Goal: Task Accomplishment & Management: Manage account settings

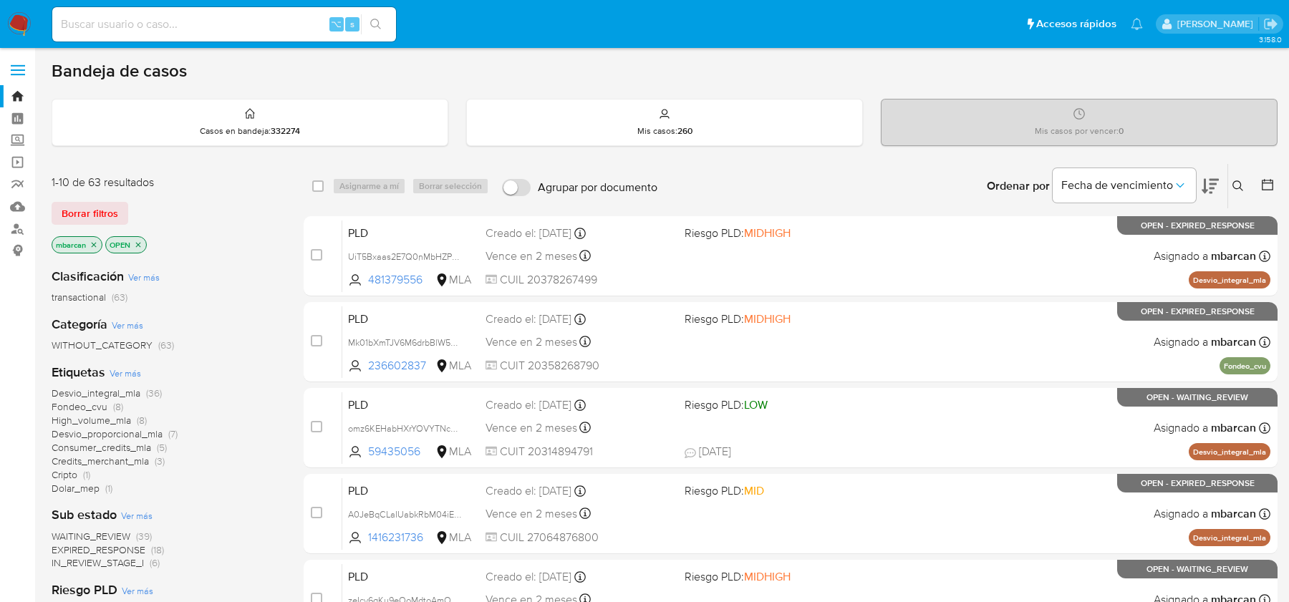
click at [226, 27] on input at bounding box center [224, 24] width 344 height 19
paste input "B7lDObAwaeiu0pgpiWx5U6nz"
type input "B7lDObAwaeiu0pgpiWx5U6nz"
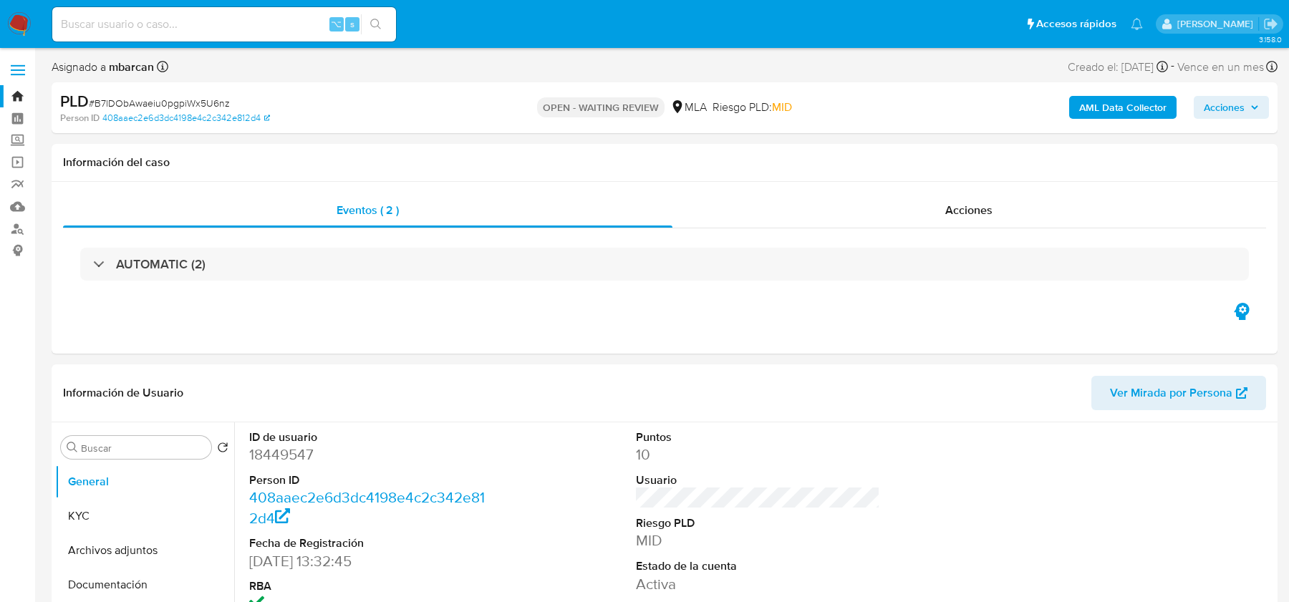
select select "10"
click at [34, 19] on nav "Pausado Ver notificaciones ⌥ s Accesos rápidos Presiona las siguientes teclas p…" at bounding box center [644, 24] width 1289 height 48
click at [26, 21] on img at bounding box center [19, 24] width 24 height 24
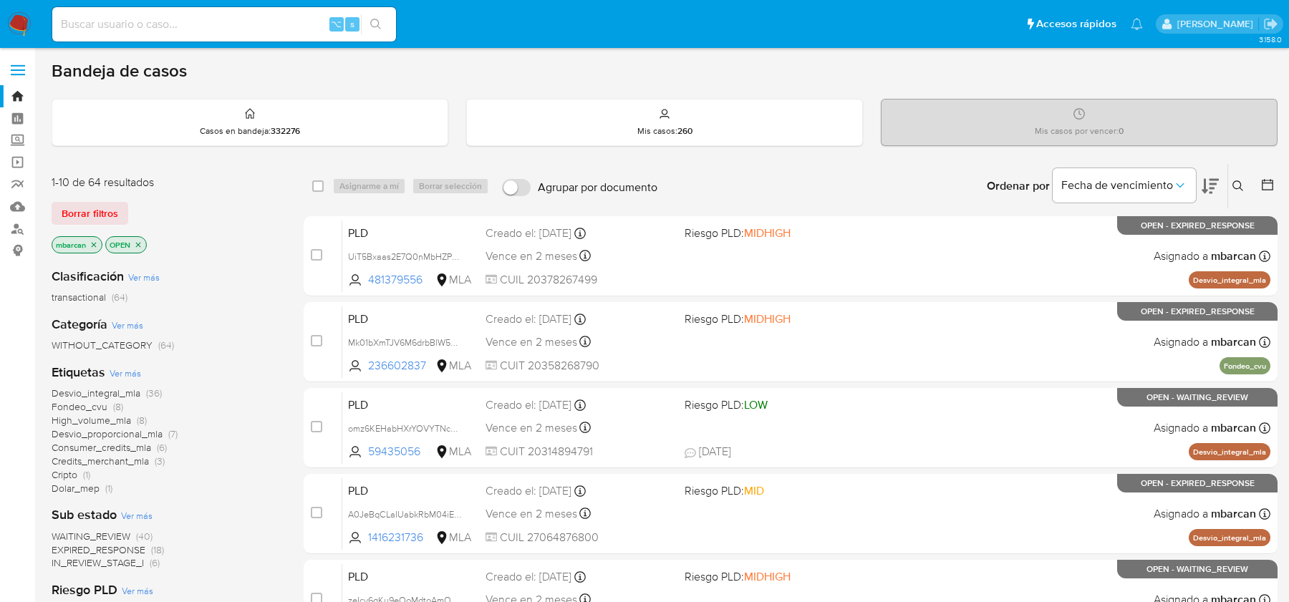
click at [1243, 185] on icon at bounding box center [1237, 185] width 11 height 11
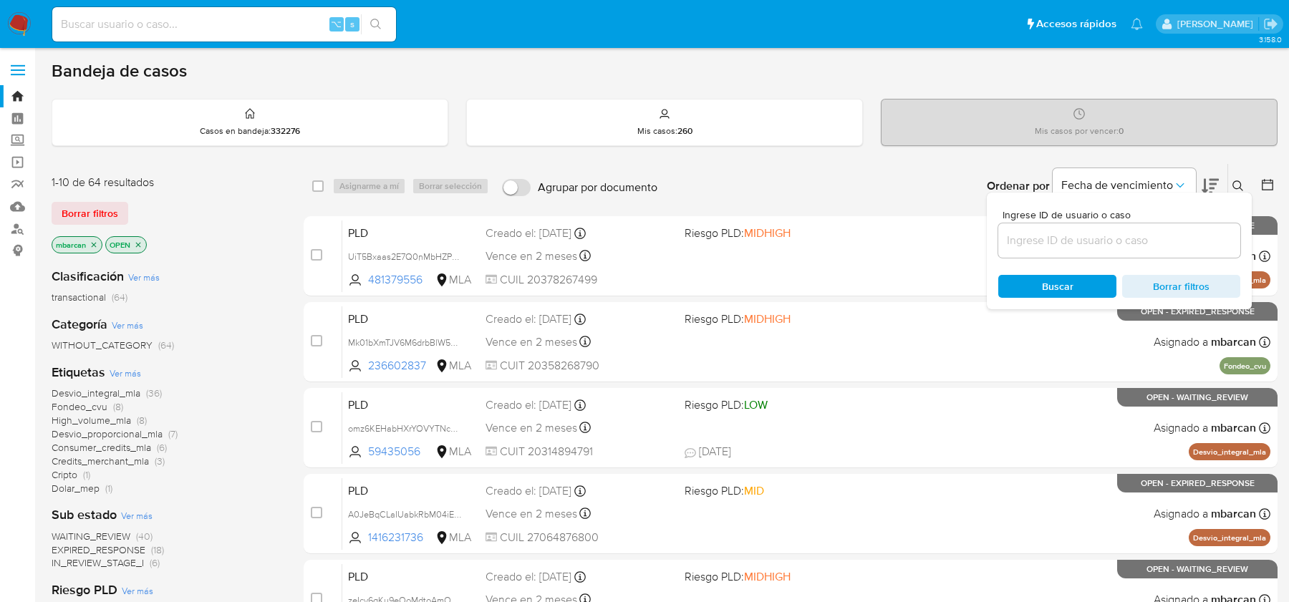
click at [1072, 243] on input at bounding box center [1119, 240] width 242 height 19
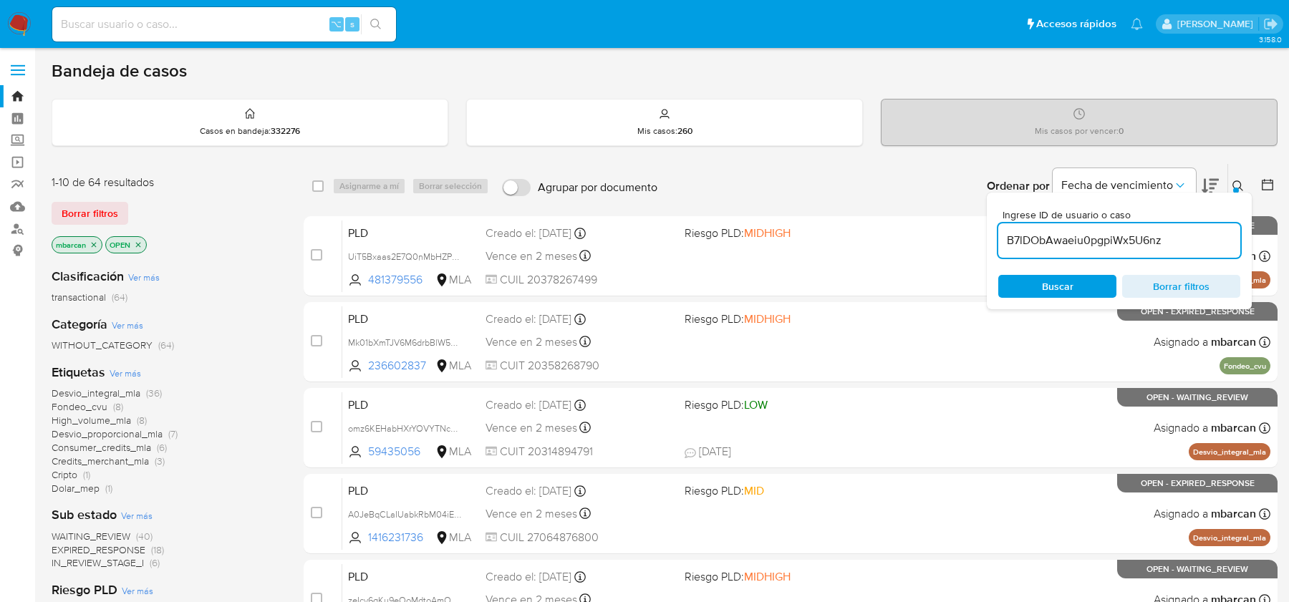
type input "B7lDObAwaeiu0pgpiWx5U6nz"
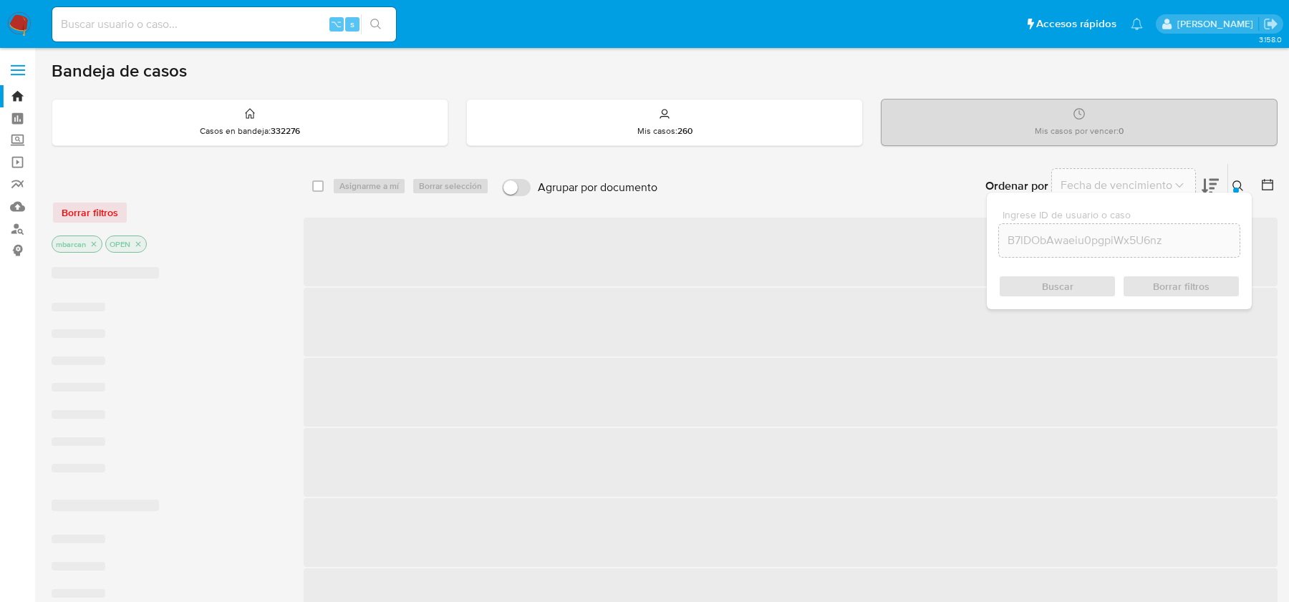
click at [1237, 189] on div at bounding box center [1236, 191] width 6 height 6
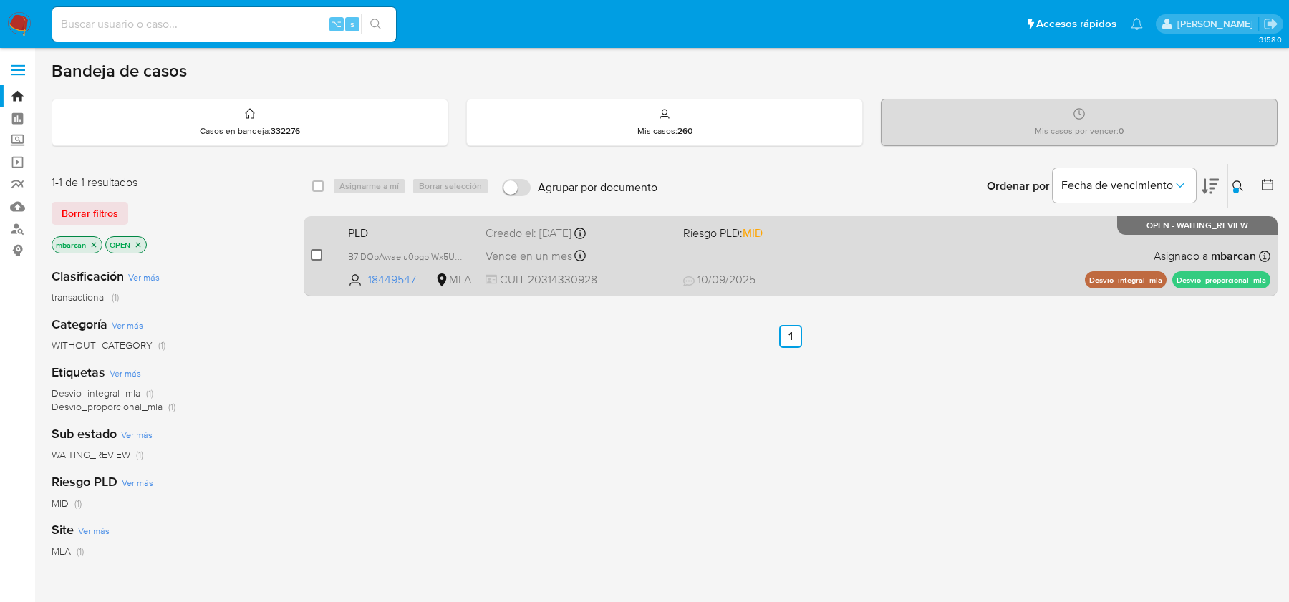
click at [319, 256] on input "checkbox" at bounding box center [316, 254] width 11 height 11
checkbox input "true"
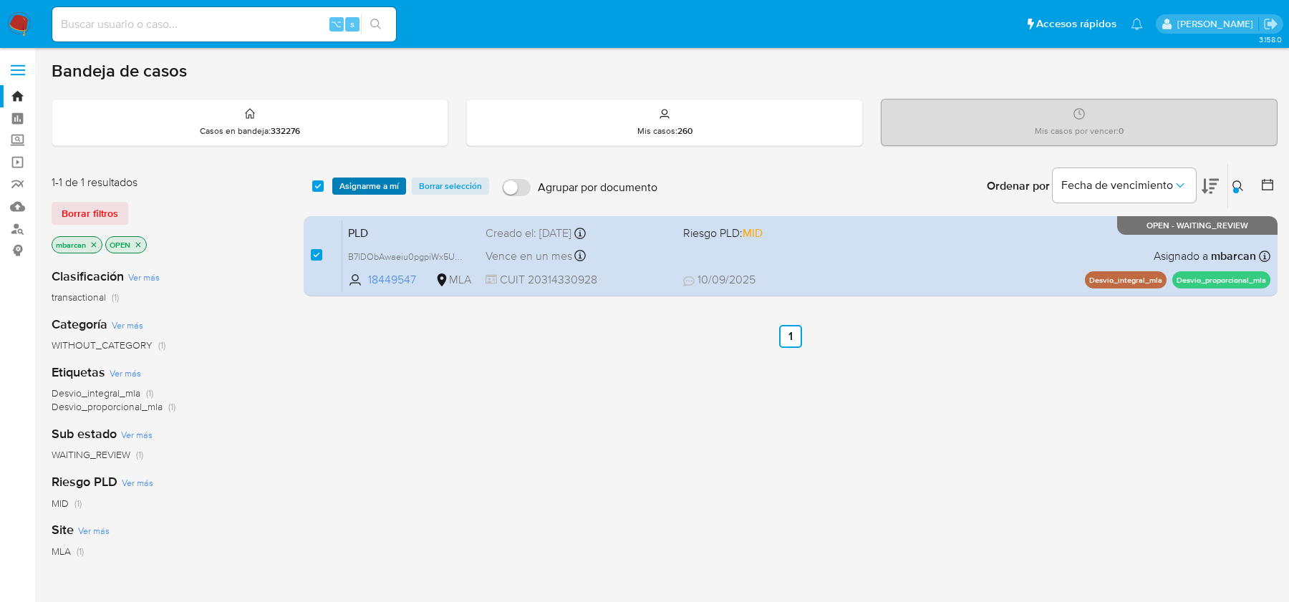
click at [364, 183] on span "Asignarme a mí" at bounding box center [368, 186] width 59 height 14
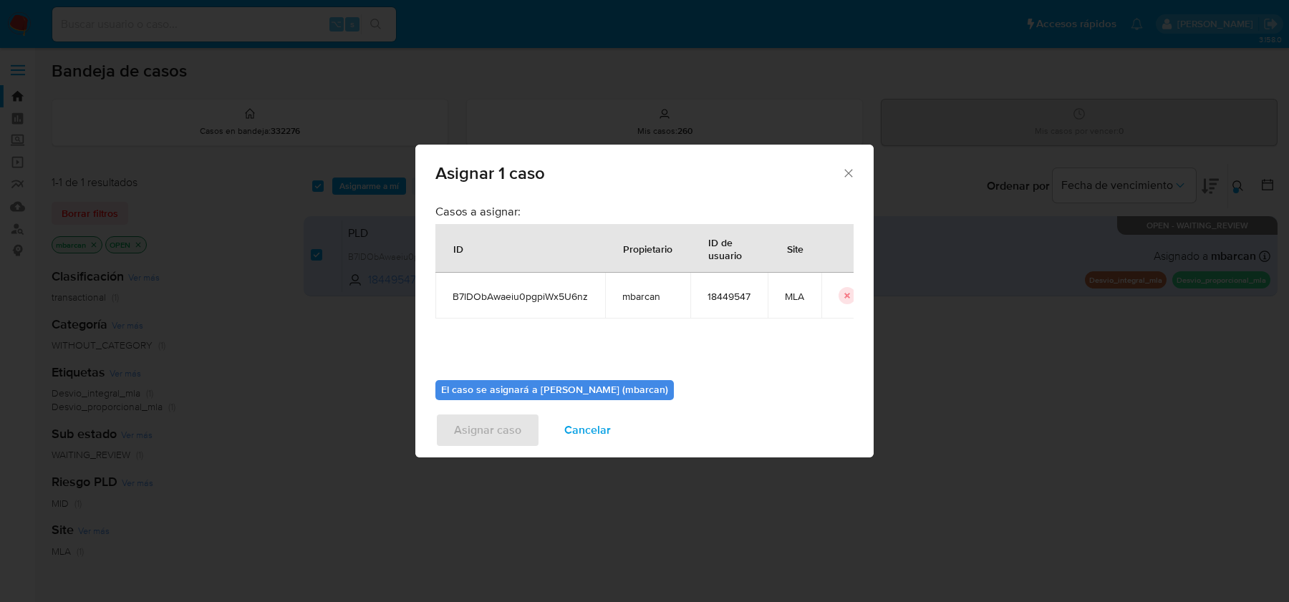
scroll to position [73, 0]
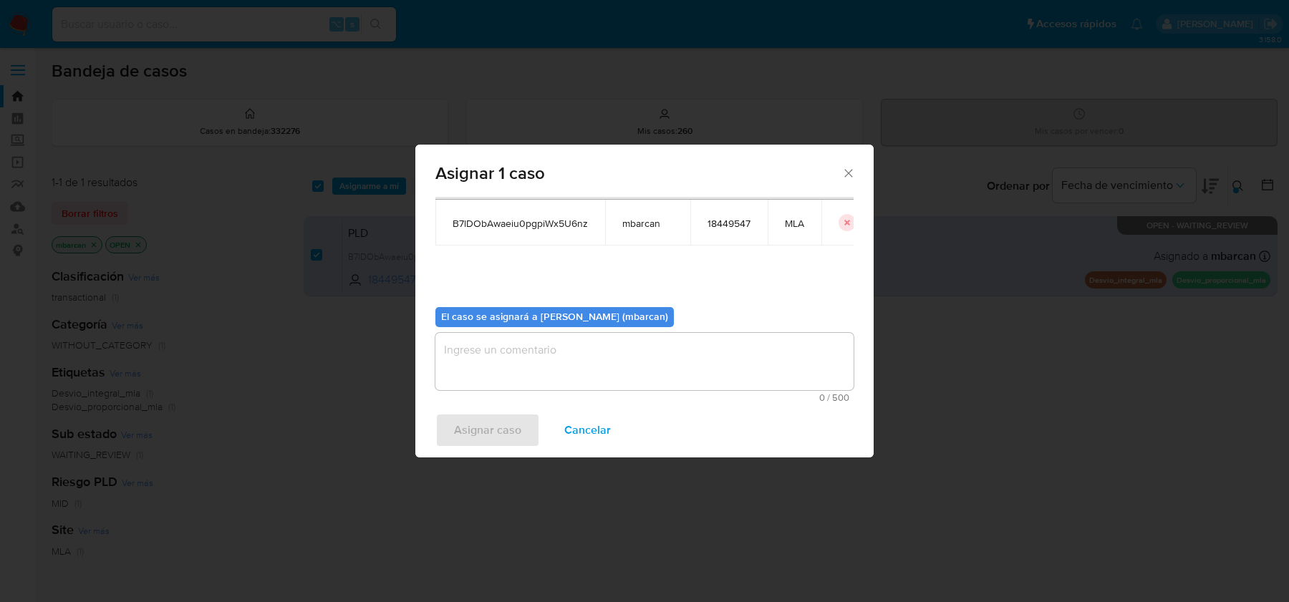
click at [495, 354] on textarea "assign-modal" at bounding box center [644, 361] width 418 height 57
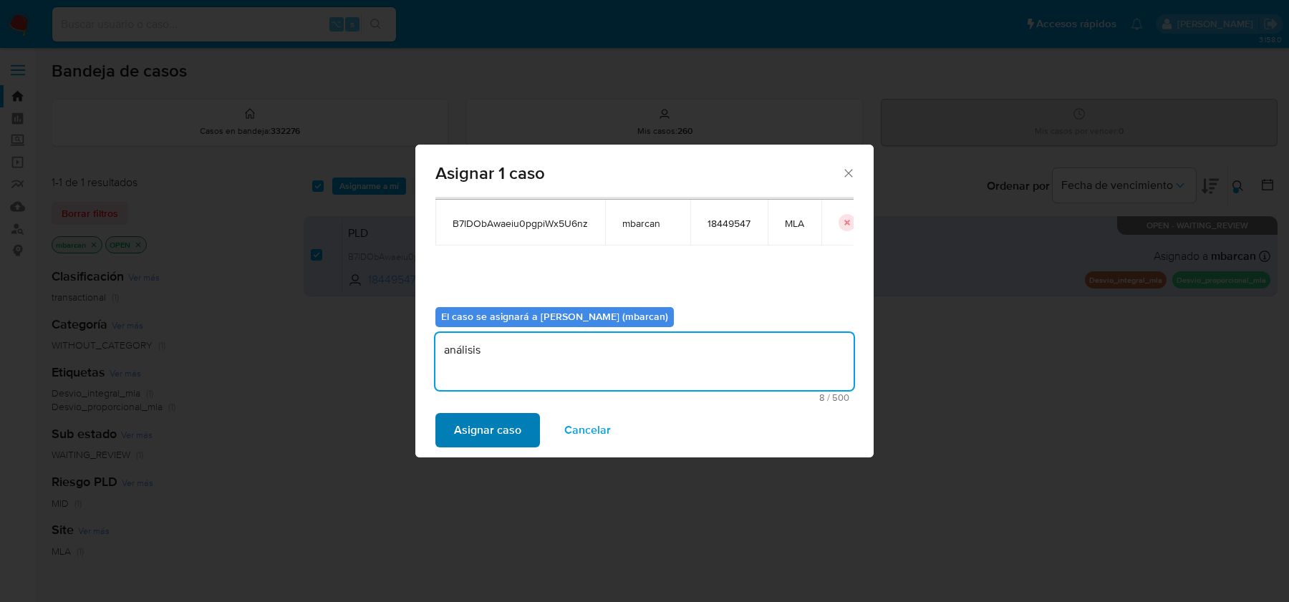
type textarea "análisis"
click at [453, 441] on button "Asignar caso" at bounding box center [487, 430] width 105 height 34
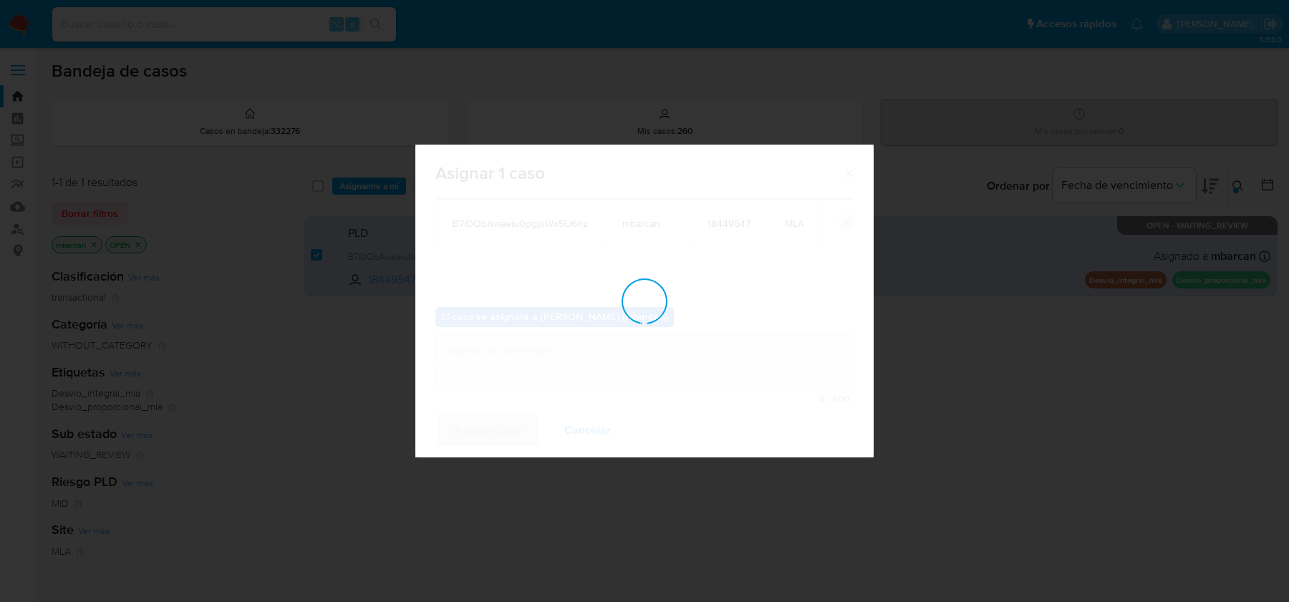
checkbox input "false"
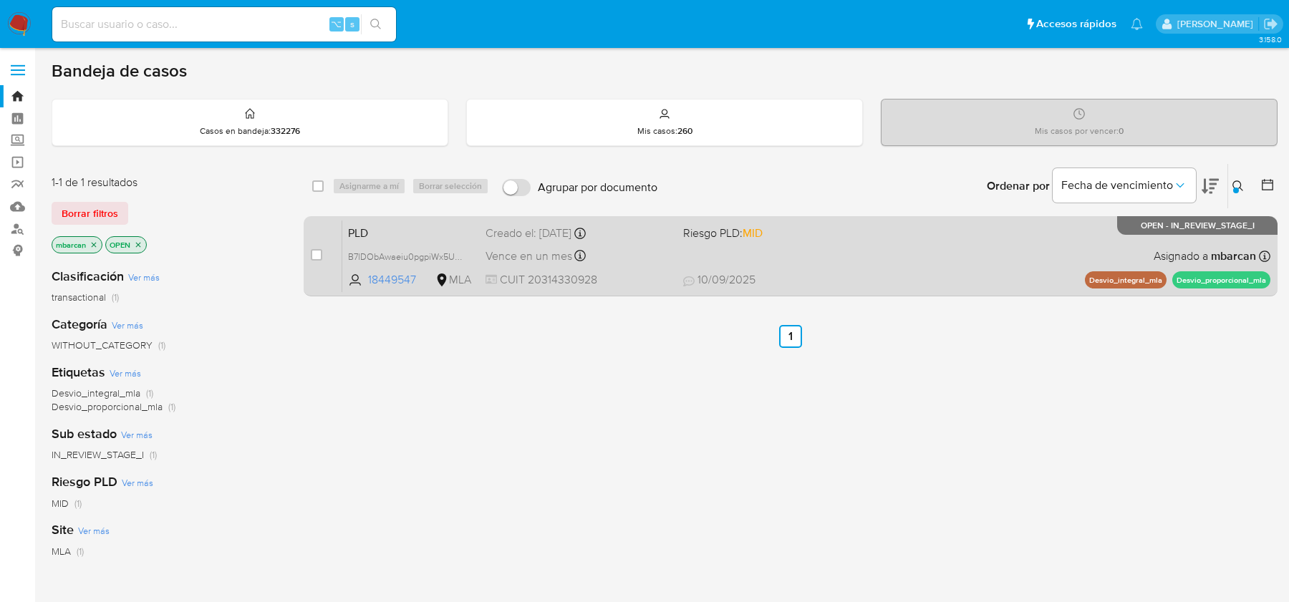
click at [427, 216] on div "case-item-checkbox No es posible asignar el caso PLD B7lDObAwaeiu0pgpiWx5U6nz 1…" at bounding box center [791, 256] width 974 height 80
click at [424, 241] on div "PLD B7lDObAwaeiu0pgpiWx5U6nz 18449547 MLA Riesgo PLD: MID Creado el: 12/08/2025…" at bounding box center [806, 256] width 928 height 72
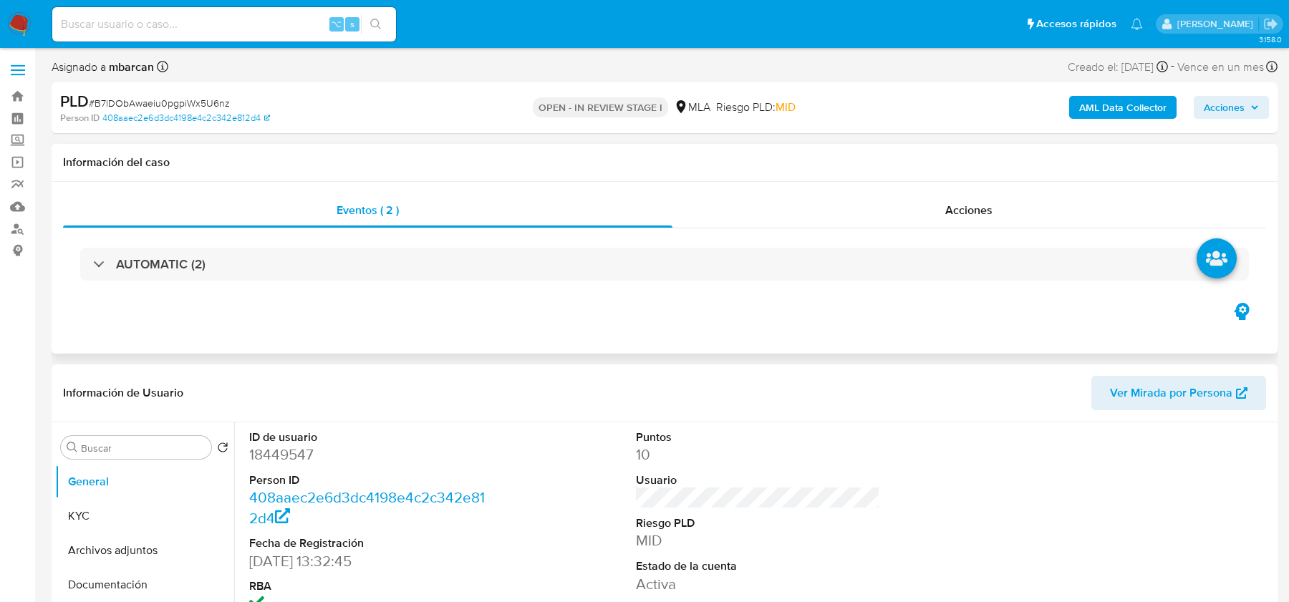
select select "10"
click at [153, 97] on span "# B7lDObAwaeiu0pgpiWx5U6nz" at bounding box center [159, 103] width 141 height 14
copy span "B7lDObAwaeiu0pgpiWx5U6nz"
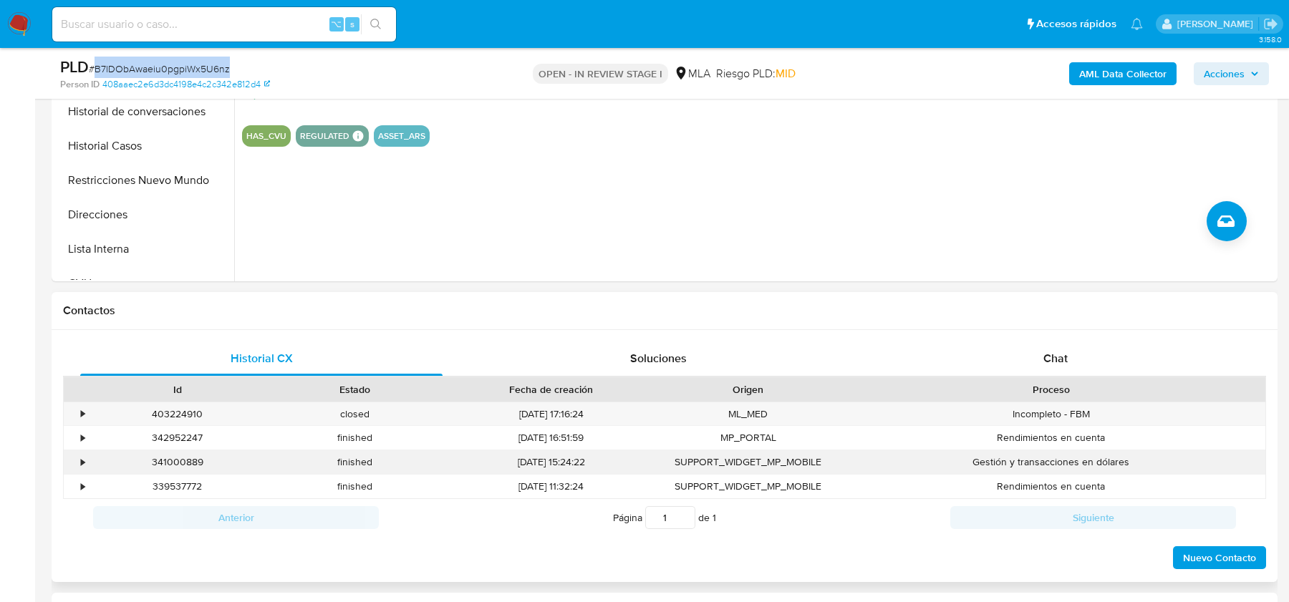
scroll to position [523, 0]
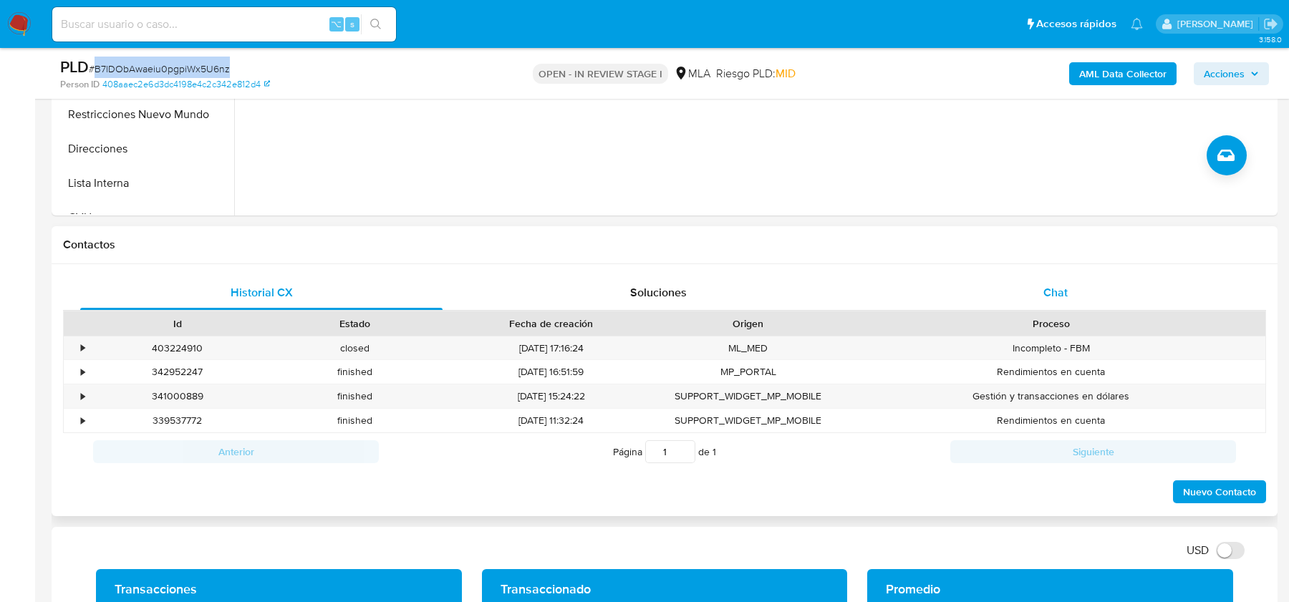
click at [1075, 284] on div "Chat" at bounding box center [1055, 293] width 362 height 34
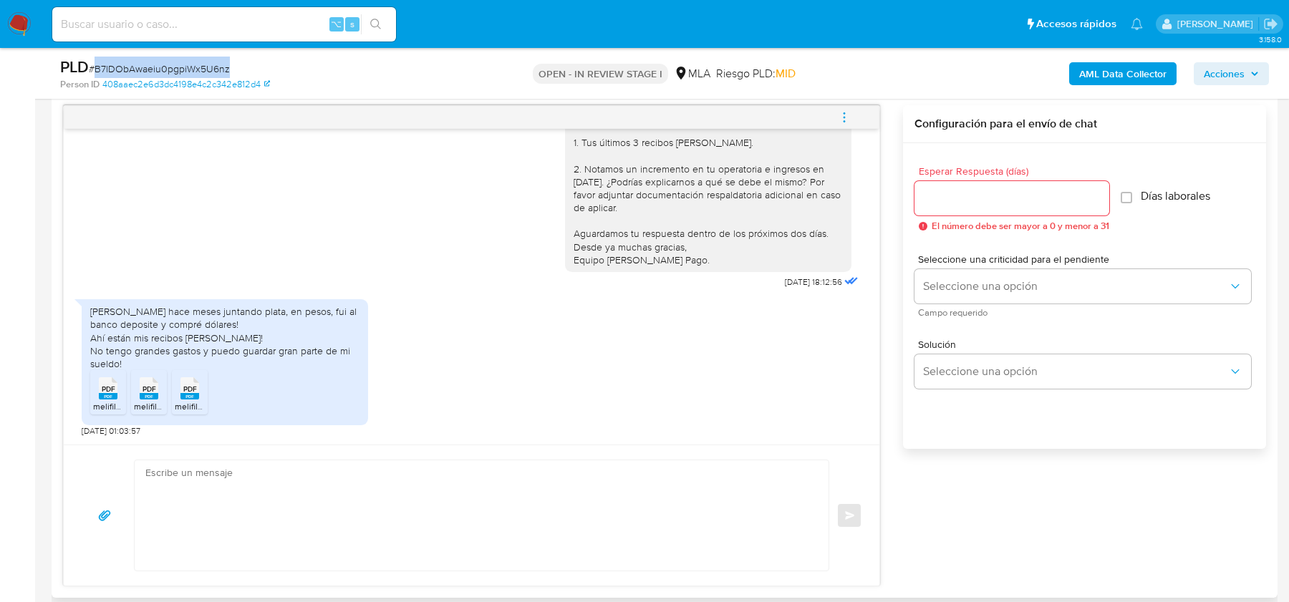
scroll to position [755, 0]
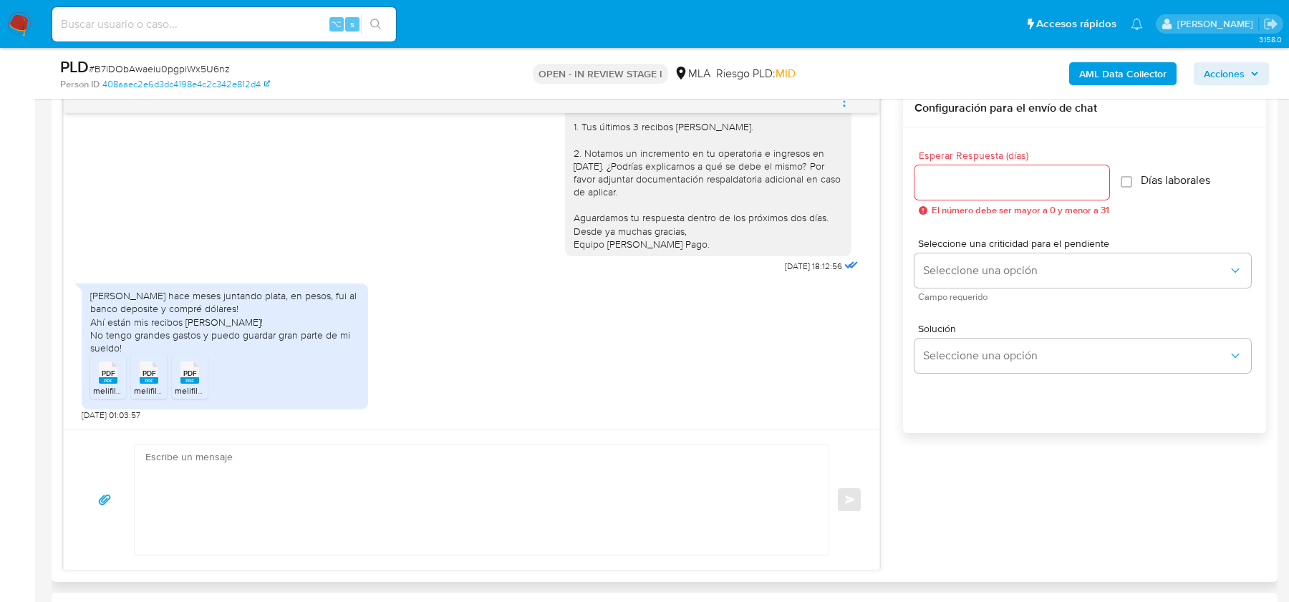
click at [107, 369] on span "PDF" at bounding box center [109, 373] width 14 height 9
click at [154, 380] on rect at bounding box center [149, 380] width 19 height 6
click at [197, 382] on rect at bounding box center [189, 380] width 19 height 6
drag, startPoint x: 90, startPoint y: 293, endPoint x: 239, endPoint y: 308, distance: 150.4
click at [239, 308] on div "Venía hace meses juntando plata, en pesos, fui al banco deposite y compré dólar…" at bounding box center [224, 321] width 269 height 65
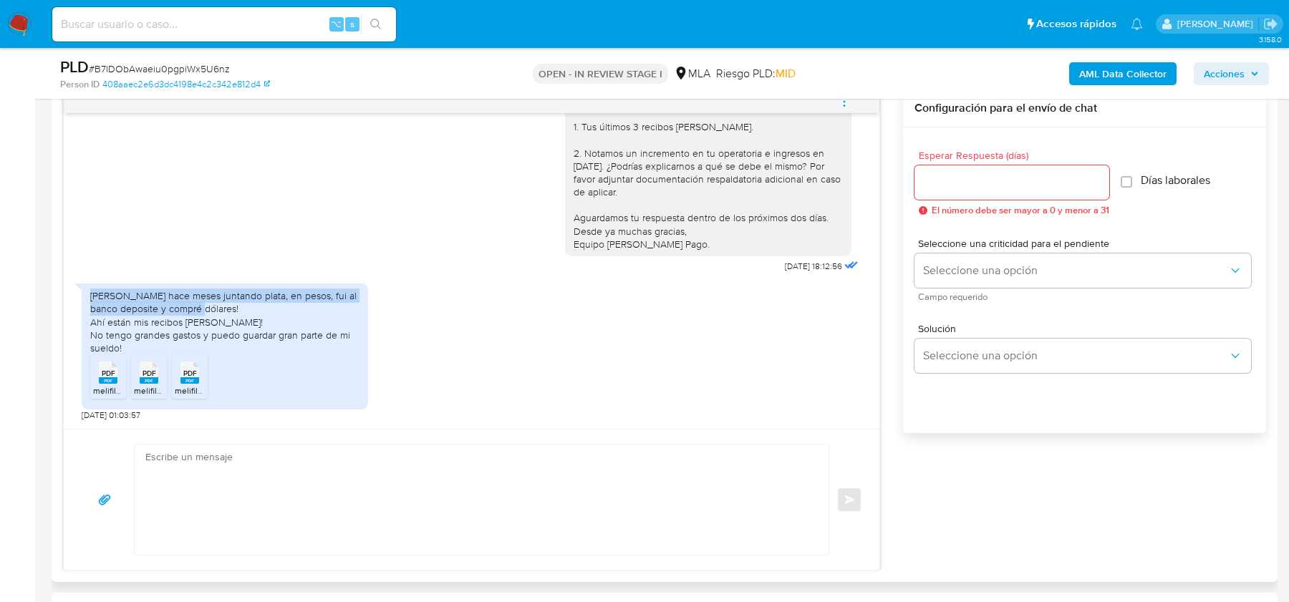
copy div "Venía hace meses juntando plata, en pesos, fui al banco deposite y compré dólar…"
click at [123, 333] on div "Venía hace meses juntando plata, en pesos, fui al banco deposite y compré dólar…" at bounding box center [224, 321] width 269 height 65
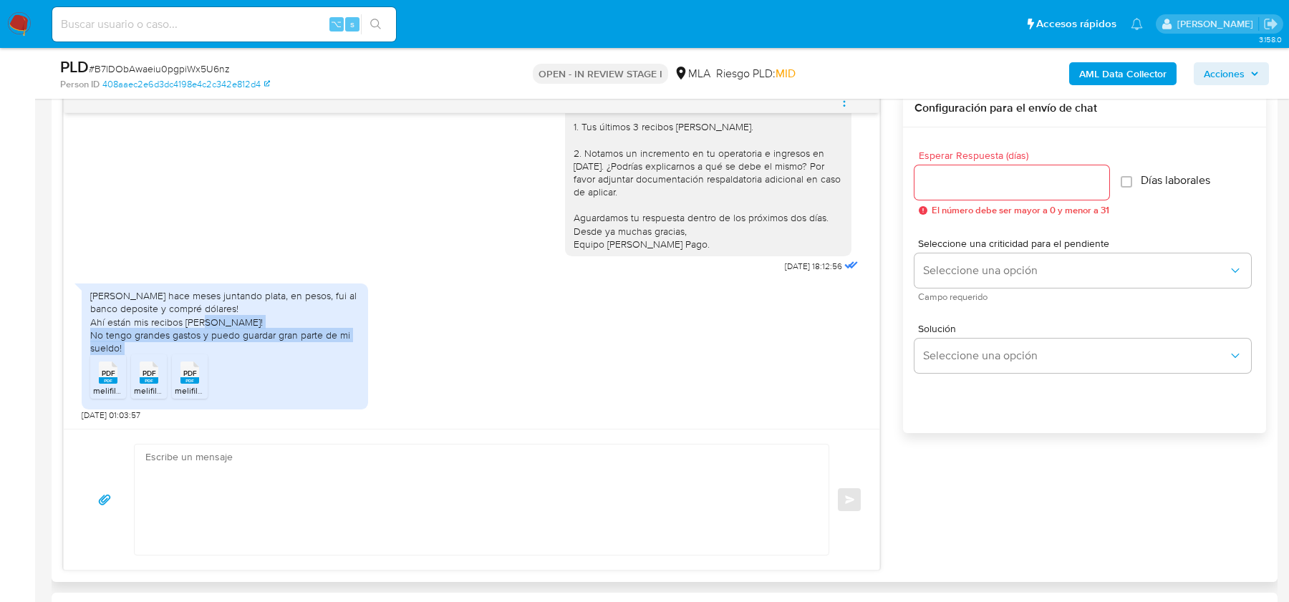
click at [123, 333] on div "Venía hace meses juntando plata, en pesos, fui al banco deposite y compré dólar…" at bounding box center [224, 321] width 269 height 65
copy div "No tengo grandes gastos y puedo guardar gran parte de mi sueldo! PDF"
click at [110, 382] on rect at bounding box center [108, 380] width 19 height 6
click at [150, 381] on rect at bounding box center [149, 380] width 19 height 6
click at [200, 381] on div "PDF PDF" at bounding box center [190, 371] width 30 height 28
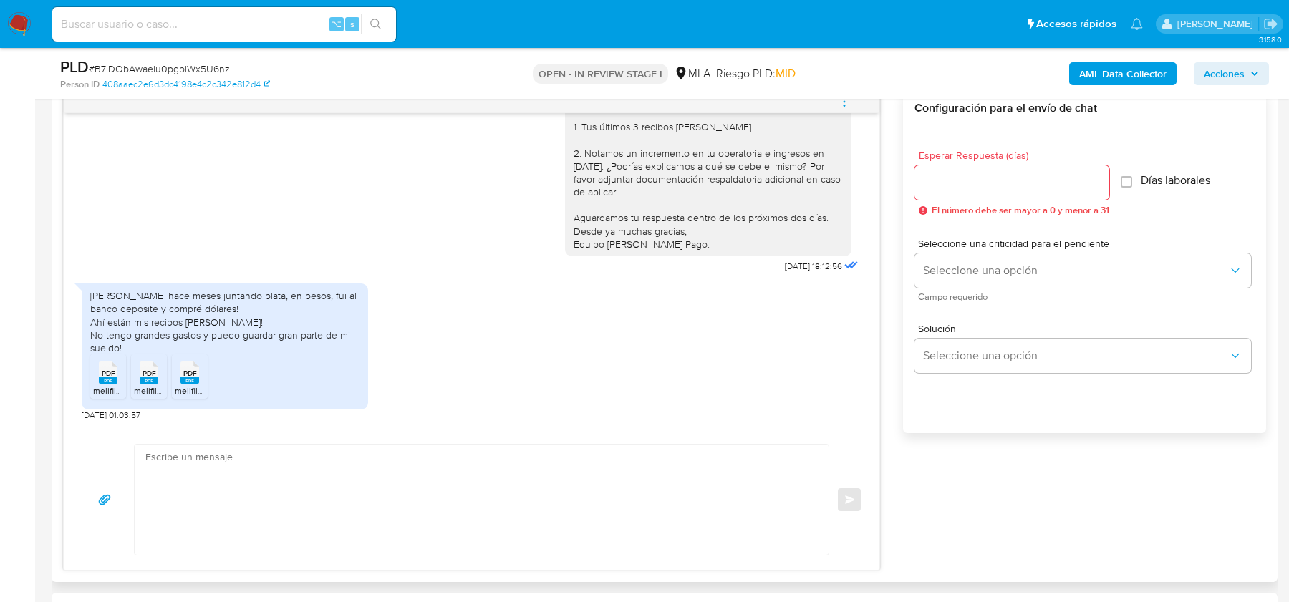
click at [369, 471] on textarea at bounding box center [477, 500] width 665 height 110
paste textarea "Hola, ¡Muchas gracias por tu respuesta! Confirmamos la recepción de la document…"
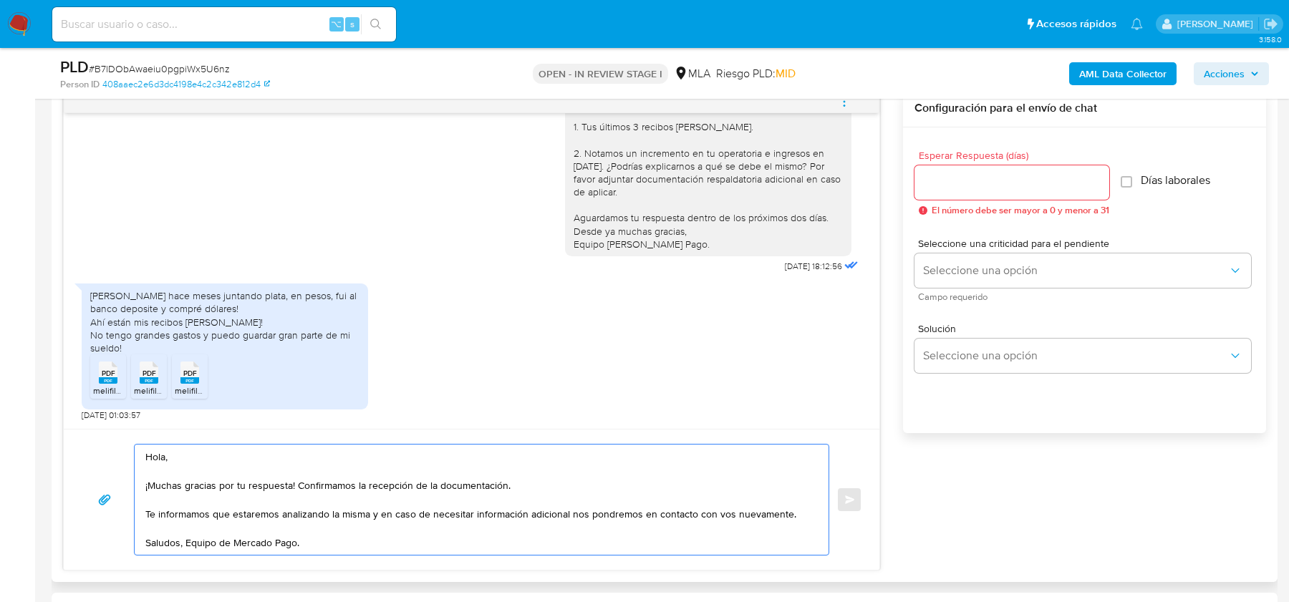
type textarea "Hola, ¡Muchas gracias por tu respuesta! Confirmamos la recepción de la document…"
click at [985, 178] on input "Esperar Respuesta (días)" at bounding box center [1011, 182] width 195 height 19
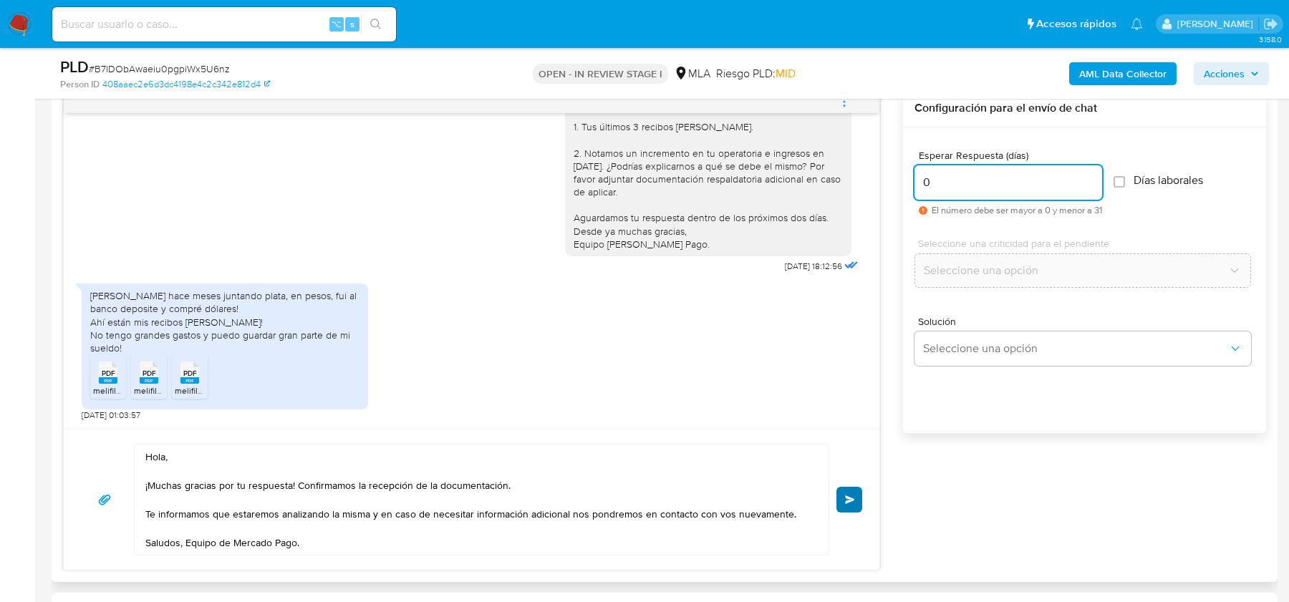
type input "0"
click at [854, 490] on button "Enviar" at bounding box center [849, 500] width 26 height 26
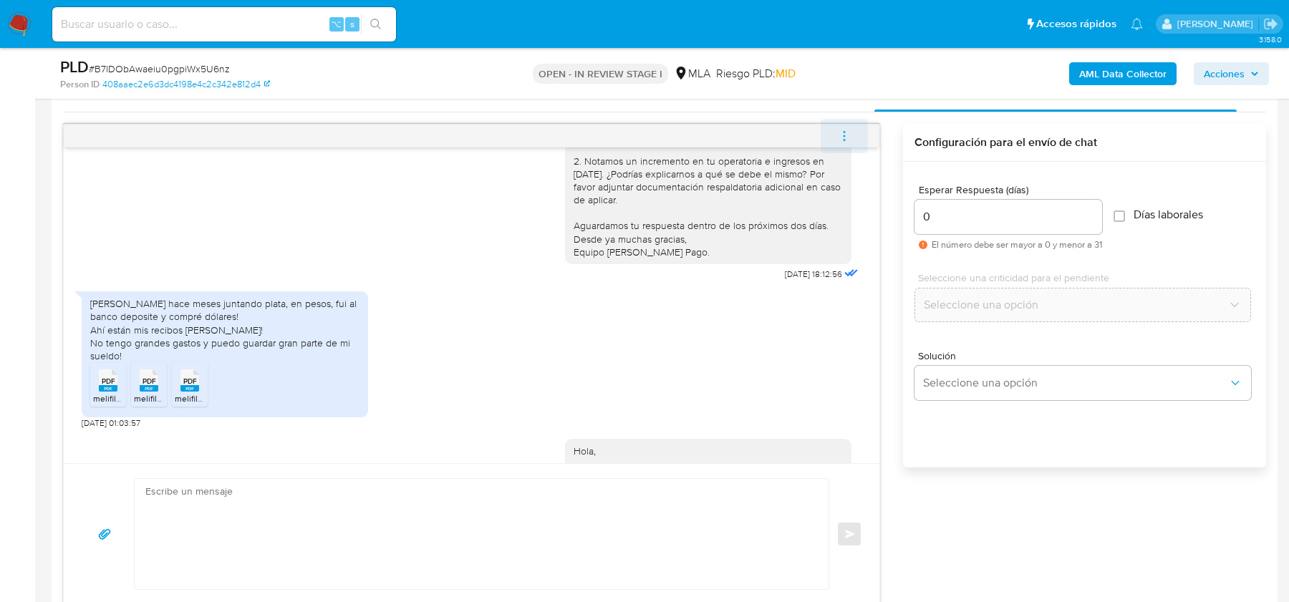
scroll to position [1132, 0]
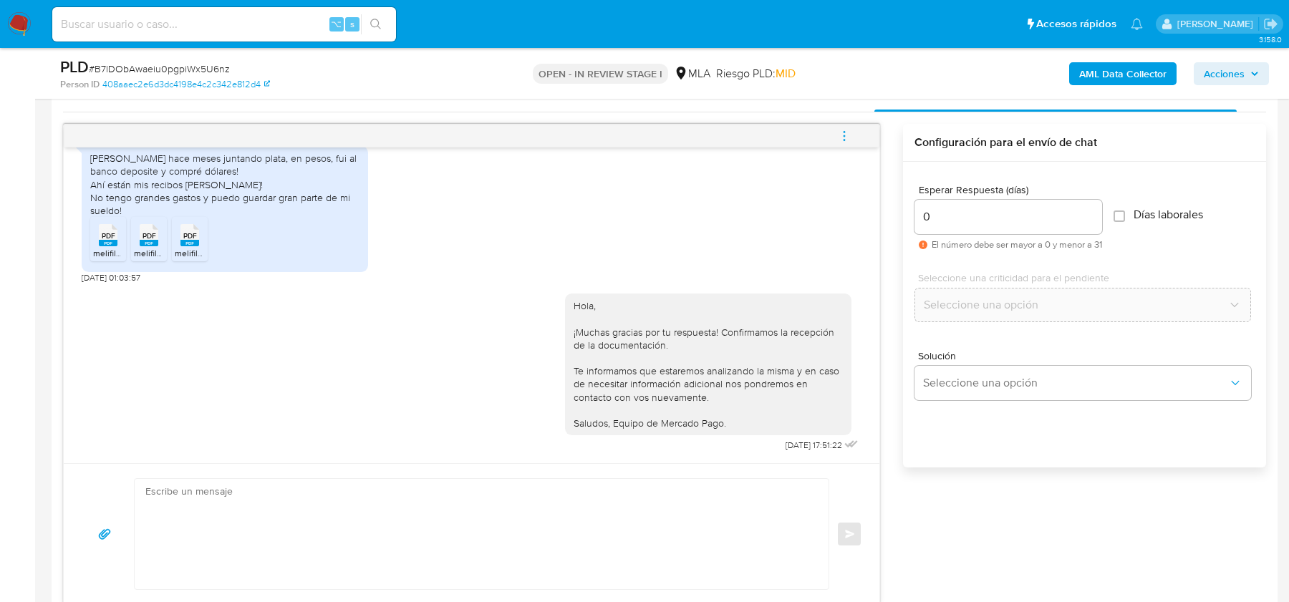
click at [848, 135] on icon "menu-action" at bounding box center [844, 136] width 13 height 13
click at [733, 105] on li "Cerrar conversación" at bounding box center [747, 107] width 147 height 26
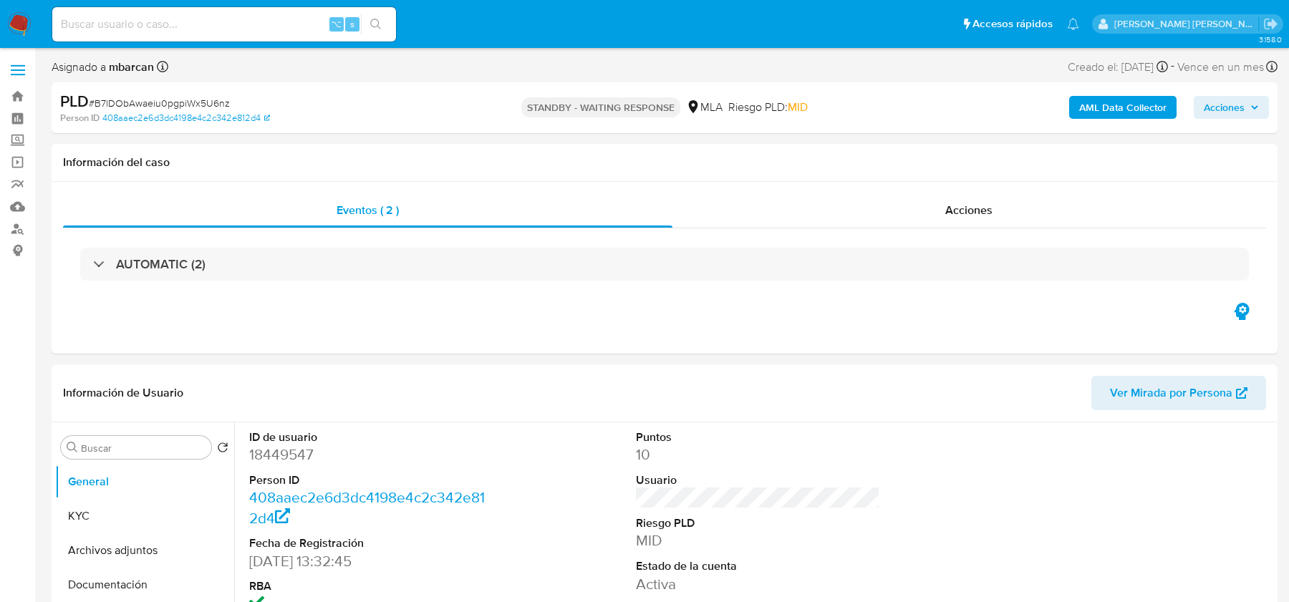
select select "10"
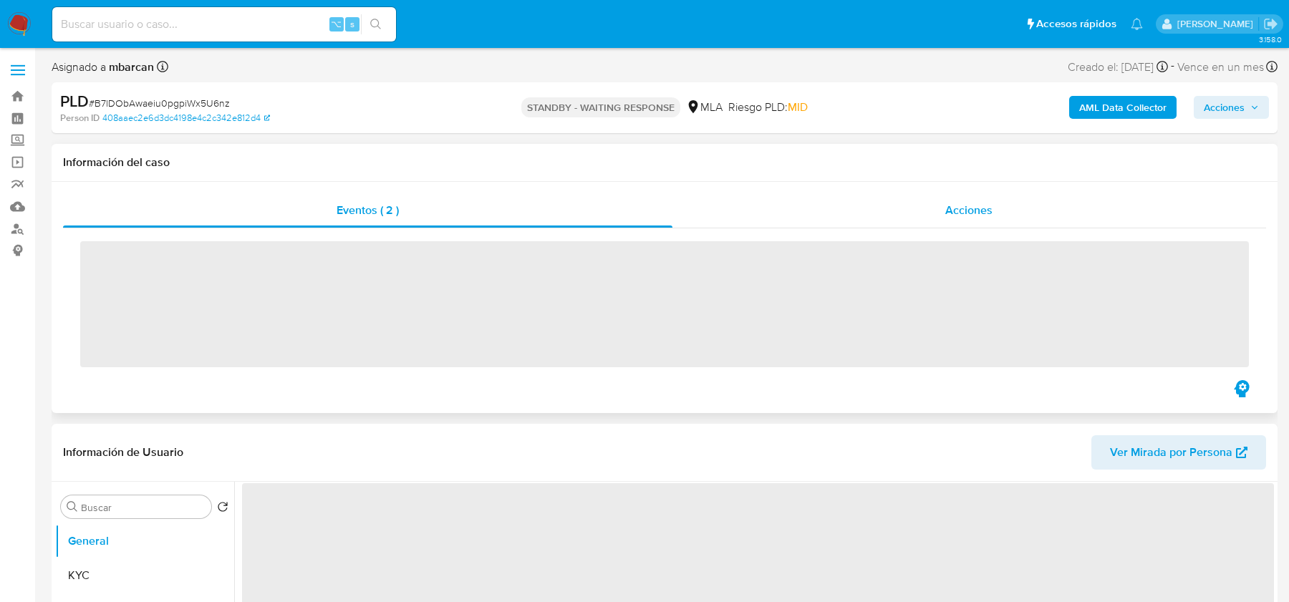
click at [933, 216] on div "Acciones" at bounding box center [969, 210] width 594 height 34
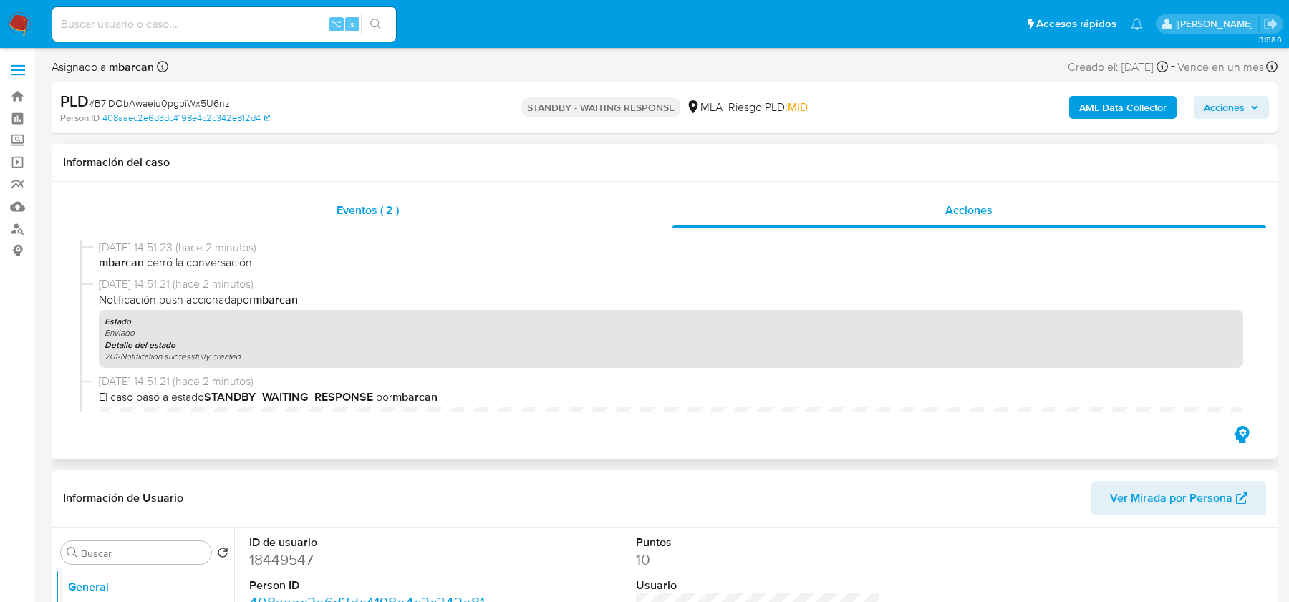
select select "10"
click at [201, 105] on span "# B7lDObAwaeiu0pgpiWx5U6nz" at bounding box center [159, 103] width 141 height 14
copy span "B7lDObAwaeiu0pgpiWx5U6nz"
click at [297, 231] on div "[DATE] 14:51:23 (hace 2 minutos) mbarcan cerró la conversación [DATE] 14:51:21 …" at bounding box center [664, 325] width 1203 height 195
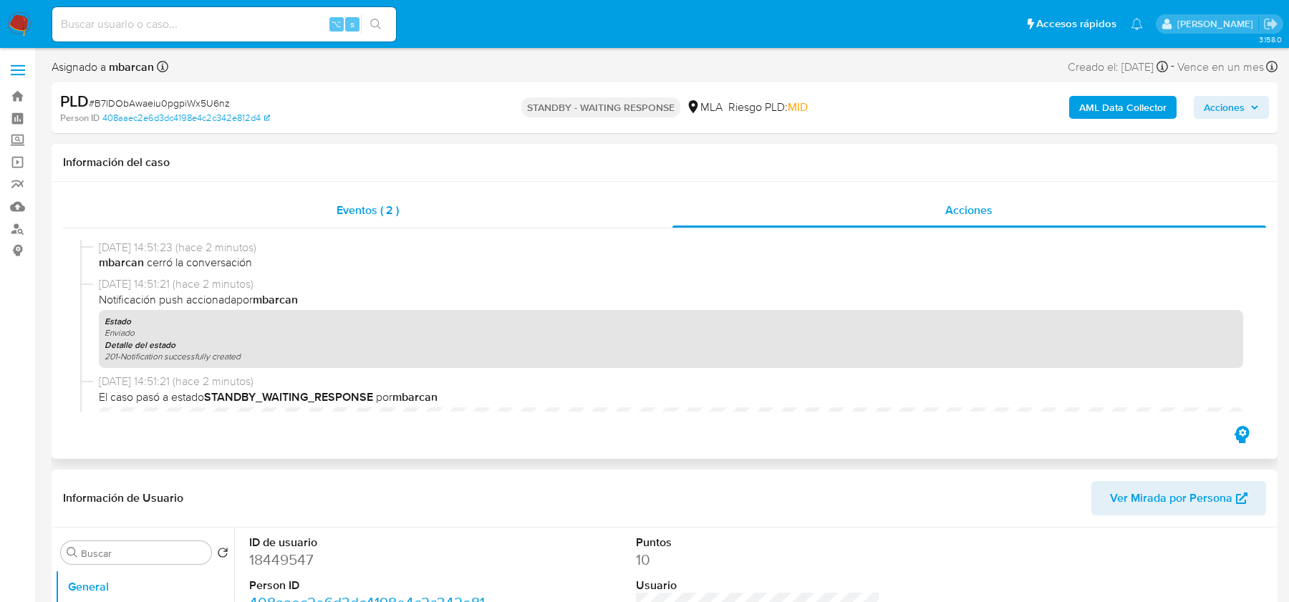
click at [331, 207] on div "Eventos ( 2 )" at bounding box center [367, 210] width 609 height 34
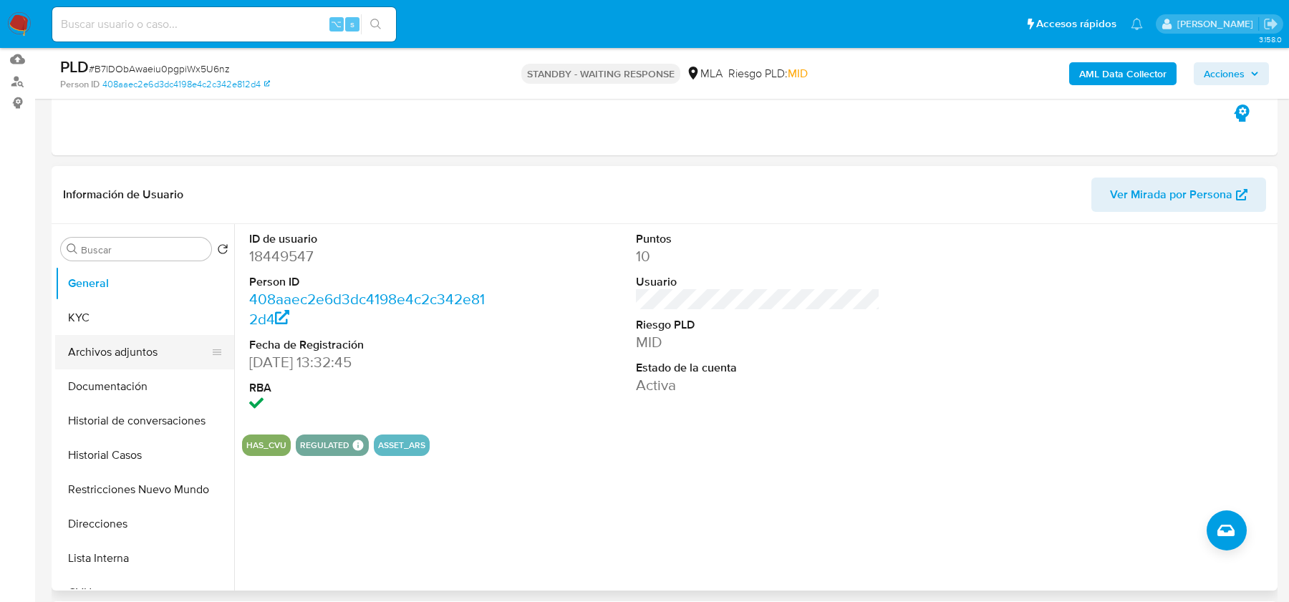
scroll to position [168, 0]
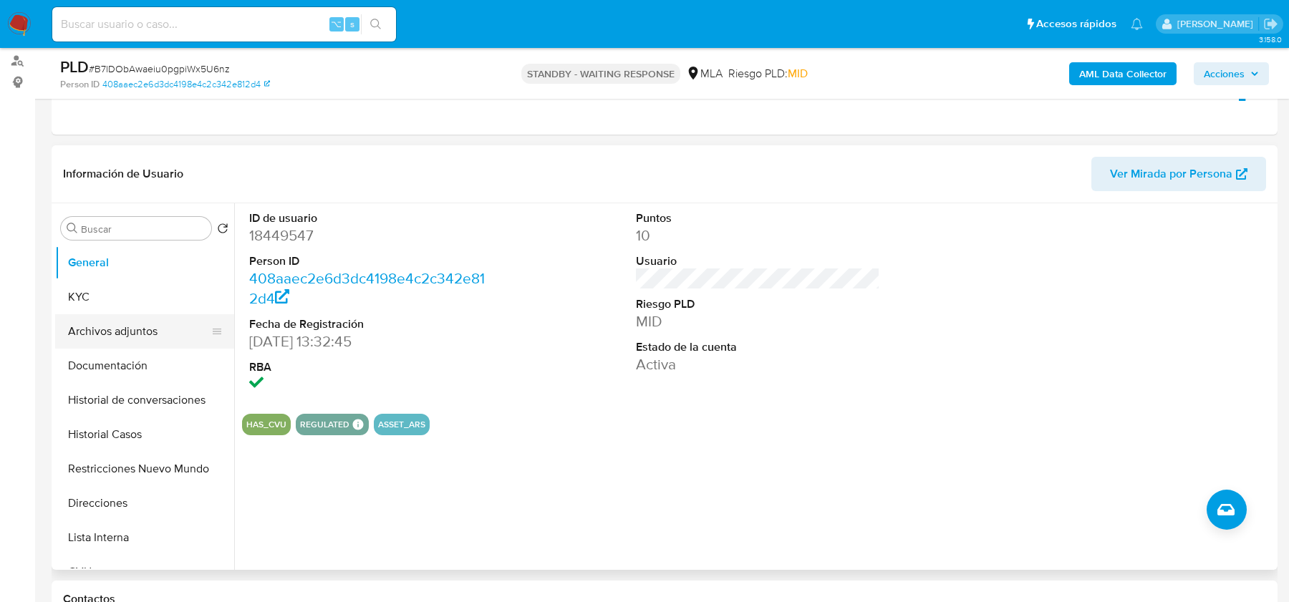
click at [127, 339] on button "Archivos adjuntos" at bounding box center [139, 331] width 168 height 34
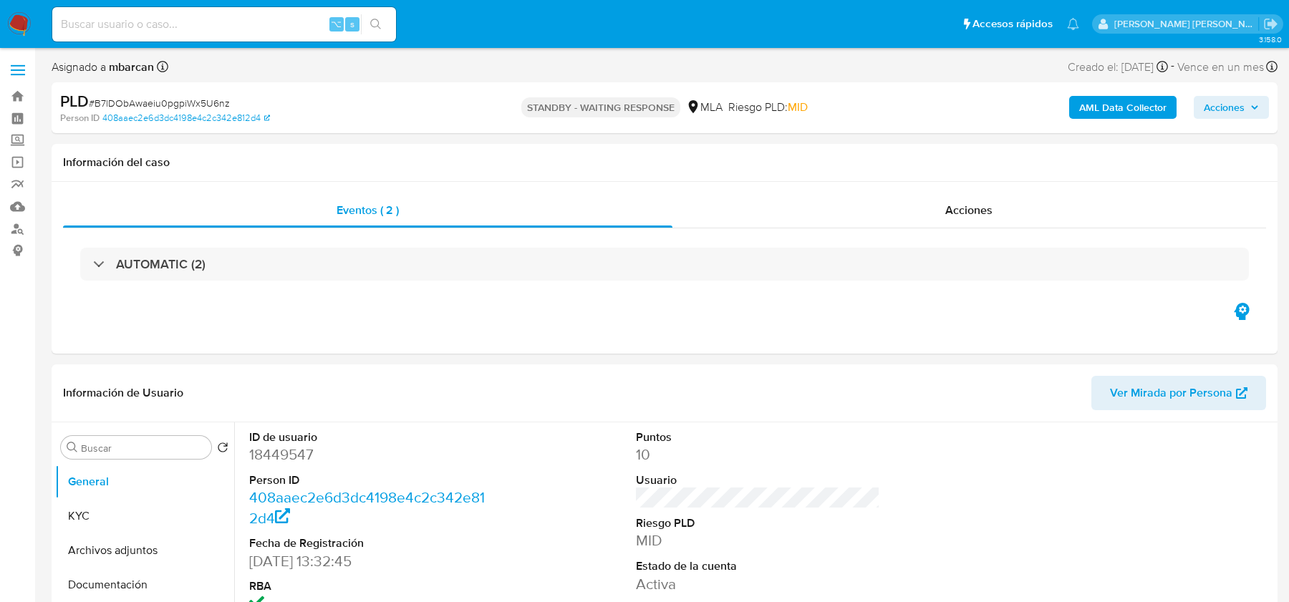
select select "10"
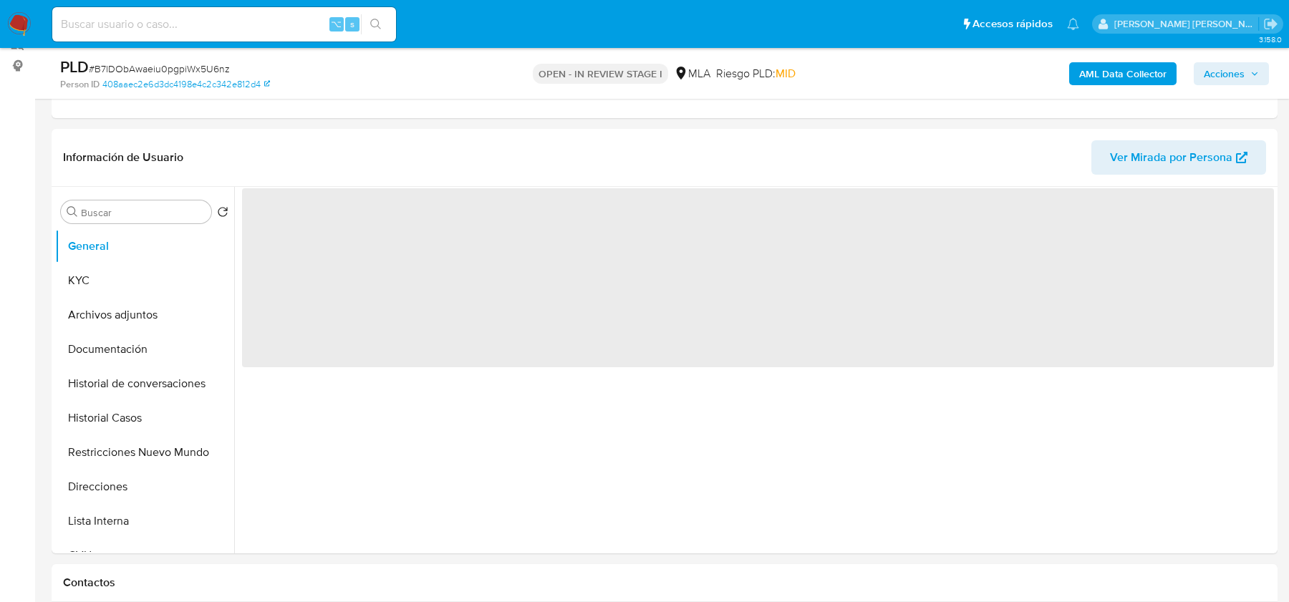
scroll to position [208, 0]
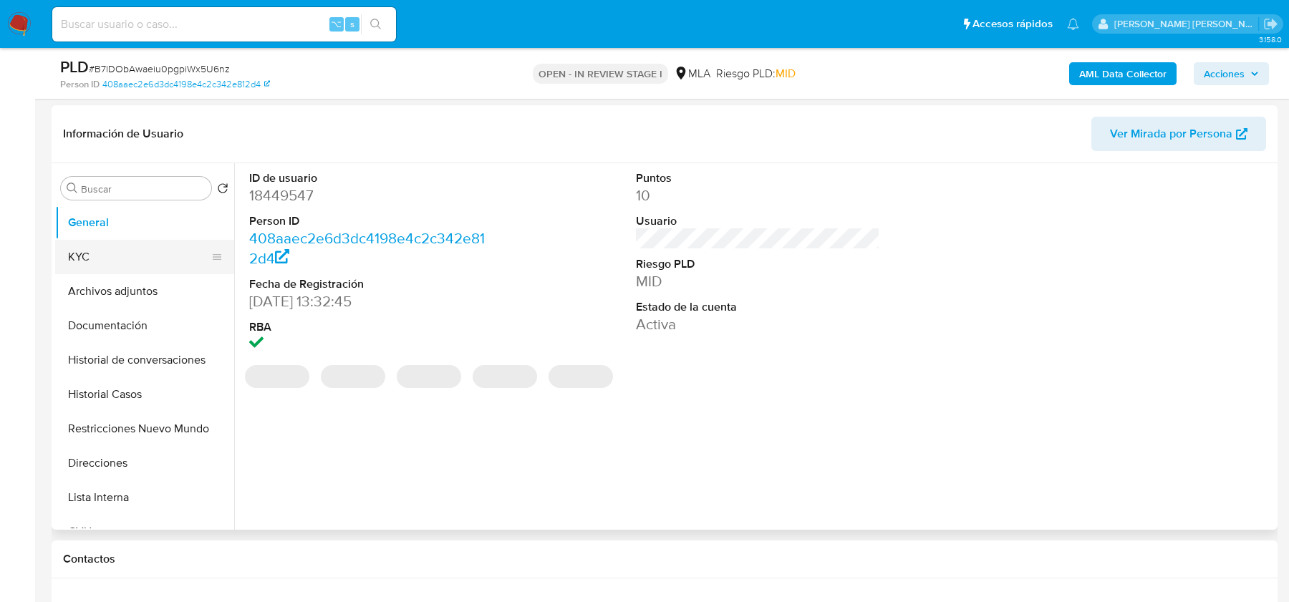
click at [150, 270] on button "KYC" at bounding box center [139, 257] width 168 height 34
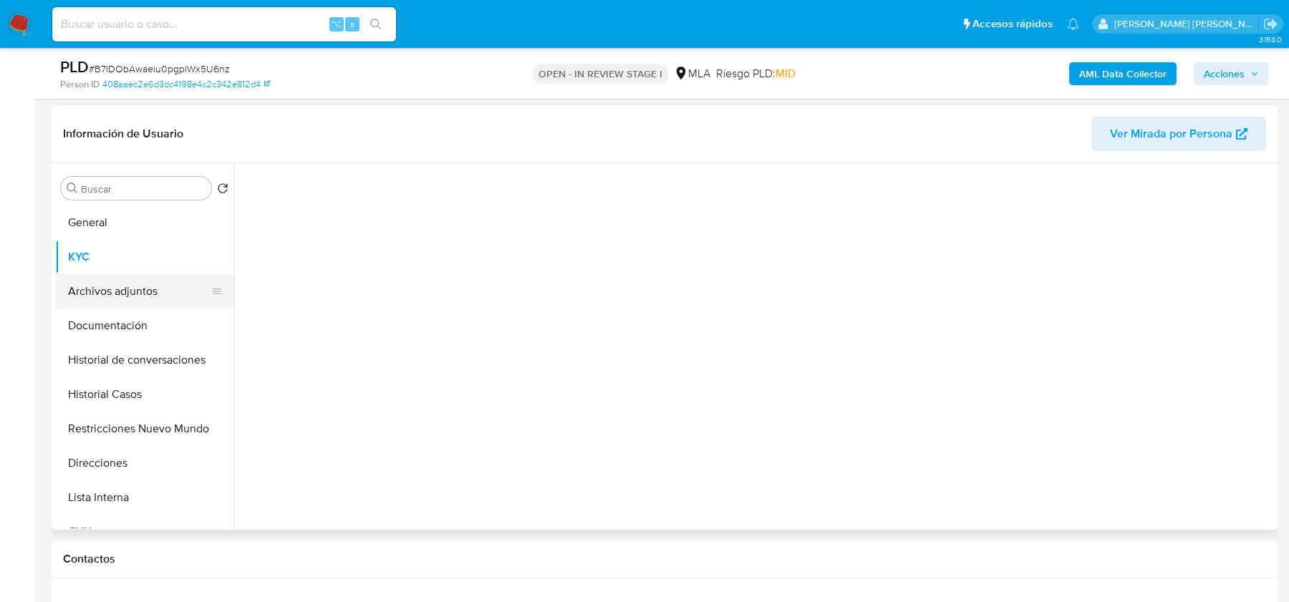
click at [150, 282] on button "Archivos adjuntos" at bounding box center [139, 291] width 168 height 34
select select "10"
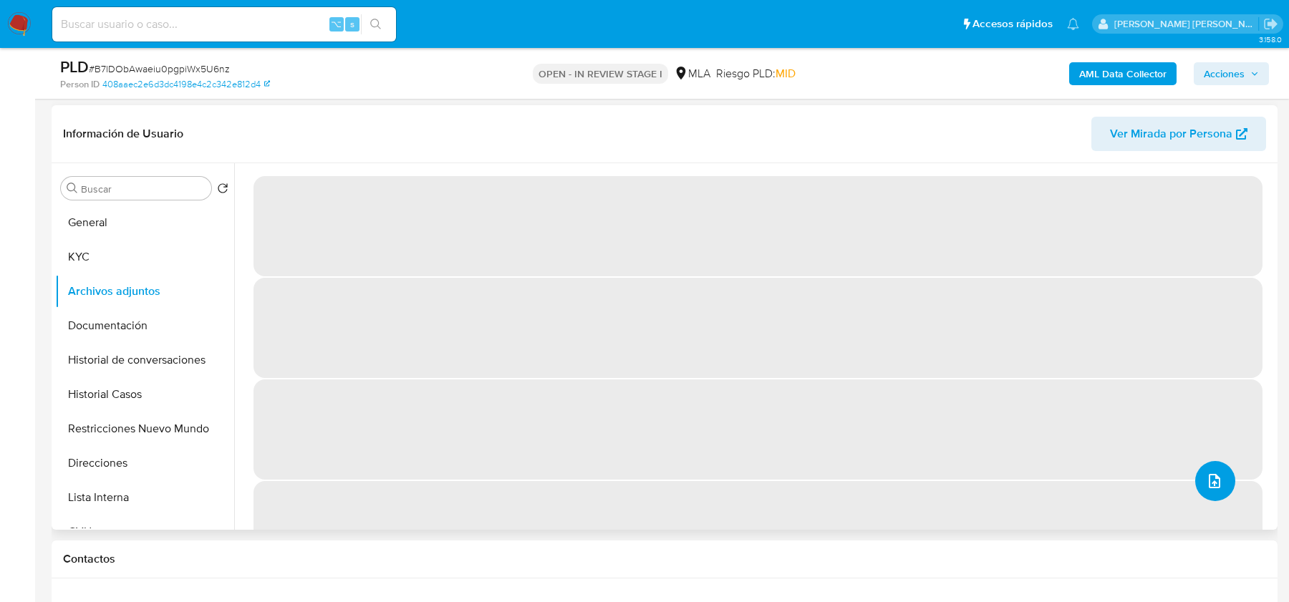
click at [1214, 487] on span "upload-file" at bounding box center [1214, 481] width 17 height 17
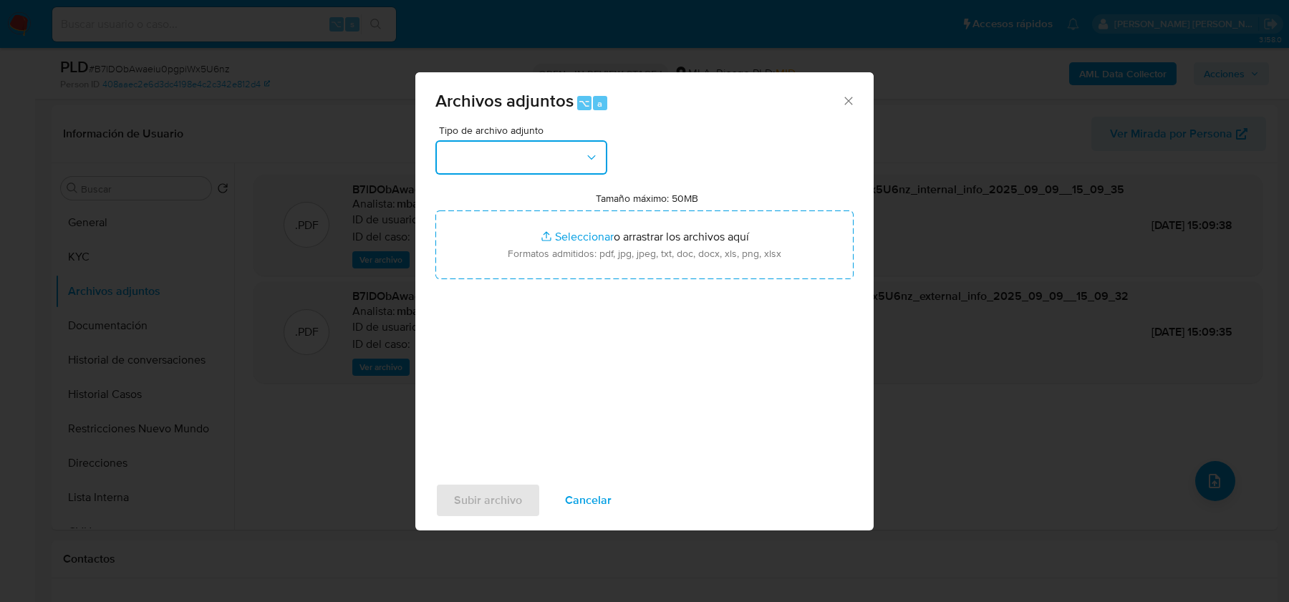
click at [574, 168] on button "button" at bounding box center [521, 157] width 172 height 34
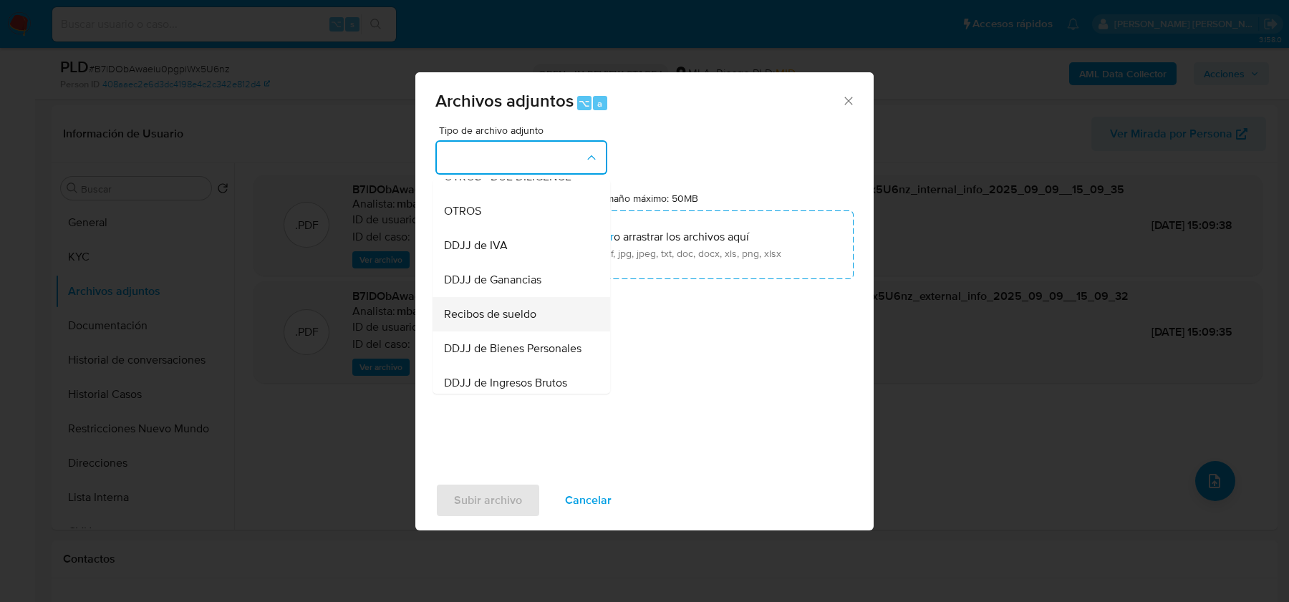
scroll to position [259, 0]
click at [489, 318] on span "Recibos de sueldo" at bounding box center [490, 315] width 92 height 14
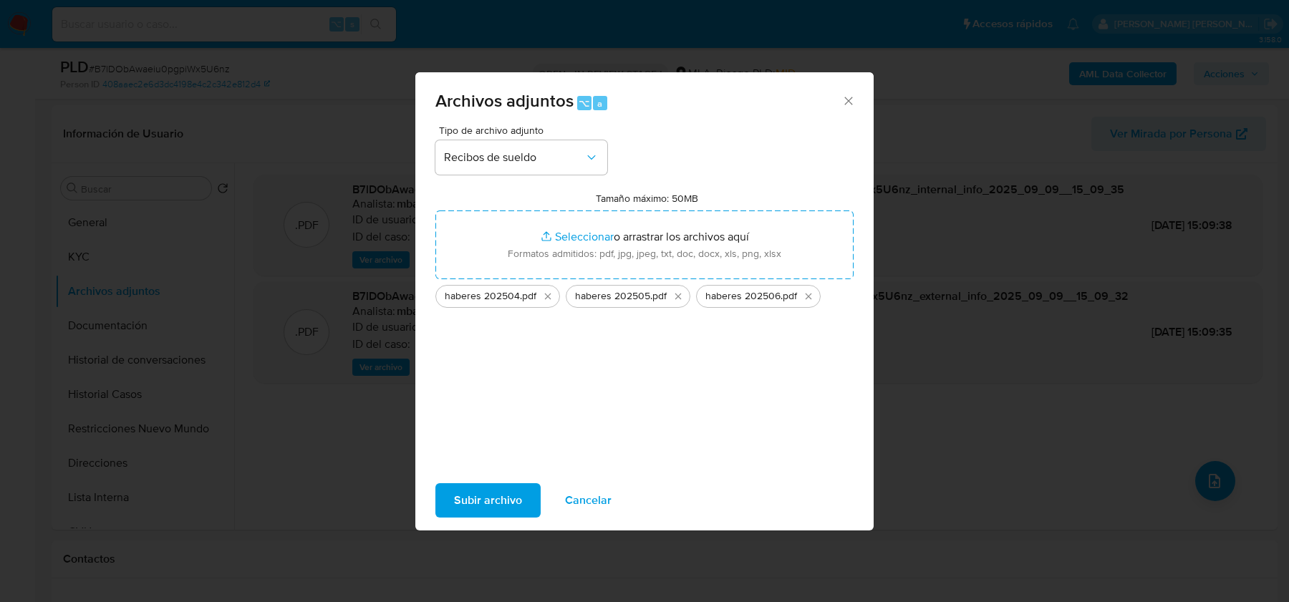
click at [465, 493] on span "Subir archivo" at bounding box center [488, 501] width 68 height 32
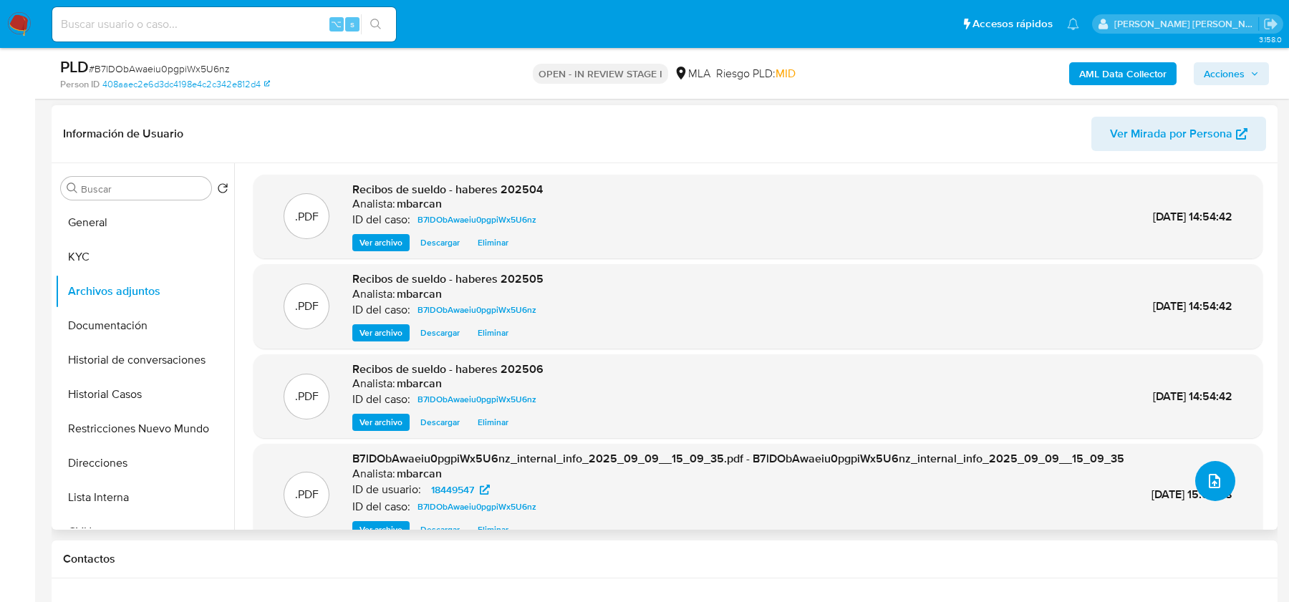
click at [1208, 478] on icon "upload-file" at bounding box center [1214, 481] width 17 height 17
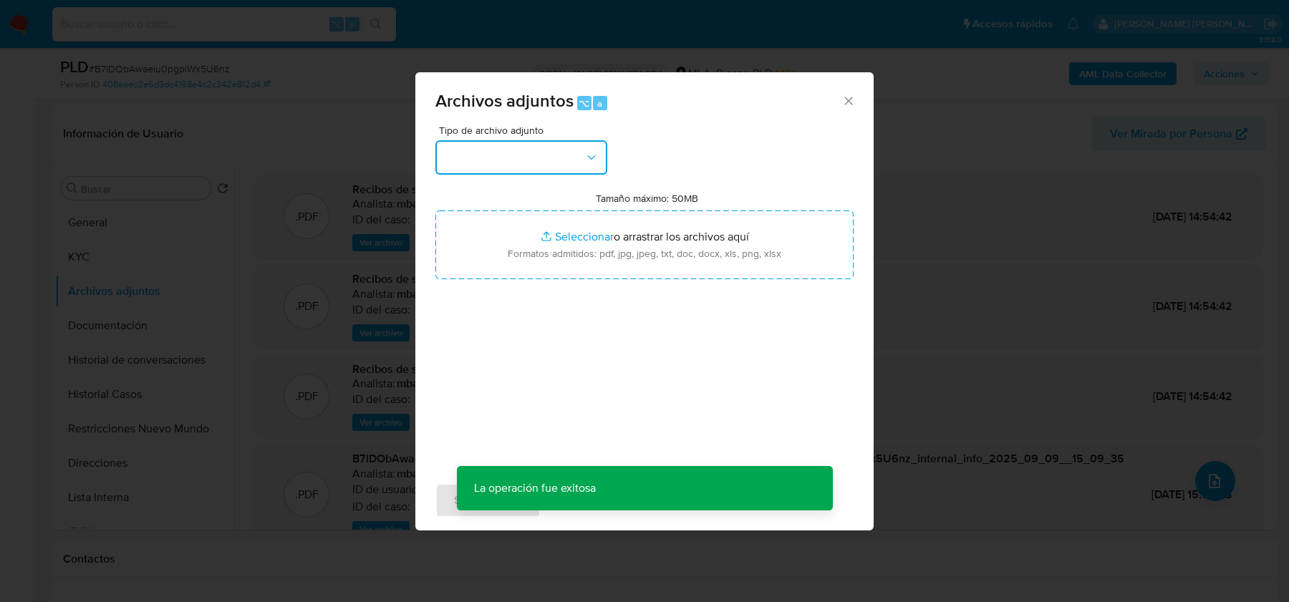
click at [557, 158] on button "button" at bounding box center [521, 157] width 172 height 34
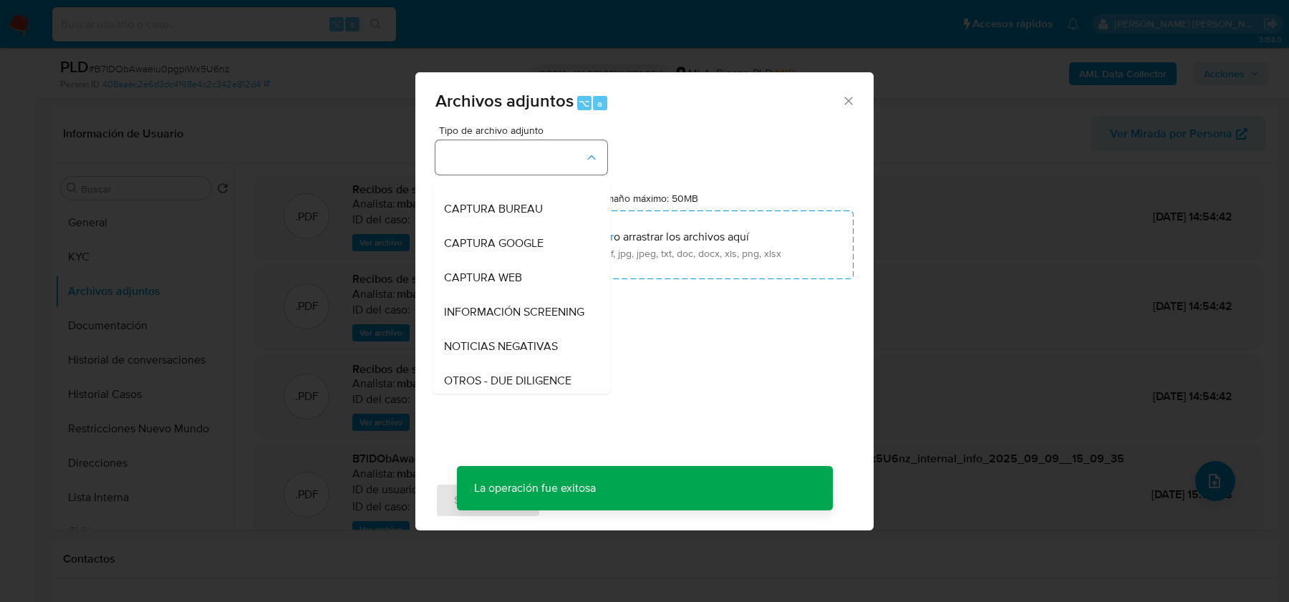
scroll to position [84, 0]
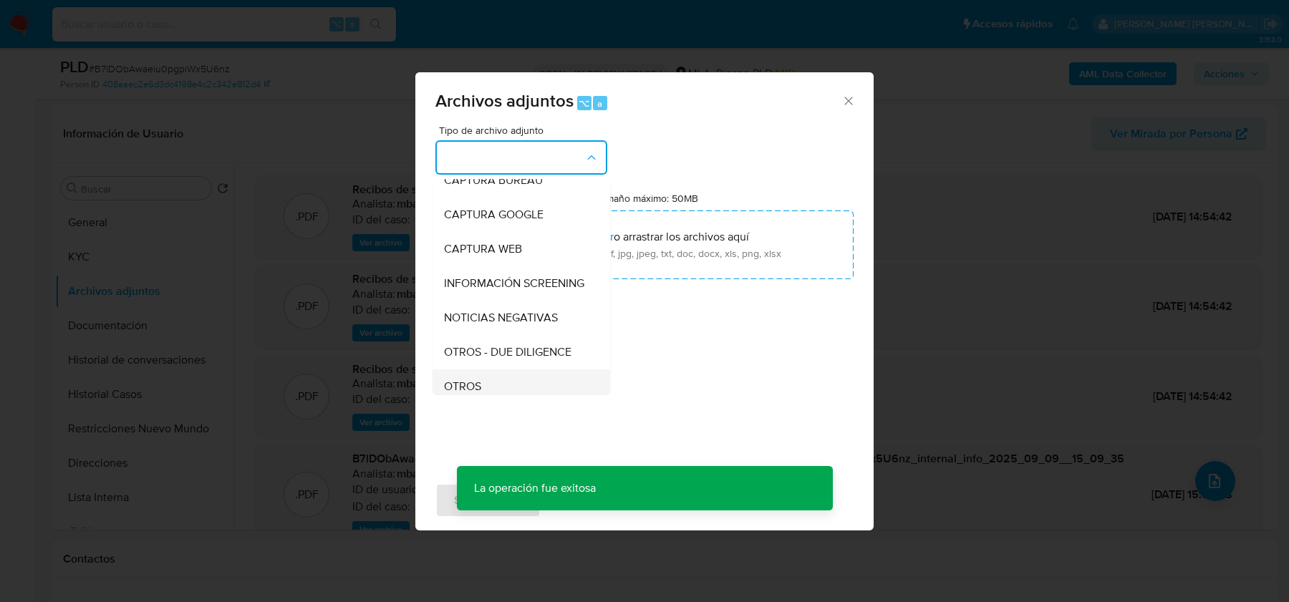
click at [455, 389] on span "OTROS" at bounding box center [462, 386] width 37 height 14
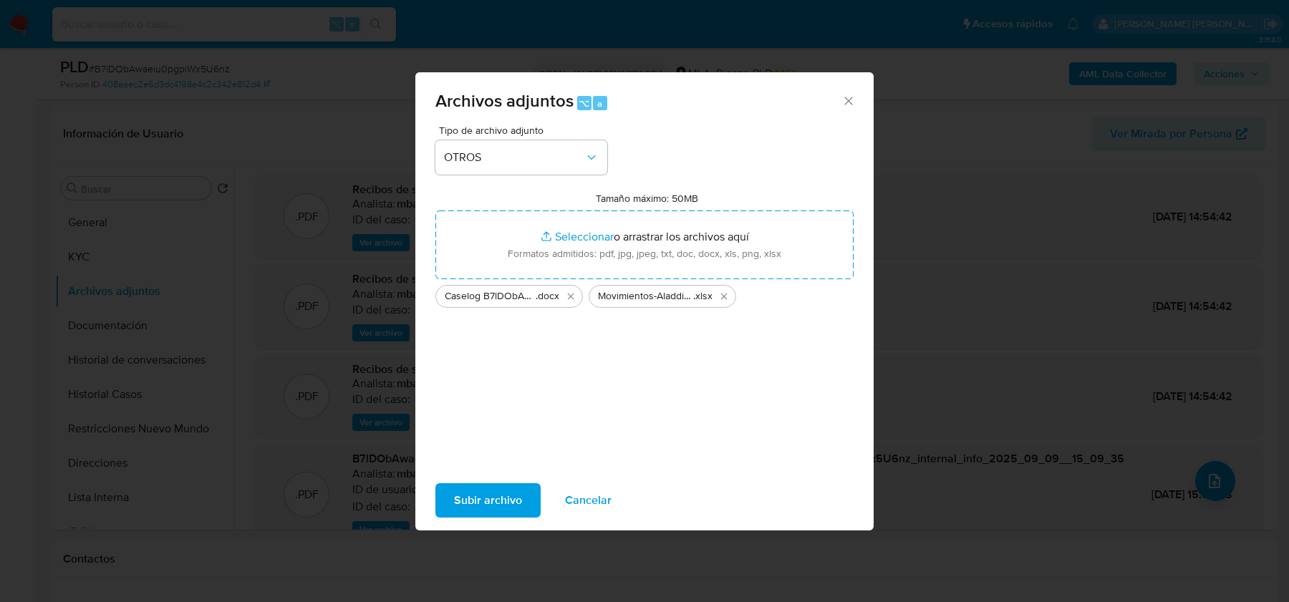
click at [495, 493] on span "Subir archivo" at bounding box center [488, 501] width 68 height 32
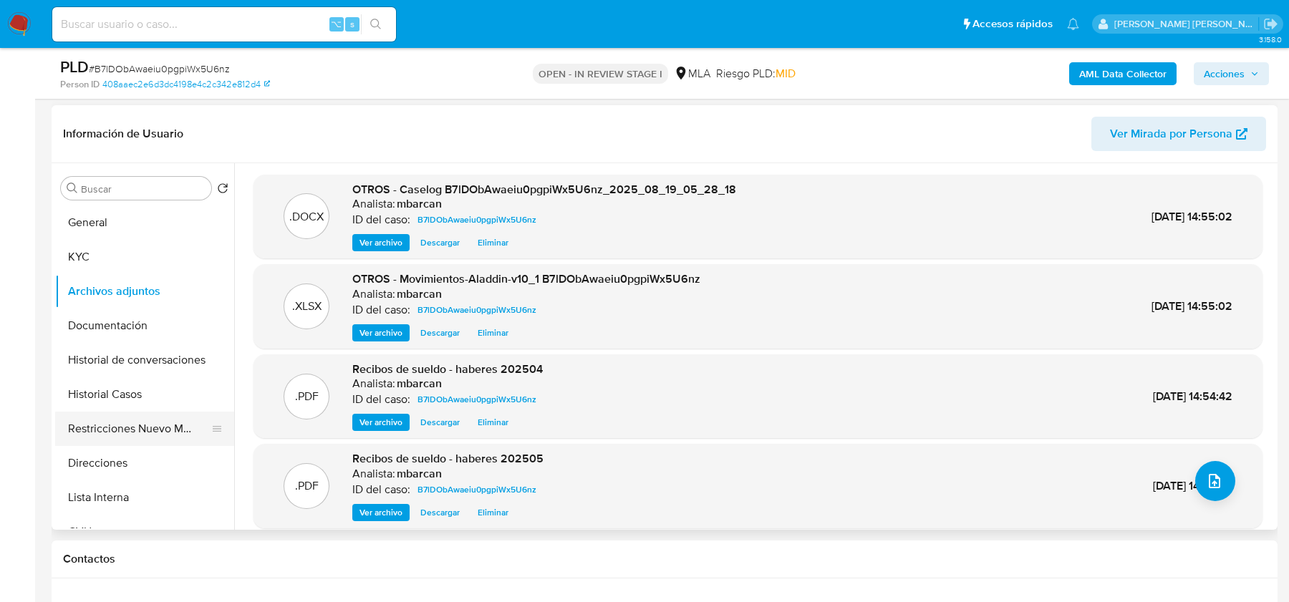
click at [114, 417] on button "Restricciones Nuevo Mundo" at bounding box center [139, 429] width 168 height 34
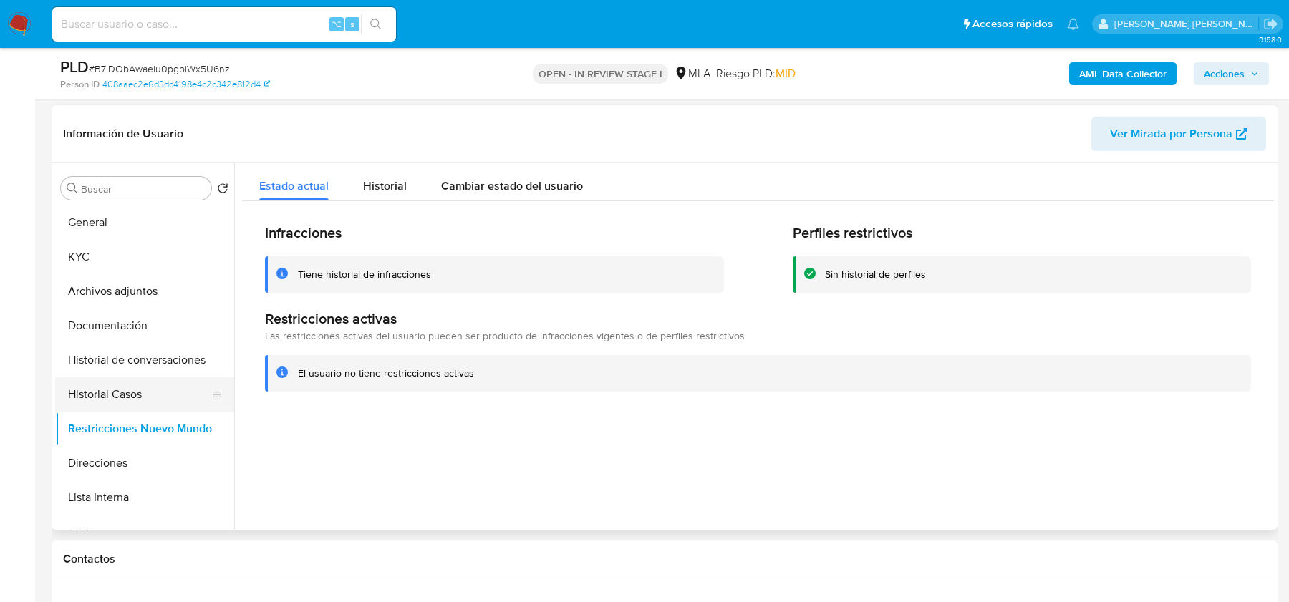
click at [112, 386] on button "Historial Casos" at bounding box center [139, 394] width 168 height 34
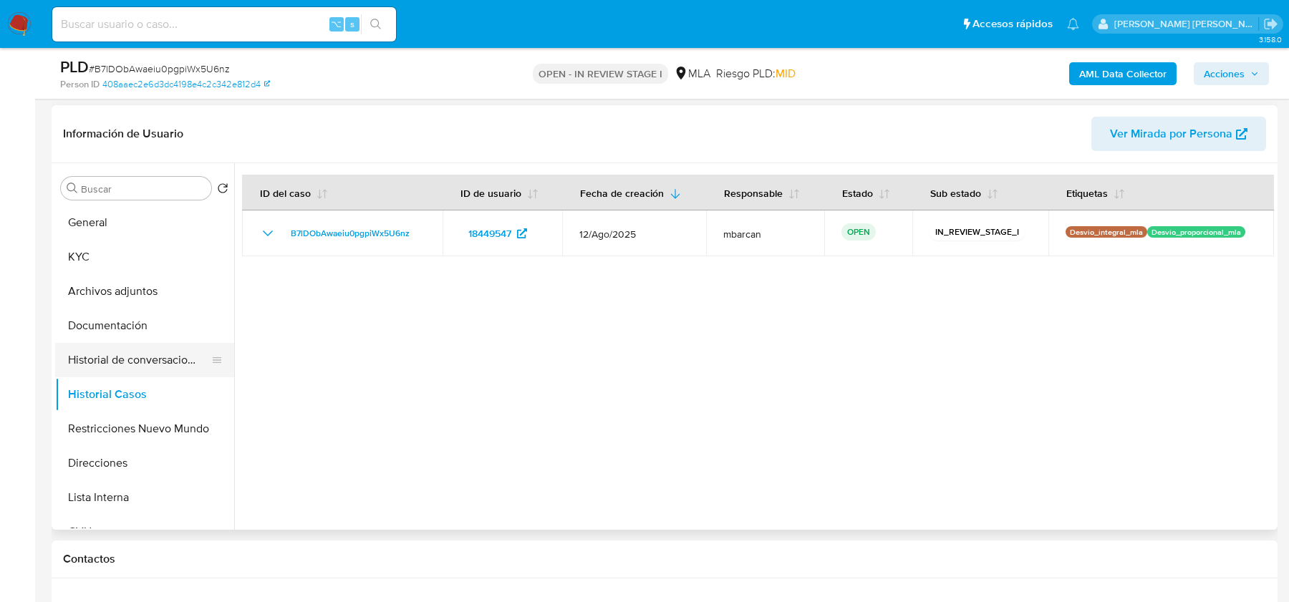
click at [124, 353] on button "Historial de conversaciones" at bounding box center [139, 360] width 168 height 34
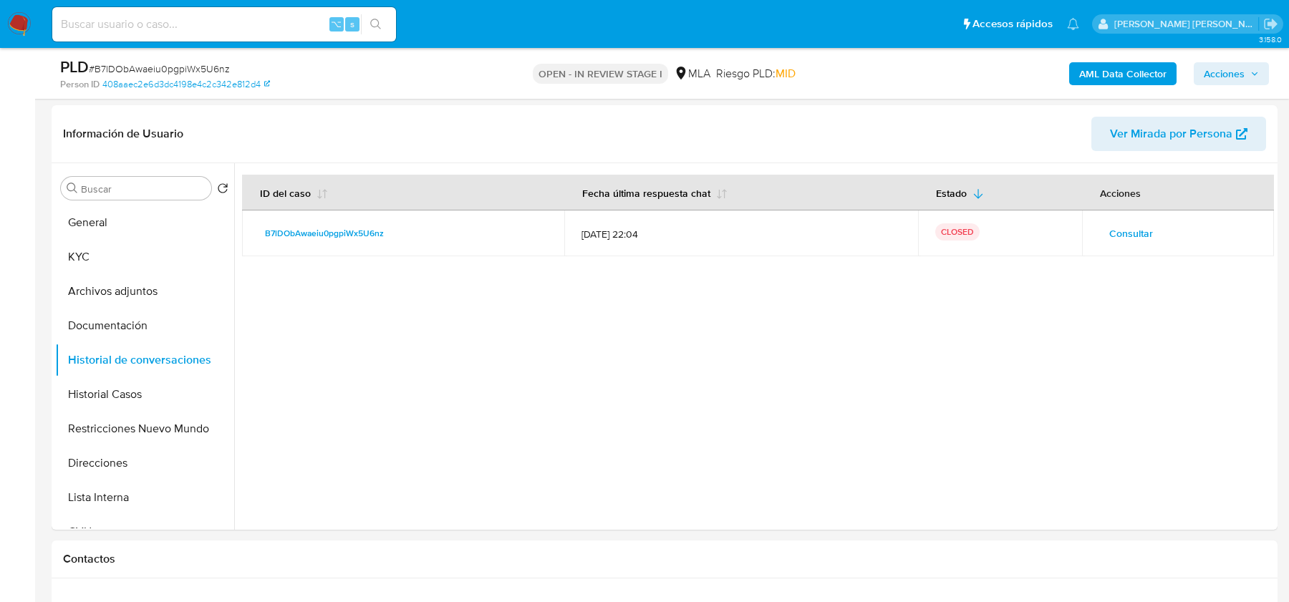
click at [1233, 69] on span "Acciones" at bounding box center [1224, 73] width 41 height 23
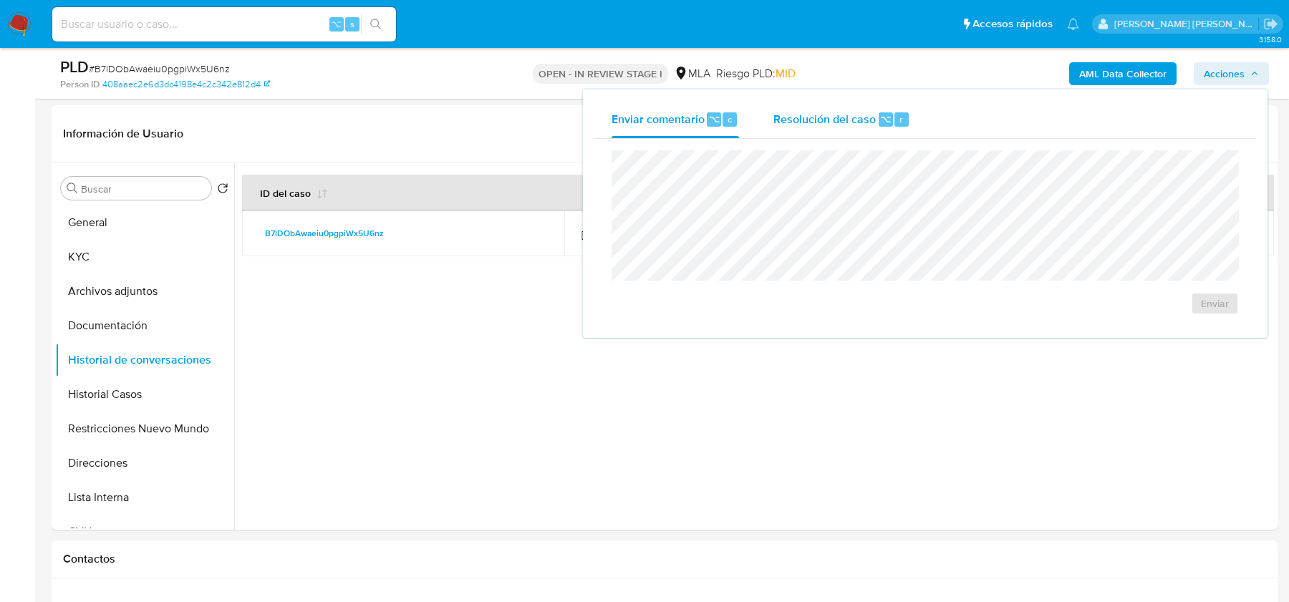
click at [800, 130] on div "Resolución del caso ⌥ r" at bounding box center [841, 119] width 137 height 37
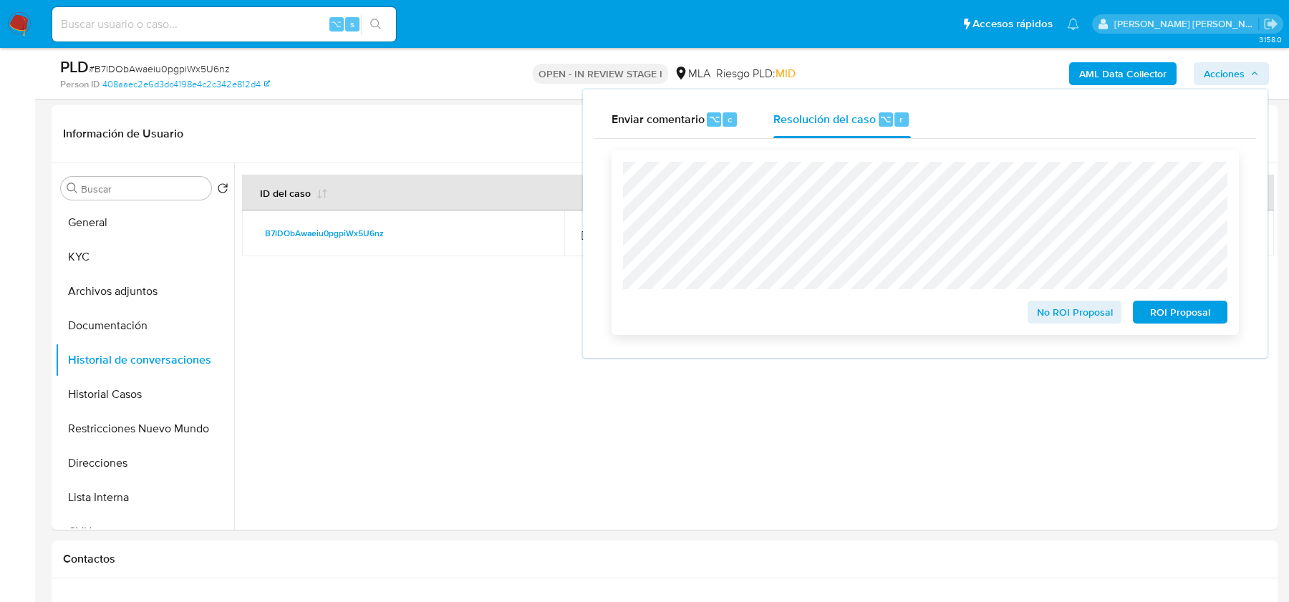
click at [1040, 321] on span "No ROI Proposal" at bounding box center [1074, 312] width 74 height 20
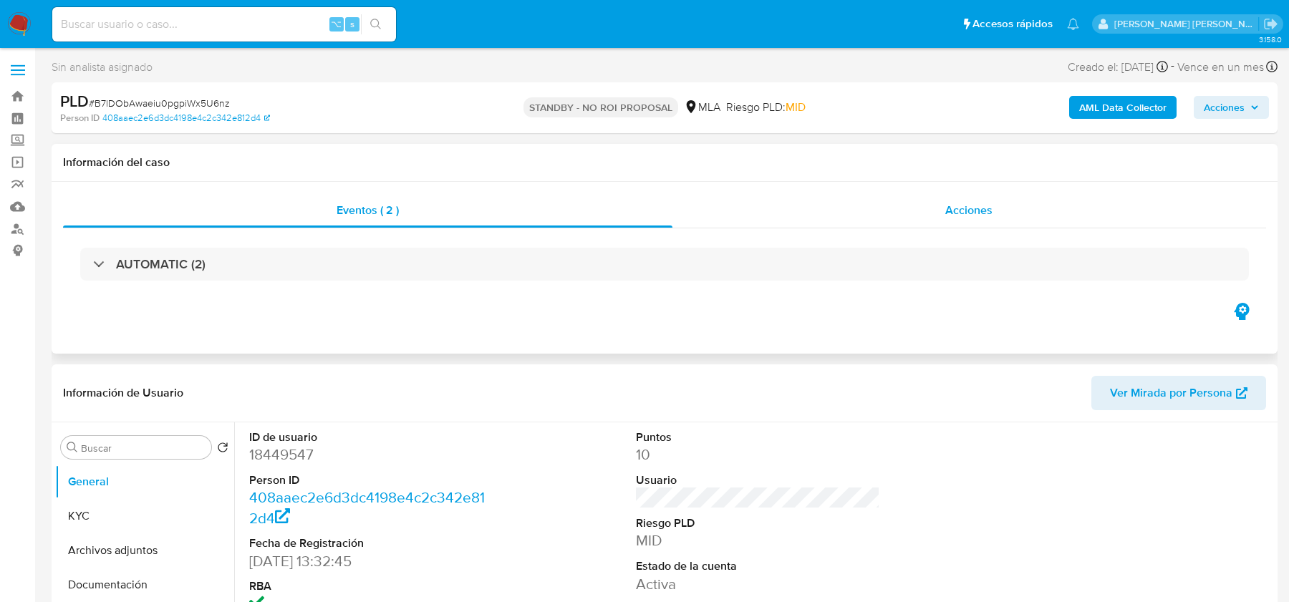
select select "10"
click at [24, 22] on img at bounding box center [19, 24] width 24 height 24
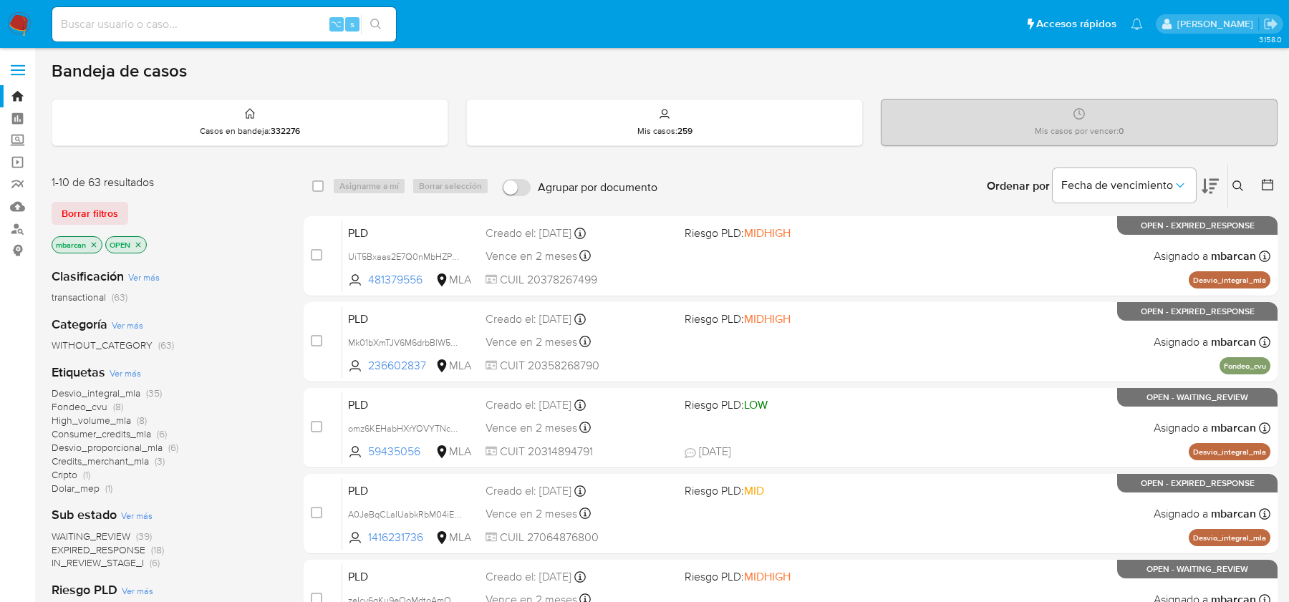
click at [1234, 181] on icon at bounding box center [1237, 185] width 11 height 11
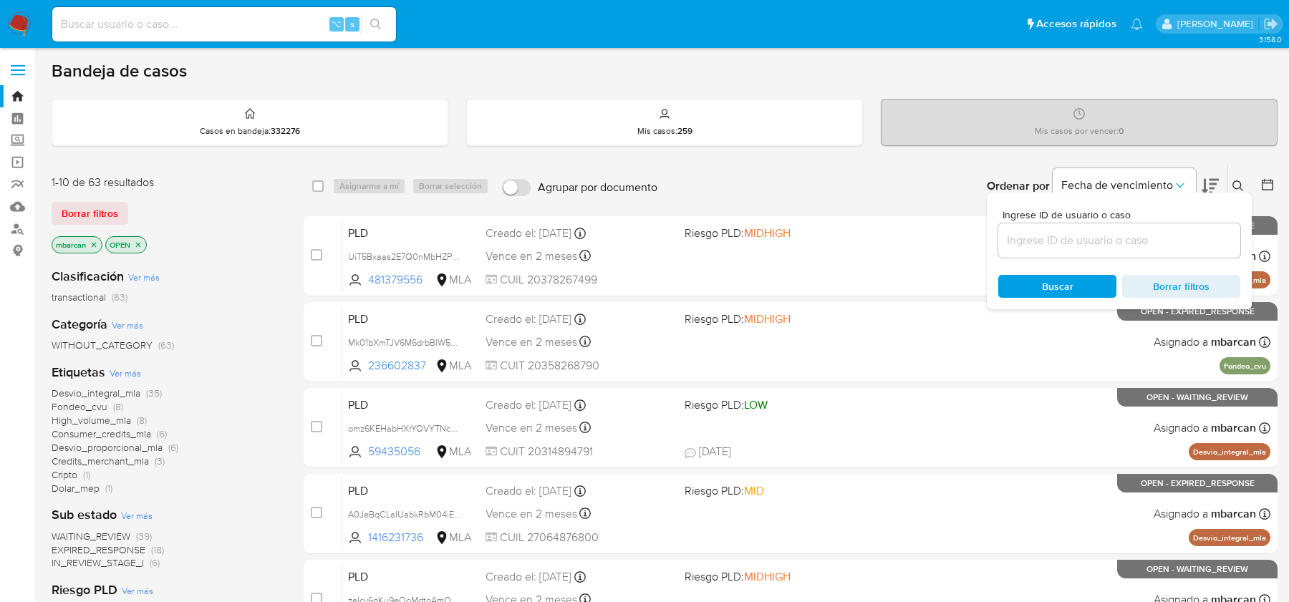
click at [1082, 236] on input at bounding box center [1119, 240] width 242 height 19
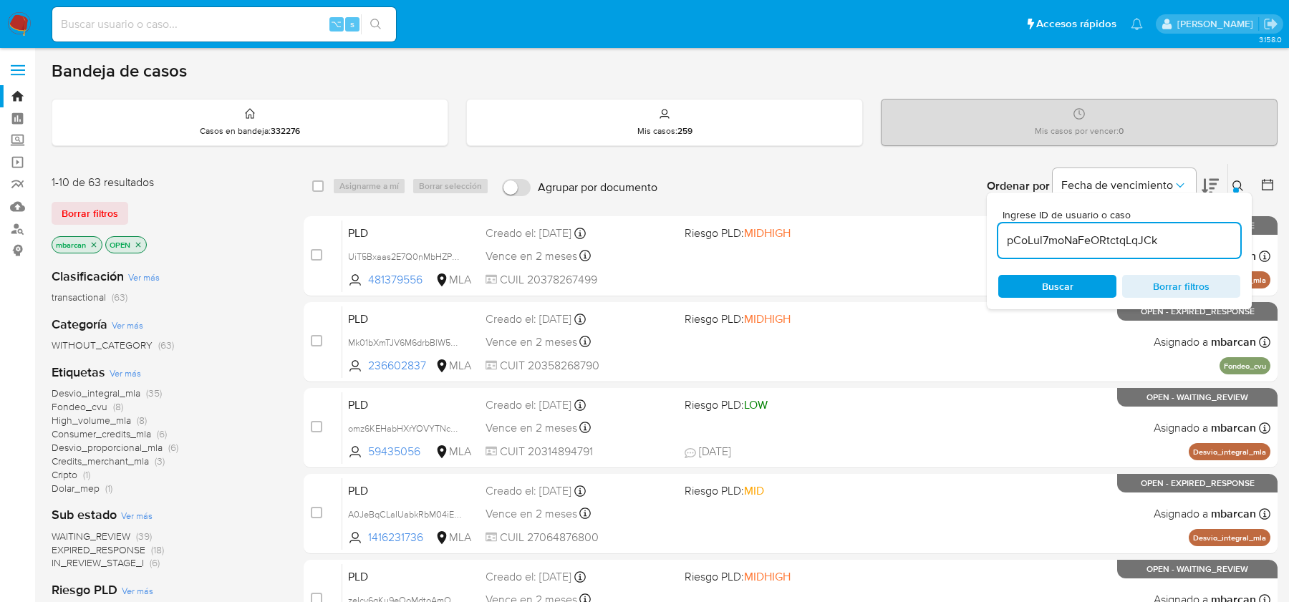
type input "pCoLul7moNaFeORtctqLqJCk"
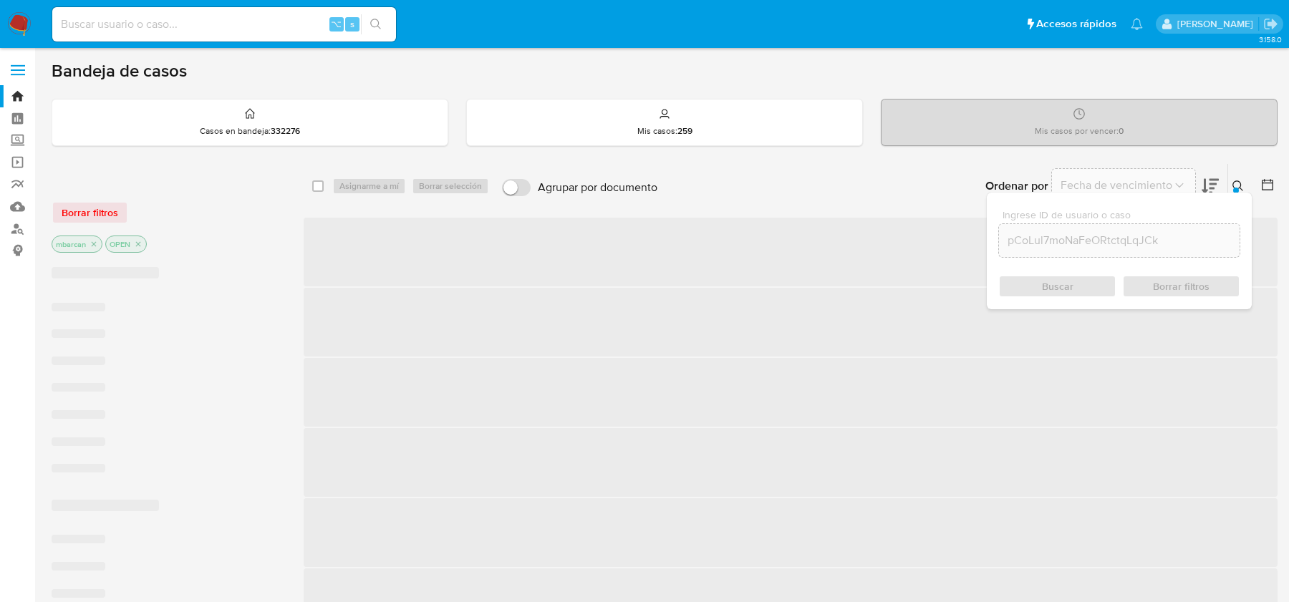
click at [1242, 185] on icon at bounding box center [1237, 185] width 11 height 11
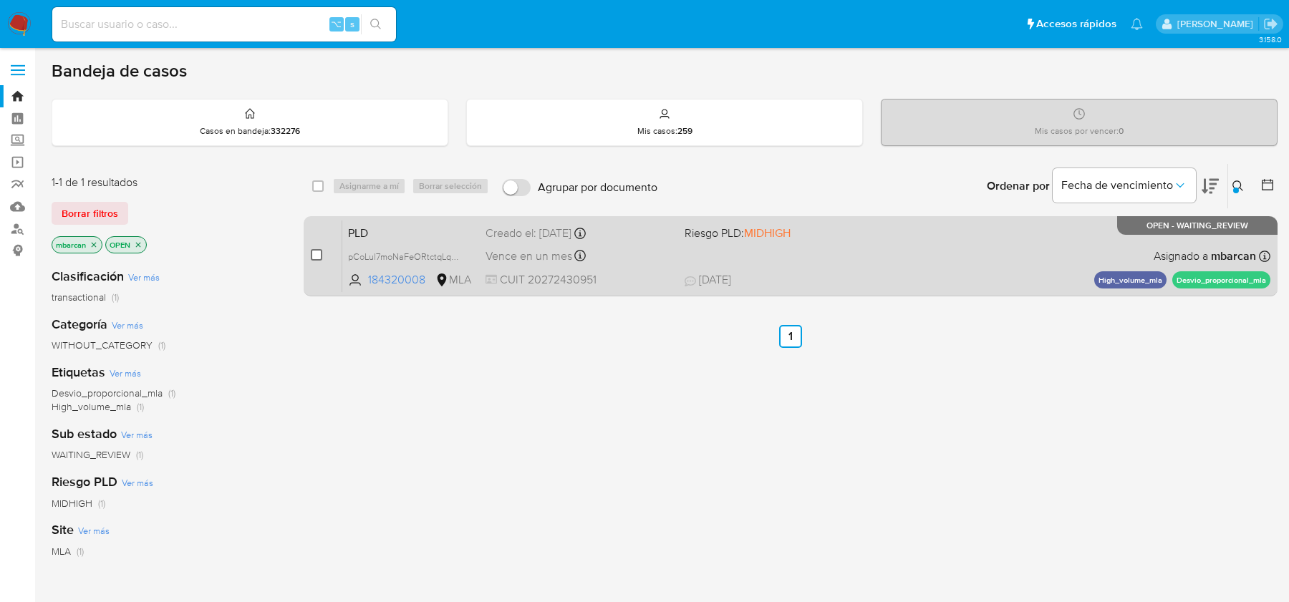
click at [314, 258] on input "checkbox" at bounding box center [316, 254] width 11 height 11
checkbox input "true"
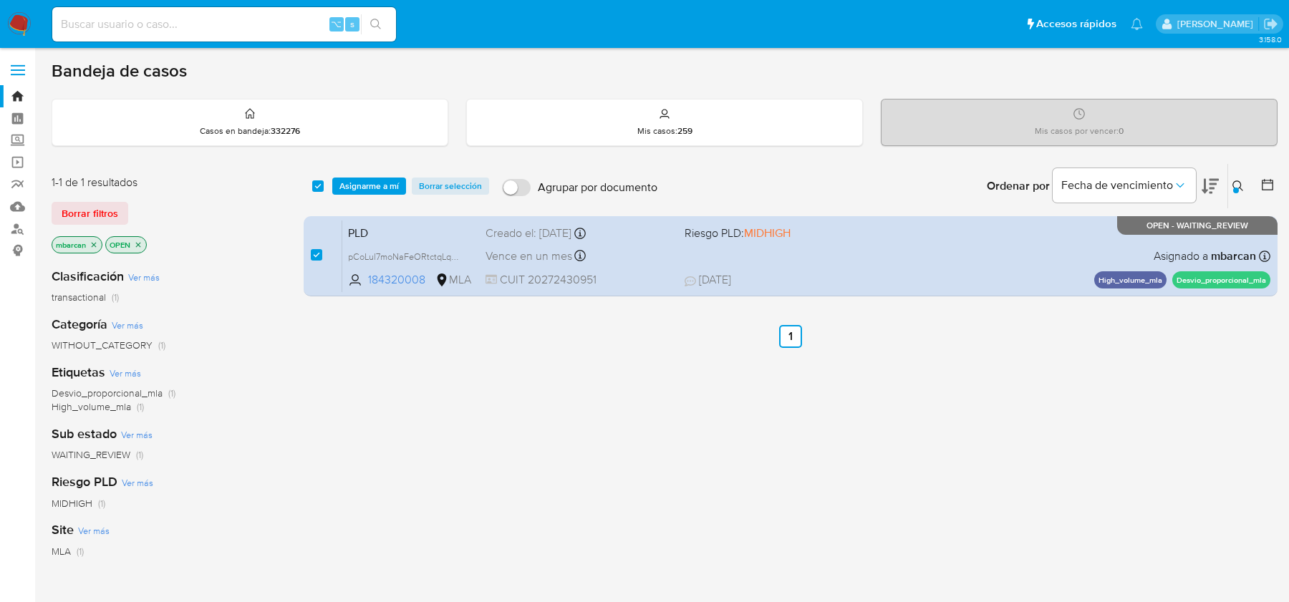
click at [372, 174] on div "select-all-cases-checkbox Asignarme a mí Borrar selección Agrupar por documento…" at bounding box center [791, 186] width 974 height 44
click at [380, 188] on span "Asignarme a mí" at bounding box center [368, 186] width 59 height 14
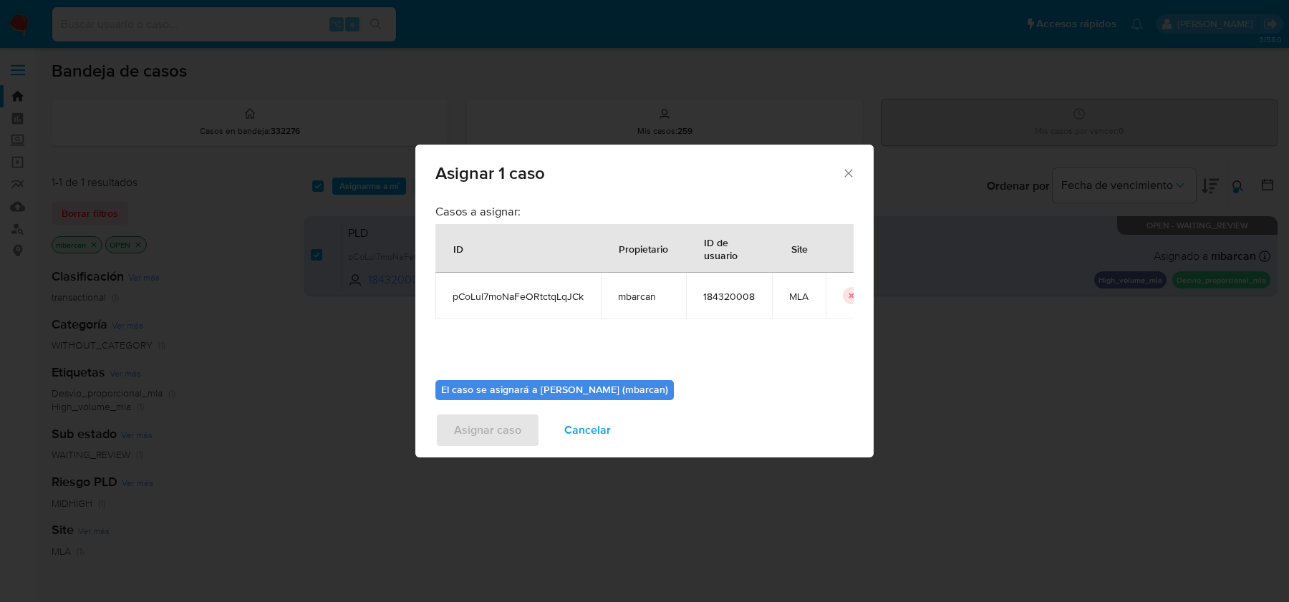
scroll to position [73, 0]
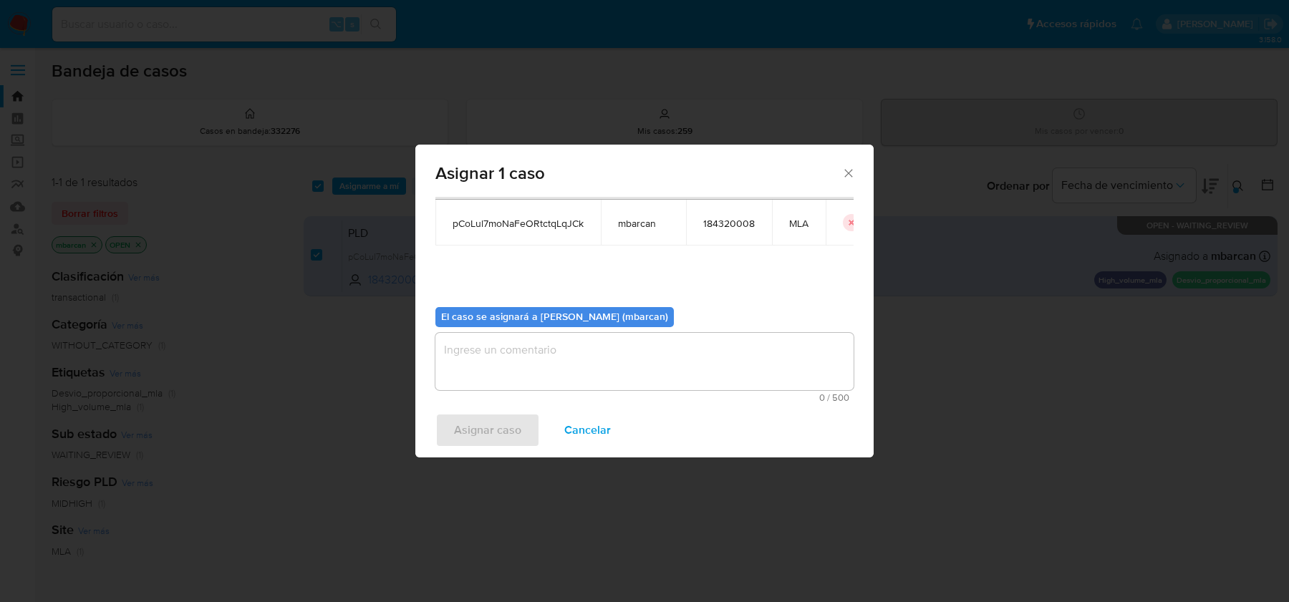
click at [512, 388] on textarea "assign-modal" at bounding box center [644, 361] width 418 height 57
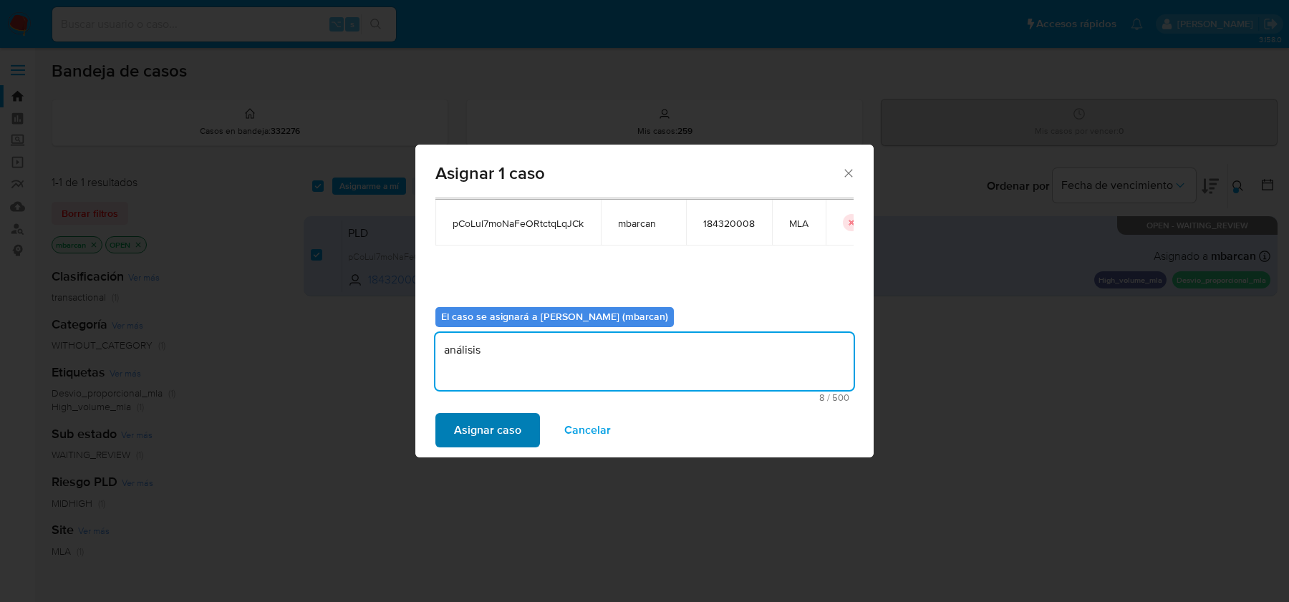
type textarea "análisis"
click at [466, 428] on span "Asignar caso" at bounding box center [487, 431] width 67 height 32
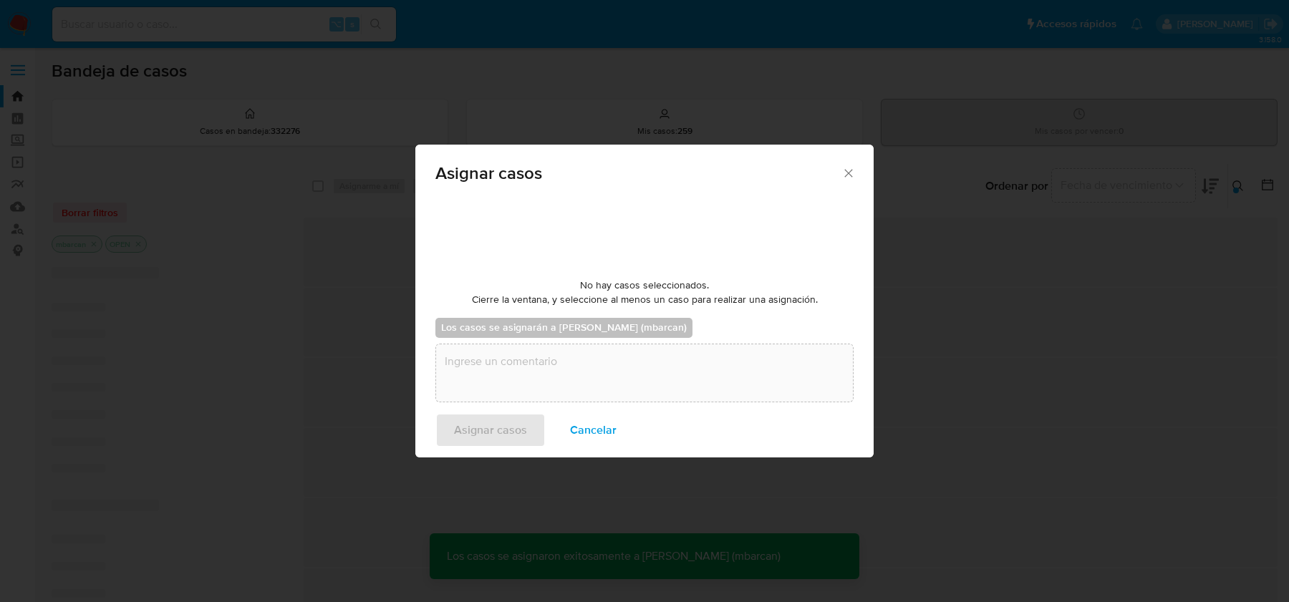
checkbox input "false"
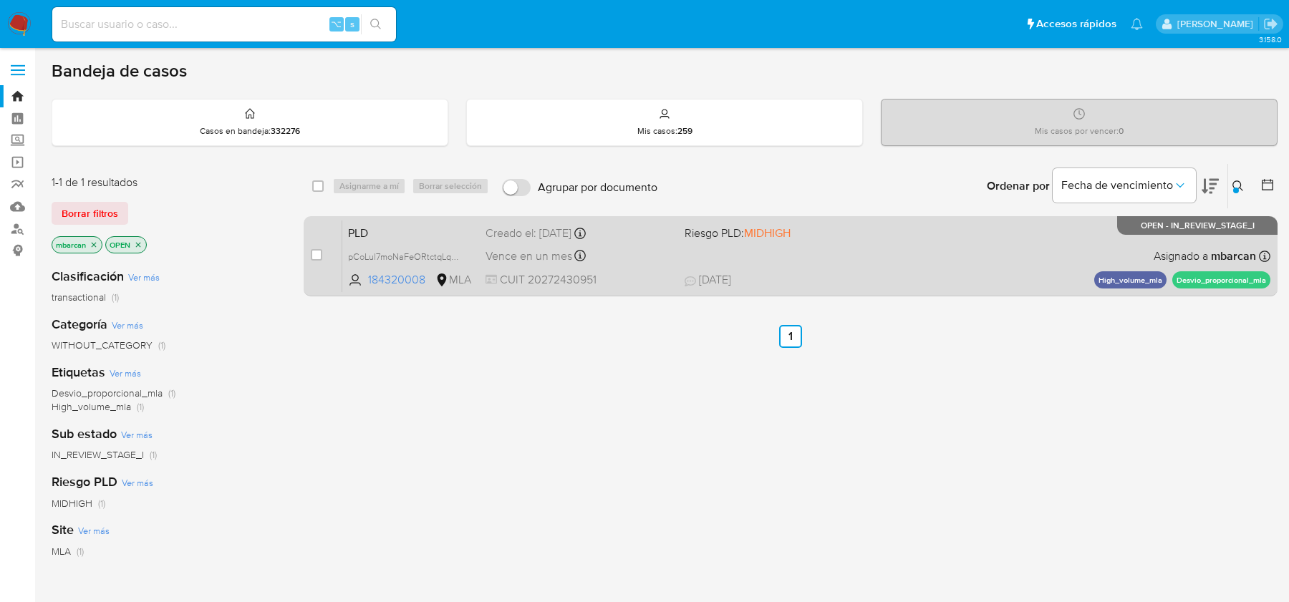
click at [387, 237] on span "PLD" at bounding box center [411, 232] width 126 height 19
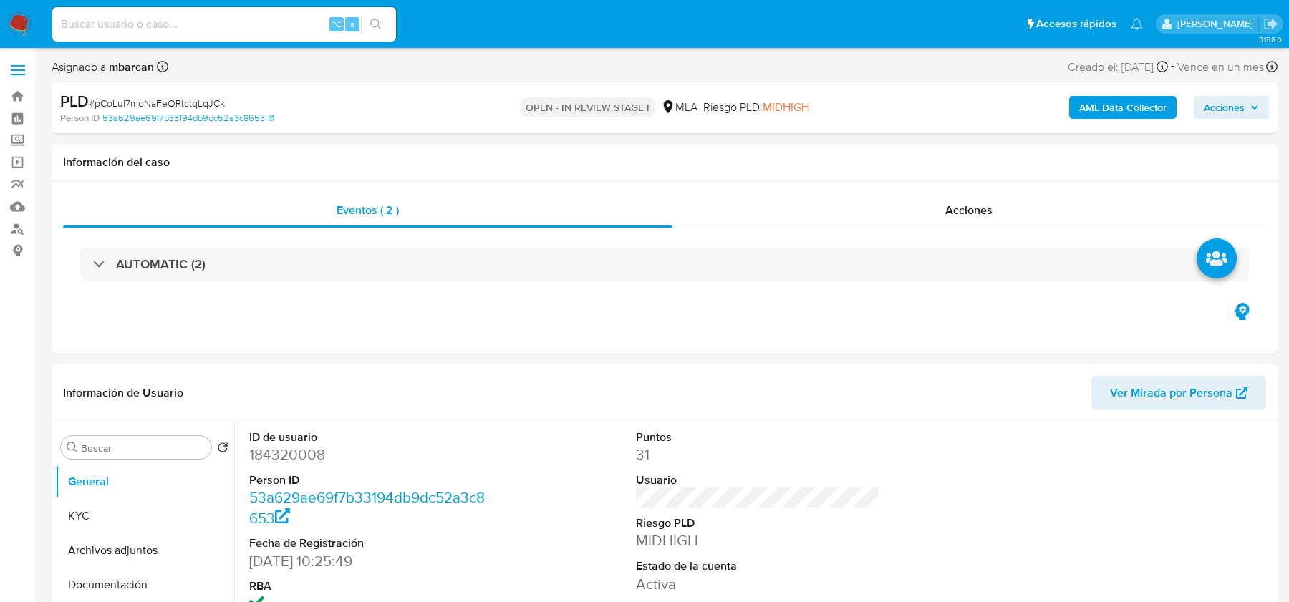
select select "10"
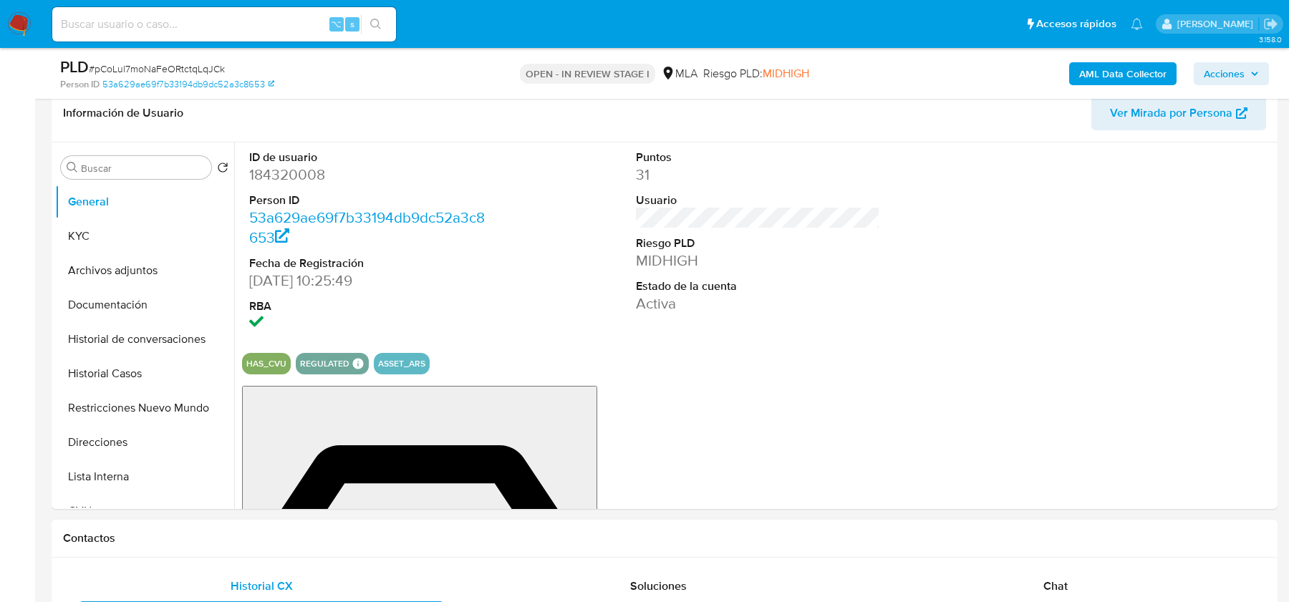
scroll to position [383, 0]
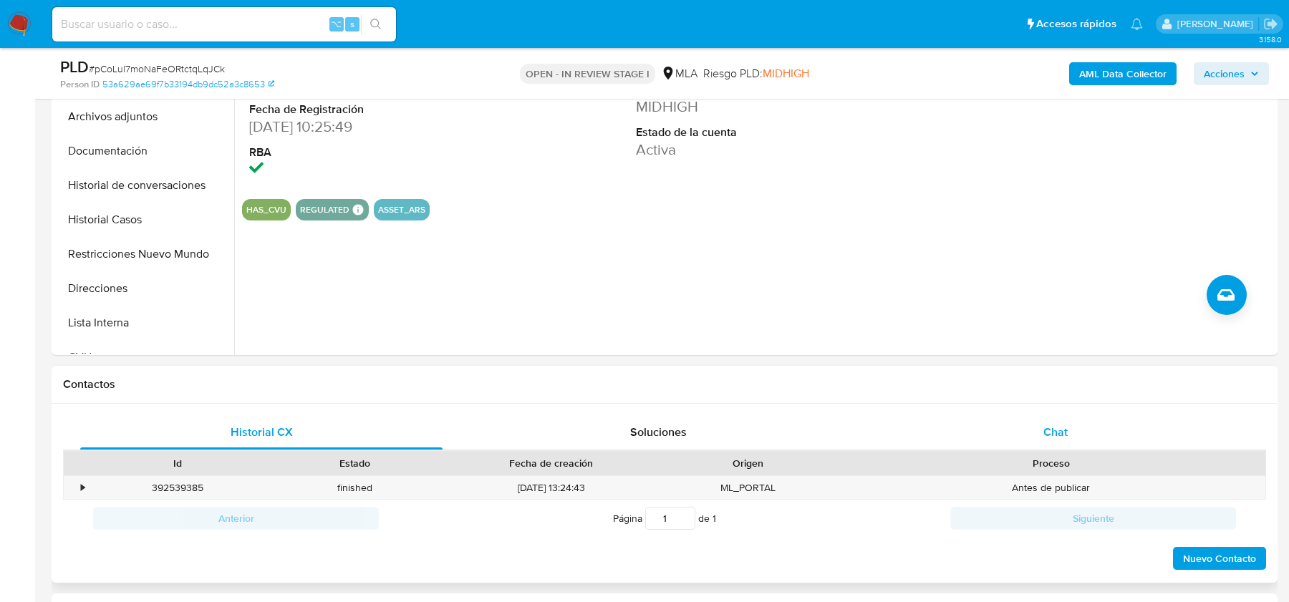
click at [1040, 428] on div "Chat" at bounding box center [1055, 432] width 362 height 34
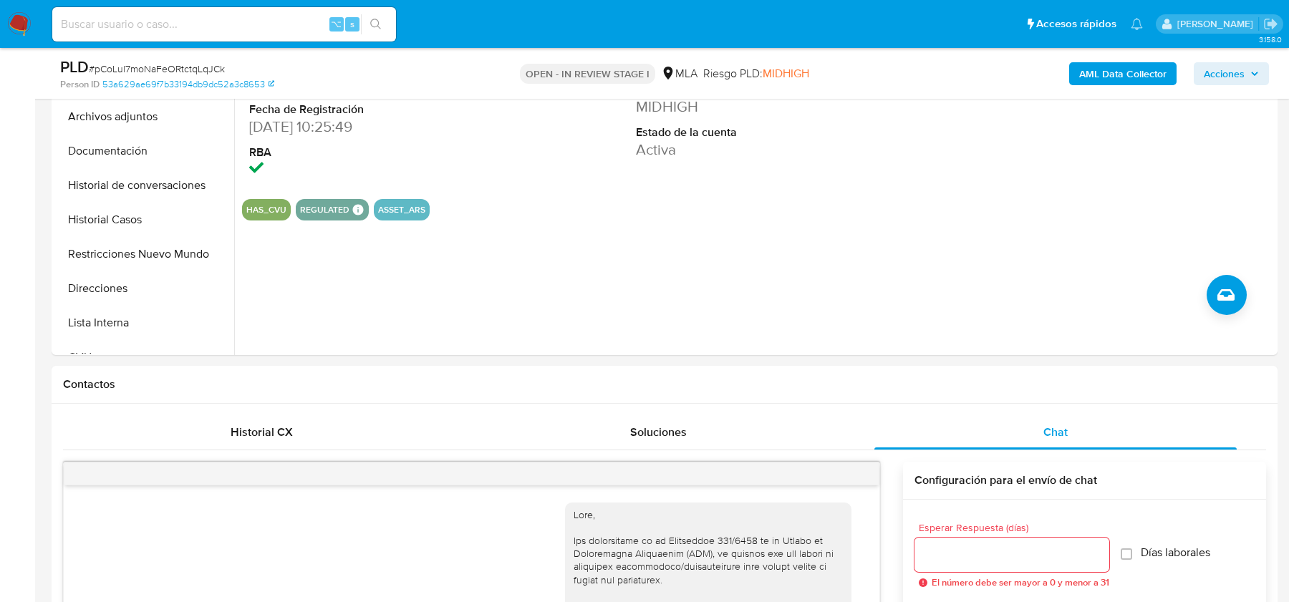
scroll to position [1082, 0]
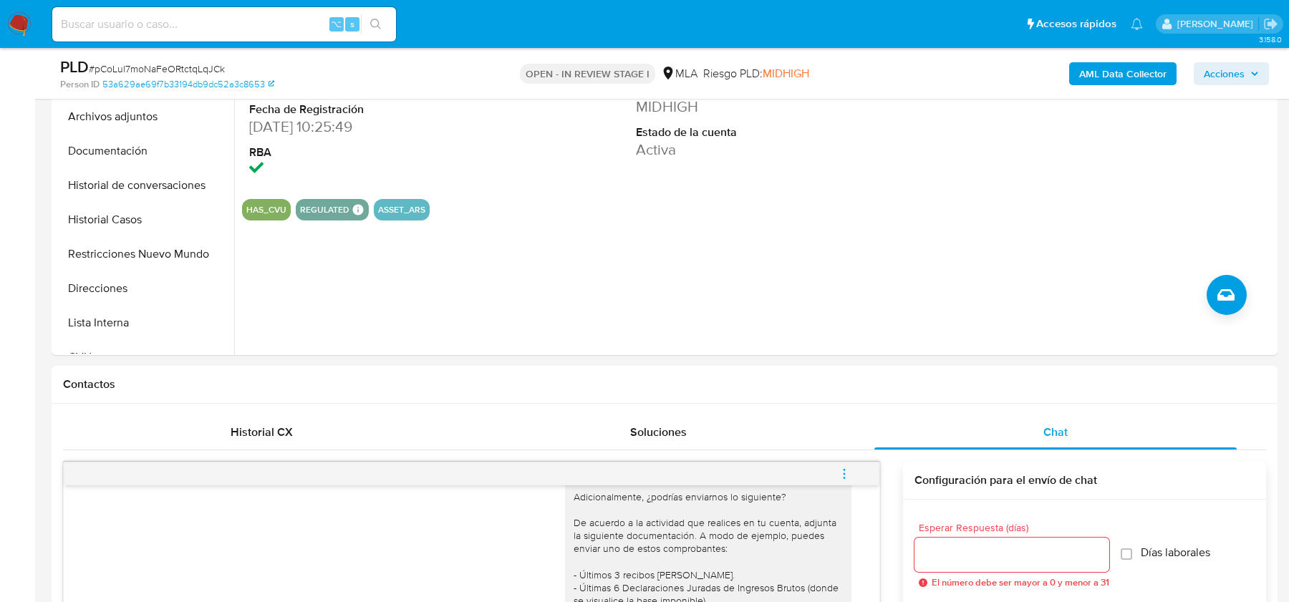
click at [172, 71] on span "# pCoLul7moNaFeORtctqLqJCk" at bounding box center [157, 69] width 136 height 14
copy span "pCoLul7moNaFeORtctqLqJCk"
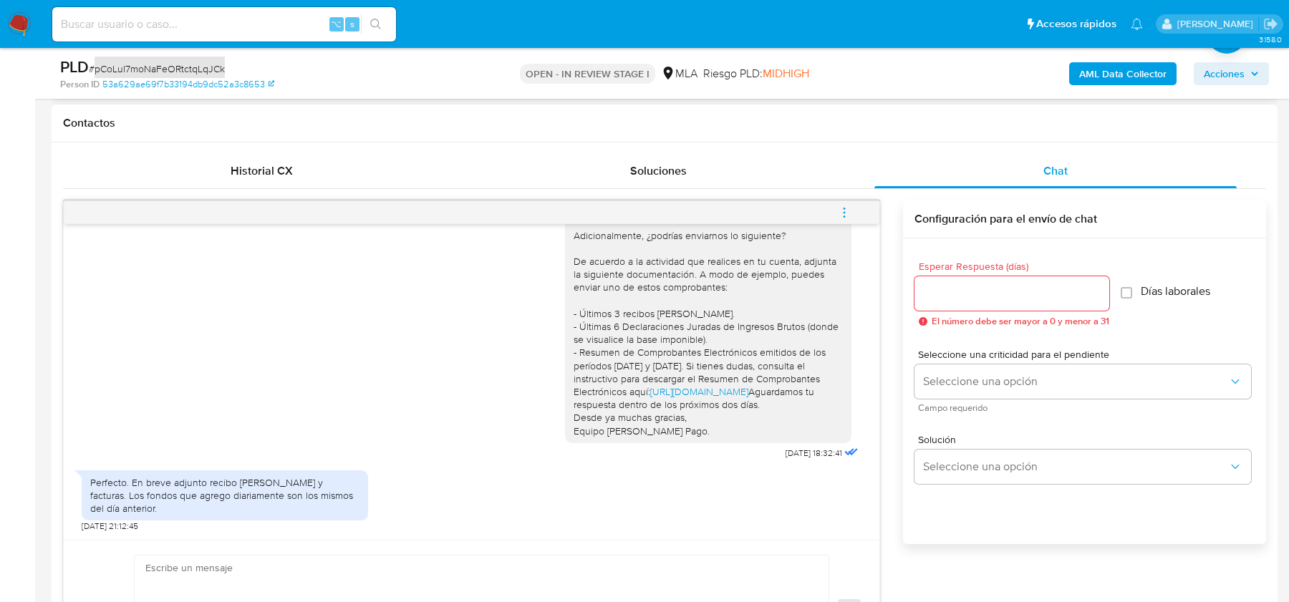
scroll to position [668, 0]
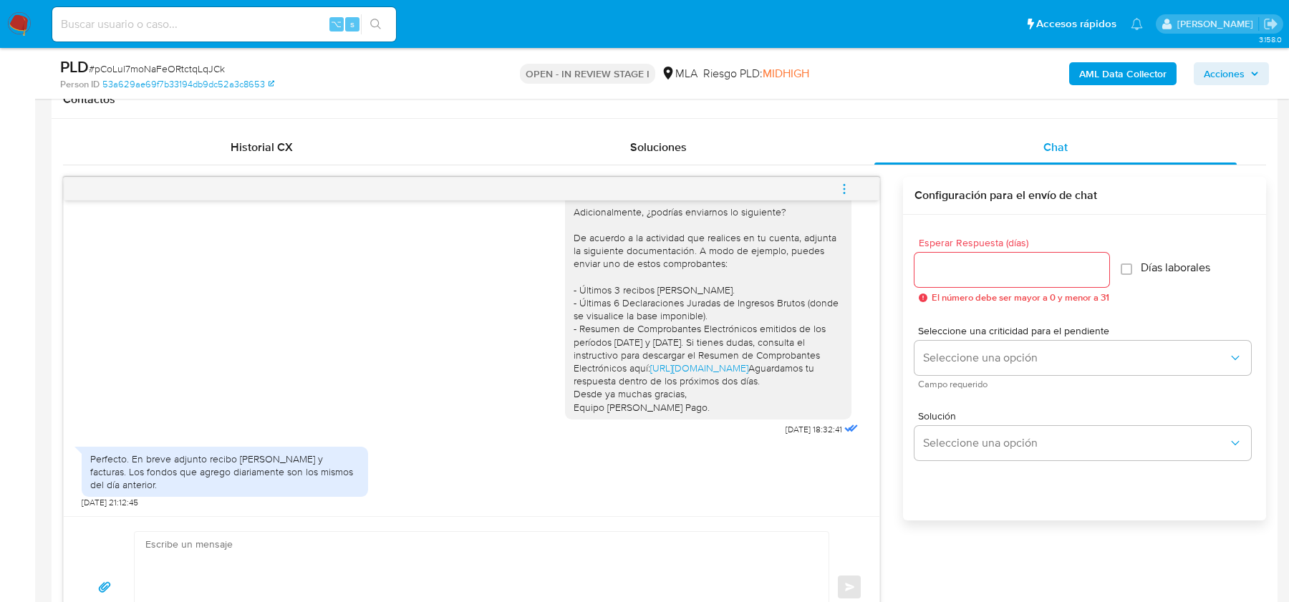
drag, startPoint x: 328, startPoint y: 455, endPoint x: 326, endPoint y: 483, distance: 28.0
click at [326, 483] on div "Perfecto. En breve adjunto recibo de sueldo y facturas. Los fondos que agrego d…" at bounding box center [224, 472] width 269 height 39
drag, startPoint x: 325, startPoint y: 481, endPoint x: 331, endPoint y: 458, distance: 23.6
click at [331, 458] on div "Perfecto. En breve adjunto recibo de sueldo y facturas. Los fondos que agrego d…" at bounding box center [224, 472] width 269 height 39
copy div "Los fondos que agrego diariamente son los mismos del día anterior."
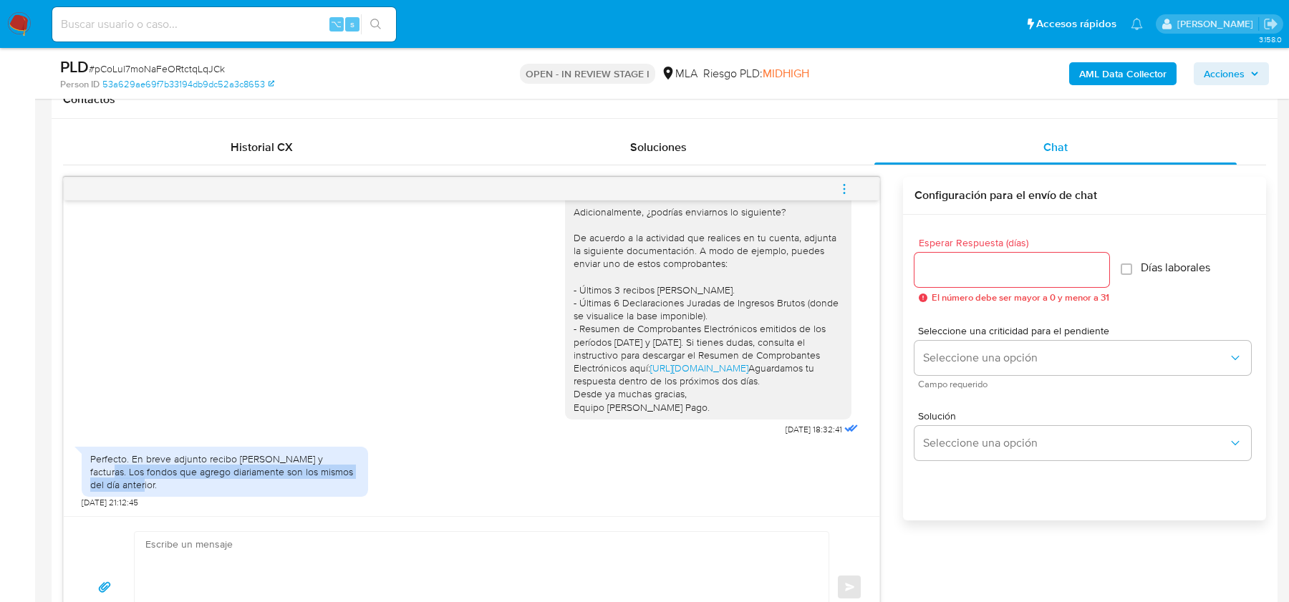
scroll to position [675, 0]
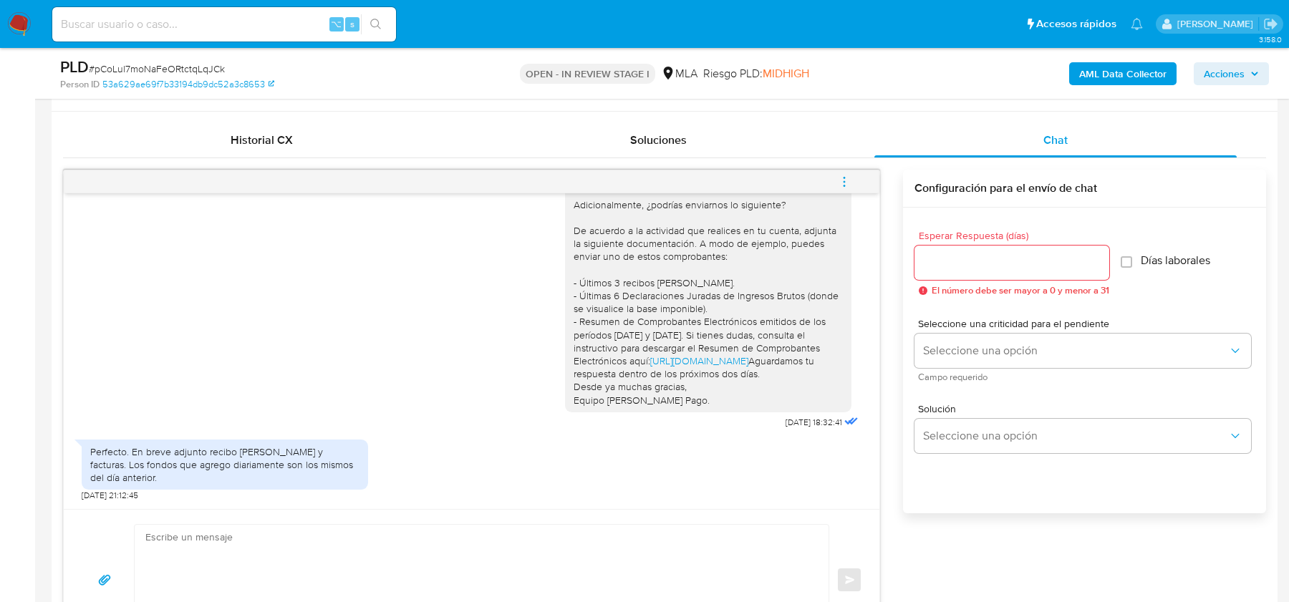
click at [410, 329] on div "Hola, Muchas gracias por tu respuesta. Te confirmamos la recepción de la docume…" at bounding box center [472, 262] width 780 height 342
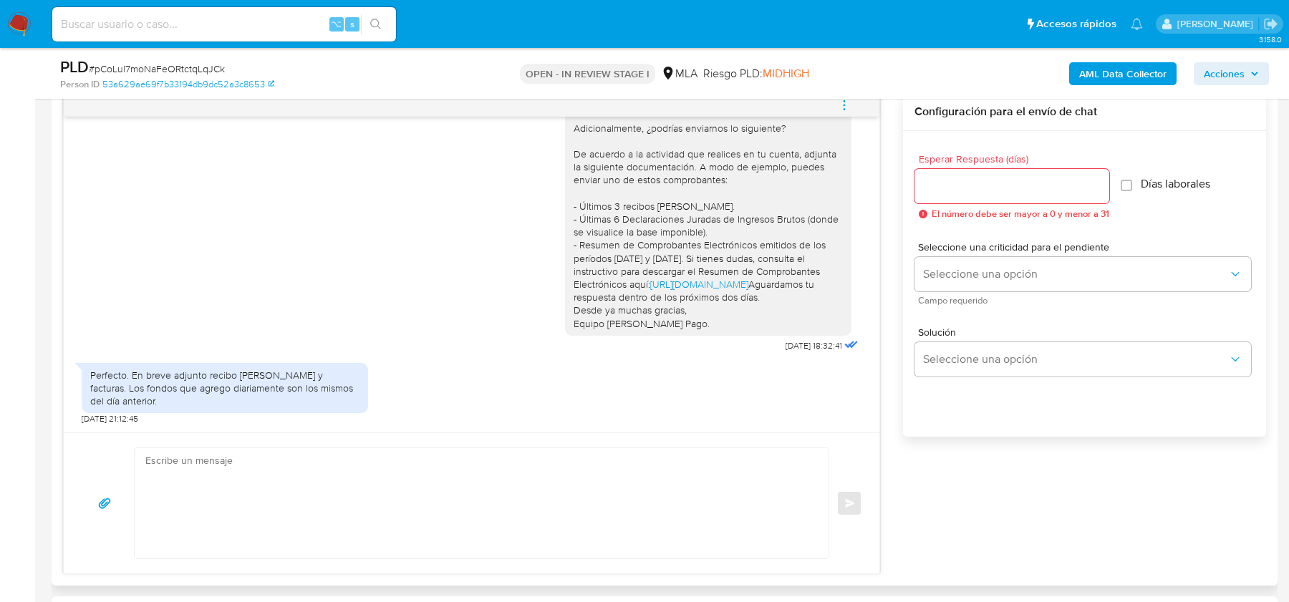
scroll to position [767, 0]
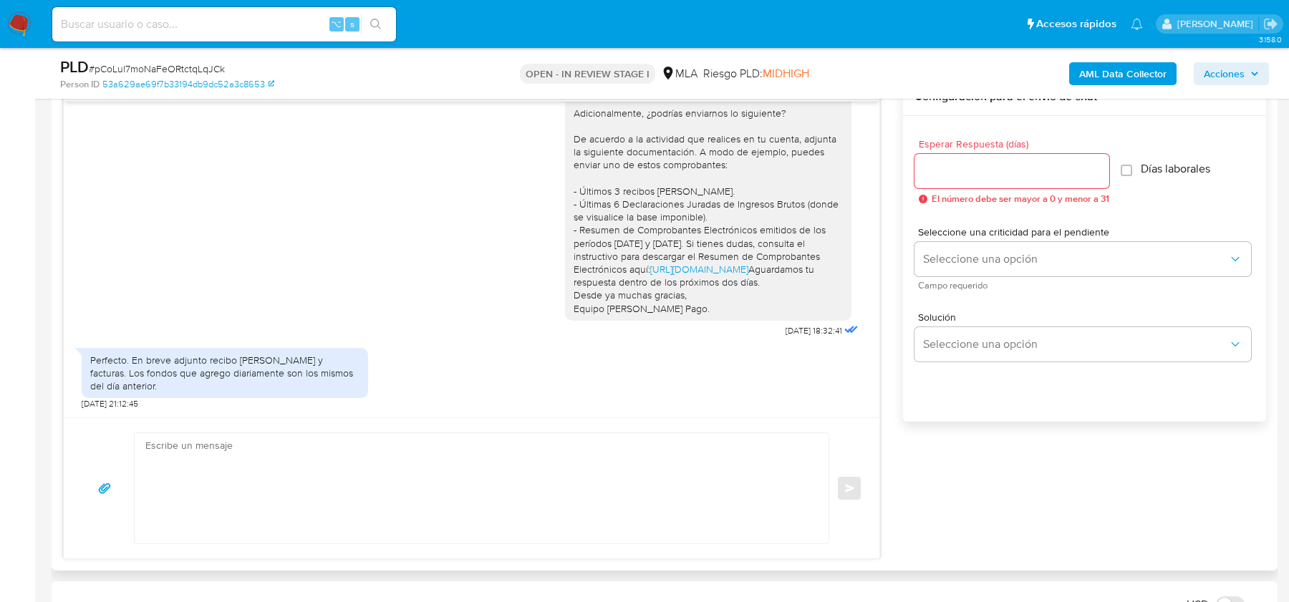
click at [257, 485] on textarea at bounding box center [477, 488] width 665 height 110
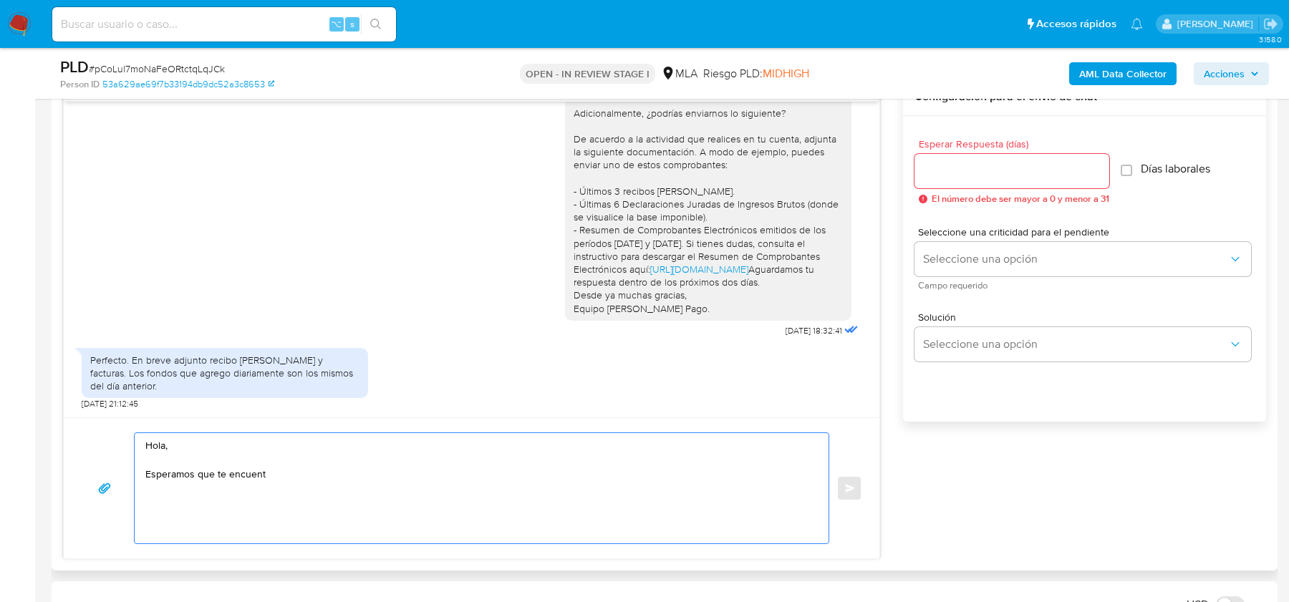
drag, startPoint x: 271, startPoint y: 470, endPoint x: 134, endPoint y: 467, distance: 137.5
click at [135, 467] on div "Hola, Esperamos que te encuent" at bounding box center [478, 488] width 687 height 110
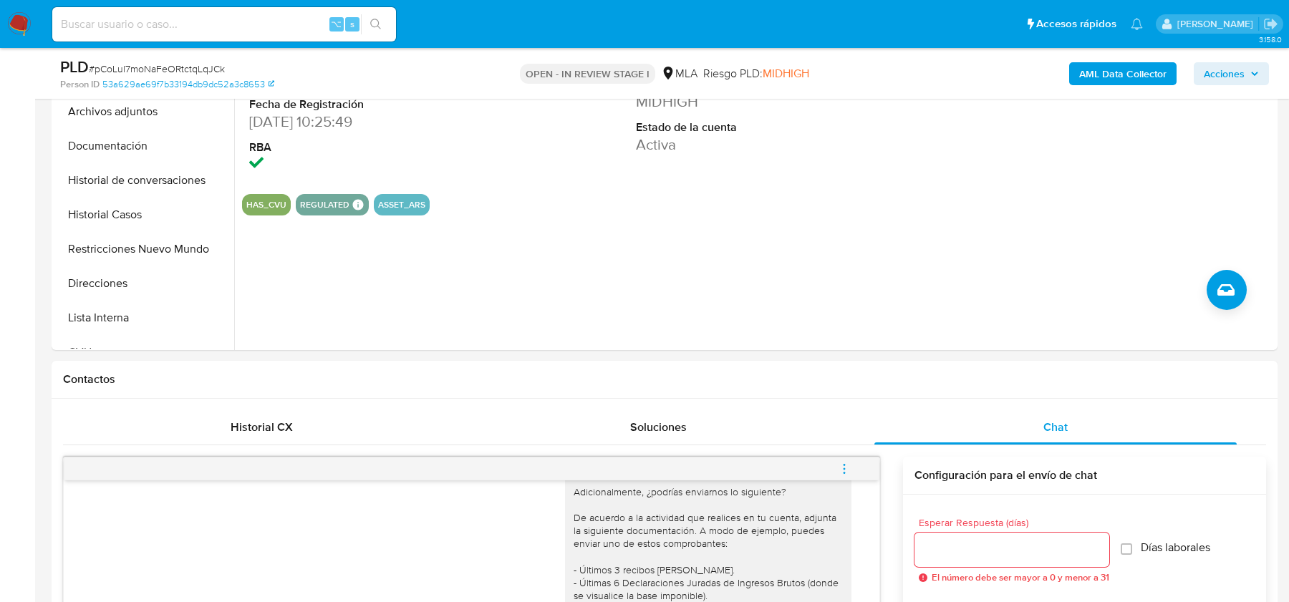
scroll to position [149, 0]
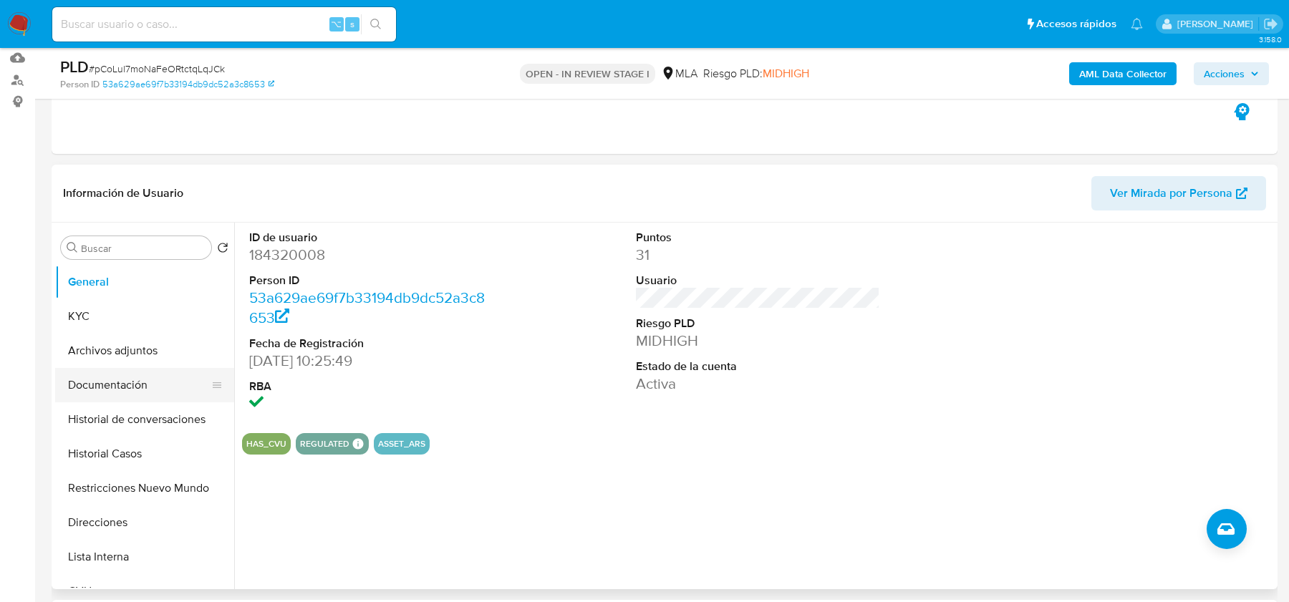
click at [112, 390] on button "Documentación" at bounding box center [139, 385] width 168 height 34
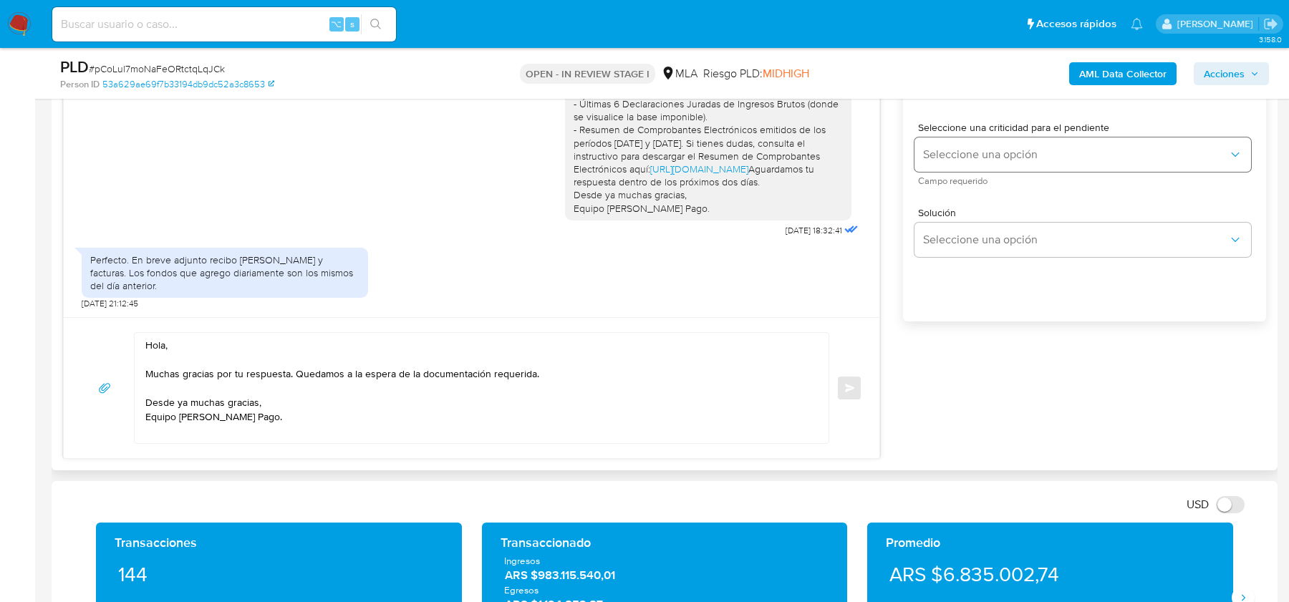
scroll to position [870, 0]
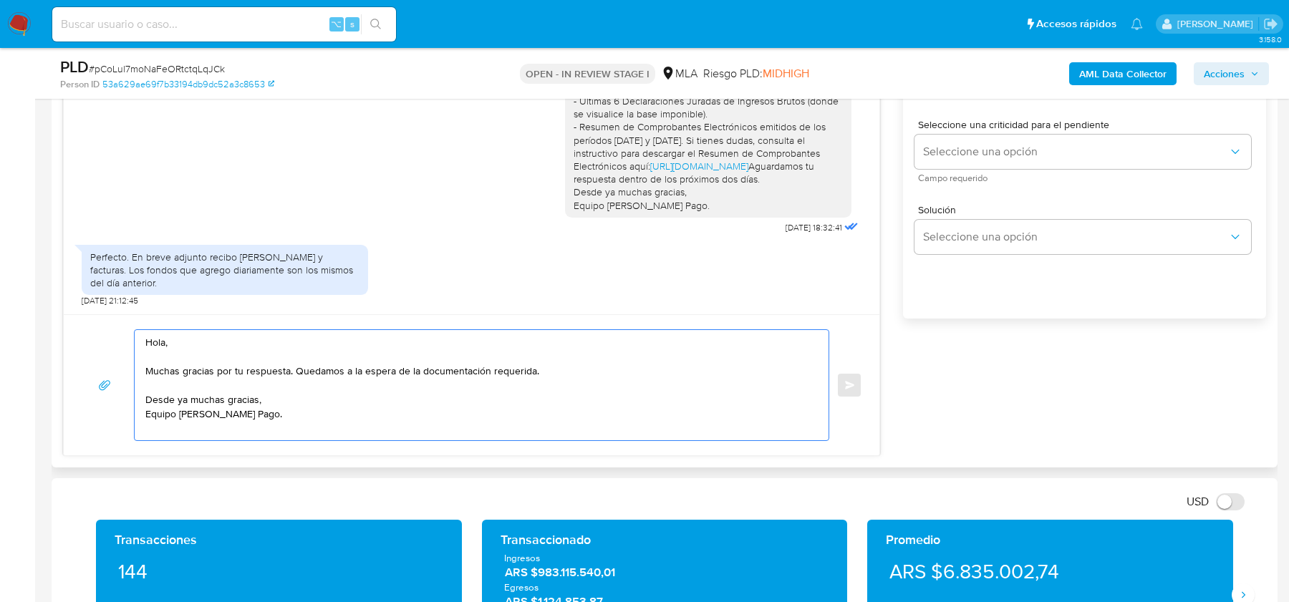
click at [298, 369] on textarea "Hola, Muchas gracias por tu respuesta. Quedamos a la espera de la documentación…" at bounding box center [477, 385] width 665 height 110
click at [295, 369] on textarea "Hola, Muchas gracias por tu respuesta. Quedamos a la espera de la documentación…" at bounding box center [477, 385] width 665 height 110
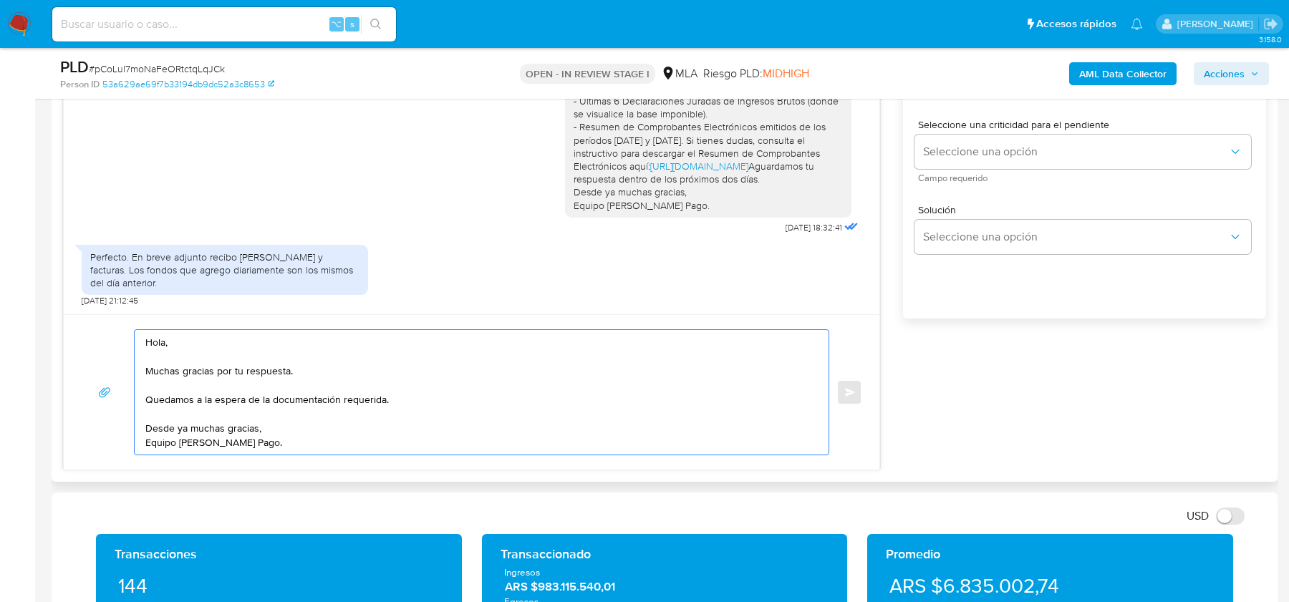
click at [387, 397] on textarea "Hola, Muchas gracias por tu respuesta. Quedamos a la espera de la documentación…" at bounding box center [477, 392] width 665 height 125
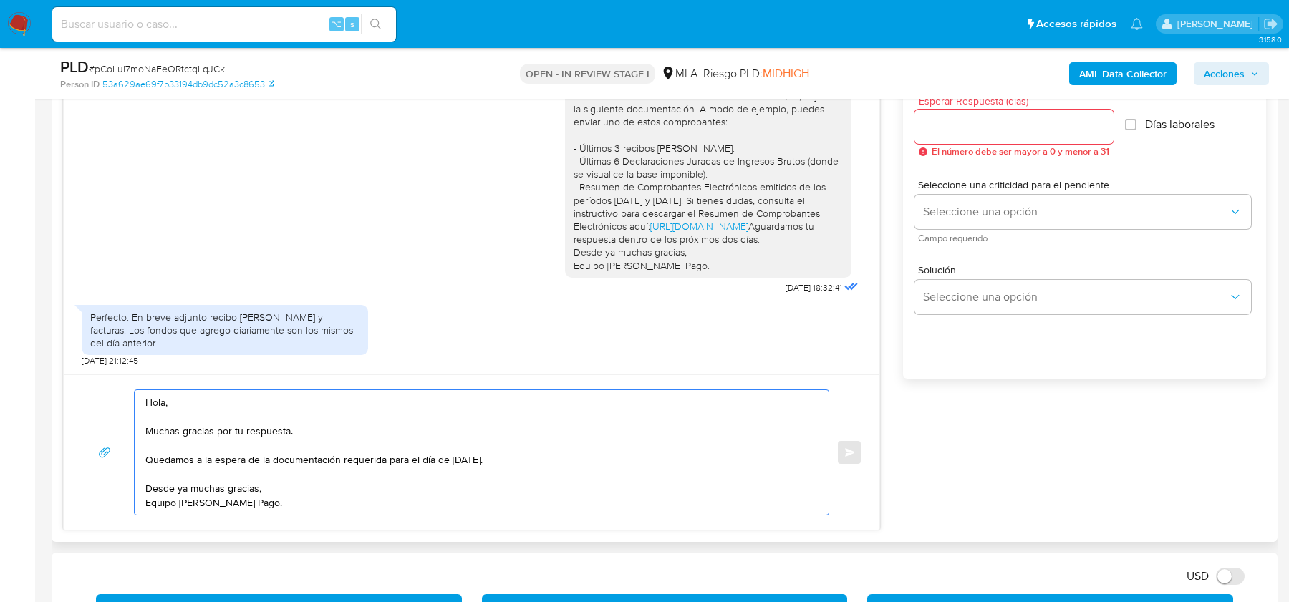
scroll to position [778, 0]
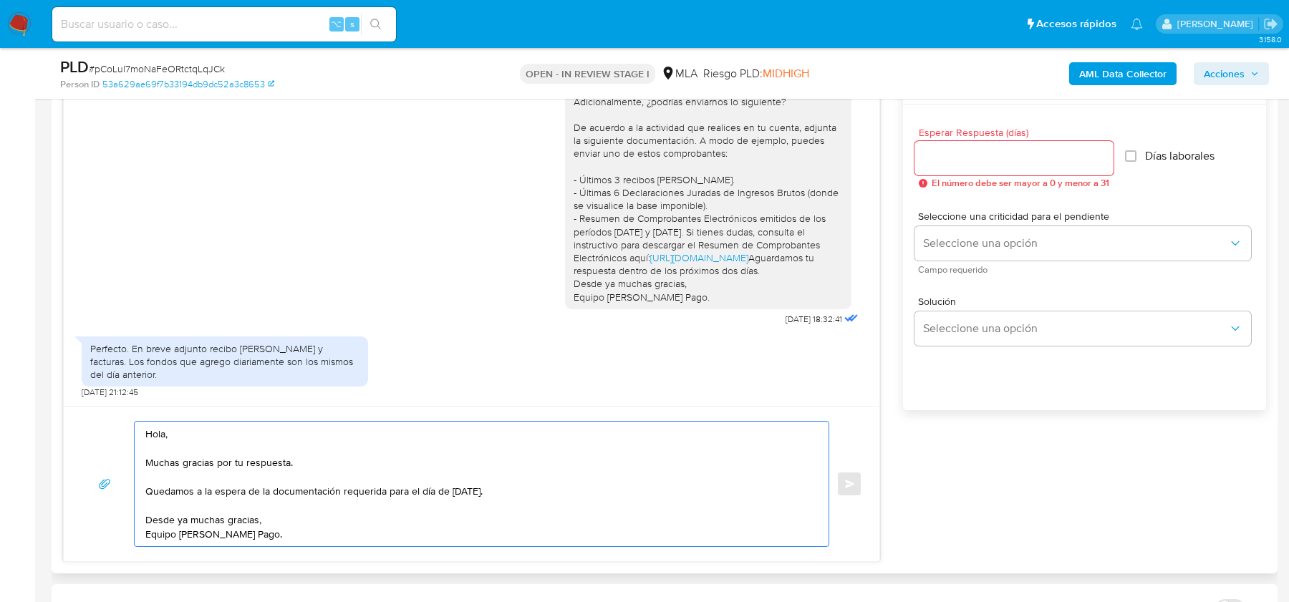
type textarea "Hola, Muchas gracias por tu respuesta. Quedamos a la espera de la documentación…"
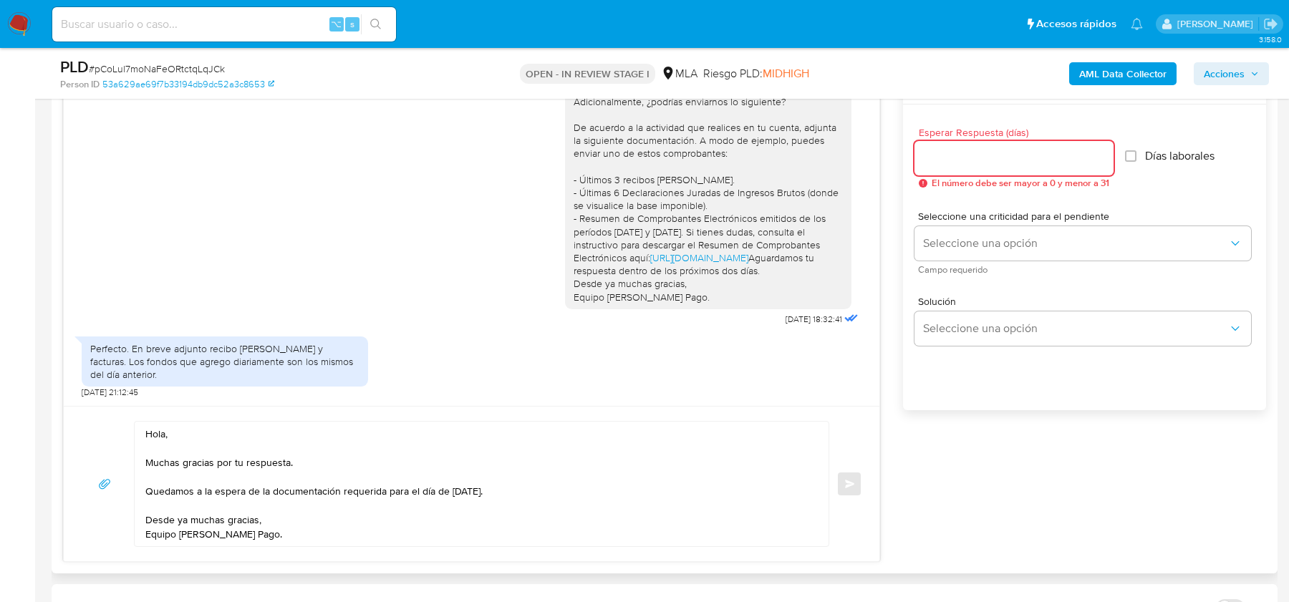
click at [966, 165] on div at bounding box center [1013, 158] width 199 height 34
type input "1"
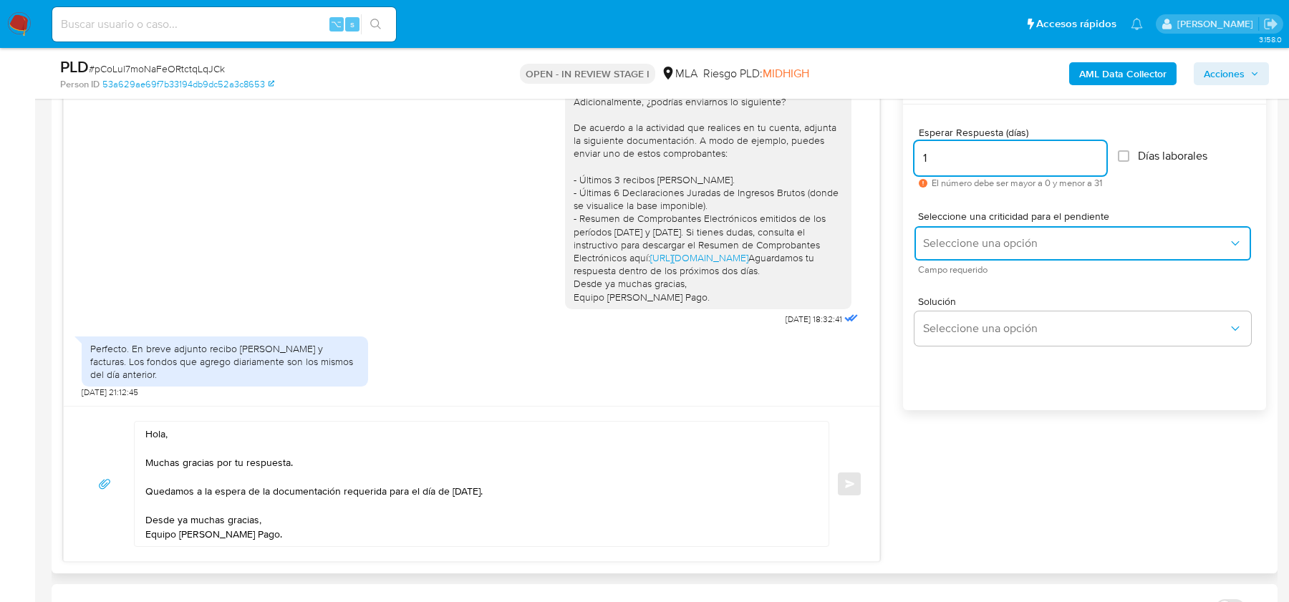
click at [962, 241] on span "Seleccione una opción" at bounding box center [1075, 243] width 305 height 14
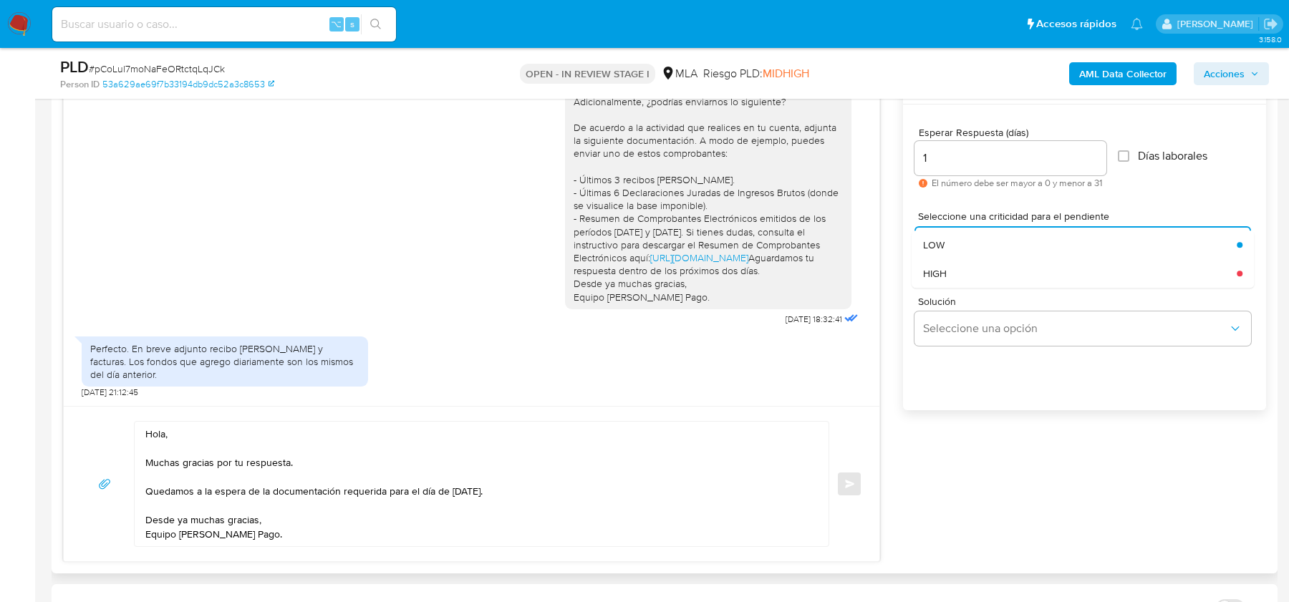
click at [952, 286] on div "Solución Seleccione una opción" at bounding box center [1084, 324] width 340 height 78
click at [960, 245] on span "Seleccione una opción" at bounding box center [1075, 243] width 305 height 14
click at [956, 270] on div "HIGH" at bounding box center [1075, 273] width 305 height 29
click at [851, 480] on span "Enviar" at bounding box center [850, 484] width 10 height 9
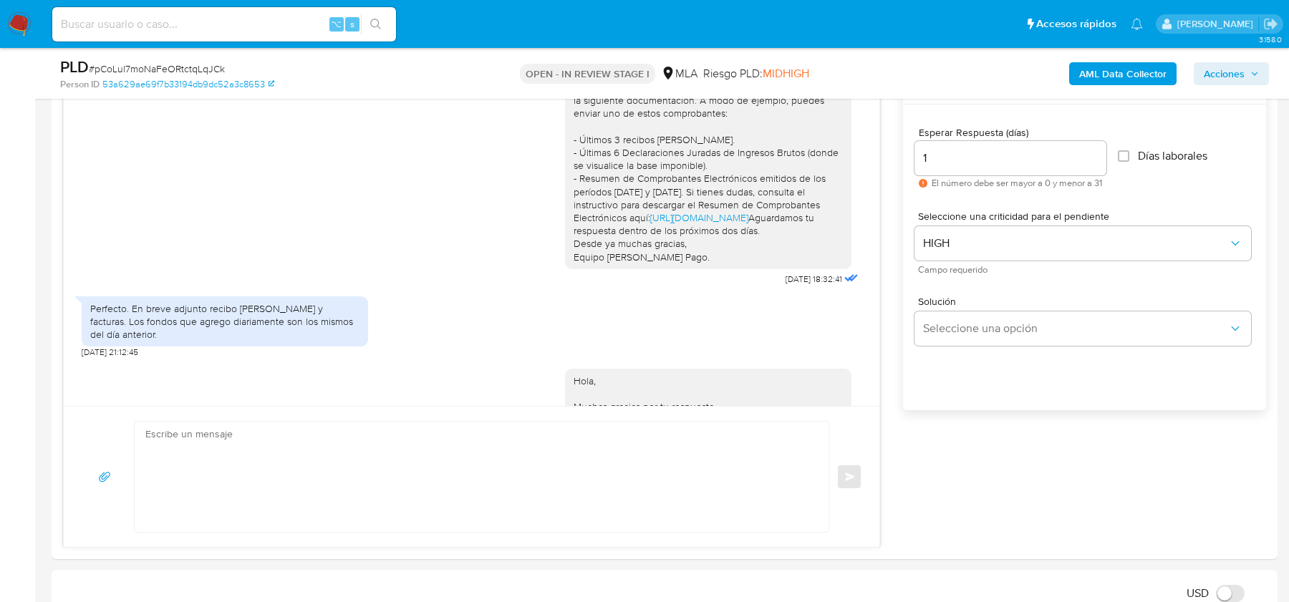
scroll to position [1241, 0]
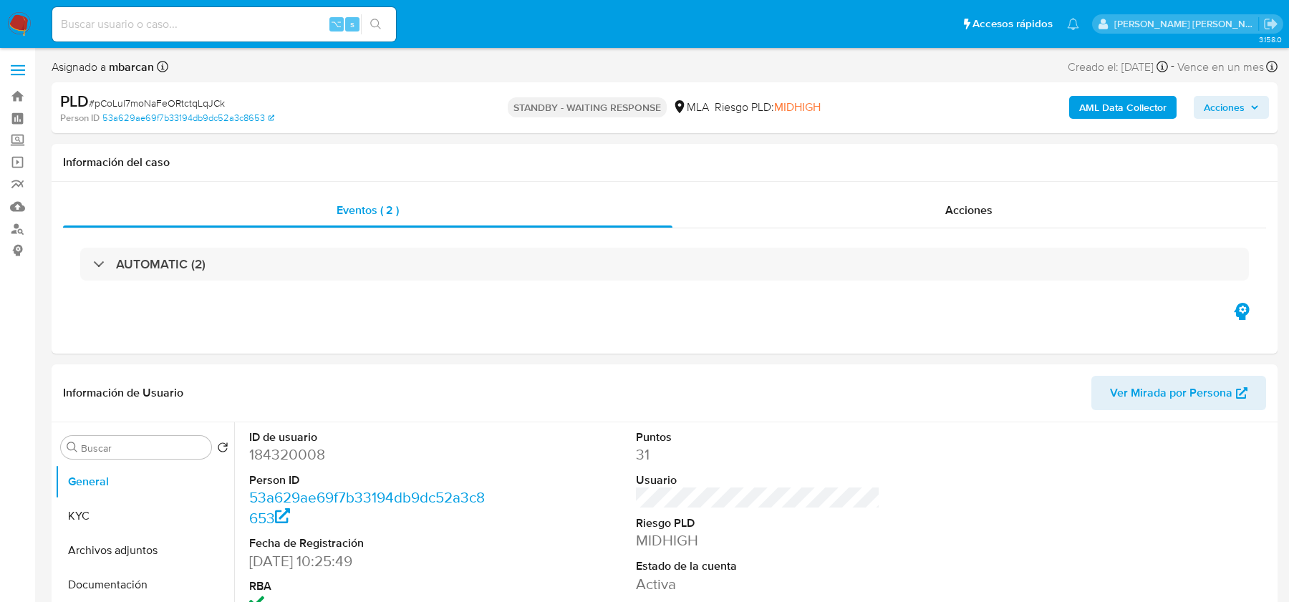
select select "10"
click at [228, 26] on input at bounding box center [224, 24] width 344 height 19
paste input "Ge05wqwzzw3UU7qvtmp0Jgm4"
type input "Ge05wqwzzw3UU7qvtmp0Jgm4"
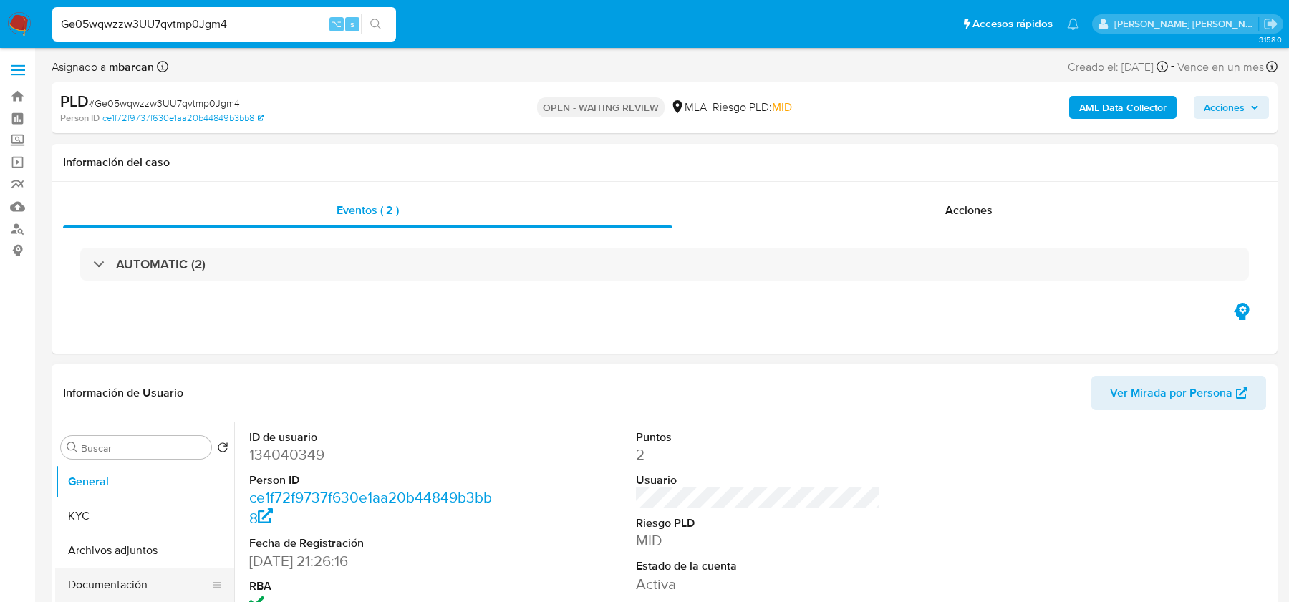
select select "10"
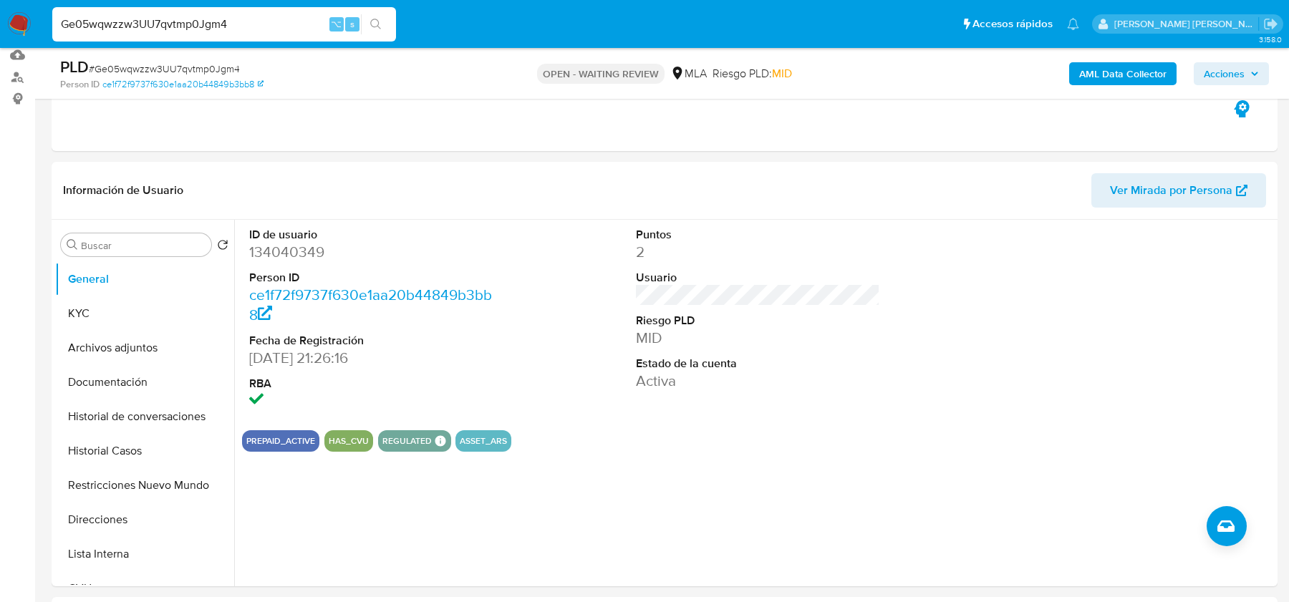
scroll to position [355, 0]
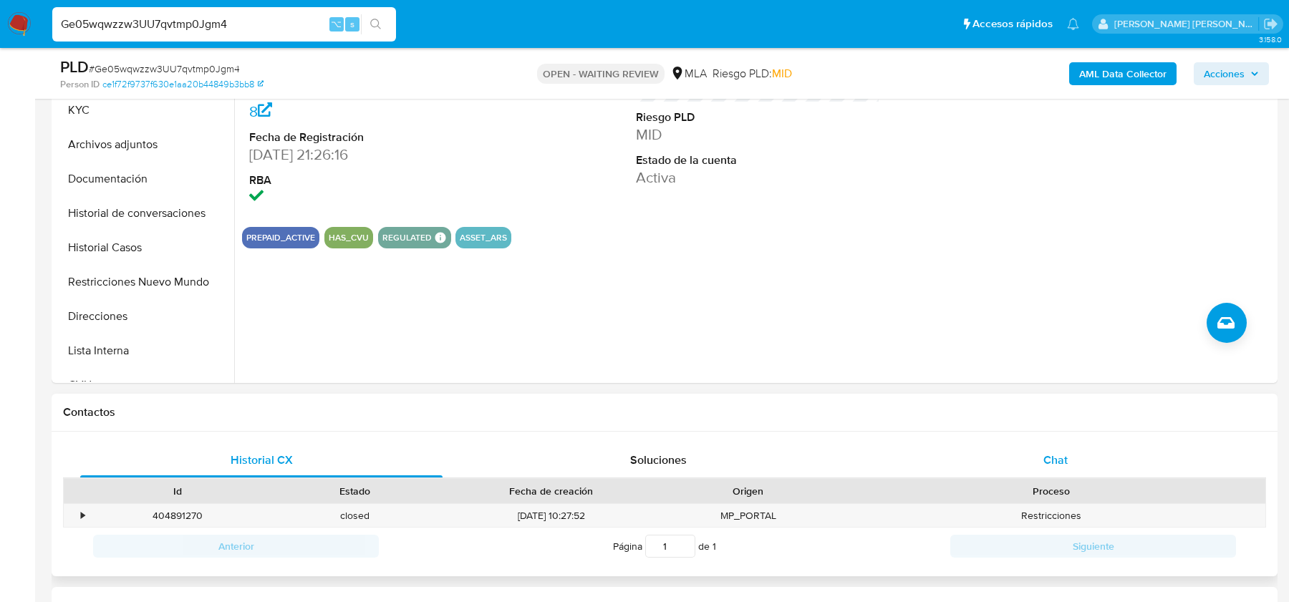
click at [1054, 453] on span "Chat" at bounding box center [1055, 460] width 24 height 16
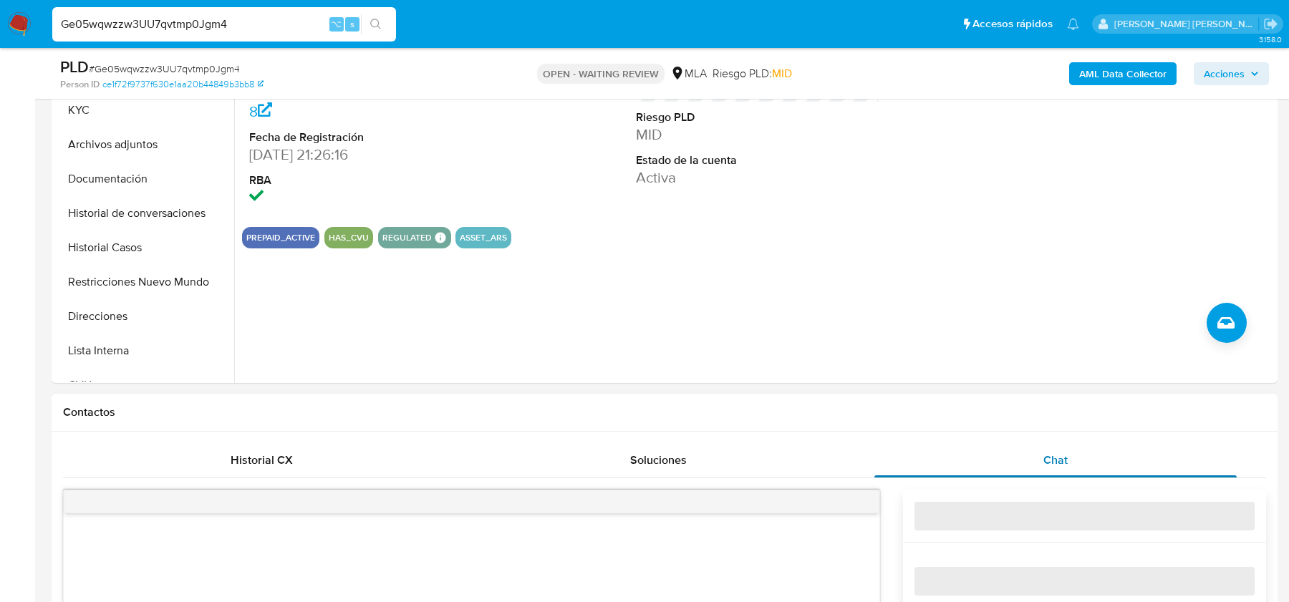
click at [1054, 453] on span "Chat" at bounding box center [1055, 460] width 24 height 16
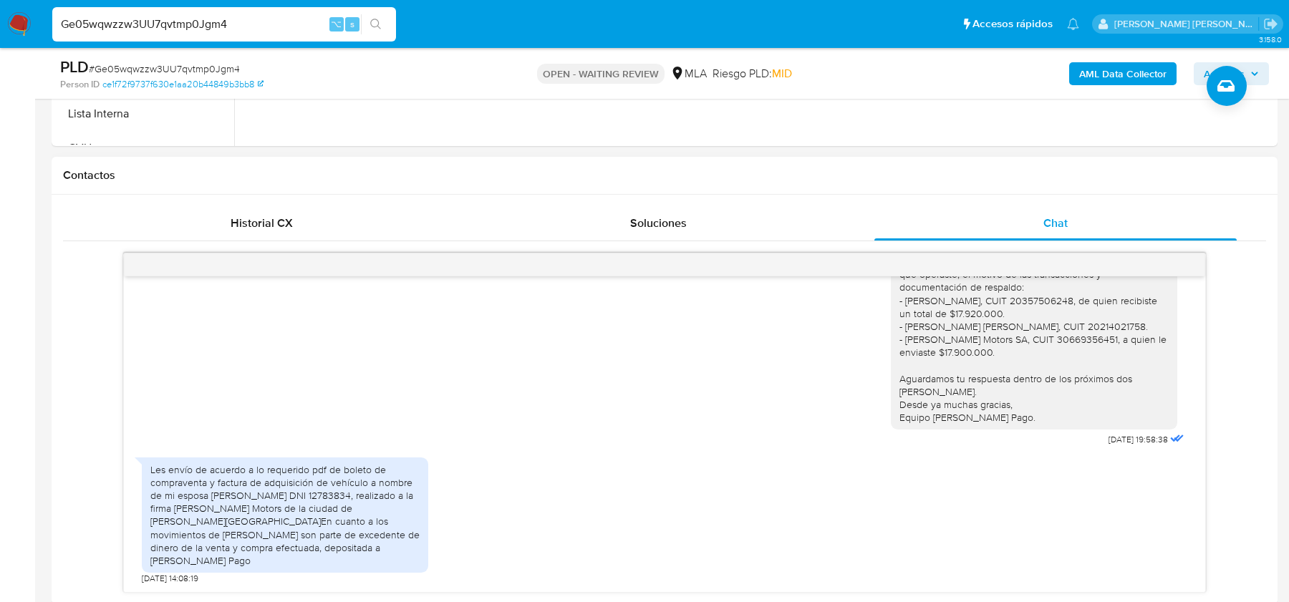
scroll to position [685, 0]
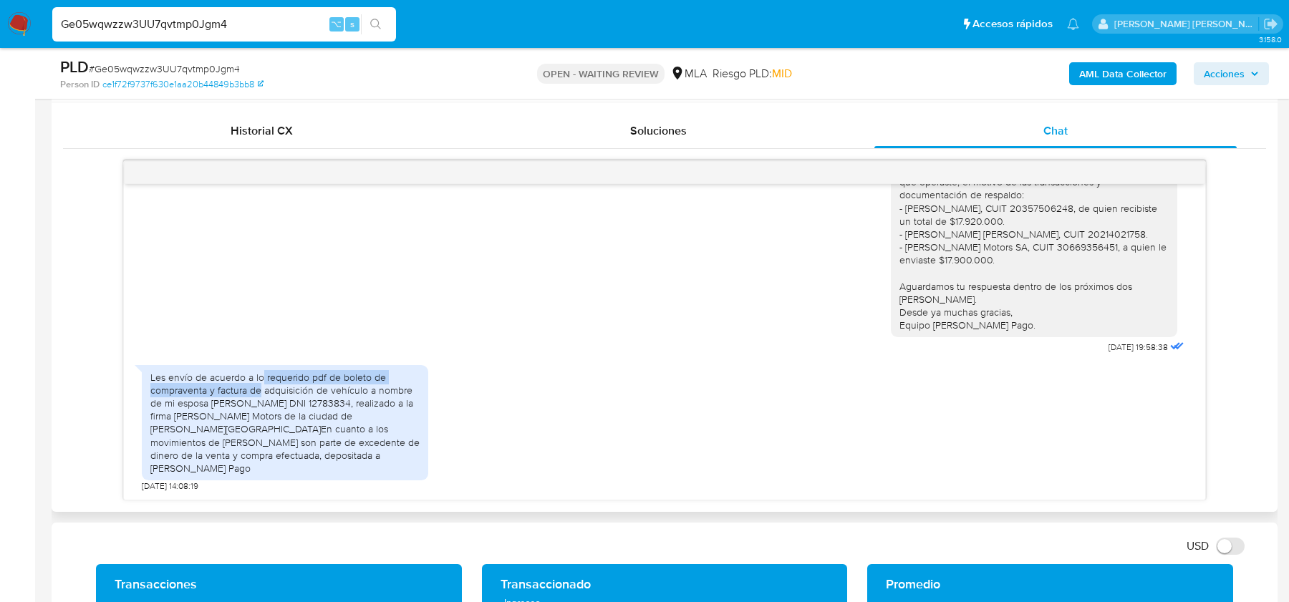
drag, startPoint x: 261, startPoint y: 390, endPoint x: 261, endPoint y: 400, distance: 9.3
click at [261, 400] on div "Les envío de acuerdo a lo requerido pdf de boleto de compraventa y factura de a…" at bounding box center [284, 423] width 269 height 105
drag, startPoint x: 293, startPoint y: 404, endPoint x: 302, endPoint y: 413, distance: 13.2
click at [302, 413] on div "Les envío de acuerdo a lo requerido pdf de boleto de compraventa y factura de a…" at bounding box center [284, 423] width 269 height 105
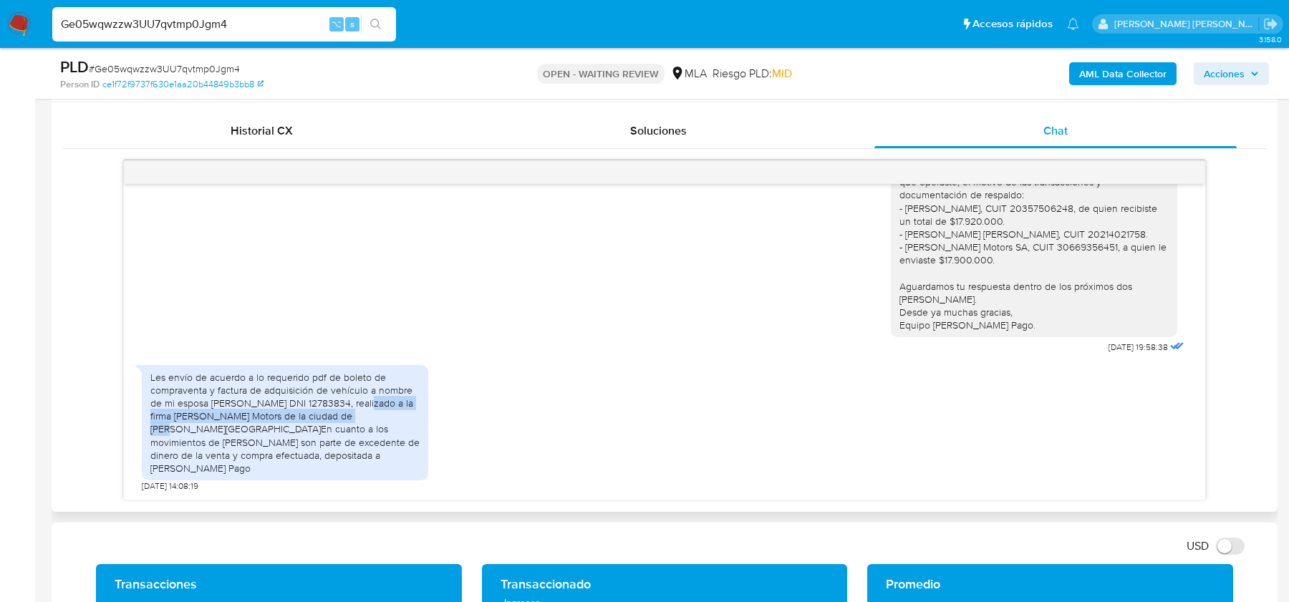
drag, startPoint x: 359, startPoint y: 415, endPoint x: 359, endPoint y: 425, distance: 10.7
click at [359, 425] on div "Les envío de acuerdo a lo requerido pdf de boleto de compraventa y factura de a…" at bounding box center [284, 423] width 269 height 105
drag, startPoint x: 402, startPoint y: 425, endPoint x: 402, endPoint y: 438, distance: 12.9
click at [402, 438] on div "Les envío de acuerdo a lo requerido pdf de boleto de compraventa y factura de a…" at bounding box center [284, 423] width 269 height 105
click at [274, 411] on div "Les envío de acuerdo a lo requerido pdf de boleto de compraventa y factura de a…" at bounding box center [284, 423] width 269 height 105
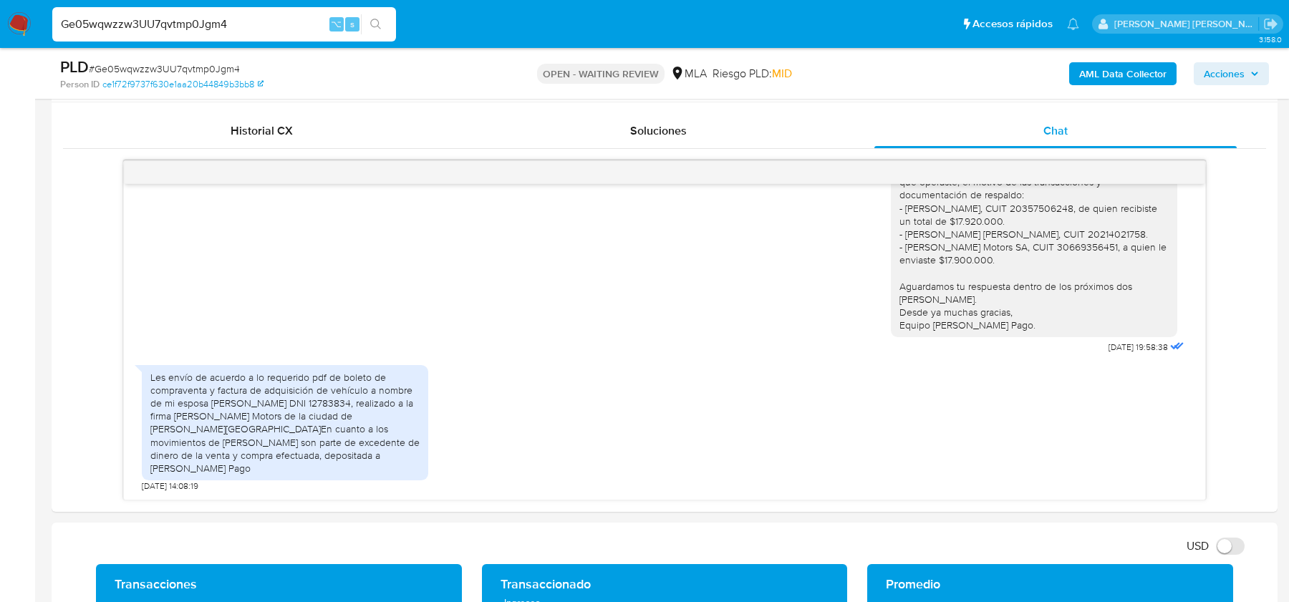
click at [186, 70] on span "# Ge05wqwzzw3UU7qvtmp0Jgm4" at bounding box center [164, 69] width 151 height 14
copy span "Ge05wqwzzw3UU7qvtmp0Jgm4"
click at [16, 21] on img at bounding box center [19, 24] width 24 height 24
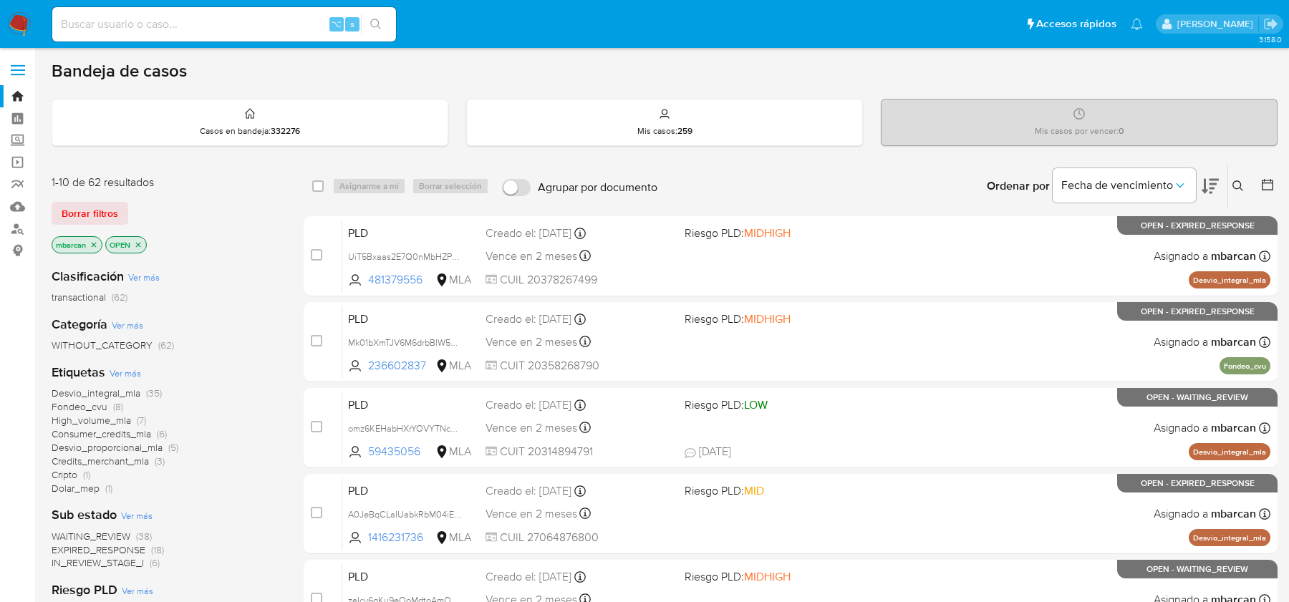
click at [1237, 183] on icon at bounding box center [1237, 185] width 11 height 11
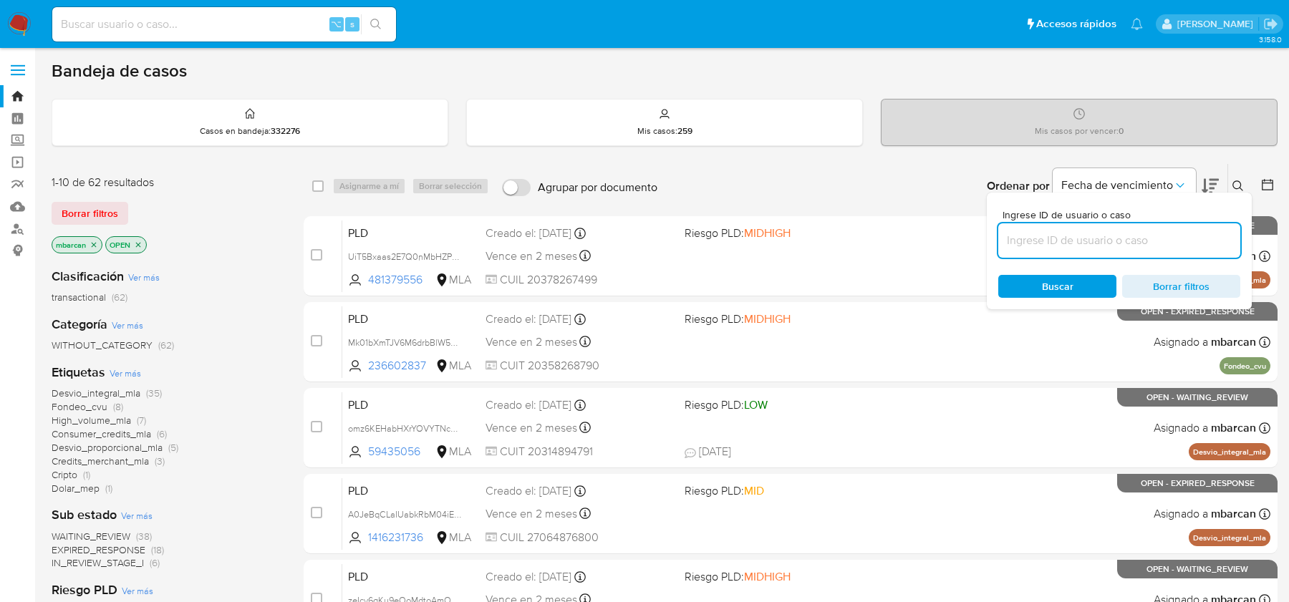
click at [1063, 236] on input at bounding box center [1119, 240] width 242 height 19
type input "Ge05wqwzzw3UU7qvtmp0Jgm4"
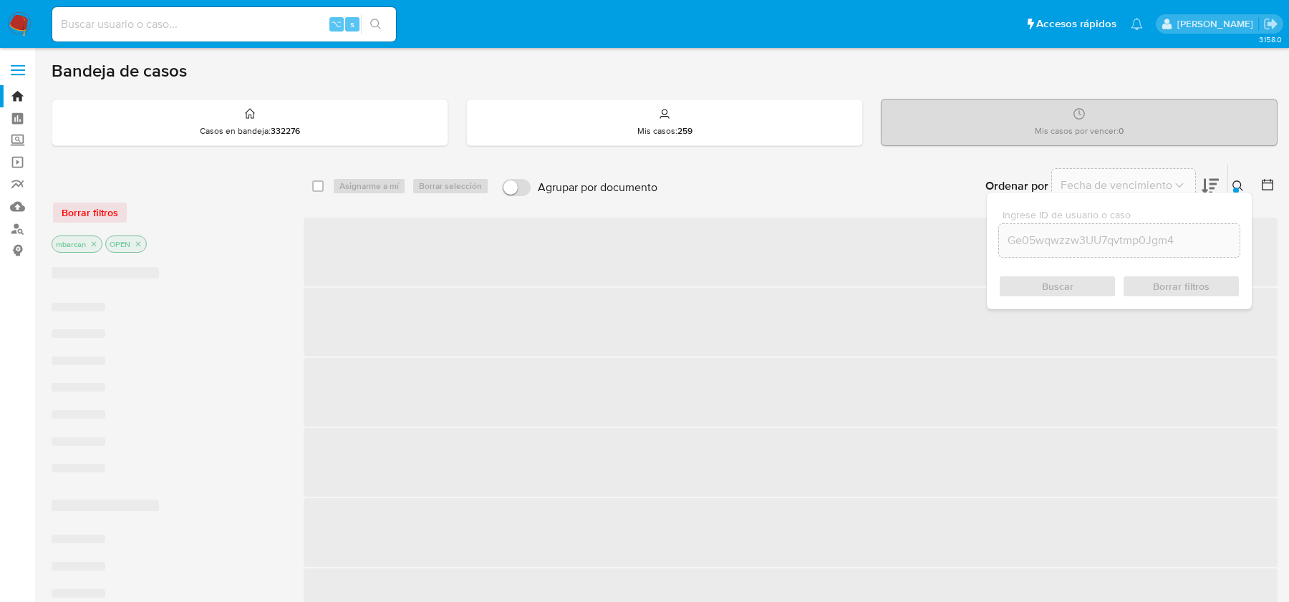
click at [1235, 189] on div at bounding box center [1236, 191] width 6 height 6
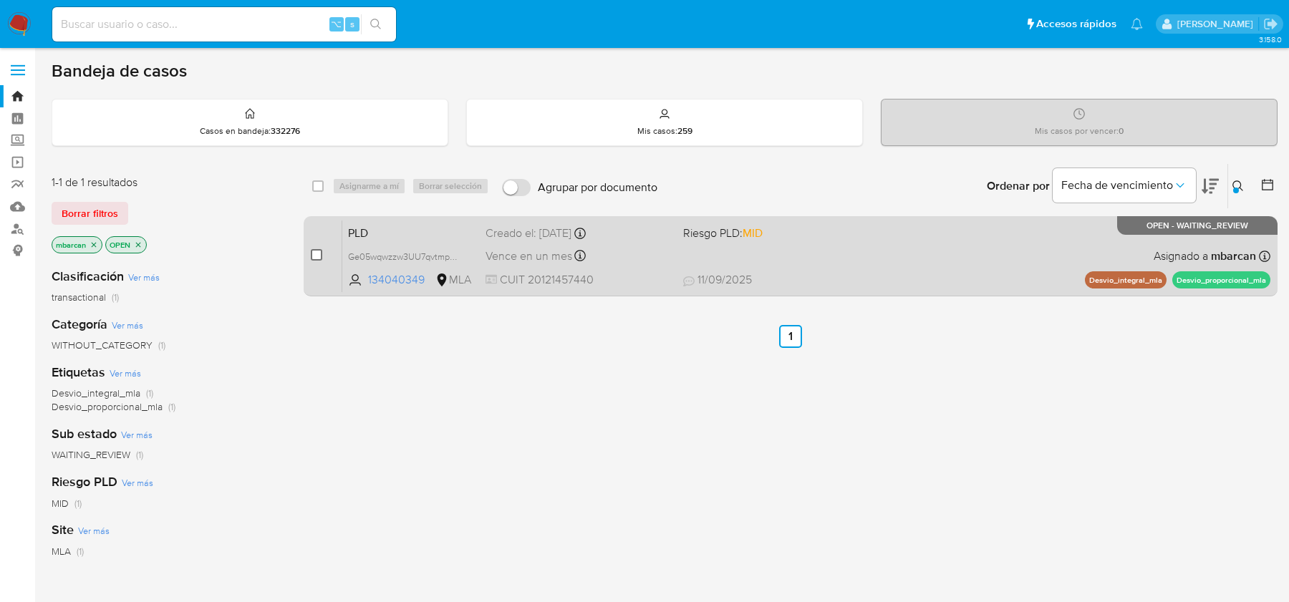
click at [316, 253] on input "checkbox" at bounding box center [316, 254] width 11 height 11
checkbox input "true"
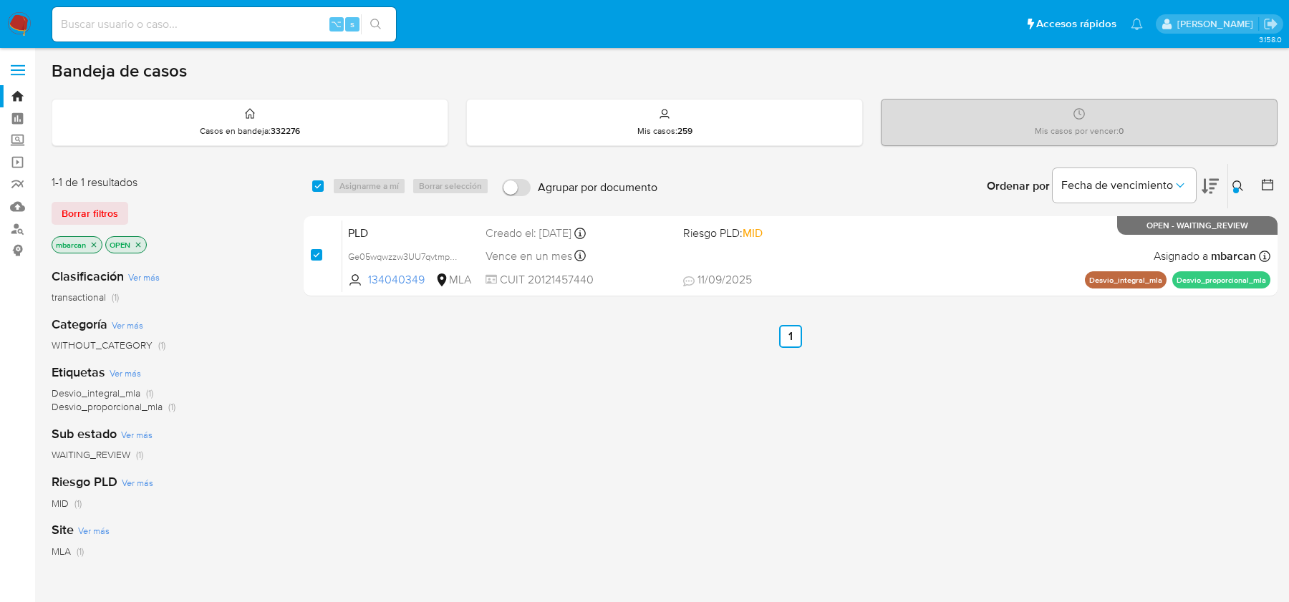
checkbox input "true"
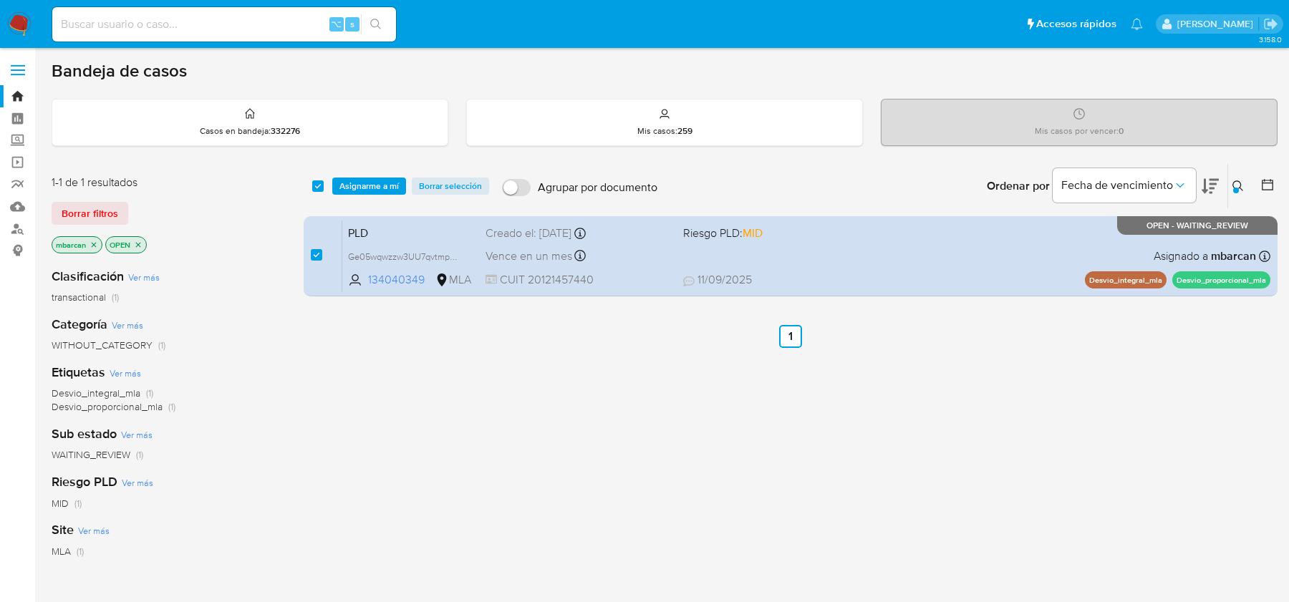
click at [361, 203] on div "select-all-cases-checkbox Asignarme a mí Borrar selección Agrupar por documento…" at bounding box center [791, 186] width 974 height 44
click at [363, 195] on div "select-all-cases-checkbox Asignarme a mí Borrar selección Agrupar por documento…" at bounding box center [791, 186] width 974 height 44
click at [369, 190] on span "Asignarme a mí" at bounding box center [368, 186] width 59 height 14
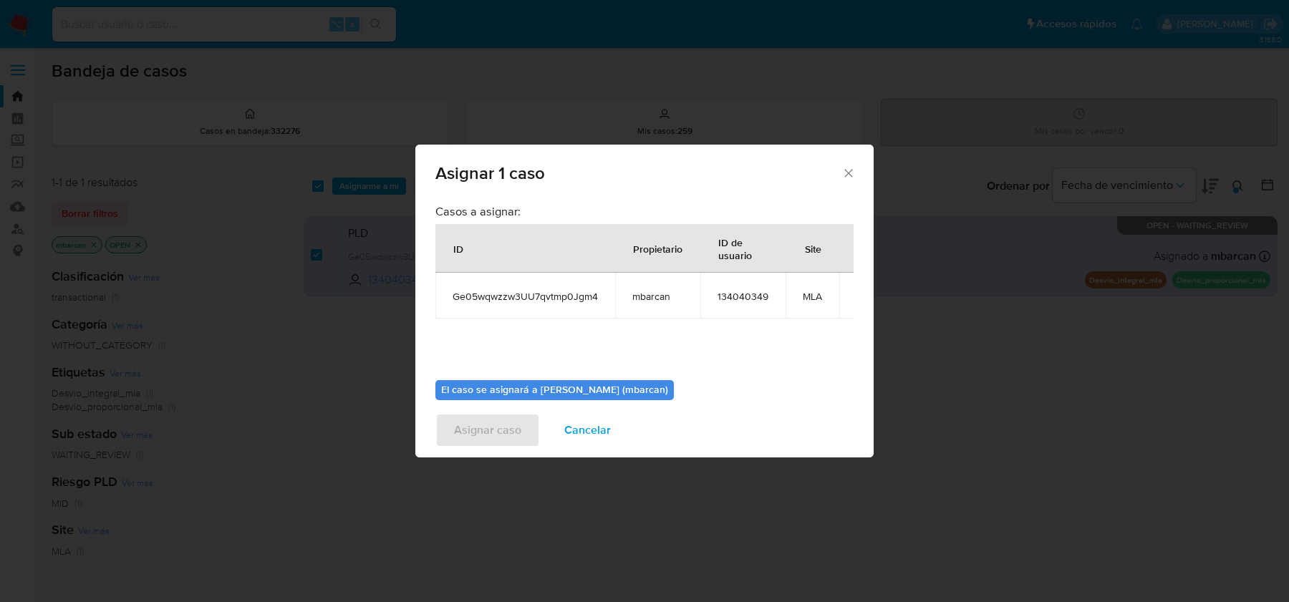
scroll to position [73, 0]
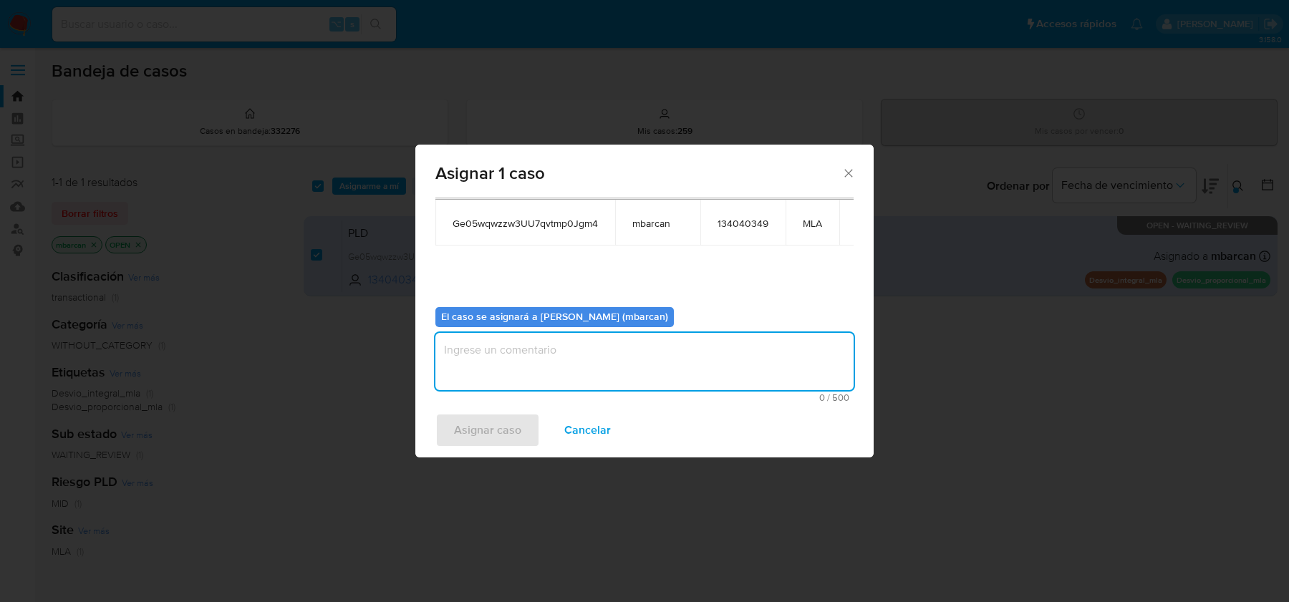
click at [576, 342] on textarea "assign-modal" at bounding box center [644, 361] width 418 height 57
type textarea "análisis"
click at [497, 436] on span "Asignar caso" at bounding box center [487, 431] width 67 height 32
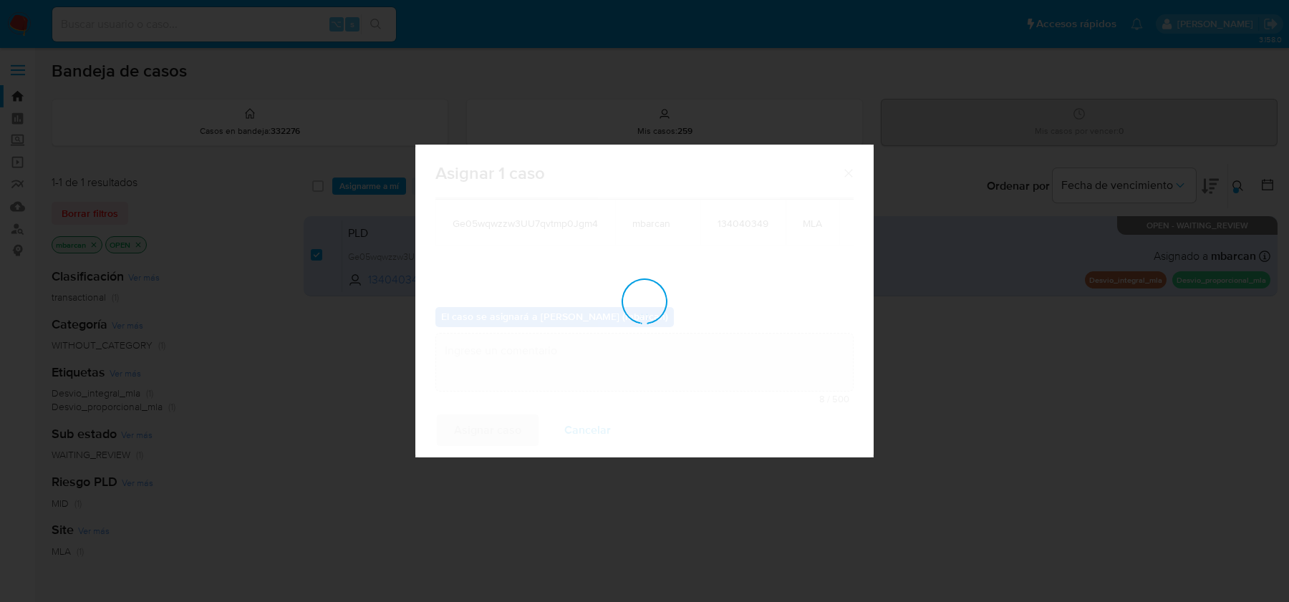
checkbox input "false"
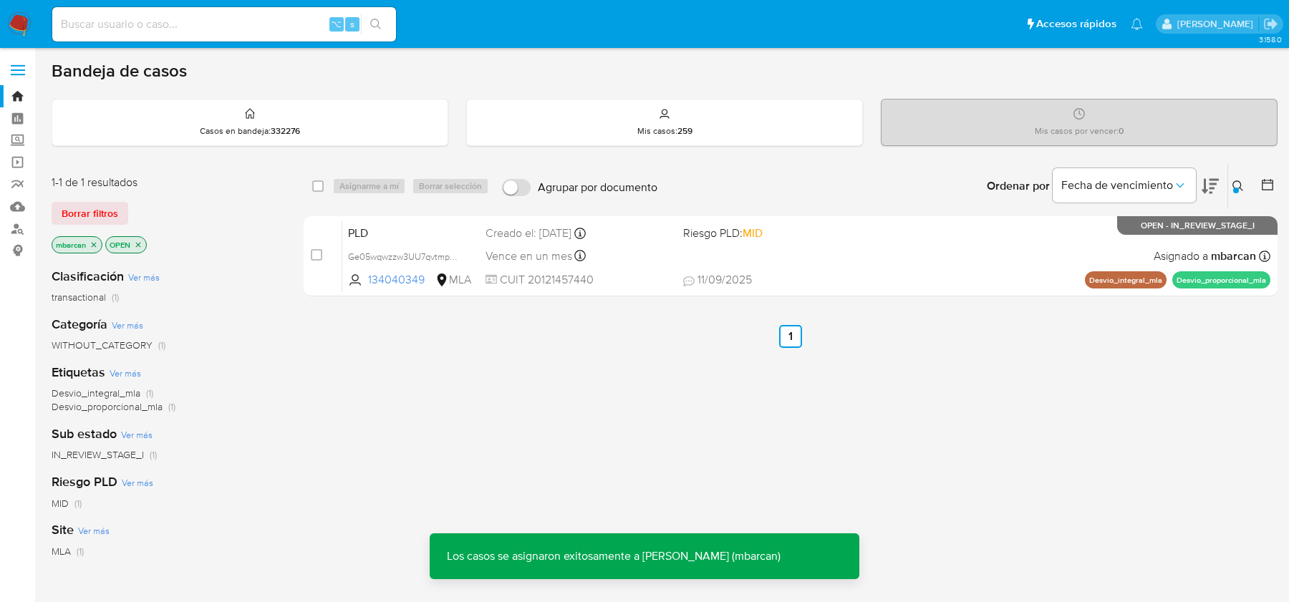
click at [377, 229] on span "PLD" at bounding box center [411, 232] width 126 height 19
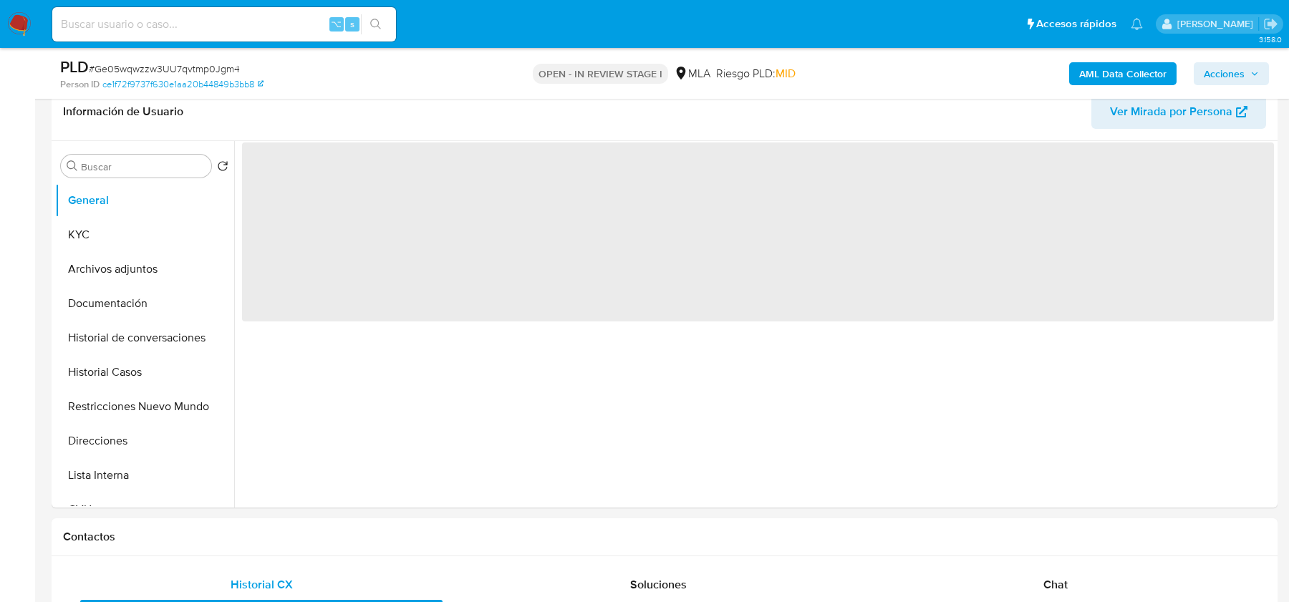
scroll to position [596, 0]
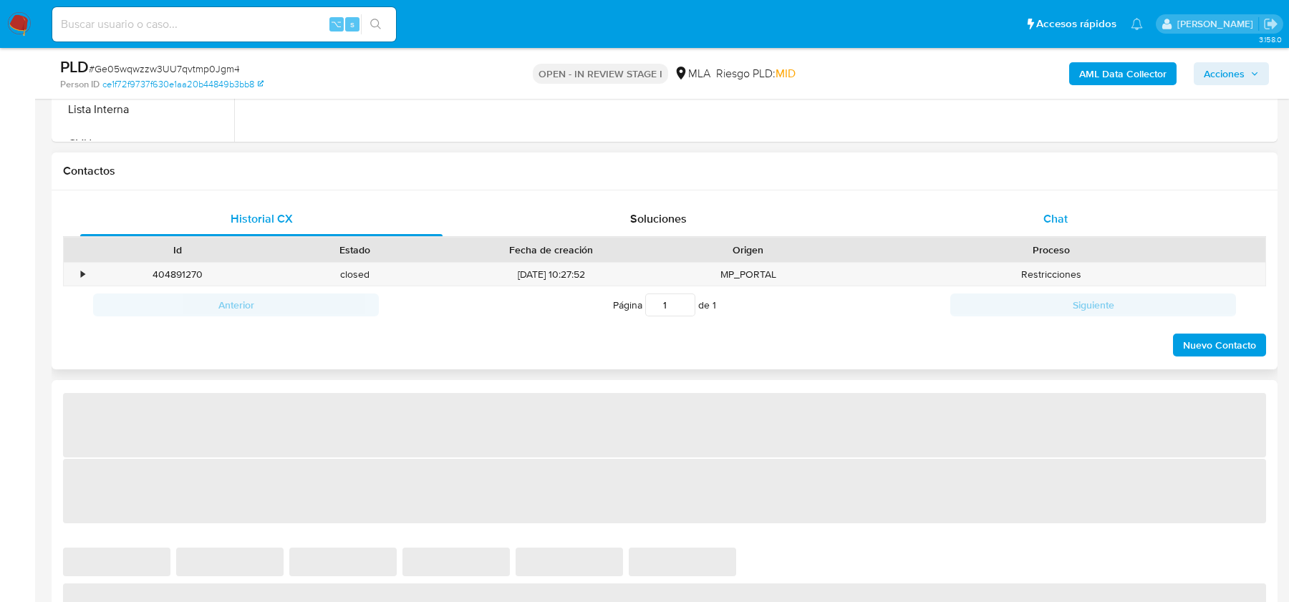
click at [1062, 207] on div "Chat" at bounding box center [1055, 219] width 362 height 34
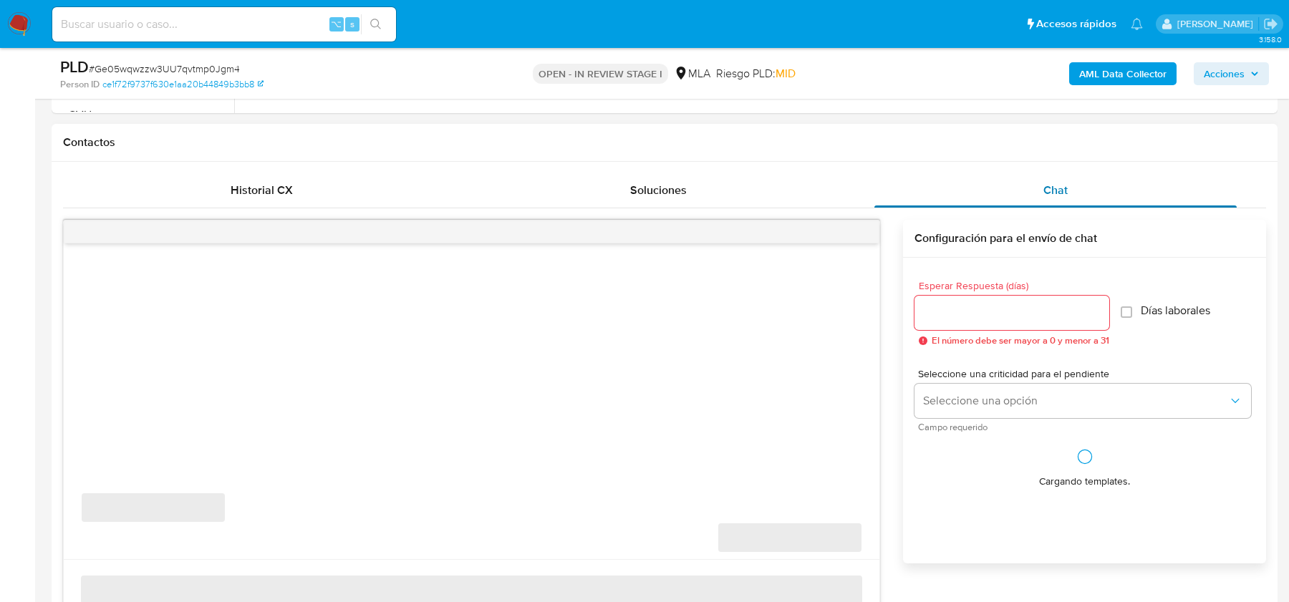
select select "10"
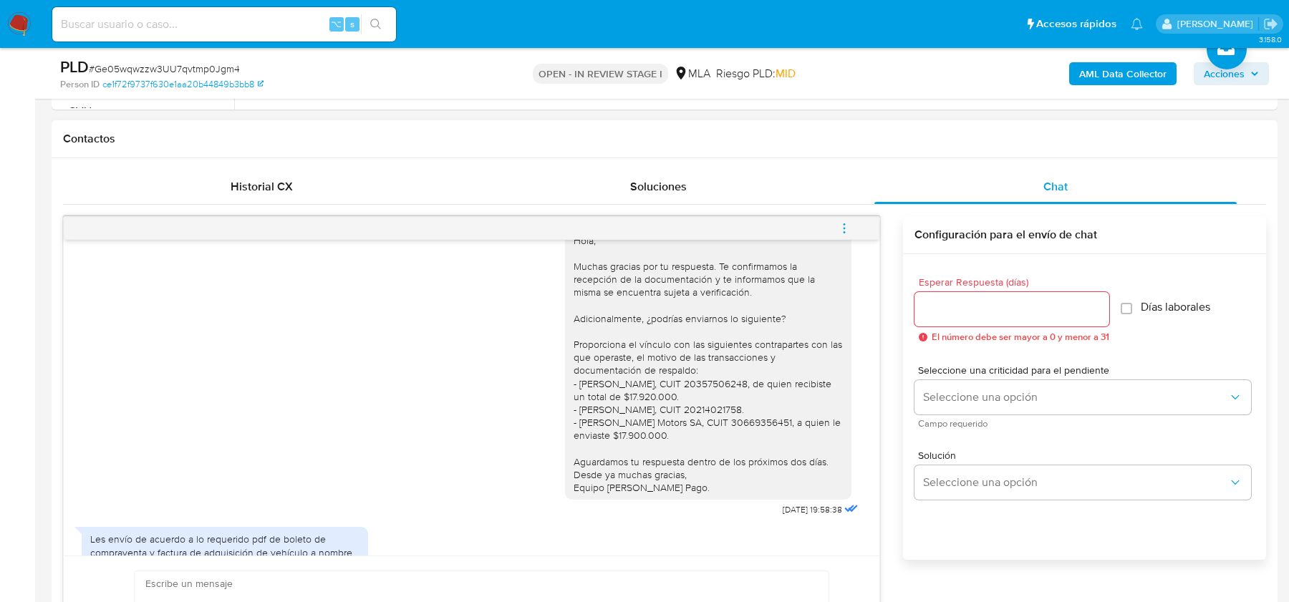
scroll to position [1144, 0]
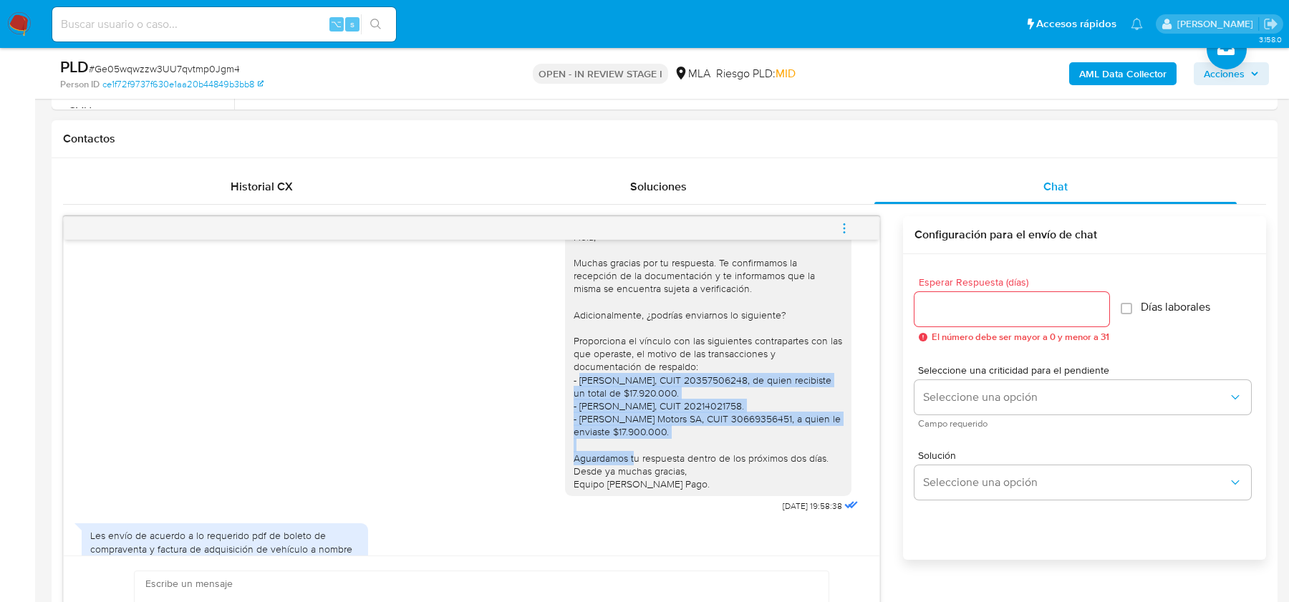
drag, startPoint x: 579, startPoint y: 405, endPoint x: 679, endPoint y: 456, distance: 112.7
click at [680, 457] on div "Hola, Muchas gracias por tu respuesta. Te confirmamos la recepción de la docume…" at bounding box center [708, 361] width 269 height 261
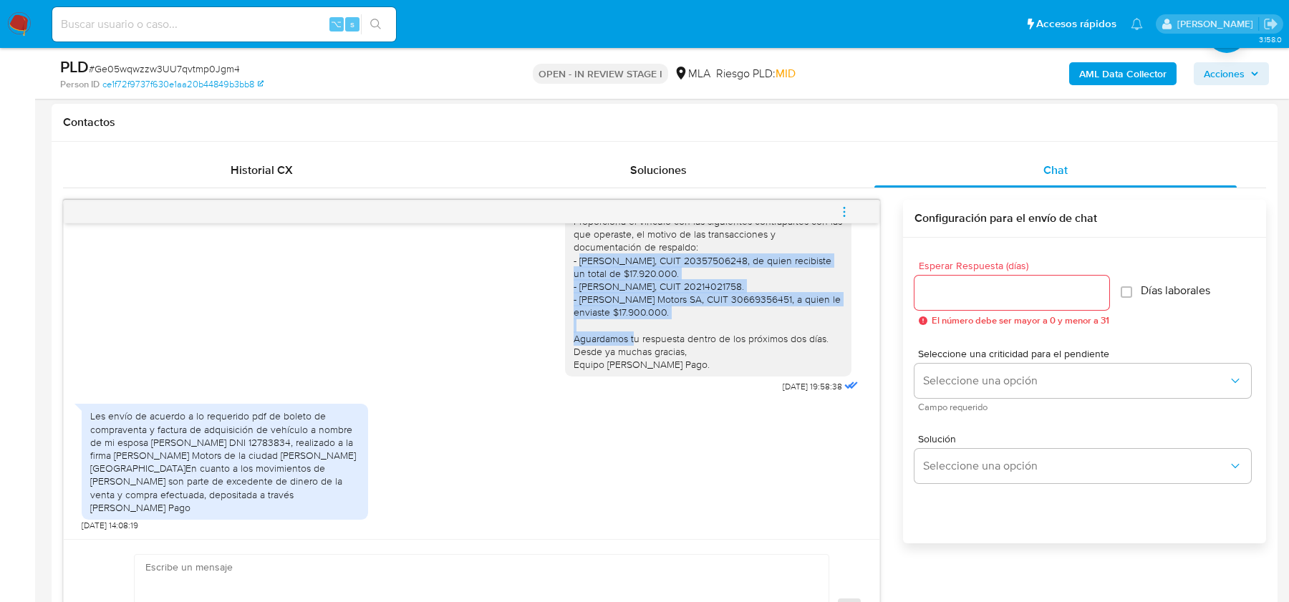
scroll to position [649, 0]
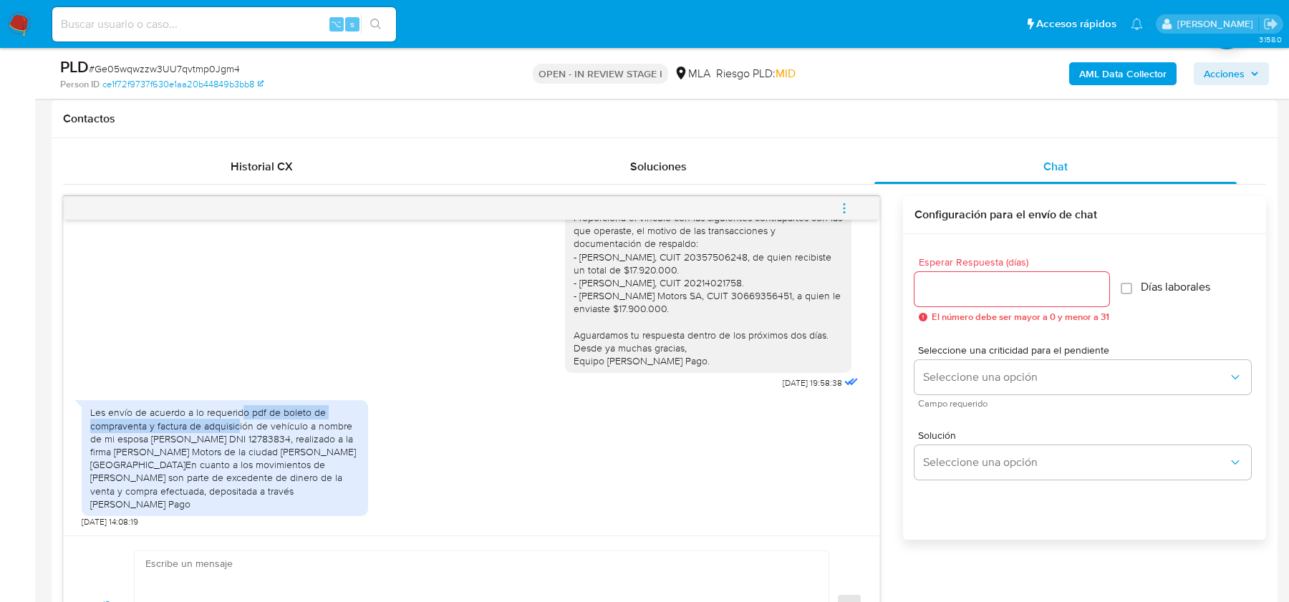
drag, startPoint x: 239, startPoint y: 427, endPoint x: 239, endPoint y: 437, distance: 9.3
click at [239, 437] on div "Les envío de acuerdo a lo requerido pdf de boleto de compraventa y factura de a…" at bounding box center [224, 458] width 269 height 105
click at [265, 442] on div "Les envío de acuerdo a lo requerido pdf de boleto de compraventa y factura de a…" at bounding box center [224, 458] width 269 height 105
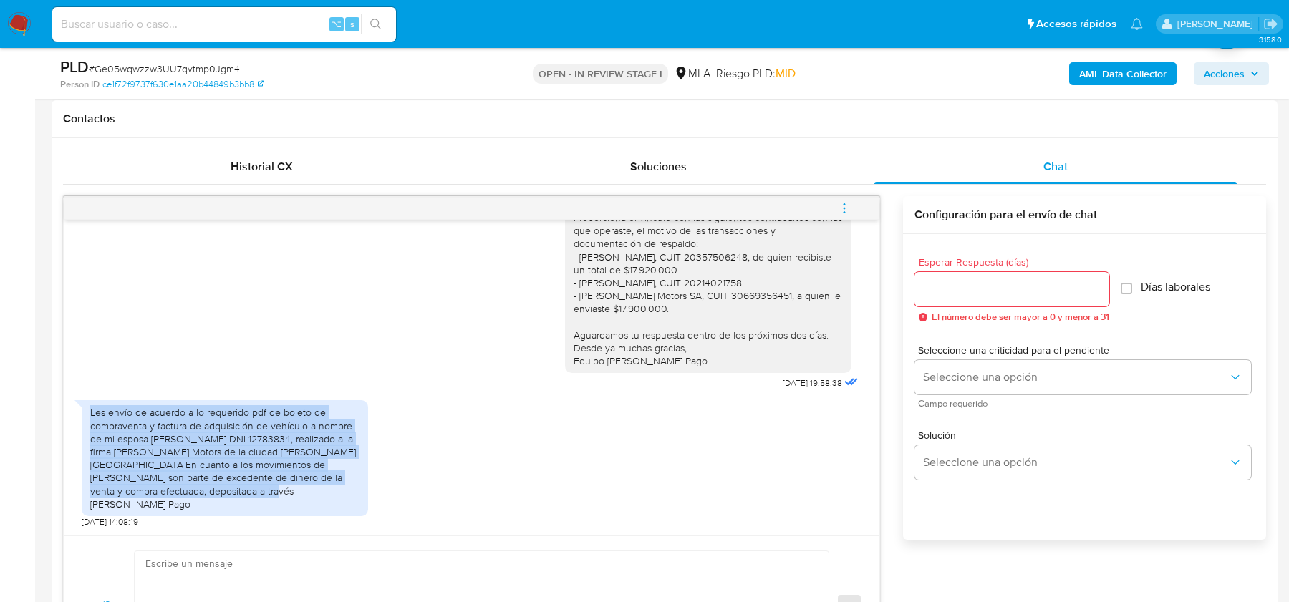
drag, startPoint x: 90, startPoint y: 420, endPoint x: 222, endPoint y: 505, distance: 157.5
click at [222, 505] on div "Les envío de acuerdo a lo requerido pdf de boleto de compraventa y factura de a…" at bounding box center [224, 458] width 269 height 105
copy div "Les envío de acuerdo a lo requerido pdf de boleto de compraventa y factura de a…"
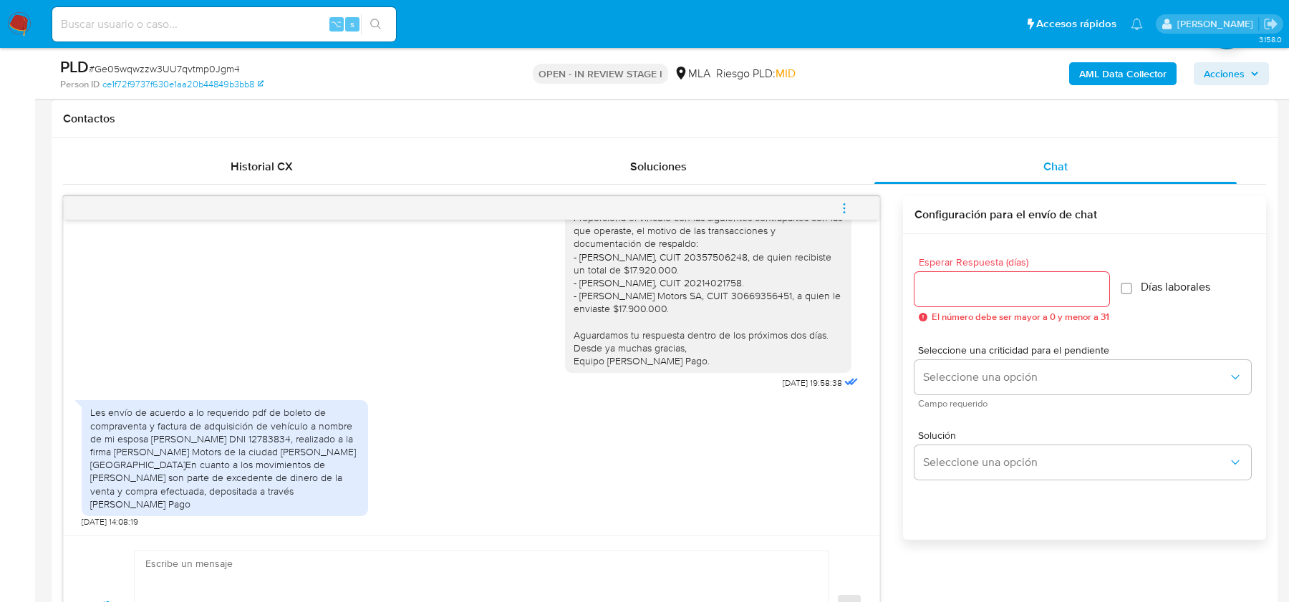
click at [240, 320] on div "Hola, Muchas gracias por tu respuesta. Te confirmamos la recepción de la docume…" at bounding box center [472, 243] width 780 height 302
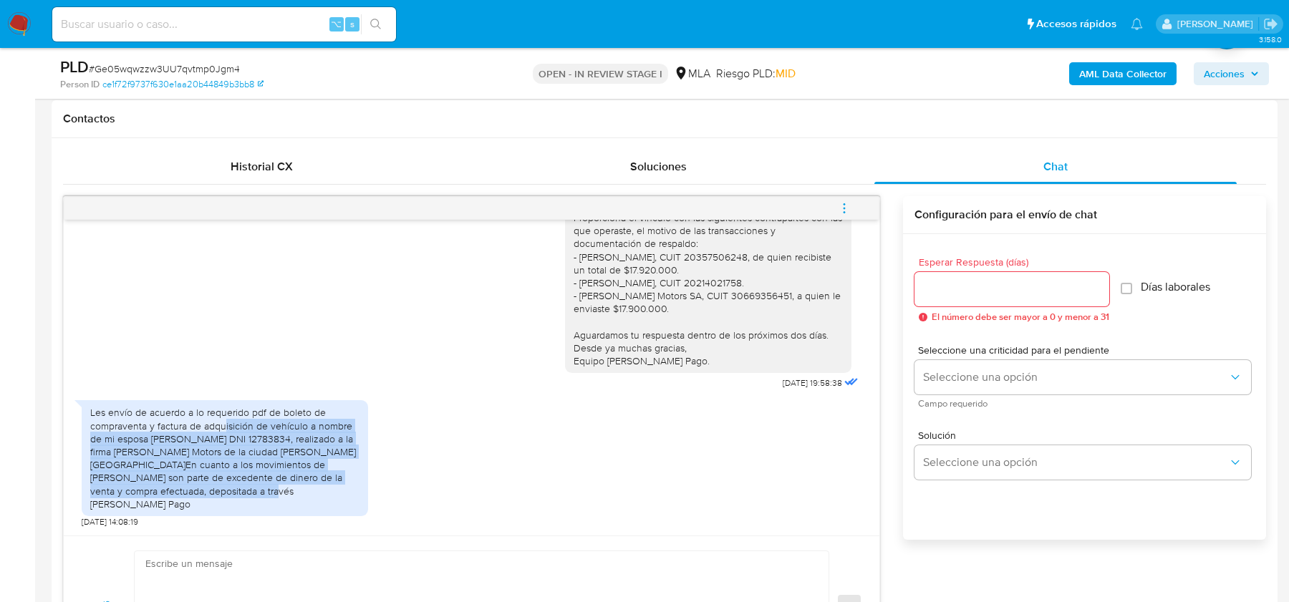
drag, startPoint x: 223, startPoint y: 435, endPoint x: 311, endPoint y: 501, distance: 110.6
click at [311, 501] on div "Les envío de acuerdo a lo requerido pdf de boleto de compraventa y factura de a…" at bounding box center [224, 458] width 269 height 105
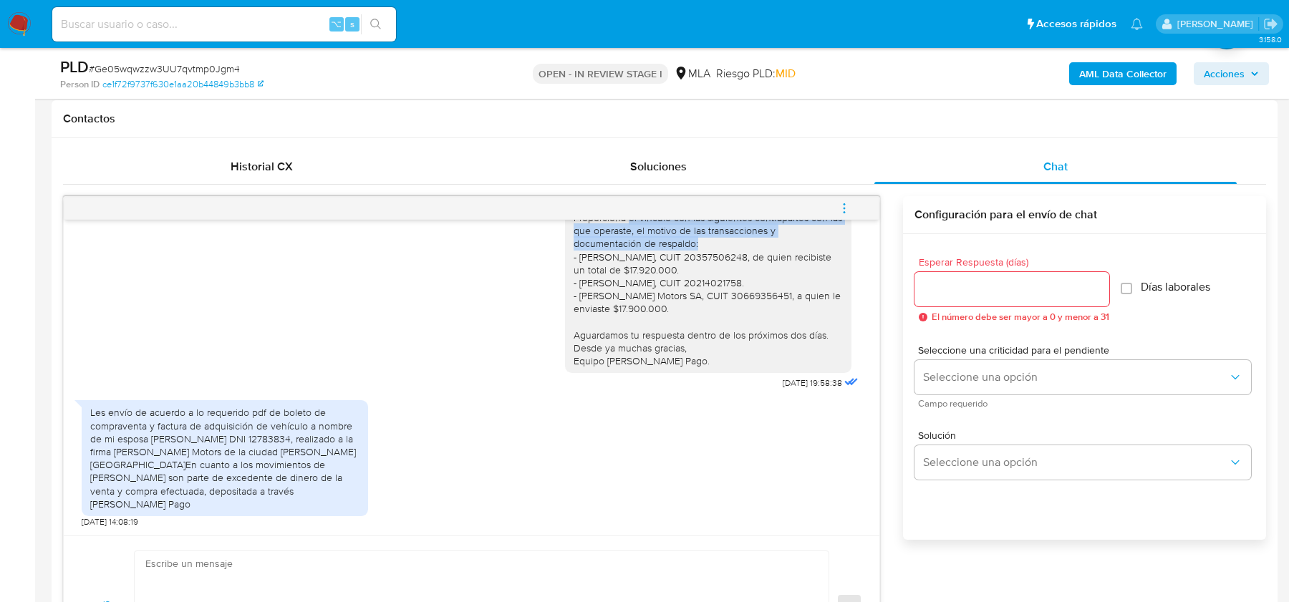
drag, startPoint x: 629, startPoint y: 231, endPoint x: 702, endPoint y: 253, distance: 76.1
click at [702, 253] on div "Hola, Muchas gracias por tu respuesta. Te confirmamos la recepción de la docume…" at bounding box center [708, 237] width 269 height 261
copy div "el vínculo con las siguientes contrapartes con las que operaste, el motivo de l…"
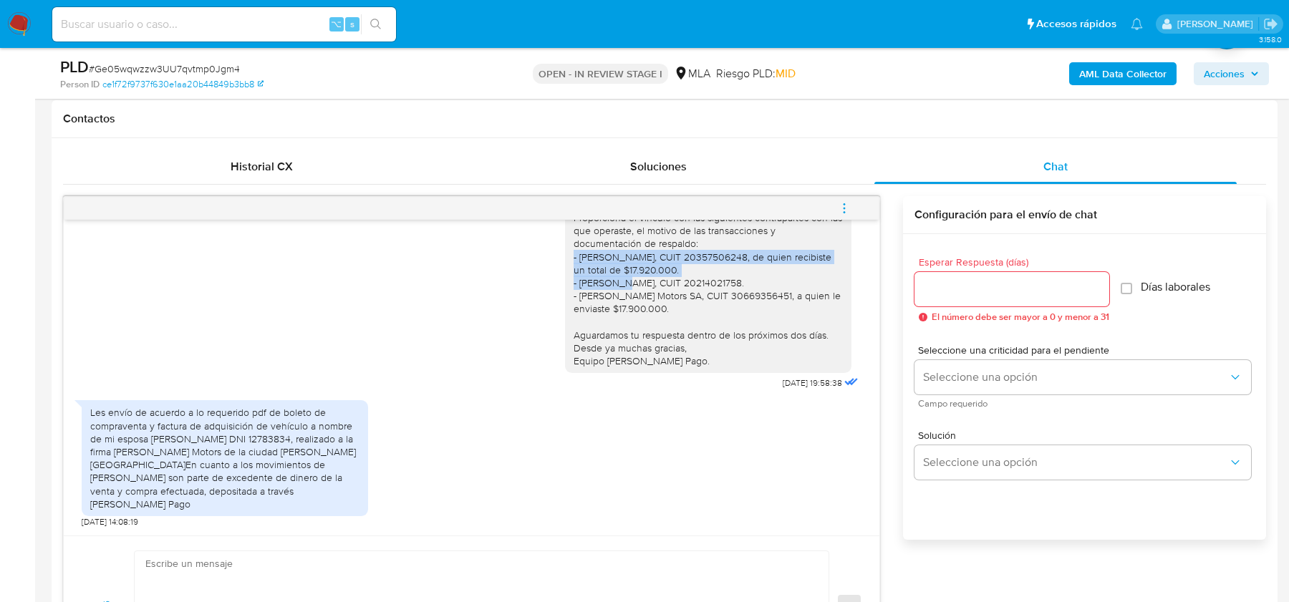
drag, startPoint x: 575, startPoint y: 269, endPoint x: 748, endPoint y: 278, distance: 172.8
click at [748, 278] on div "Hola, Muchas gracias por tu respuesta. Te confirmamos la recepción de la docume…" at bounding box center [708, 237] width 269 height 261
copy div "- Rodrigo Maximiliano Abrate, CUIT 20357506248, de quien recibiste un total de …"
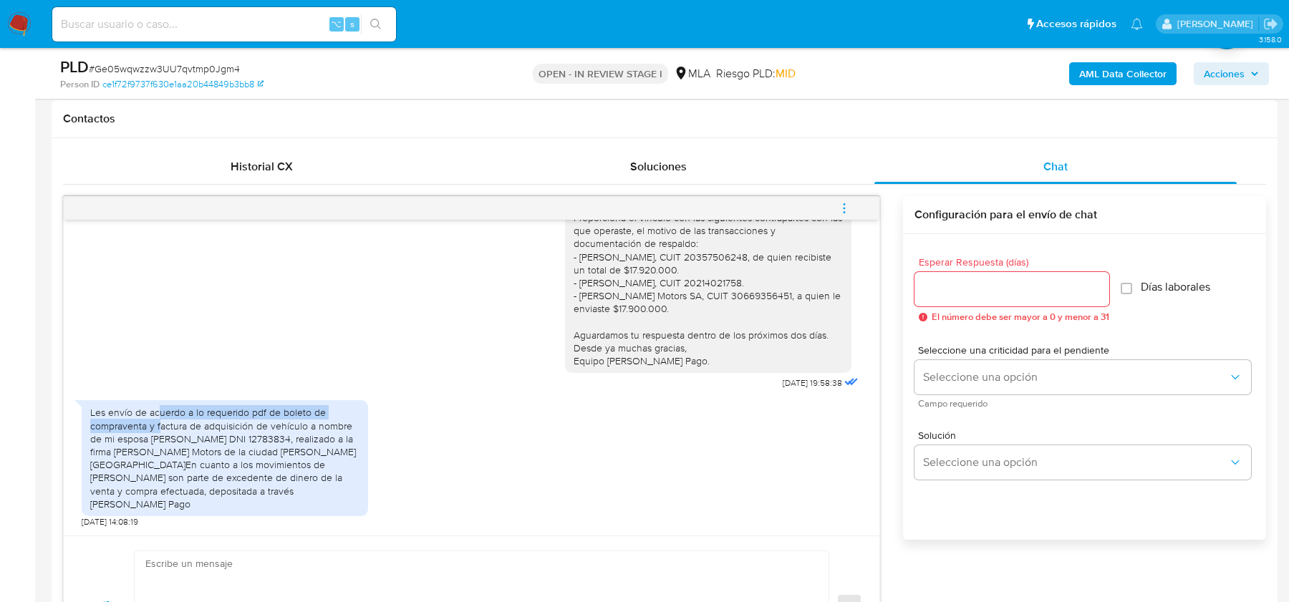
drag, startPoint x: 157, startPoint y: 429, endPoint x: 159, endPoint y: 439, distance: 10.3
click at [159, 439] on div "Les envío de acuerdo a lo requerido pdf de boleto de compraventa y factura de a…" at bounding box center [224, 458] width 269 height 105
drag, startPoint x: 208, startPoint y: 436, endPoint x: 210, endPoint y: 444, distance: 8.2
click at [210, 444] on div "Les envío de acuerdo a lo requerido pdf de boleto de compraventa y factura de a…" at bounding box center [224, 458] width 269 height 105
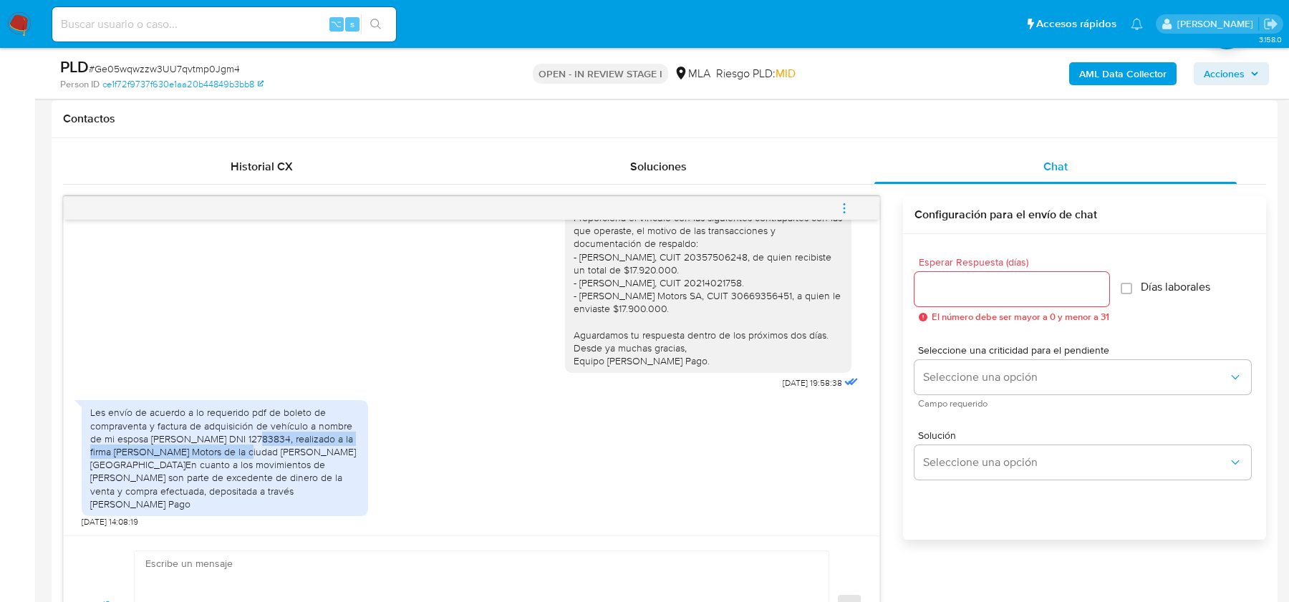
drag, startPoint x: 247, startPoint y: 449, endPoint x: 246, endPoint y: 460, distance: 11.5
click at [246, 461] on div "Les envío de acuerdo a lo requerido pdf de boleto de compraventa y factura de a…" at bounding box center [224, 458] width 269 height 105
drag, startPoint x: 276, startPoint y: 464, endPoint x: 276, endPoint y: 473, distance: 9.3
click at [276, 473] on div "Les envío de acuerdo a lo requerido pdf de boleto de compraventa y factura de a…" at bounding box center [224, 458] width 269 height 105
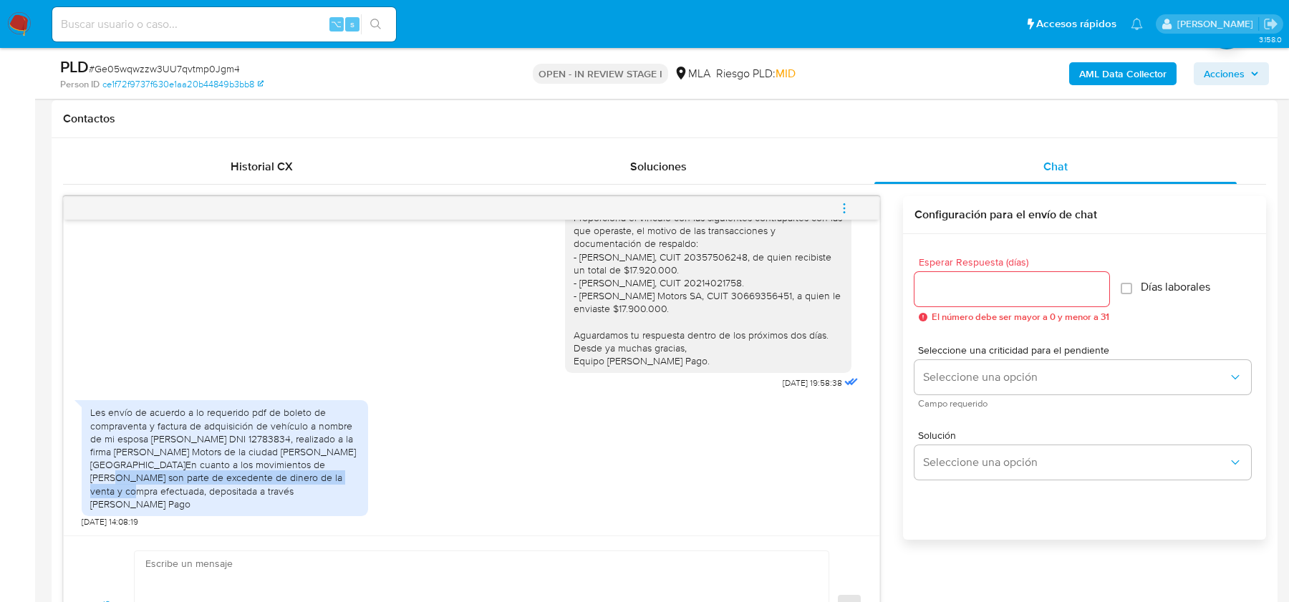
drag, startPoint x: 294, startPoint y: 478, endPoint x: 294, endPoint y: 487, distance: 9.3
click at [294, 487] on div "Les envío de acuerdo a lo requerido pdf de boleto de compraventa y factura de a…" at bounding box center [224, 458] width 269 height 105
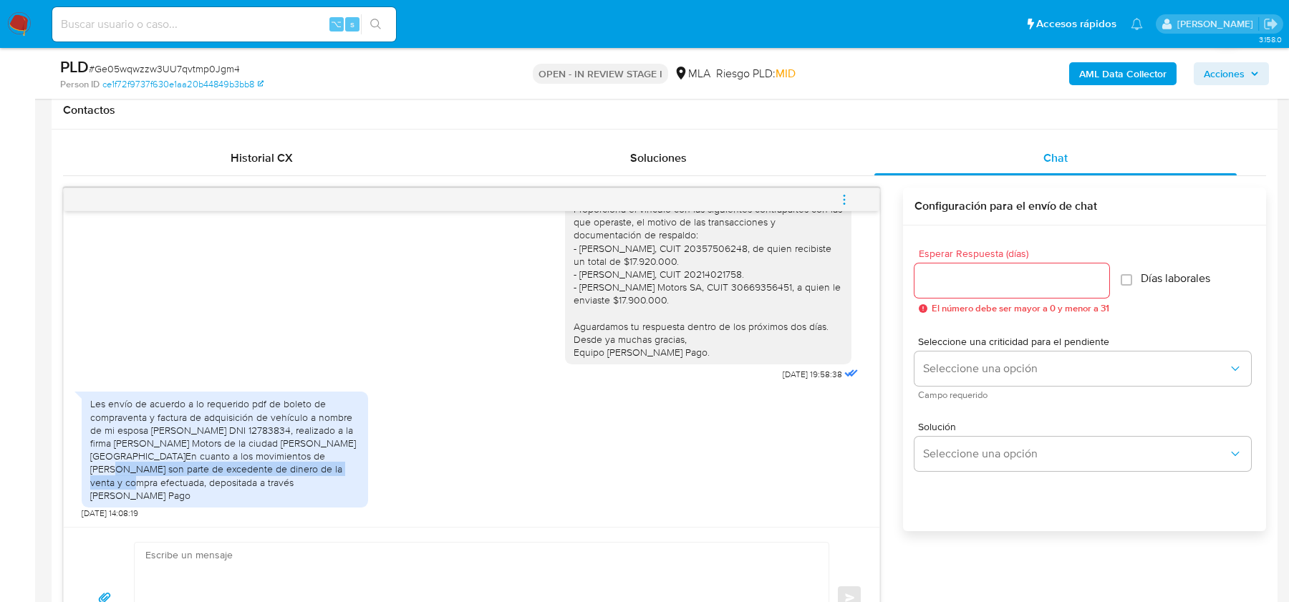
scroll to position [661, 0]
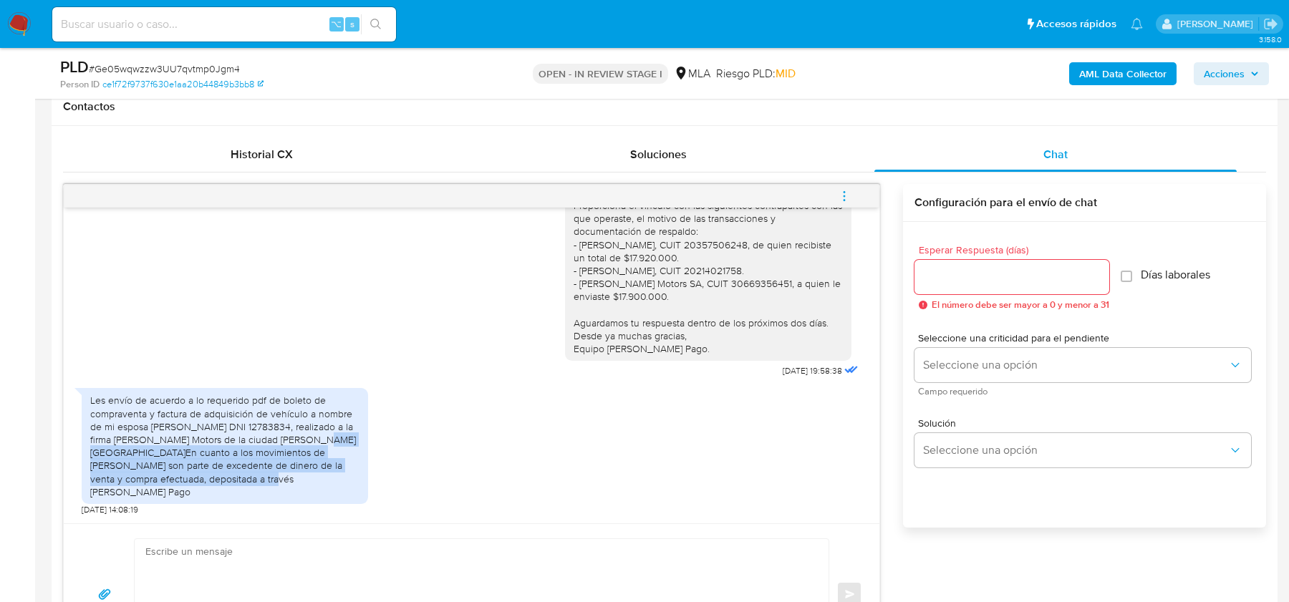
drag, startPoint x: 306, startPoint y: 452, endPoint x: 299, endPoint y: 493, distance: 41.6
click at [299, 493] on div "Les envío de acuerdo a lo requerido pdf de boleto de compraventa y factura de a…" at bounding box center [224, 446] width 269 height 105
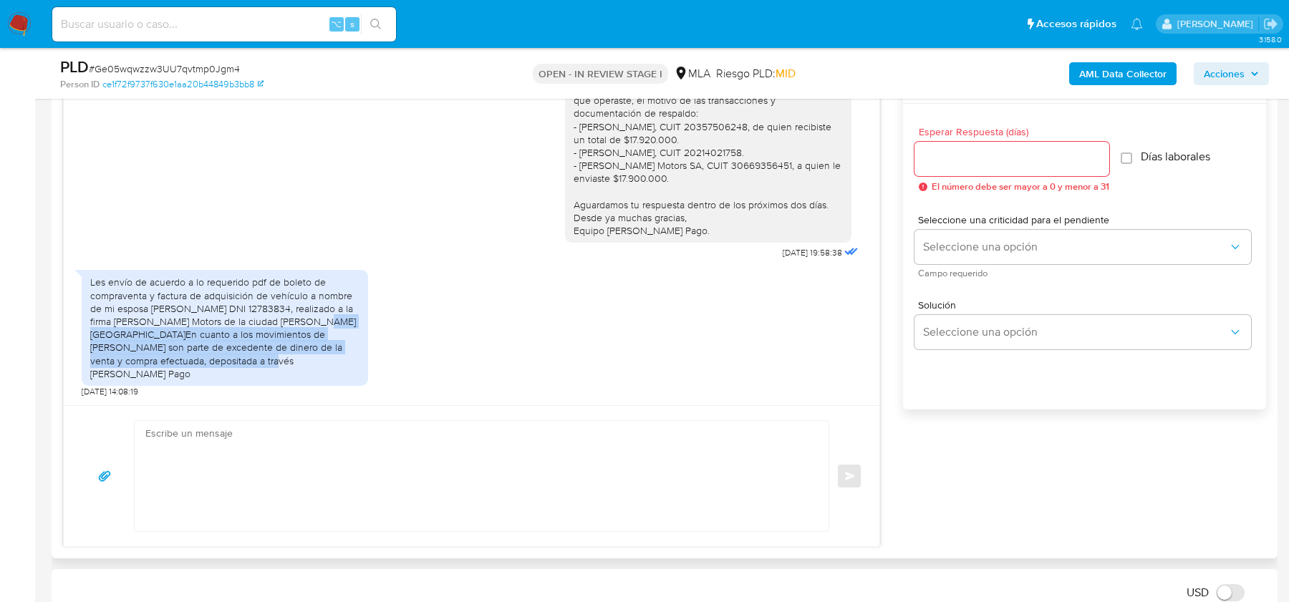
scroll to position [809, 0]
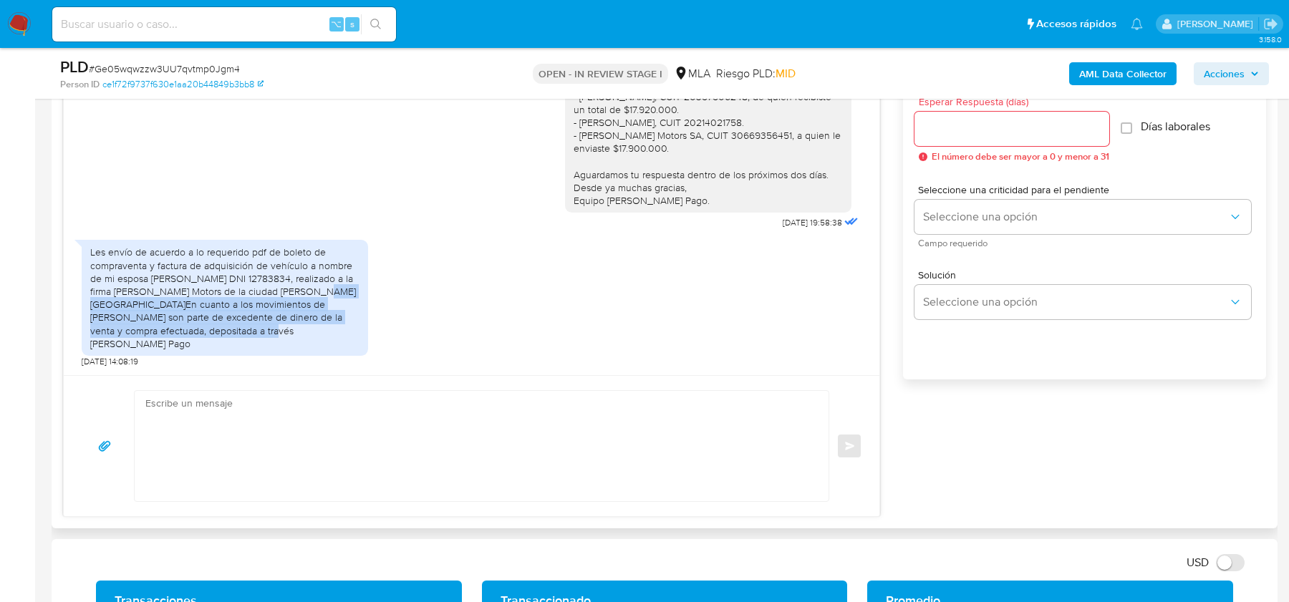
click at [268, 432] on textarea at bounding box center [477, 446] width 665 height 110
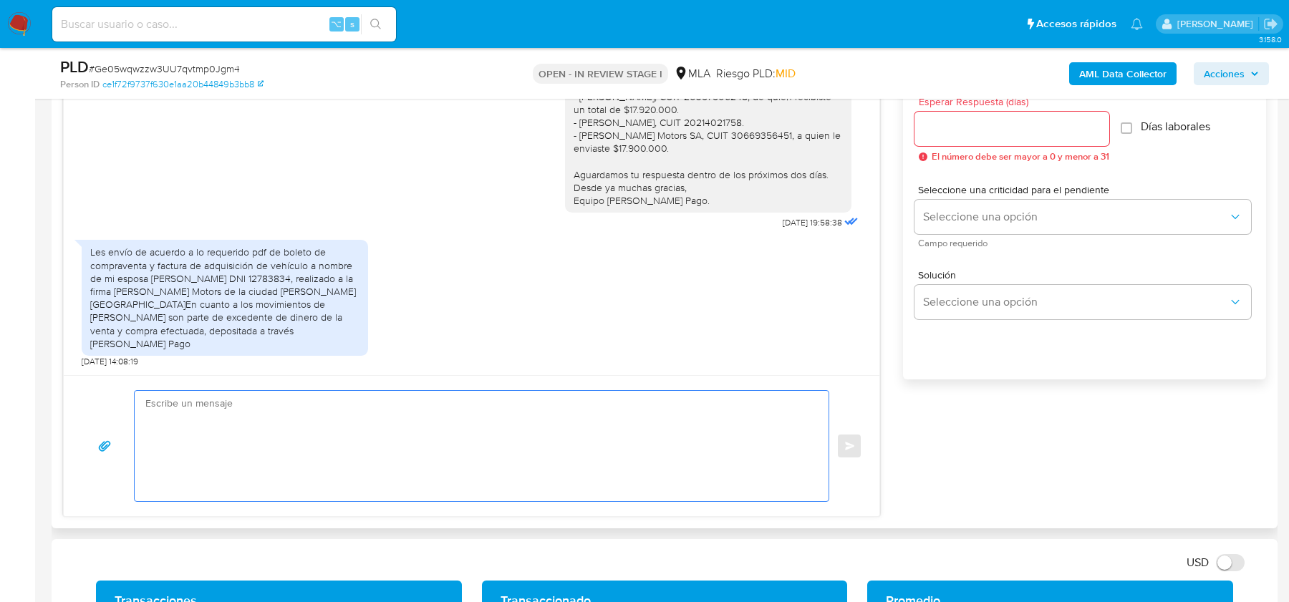
paste textarea "Hola, Muchas gracias por tu respuesta. Te comentamos que no hemos recibido la d…"
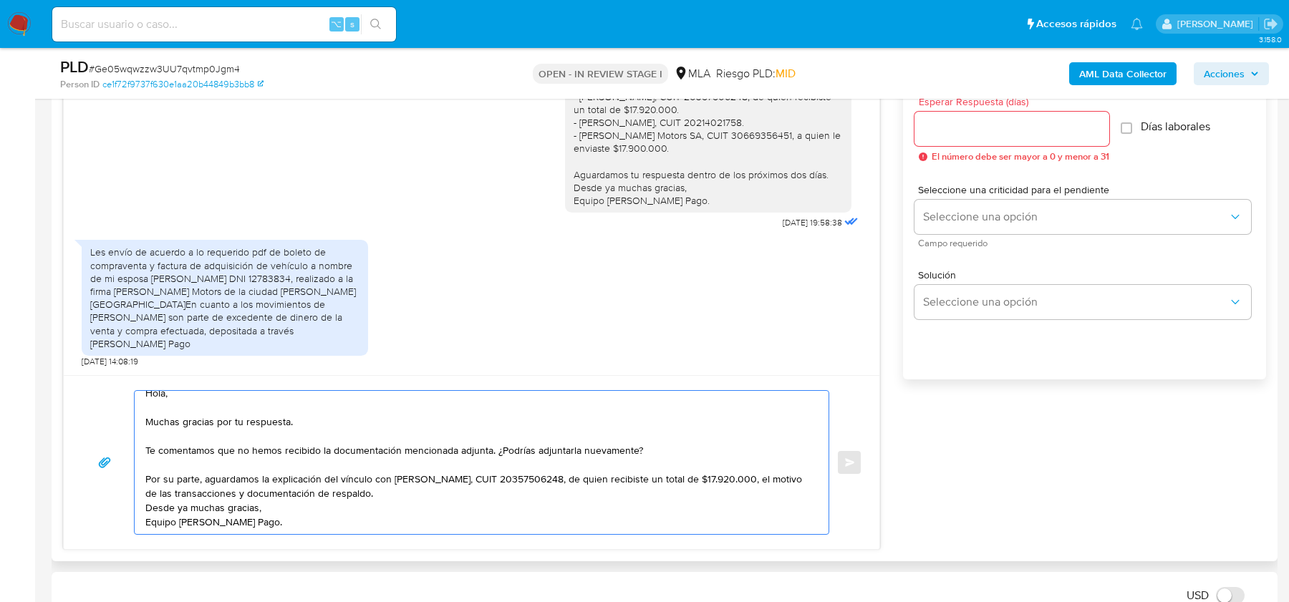
scroll to position [9, 0]
click at [433, 493] on textarea "Hola, Muchas gracias por tu respuesta. Te comentamos que no hemos recibido la d…" at bounding box center [477, 462] width 665 height 143
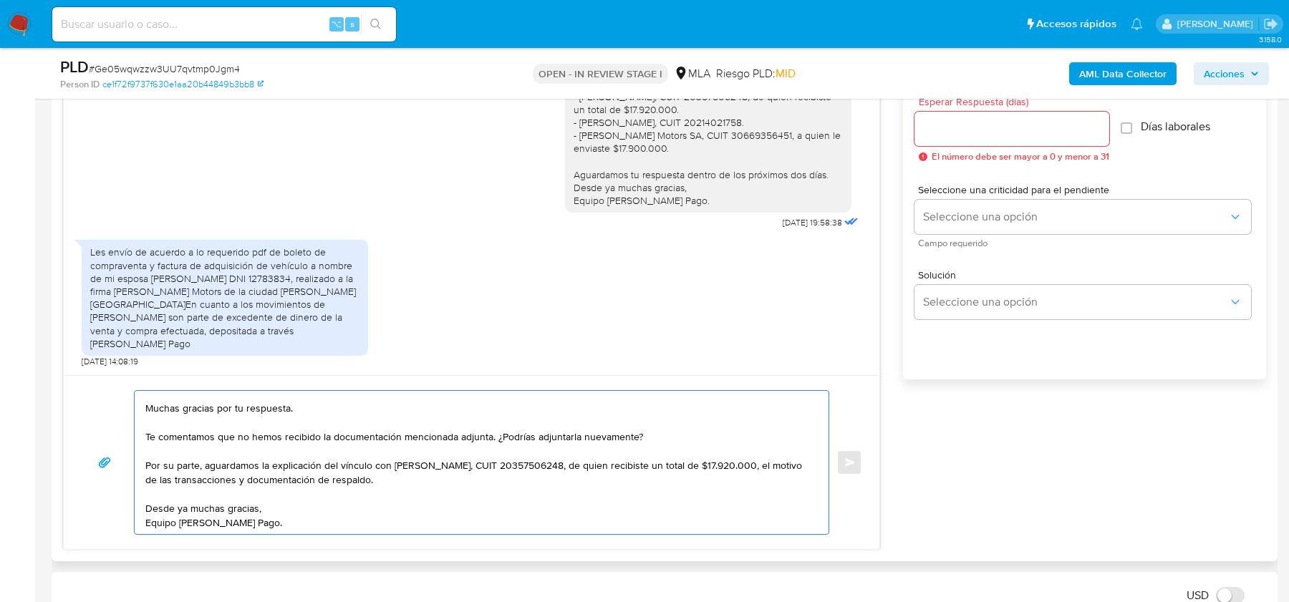
type textarea "Hola, Muchas gracias por tu respuesta. Te comentamos que no hemos recibido la d…"
click at [987, 130] on input "Esperar Respuesta (días)" at bounding box center [1011, 129] width 195 height 19
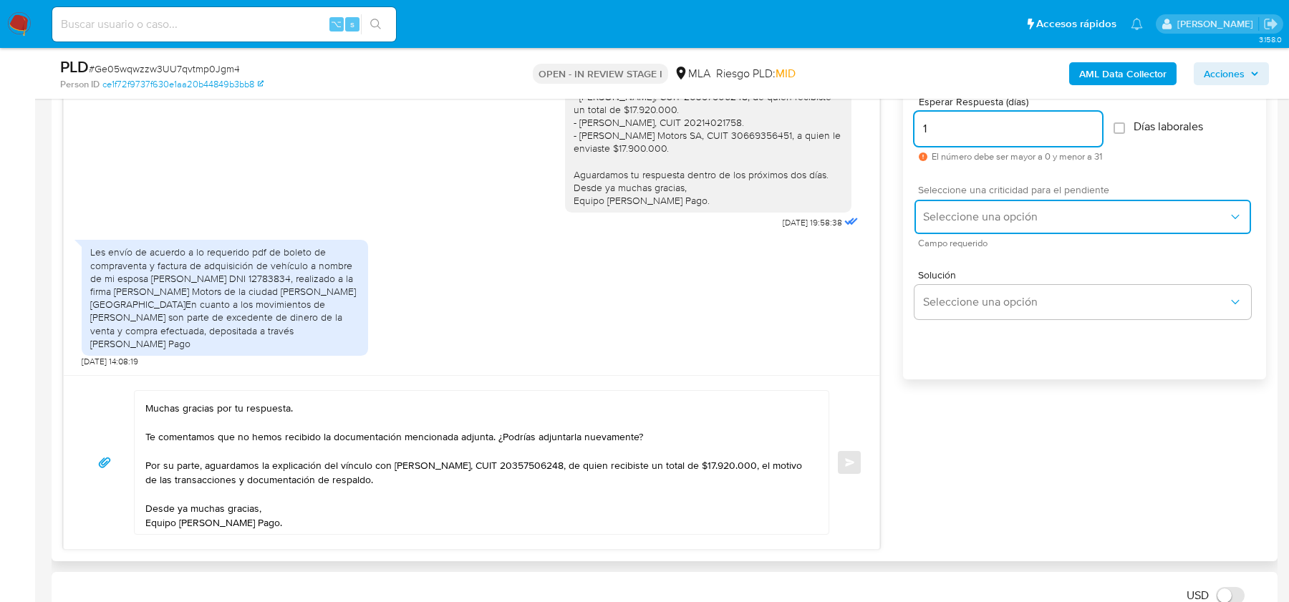
click at [950, 216] on span "Seleccione una opción" at bounding box center [1075, 217] width 305 height 14
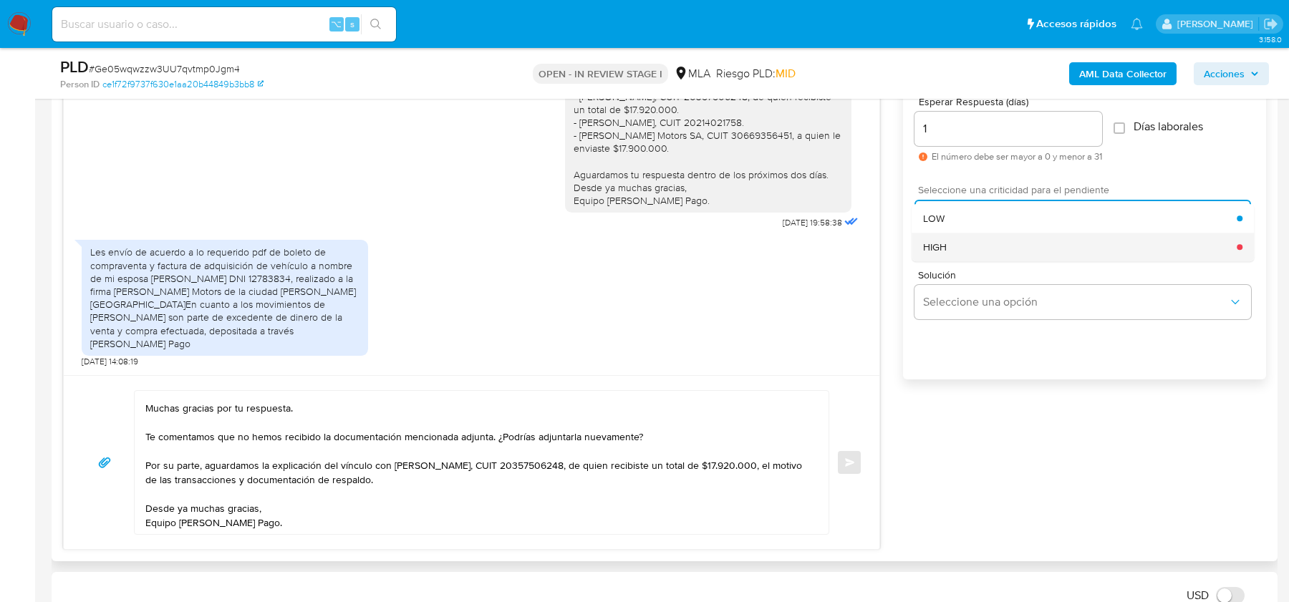
click at [949, 254] on div "HIGH" at bounding box center [1080, 247] width 314 height 29
click at [944, 133] on input "1" at bounding box center [1008, 129] width 188 height 19
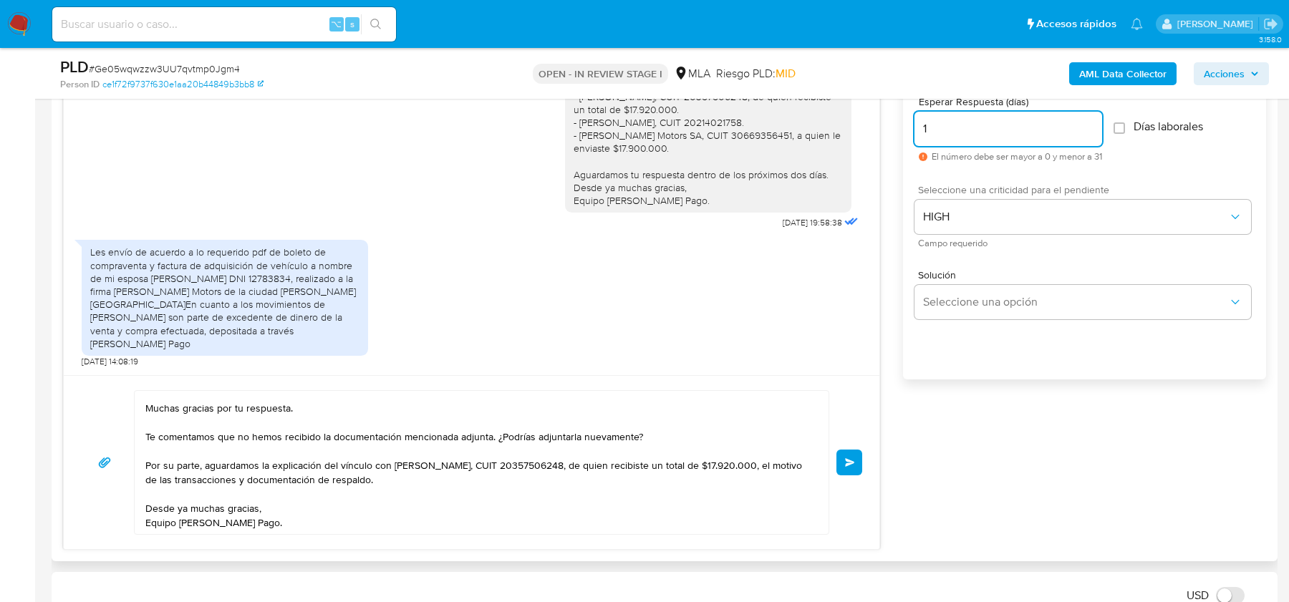
drag, startPoint x: 942, startPoint y: 130, endPoint x: 922, endPoint y: 130, distance: 19.3
click at [922, 130] on input "1" at bounding box center [1008, 129] width 188 height 19
type input "2"
click at [846, 451] on button "Enviar" at bounding box center [849, 463] width 26 height 26
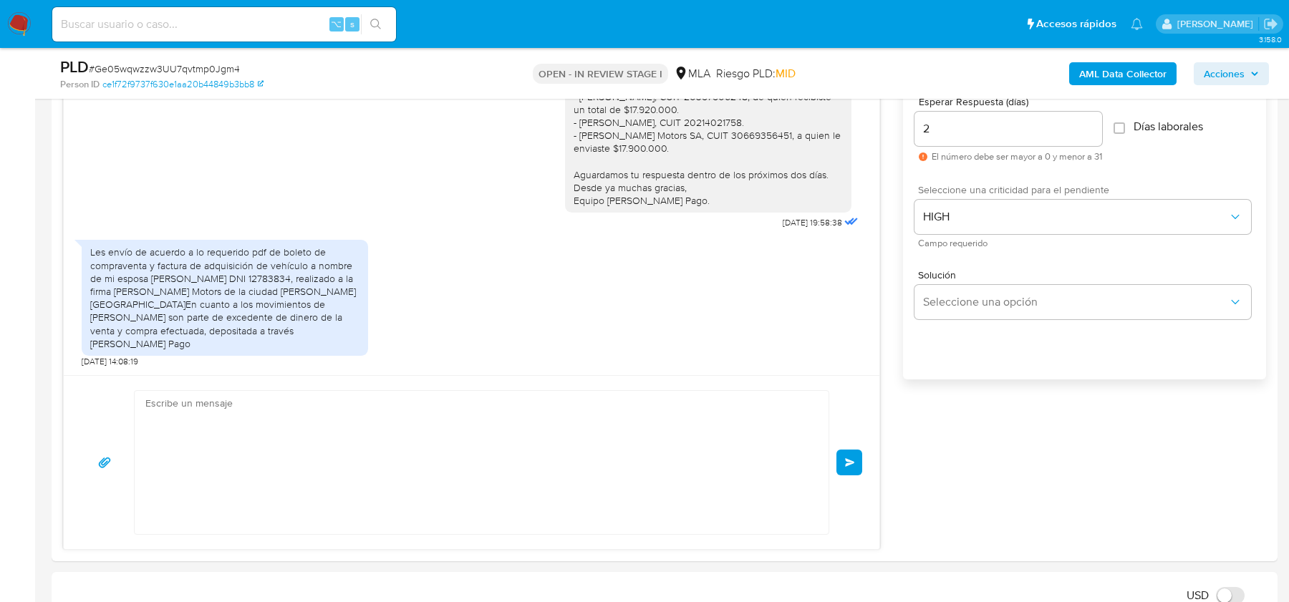
scroll to position [1485, 0]
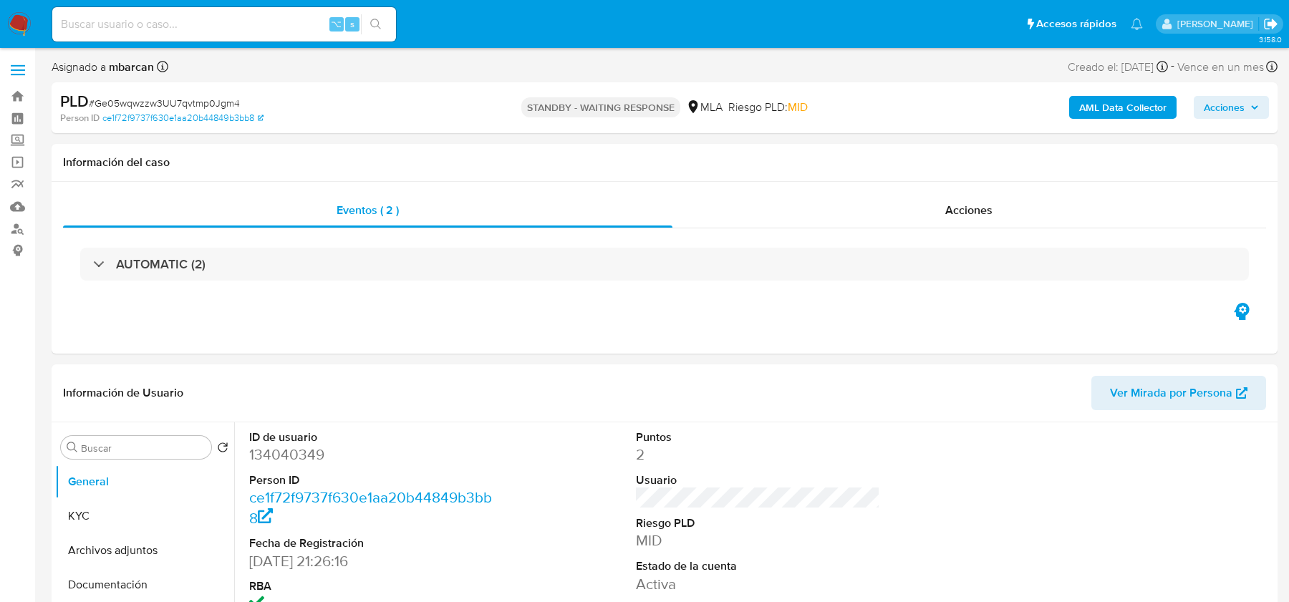
select select "10"
click at [147, 20] on input at bounding box center [224, 24] width 344 height 19
paste input "iLgusfqG3Are2ia8Nl5SpTXi"
type input "iLgusfqG3Are2ia8Nl5SpTXi"
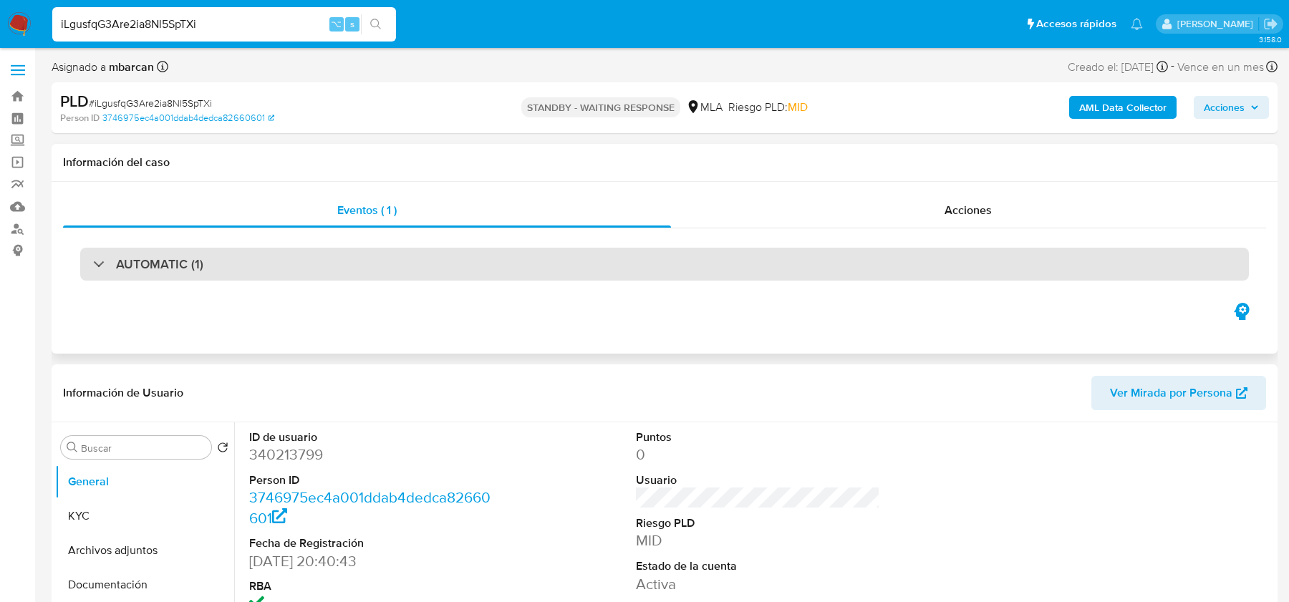
select select "10"
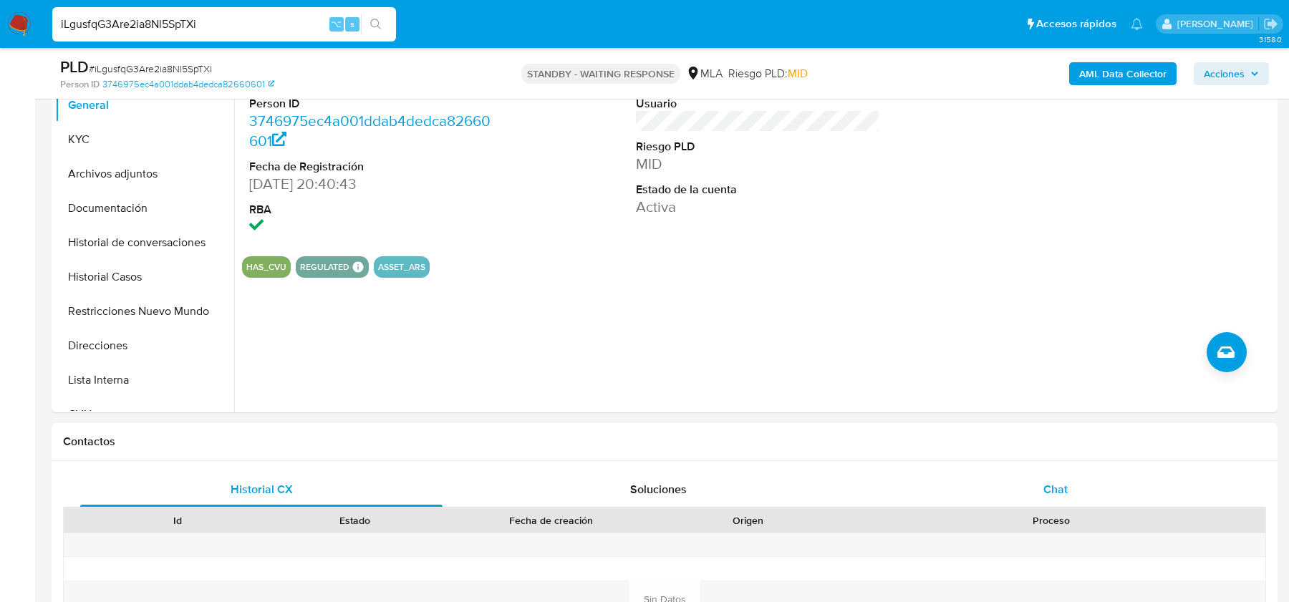
click at [1032, 478] on div "Chat" at bounding box center [1055, 490] width 362 height 34
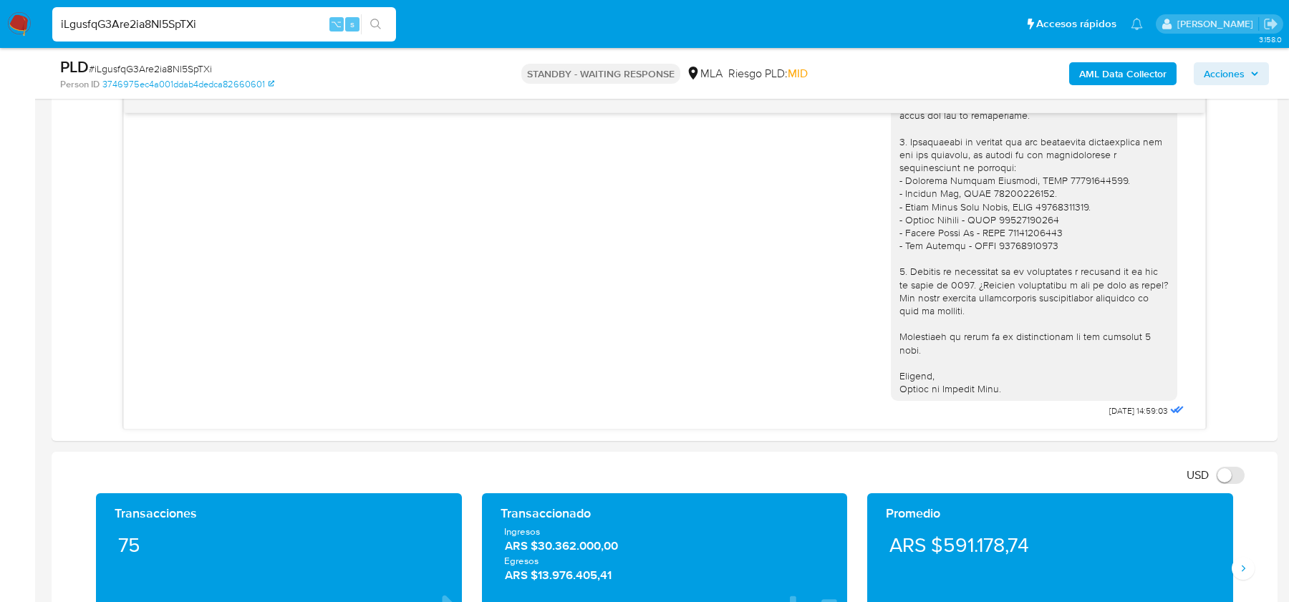
scroll to position [624, 0]
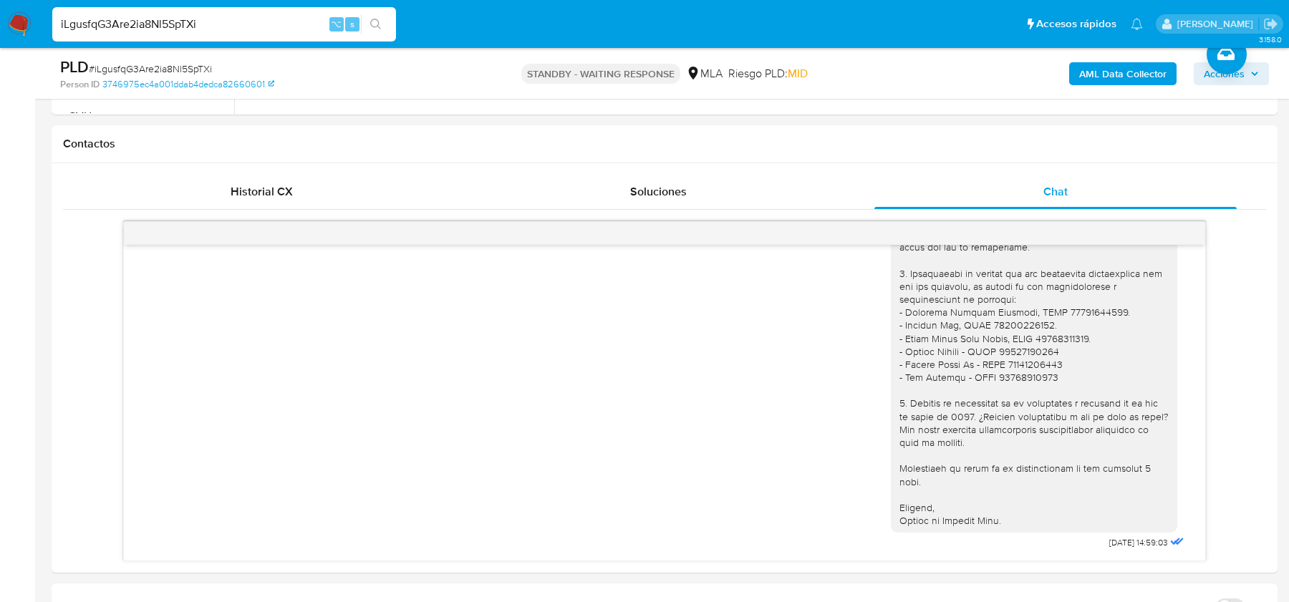
click at [173, 63] on span "# iLgusfqG3Are2ia8Nl5SpTXi" at bounding box center [150, 69] width 123 height 14
copy span "iLgusfqG3Are2ia8Nl5SpTXi"
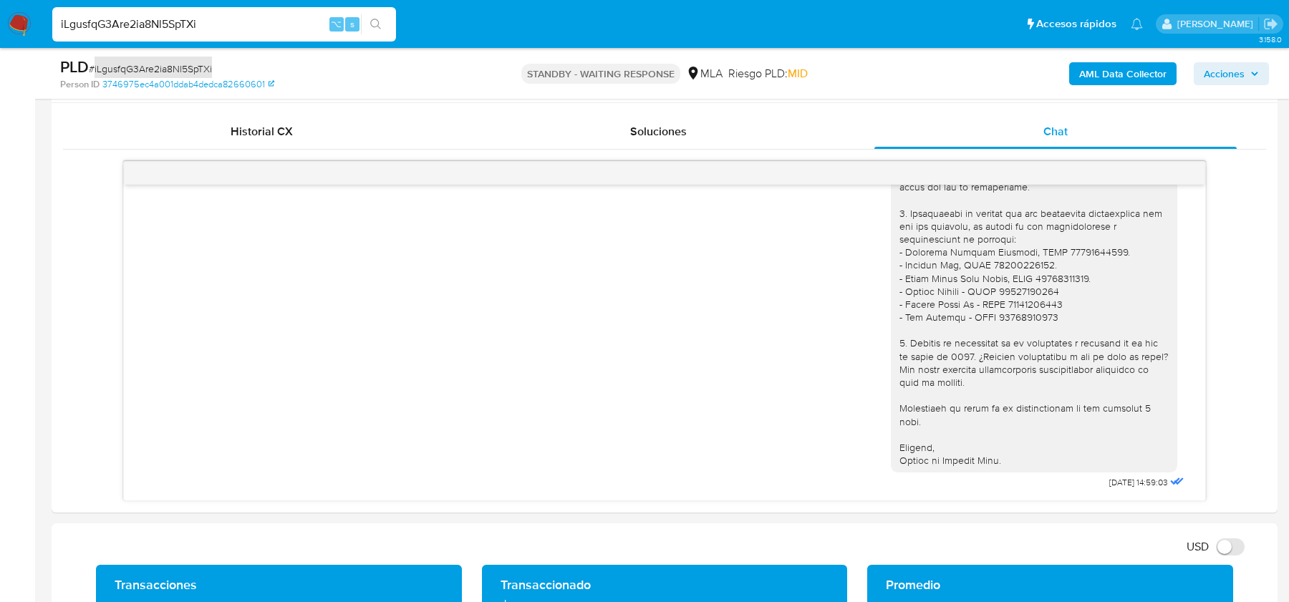
scroll to position [768, 0]
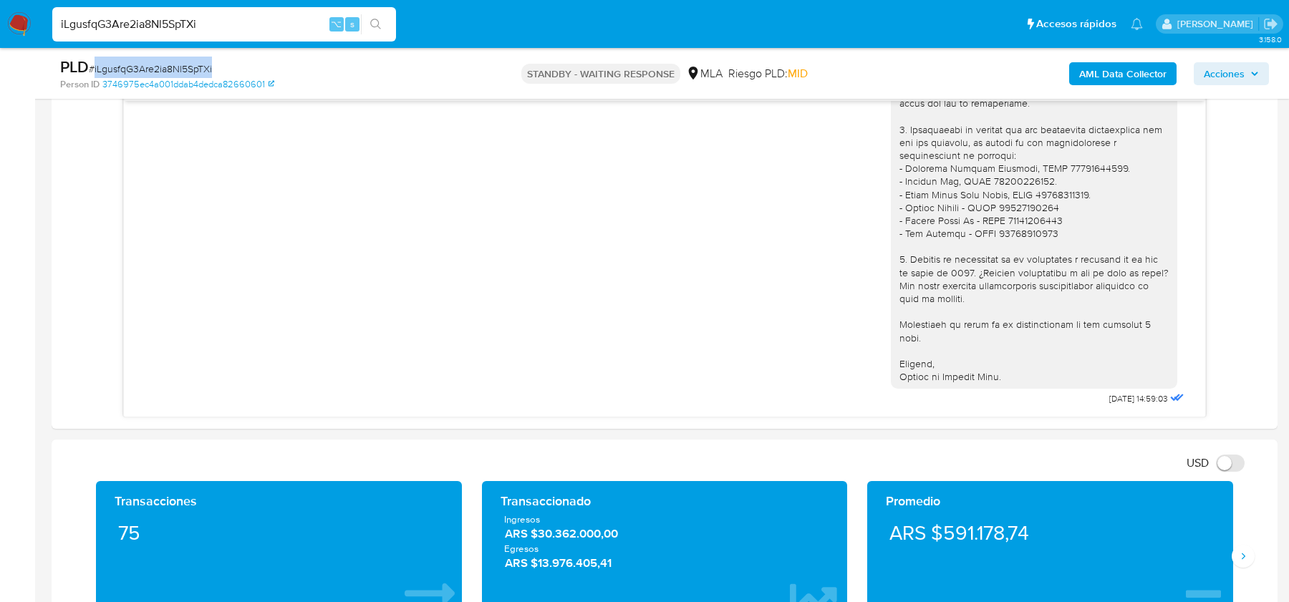
click at [103, 69] on span "# iLgusfqG3Are2ia8Nl5SpTXi" at bounding box center [150, 69] width 123 height 14
click at [153, 64] on span "# iLgusfqG3Are2ia8Nl5SpTXi" at bounding box center [150, 69] width 123 height 14
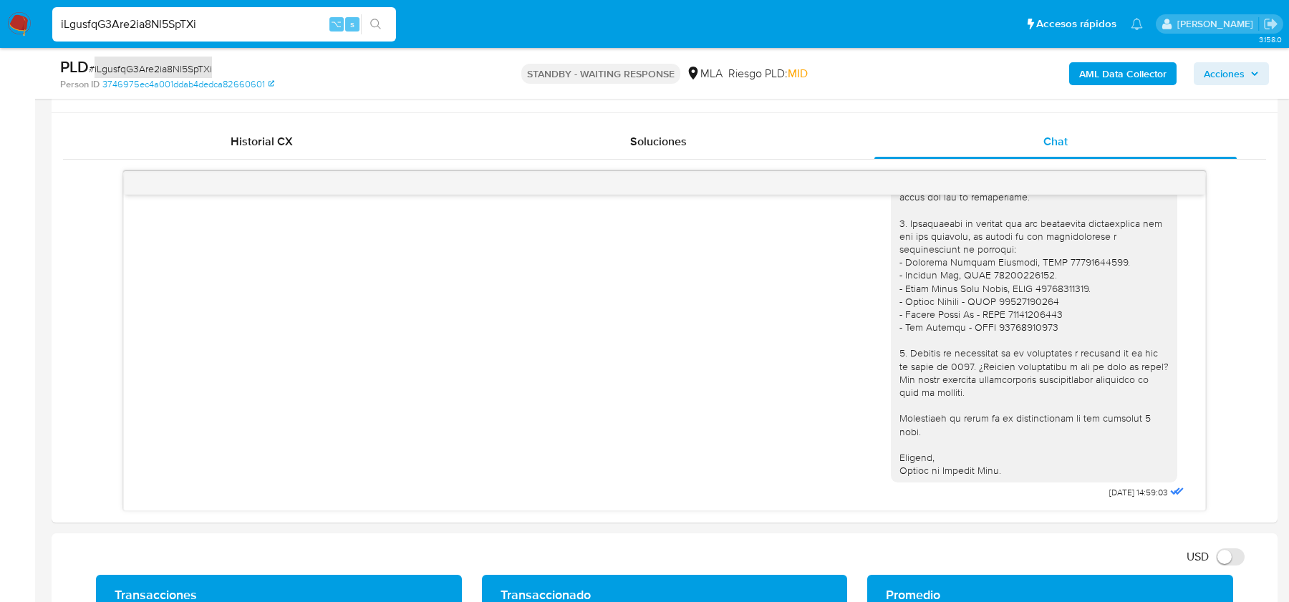
scroll to position [671, 0]
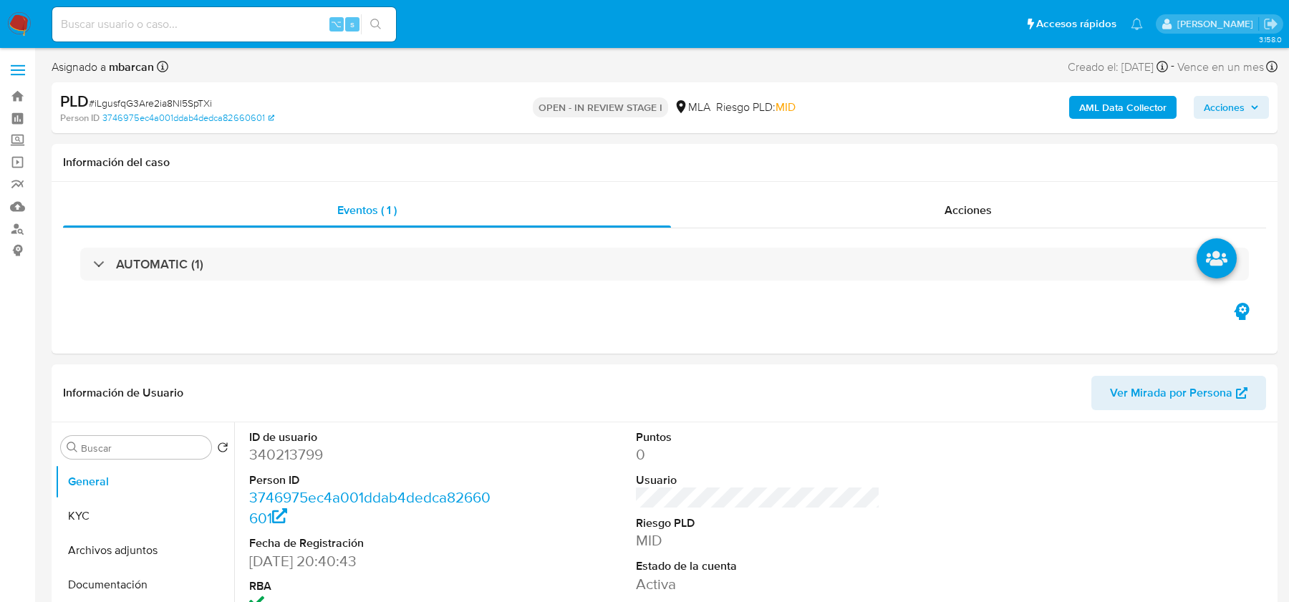
select select "10"
click at [105, 505] on button "KYC" at bounding box center [139, 516] width 168 height 34
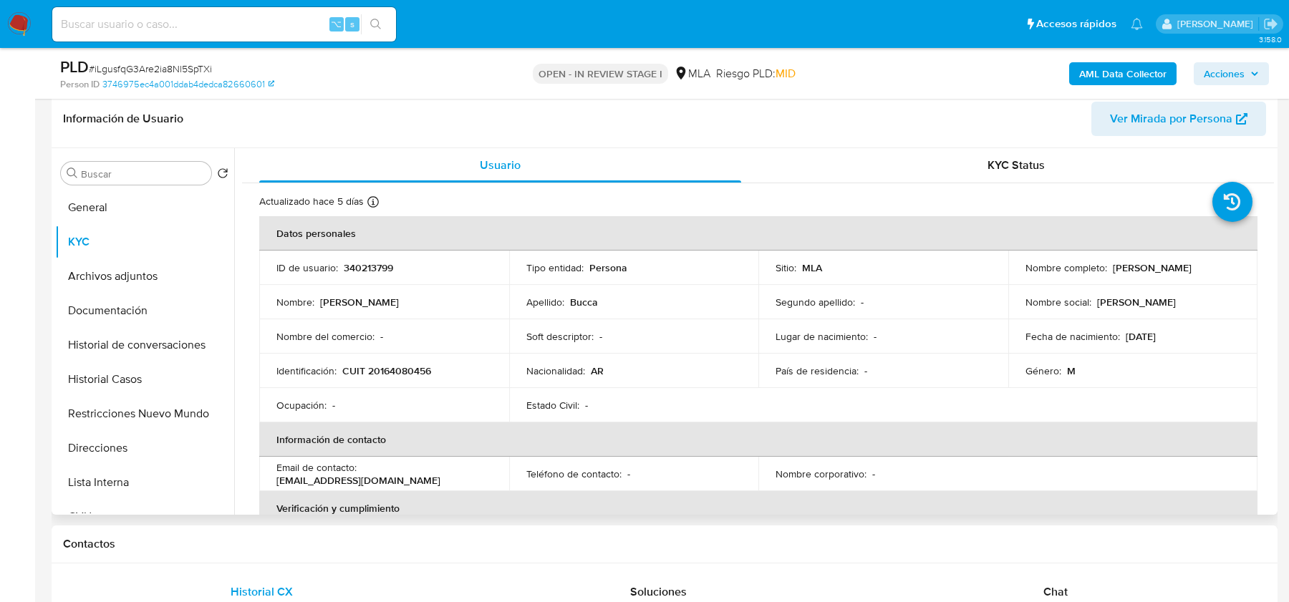
scroll to position [229, 0]
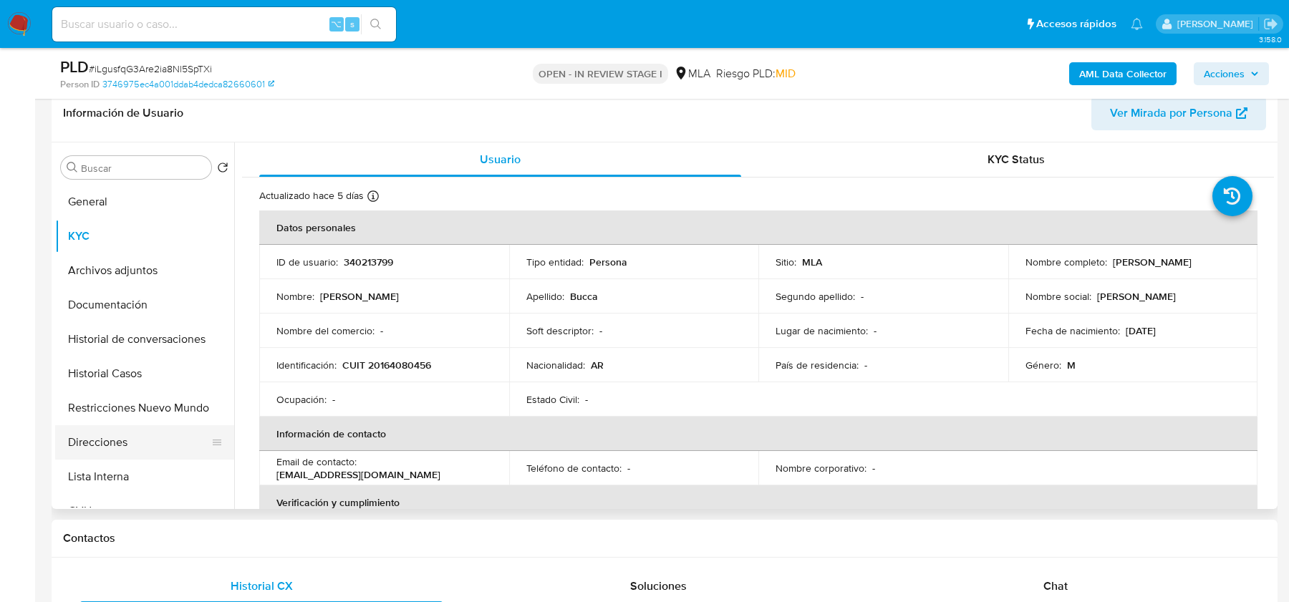
click at [97, 443] on button "Direcciones" at bounding box center [139, 442] width 168 height 34
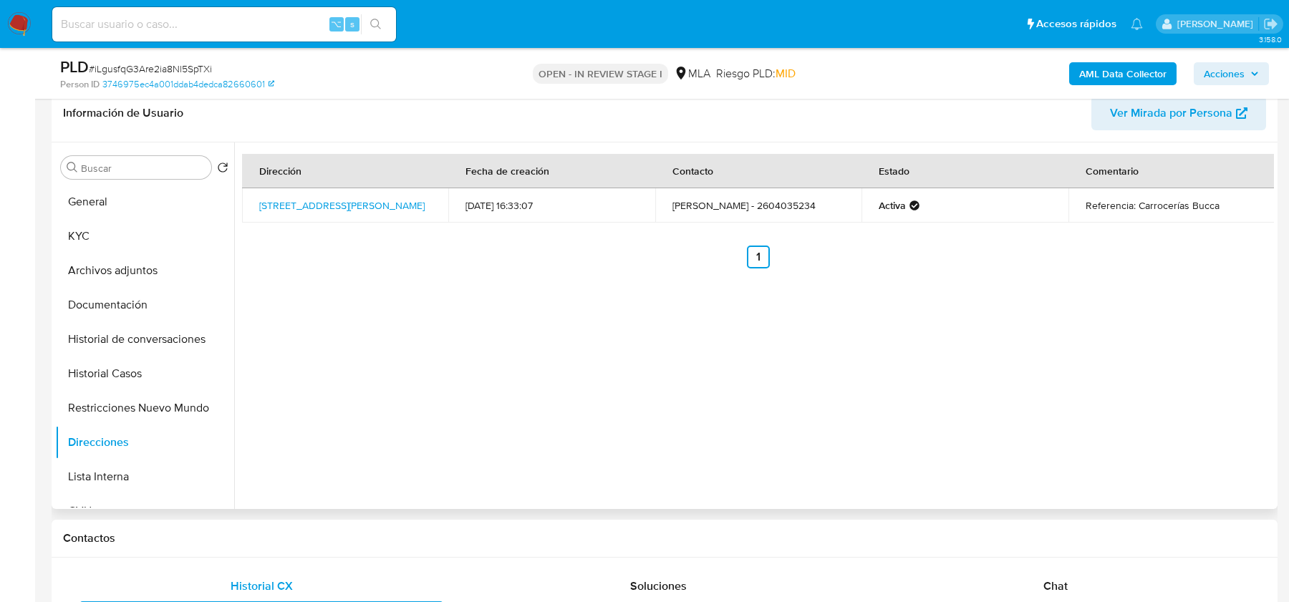
drag, startPoint x: 367, startPoint y: 214, endPoint x: 248, endPoint y: 199, distance: 119.8
click at [248, 199] on td "Cangallo 720, San Rafael, Mendoza, 5600, Argentina 720" at bounding box center [345, 205] width 206 height 34
copy link "Cangallo 720, San Rafael, Mendoza, 5600, Argentina 720"
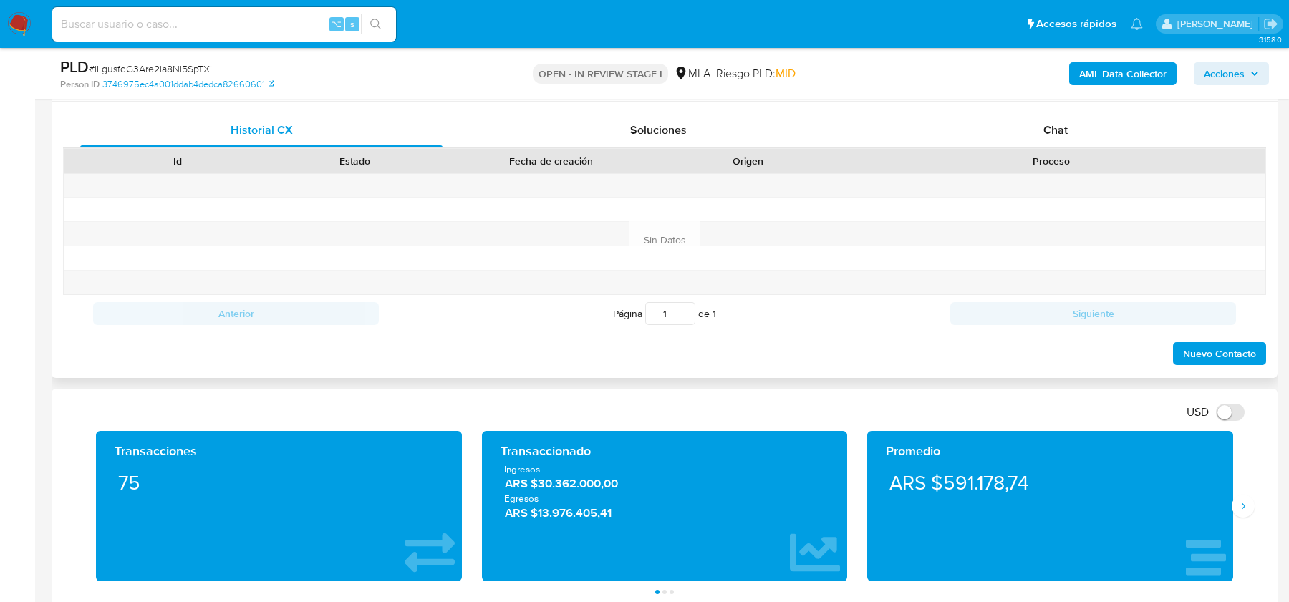
scroll to position [659, 0]
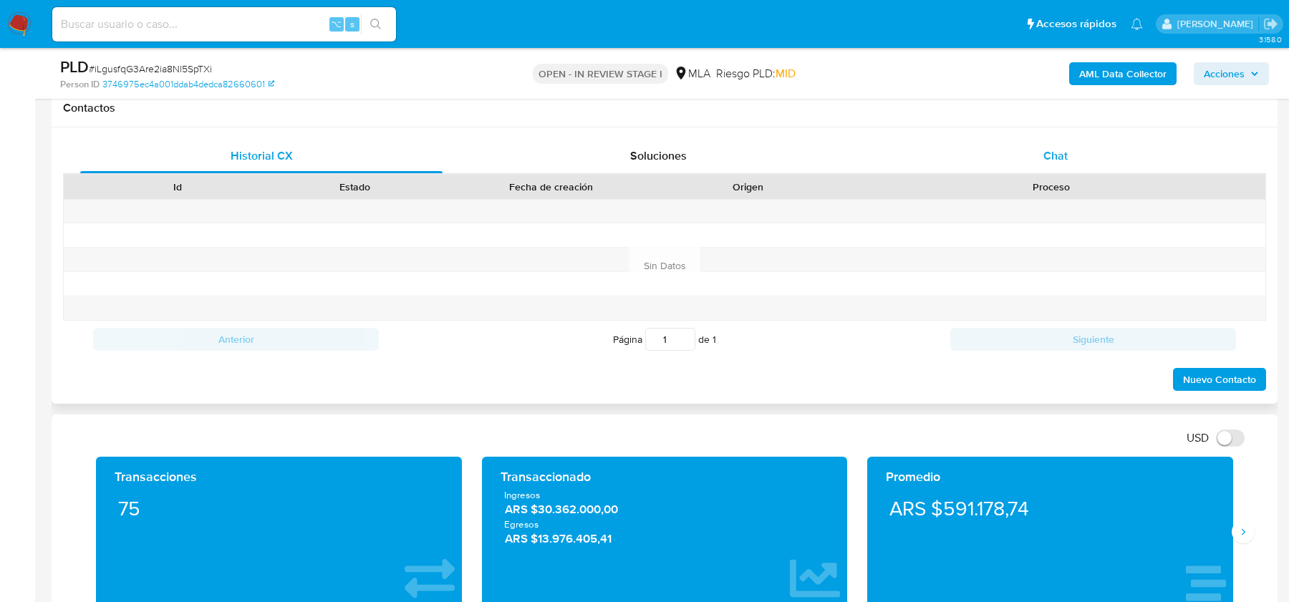
click at [1051, 163] on div "Chat" at bounding box center [1055, 156] width 362 height 34
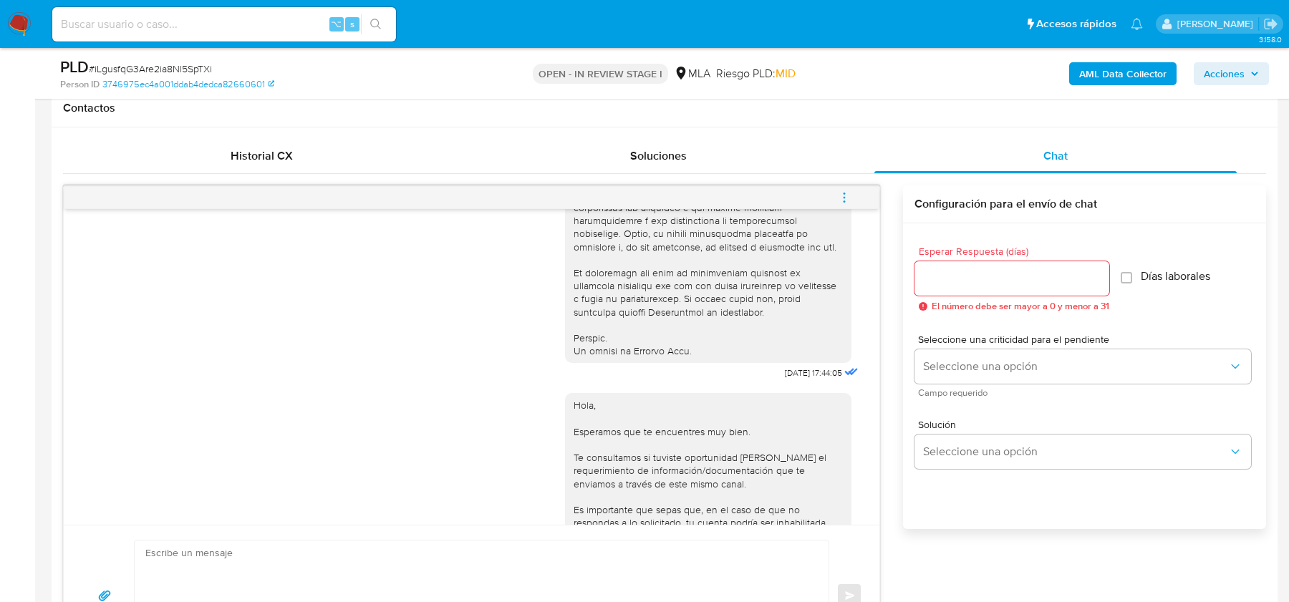
scroll to position [670, 0]
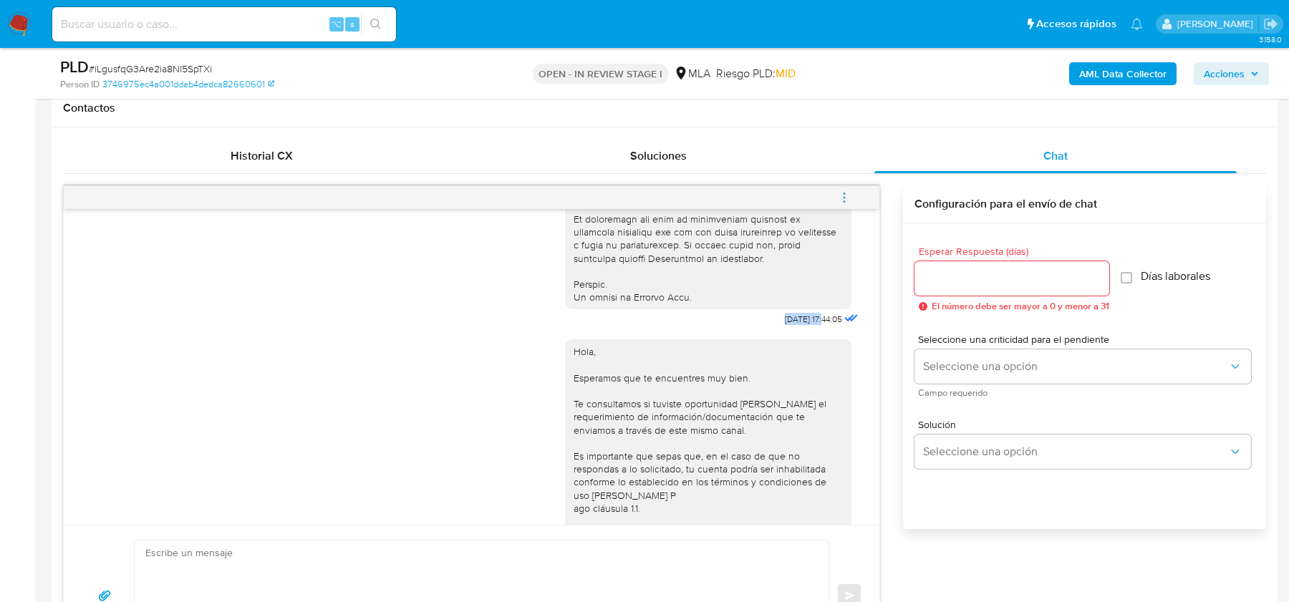
drag, startPoint x: 761, startPoint y: 346, endPoint x: 811, endPoint y: 347, distance: 49.4
copy span "18/08/2025"
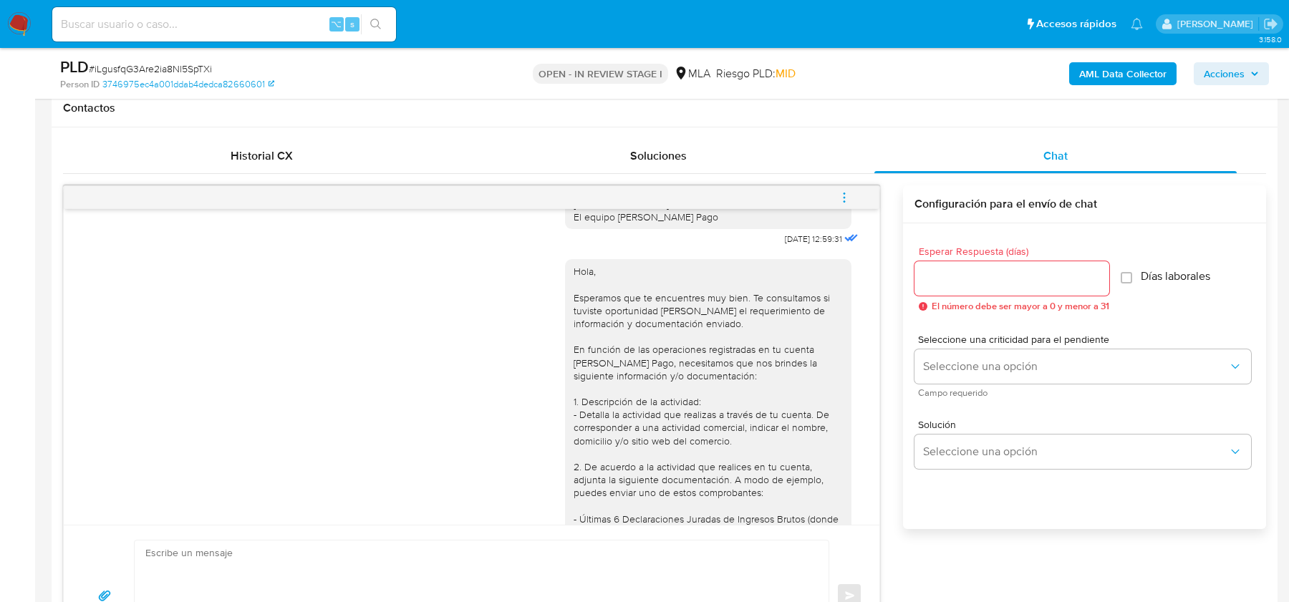
scroll to position [1013, 0]
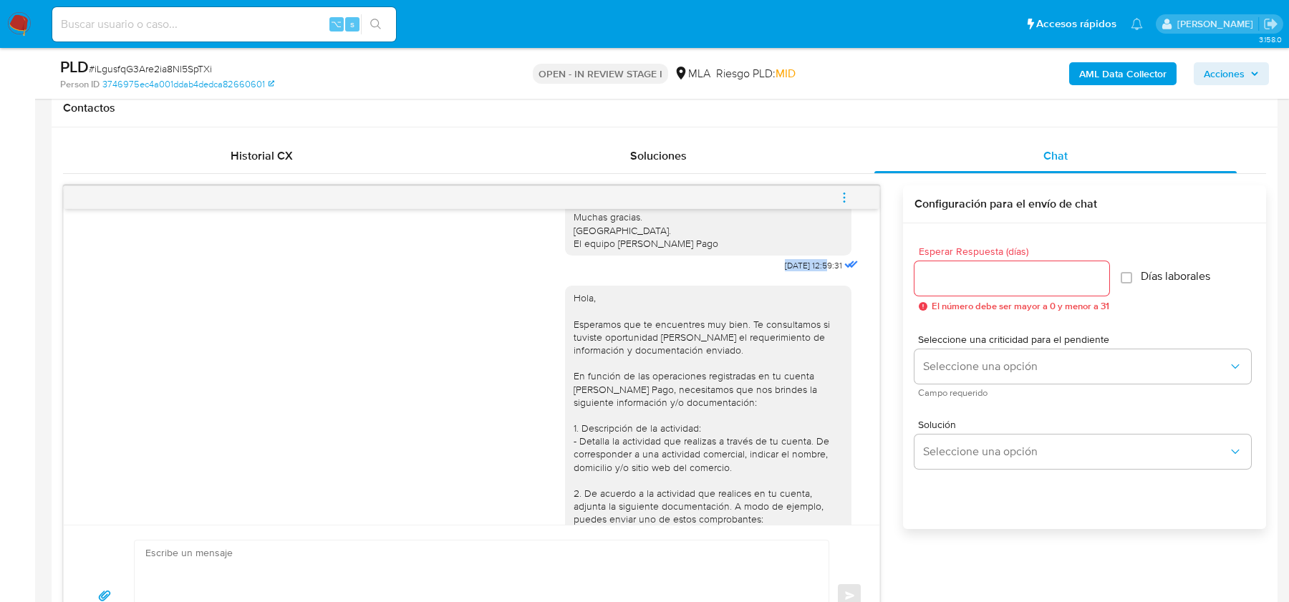
drag, startPoint x: 760, startPoint y: 300, endPoint x: 813, endPoint y: 306, distance: 53.4
click at [813, 276] on div "Hola, Esperamos que te encuentres muy bien. Te consultamos si tuviste oportunid…" at bounding box center [713, 130] width 296 height 289
copy span "22/08/2025"
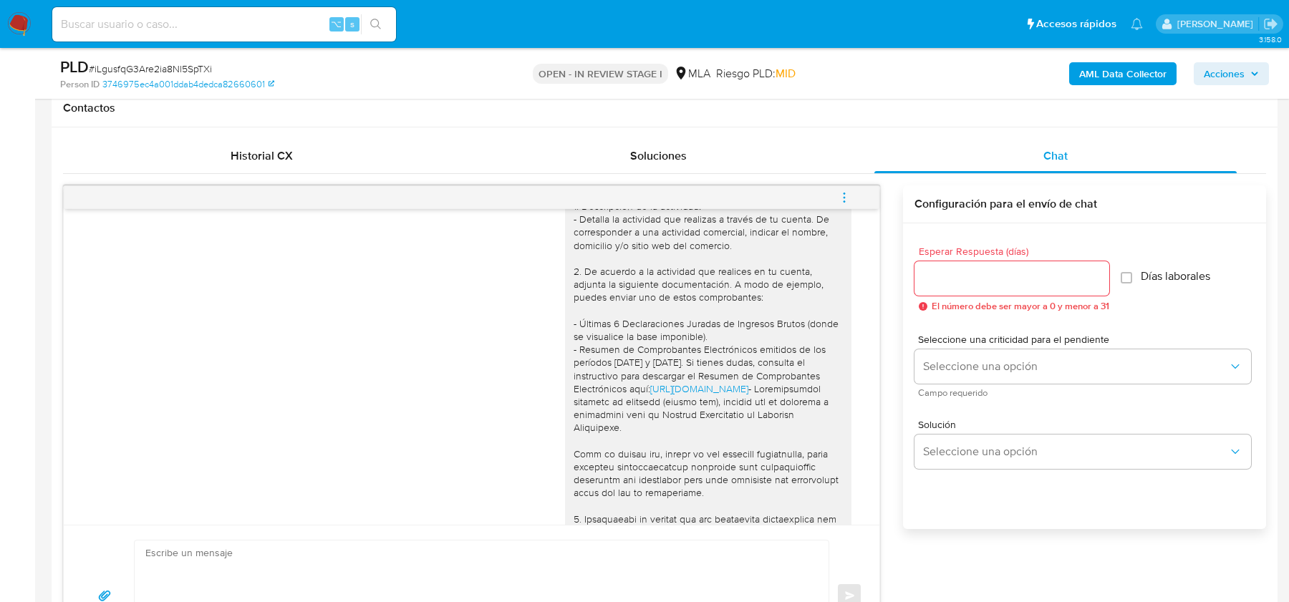
scroll to position [1557, 0]
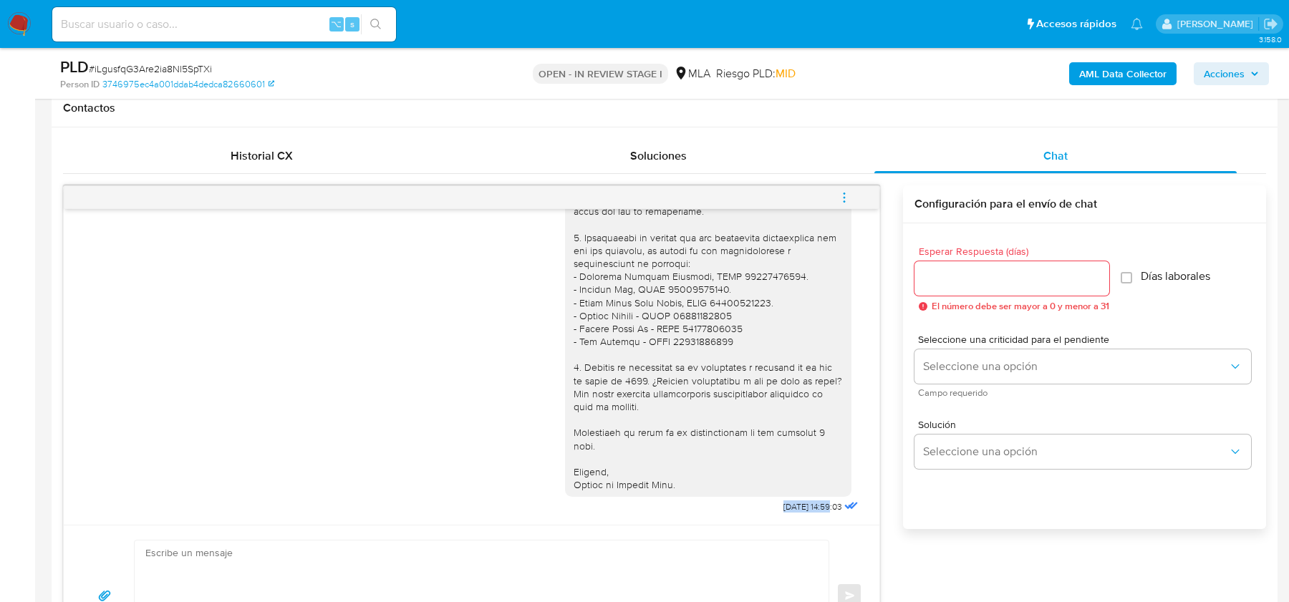
drag, startPoint x: 759, startPoint y: 507, endPoint x: 813, endPoint y: 508, distance: 53.7
click at [813, 508] on div "Hola, Esperamos que te encuentres muy bien. Te consultamos si tuviste oportunid…" at bounding box center [713, 144] width 296 height 745
copy span "09/09/2025 1"
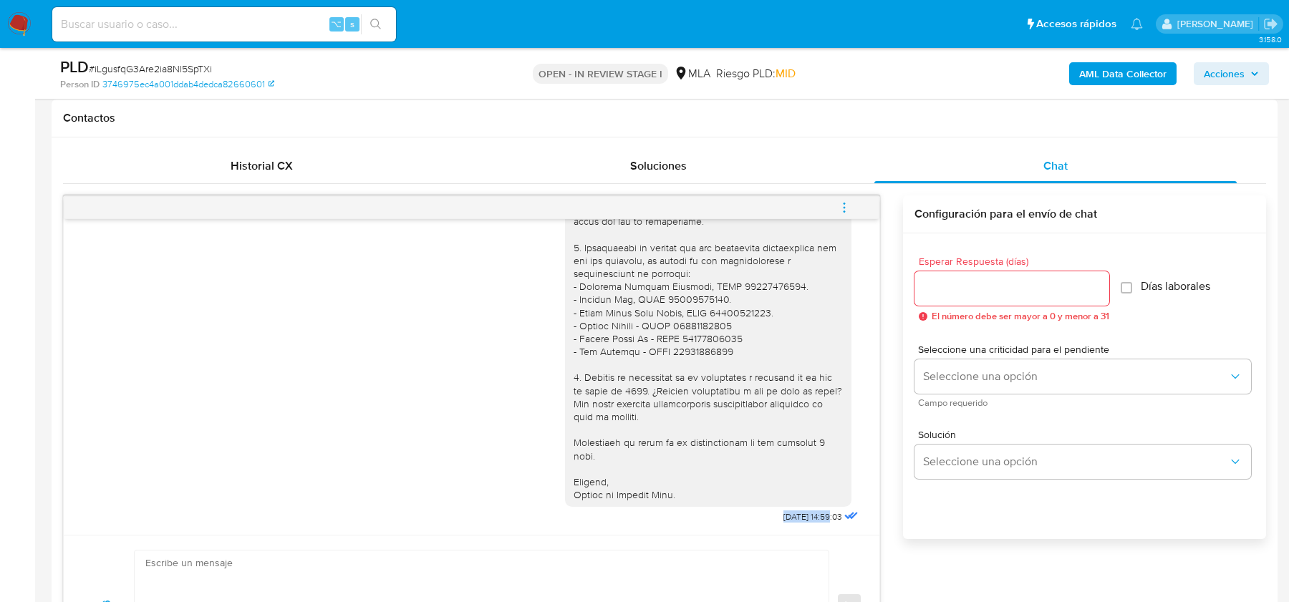
scroll to position [649, 0]
click at [839, 202] on icon "menu-action" at bounding box center [844, 208] width 13 height 13
click at [782, 174] on li "Cerrar conversación" at bounding box center [747, 179] width 147 height 26
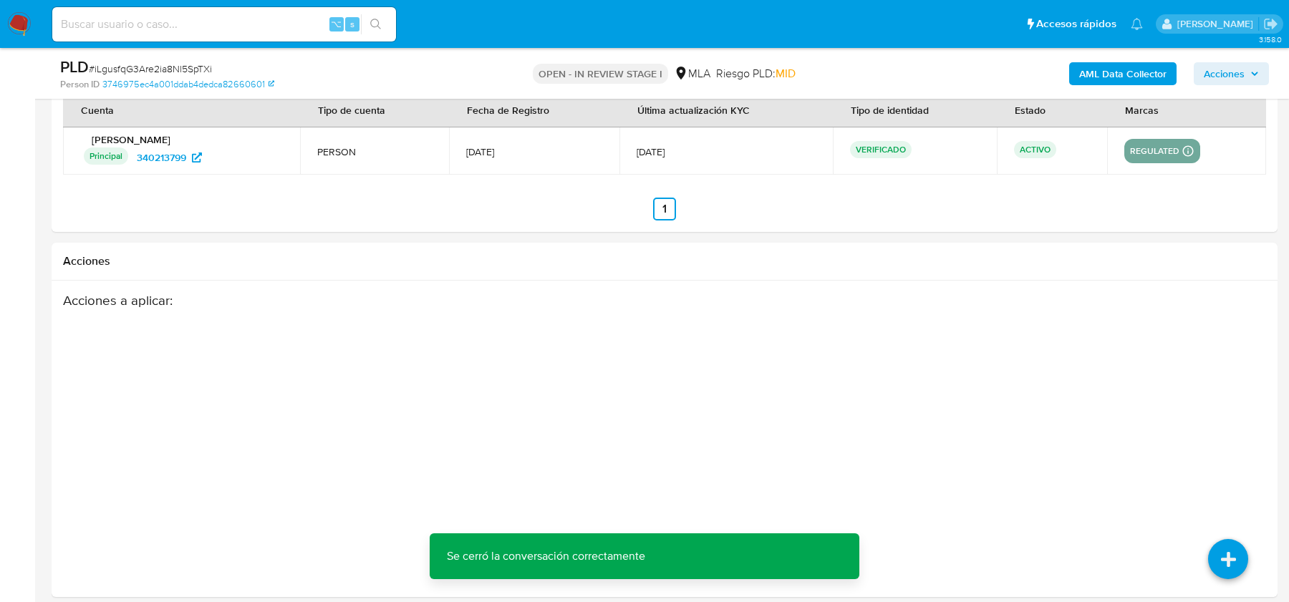
scroll to position [2518, 0]
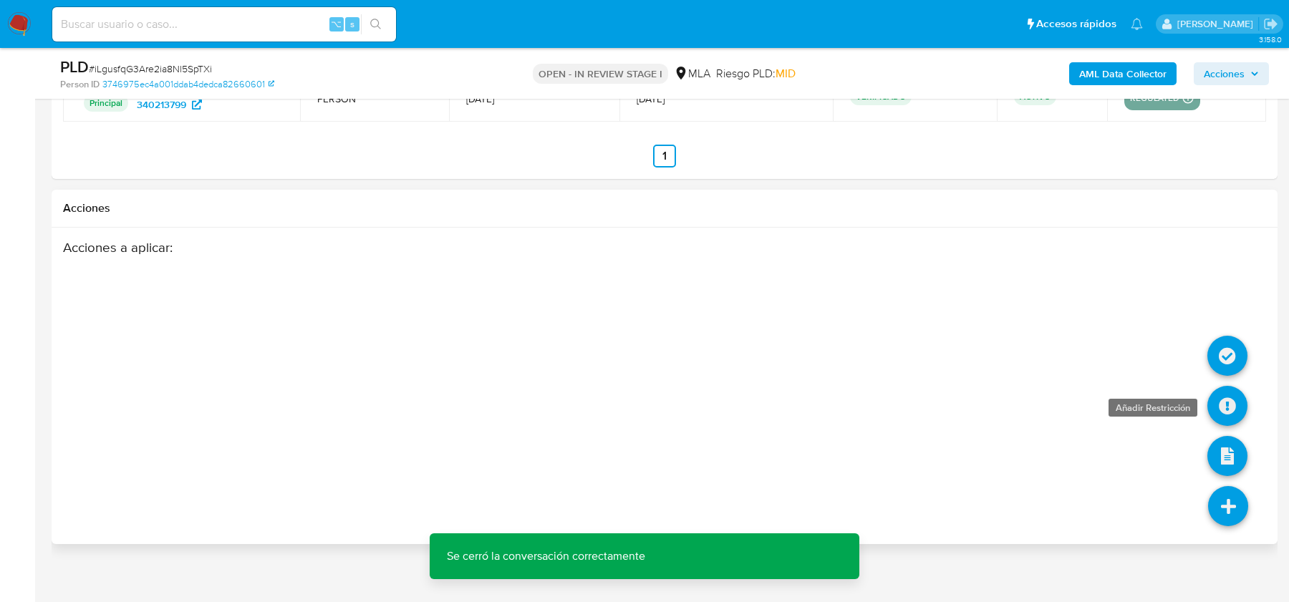
click at [1240, 396] on icon at bounding box center [1227, 406] width 40 height 40
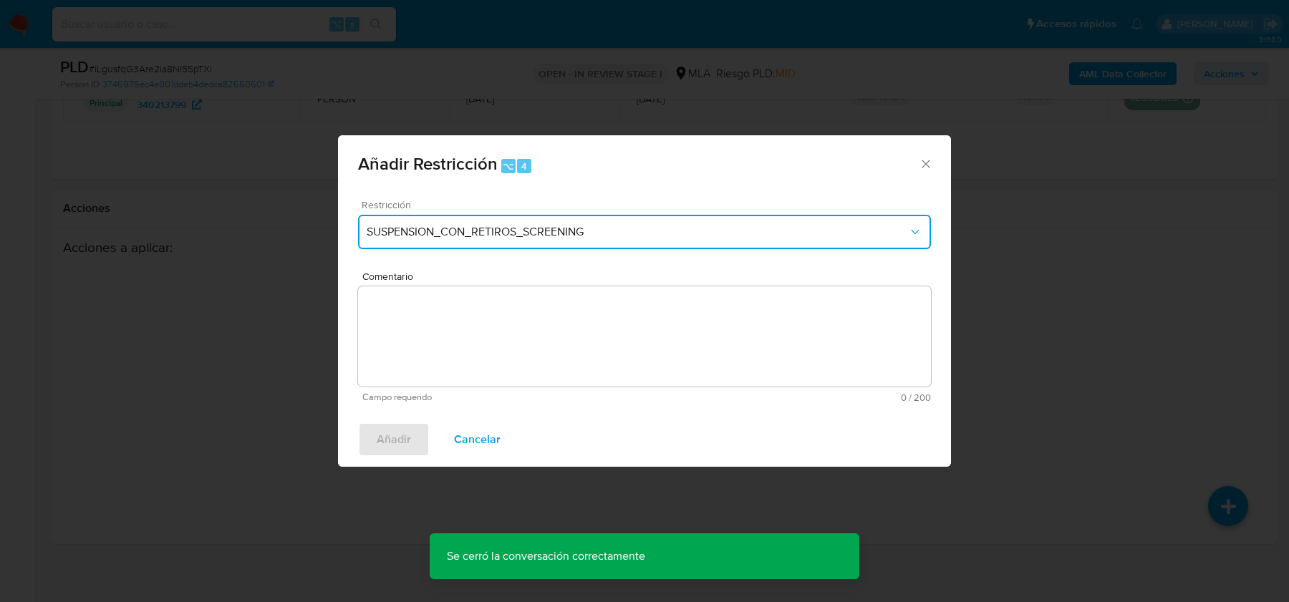
click at [522, 241] on button "SUSPENSION_CON_RETIROS_SCREENING" at bounding box center [644, 232] width 573 height 34
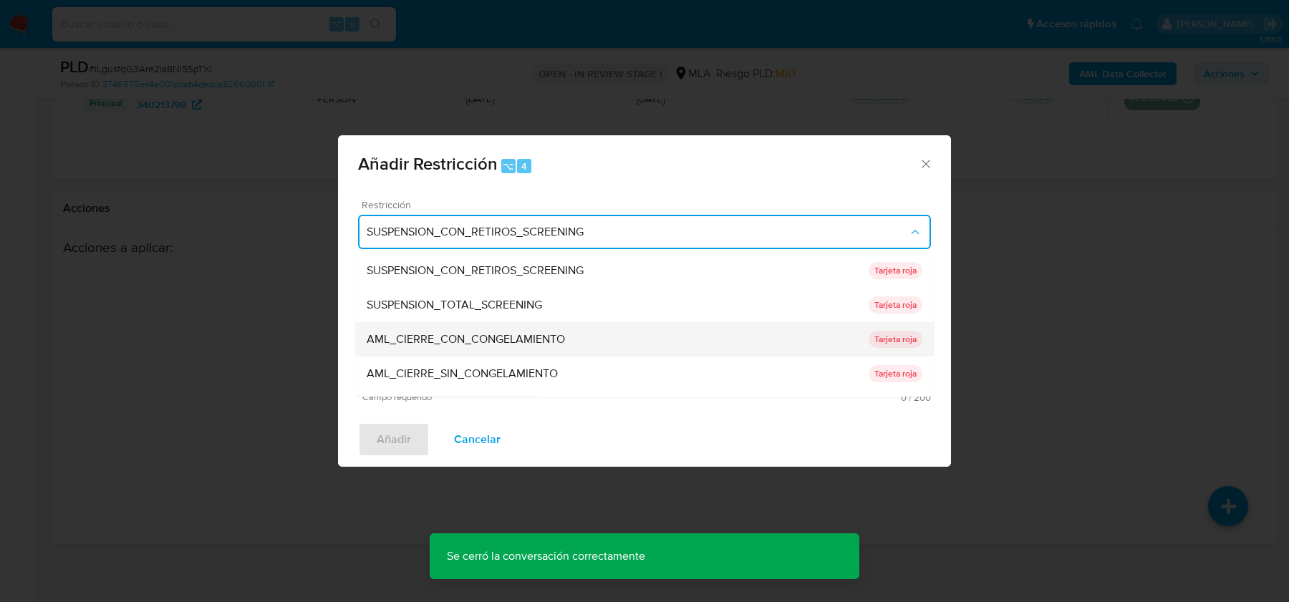
scroll to position [303, 0]
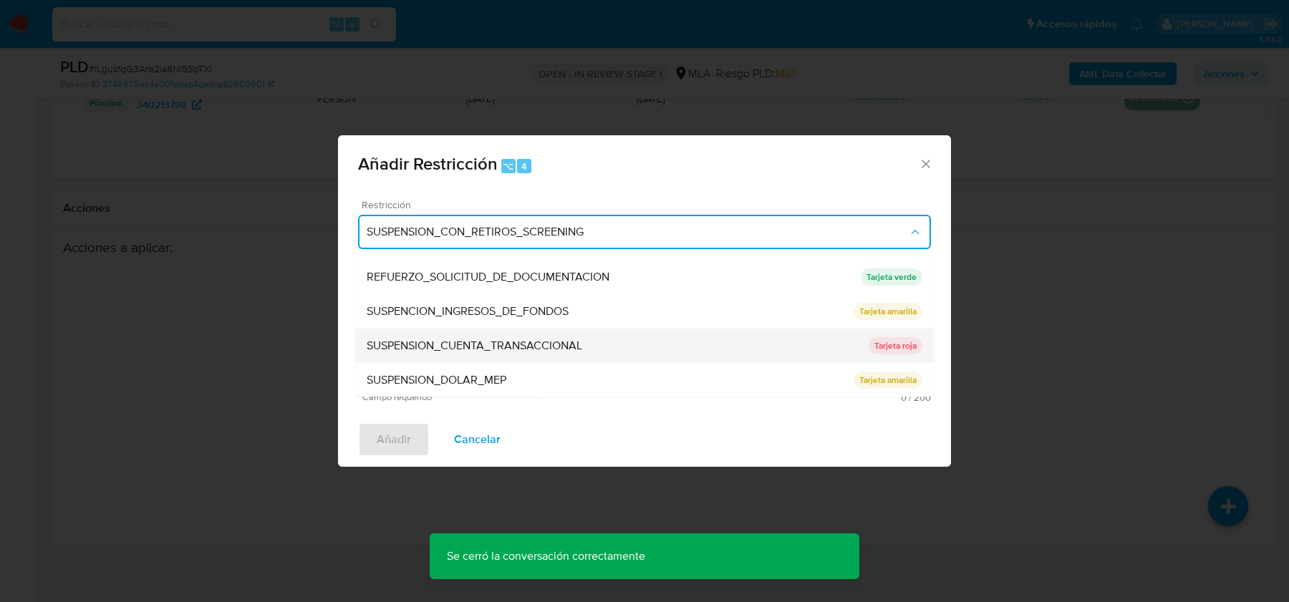
click at [461, 337] on div "SUSPENSION_CUENTA_TRANSACCIONAL" at bounding box center [618, 346] width 502 height 34
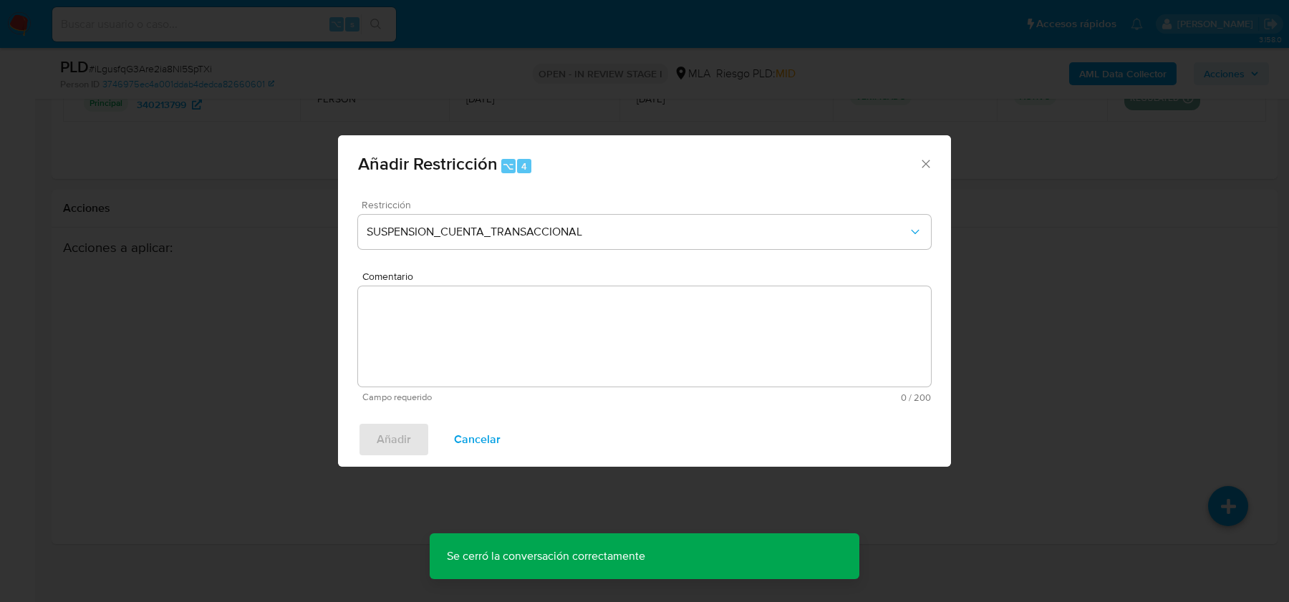
click at [461, 335] on textarea "Comentario" at bounding box center [644, 336] width 573 height 100
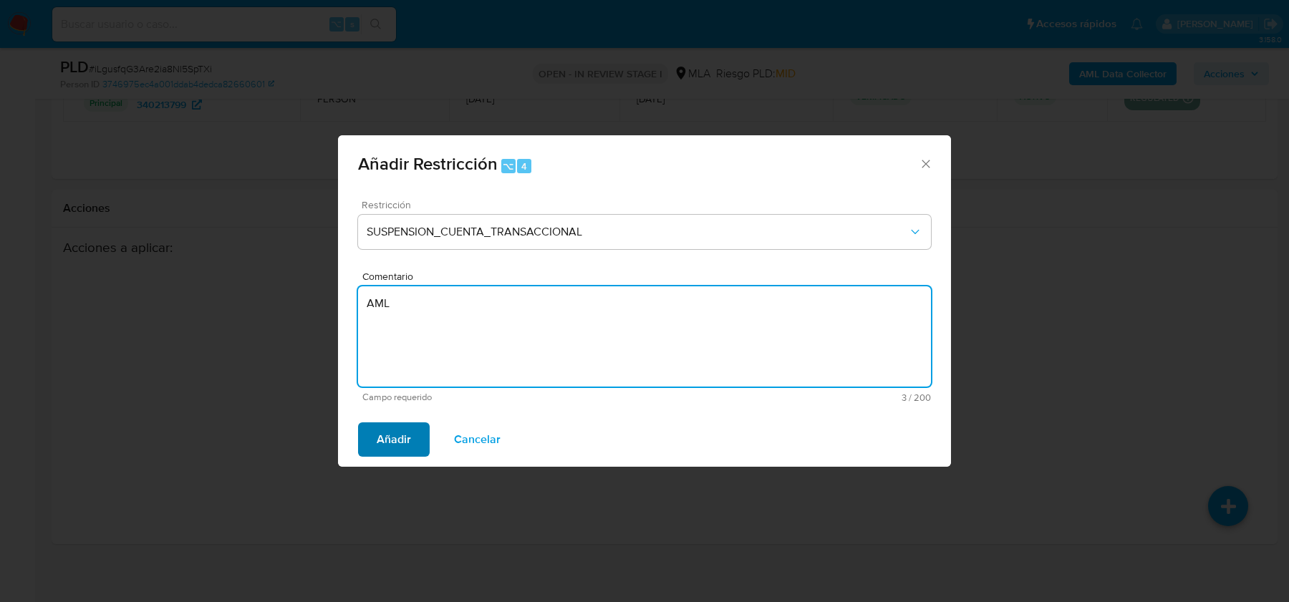
type textarea "AML"
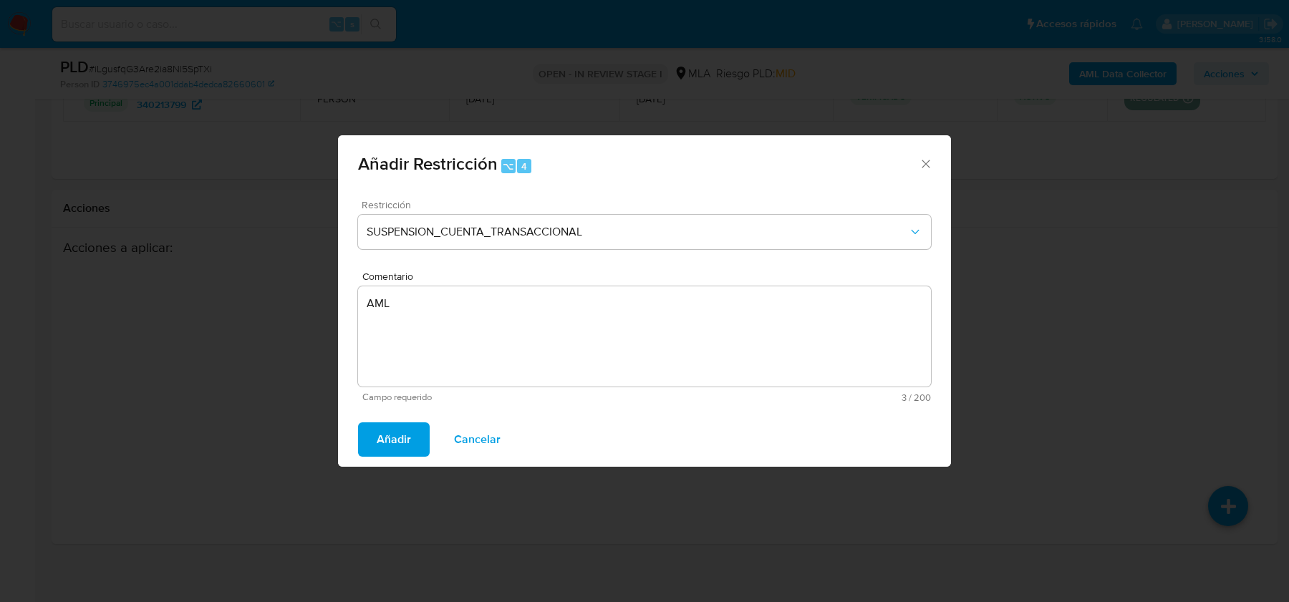
click at [370, 443] on button "Añadir" at bounding box center [394, 439] width 72 height 34
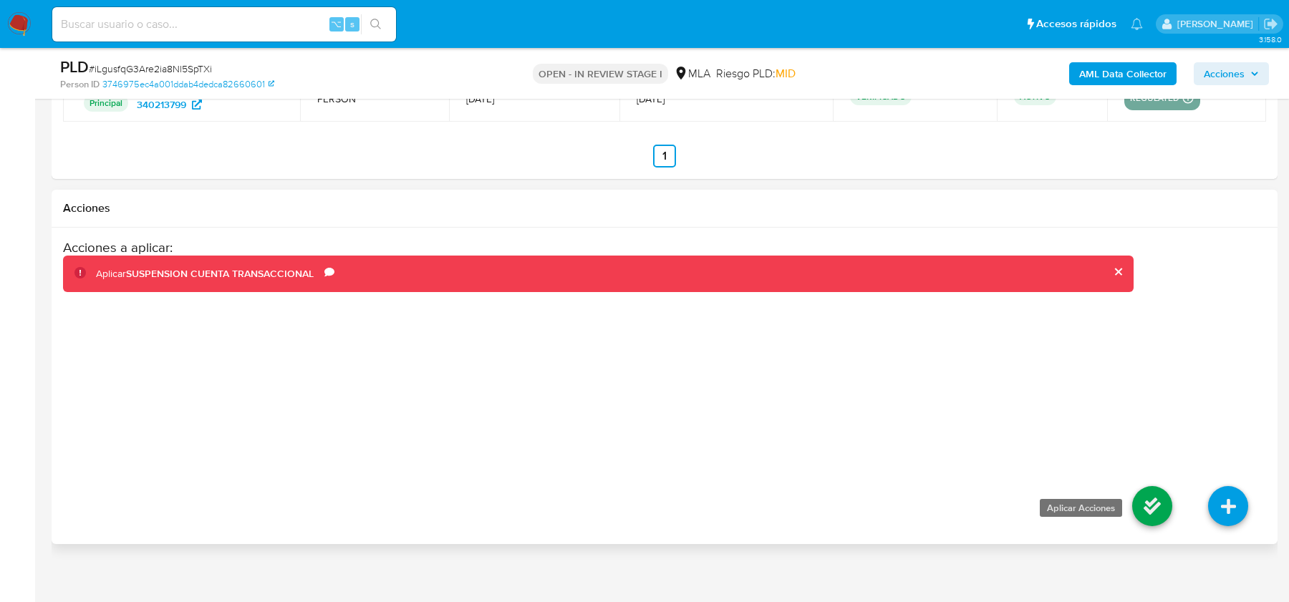
click at [1160, 492] on icon at bounding box center [1152, 506] width 40 height 40
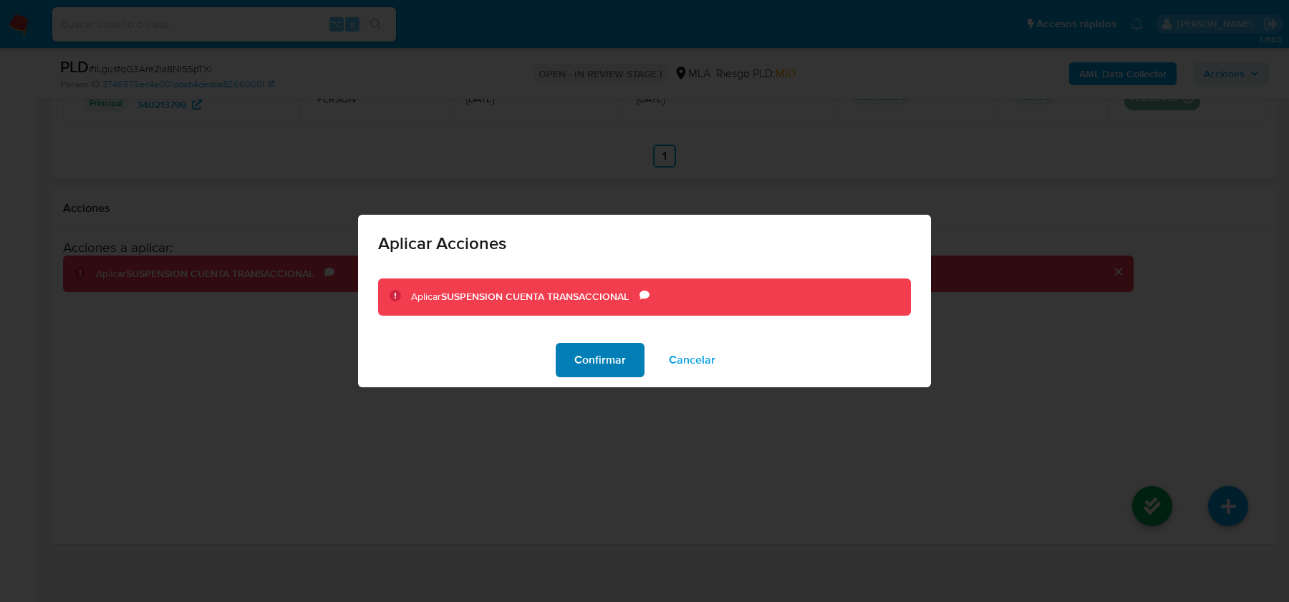
click at [609, 348] on span "Confirmar" at bounding box center [600, 360] width 52 height 32
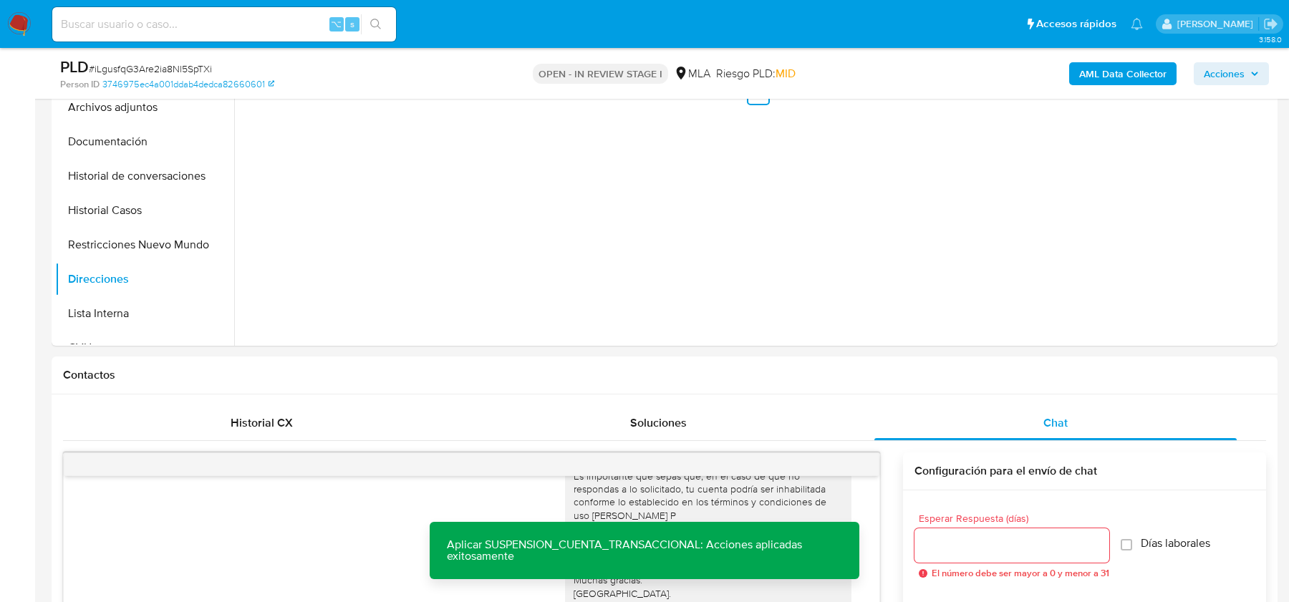
scroll to position [306, 0]
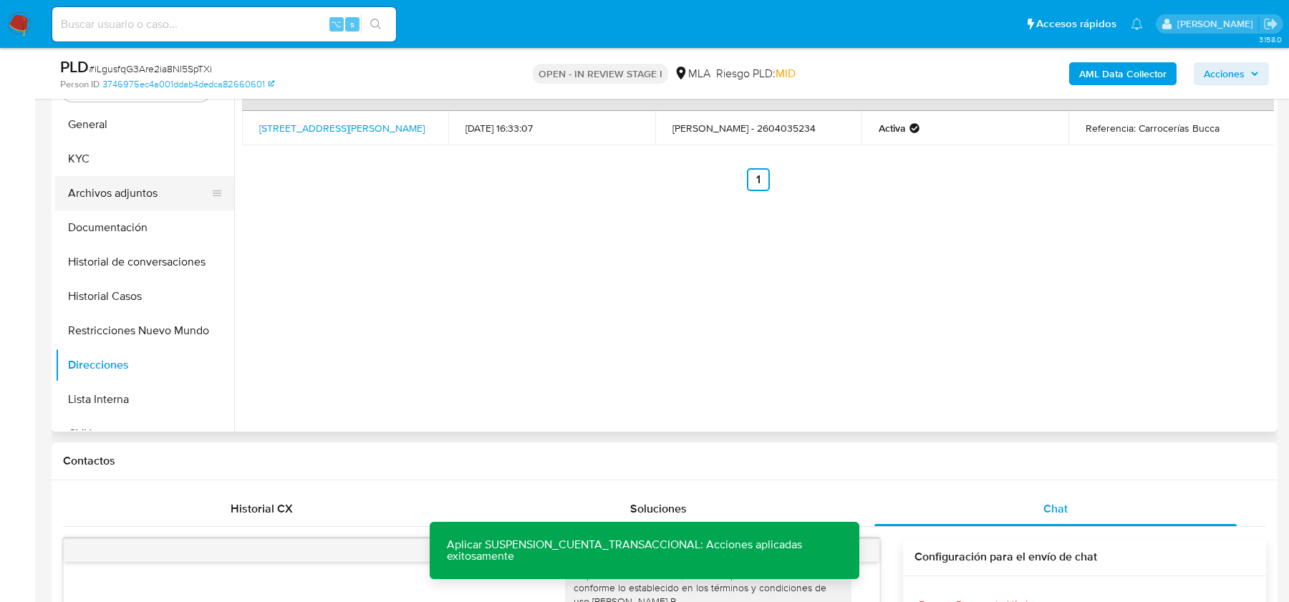
click at [112, 184] on button "Archivos adjuntos" at bounding box center [139, 193] width 168 height 34
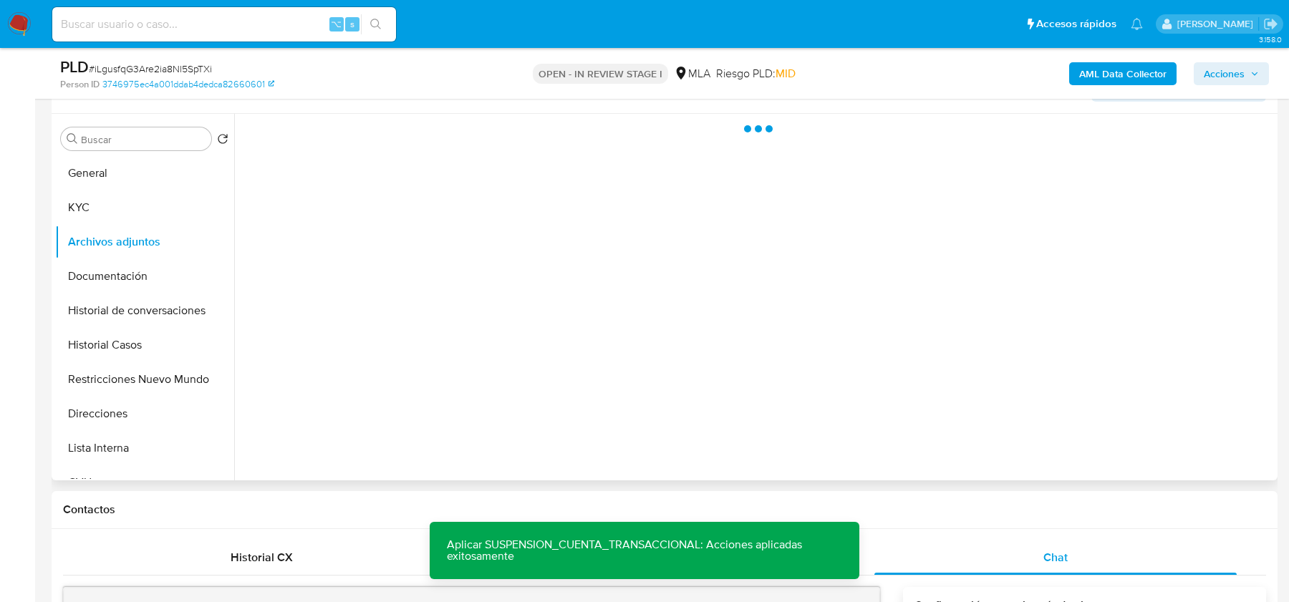
scroll to position [223, 0]
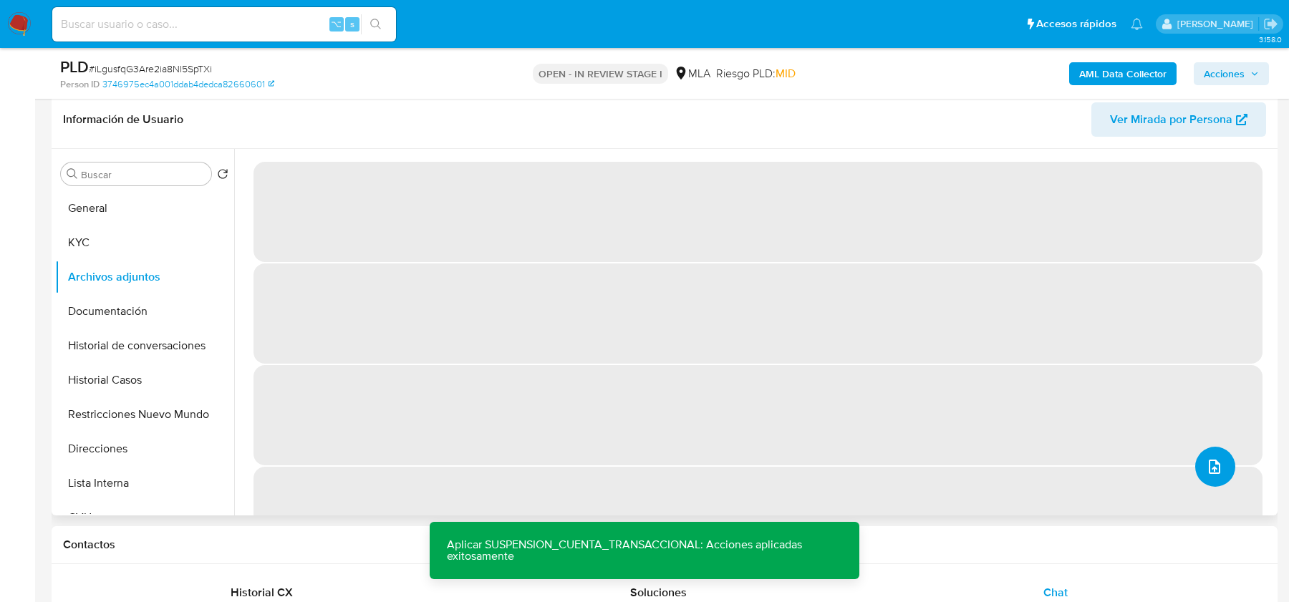
click at [1206, 473] on icon "upload-file" at bounding box center [1214, 466] width 17 height 17
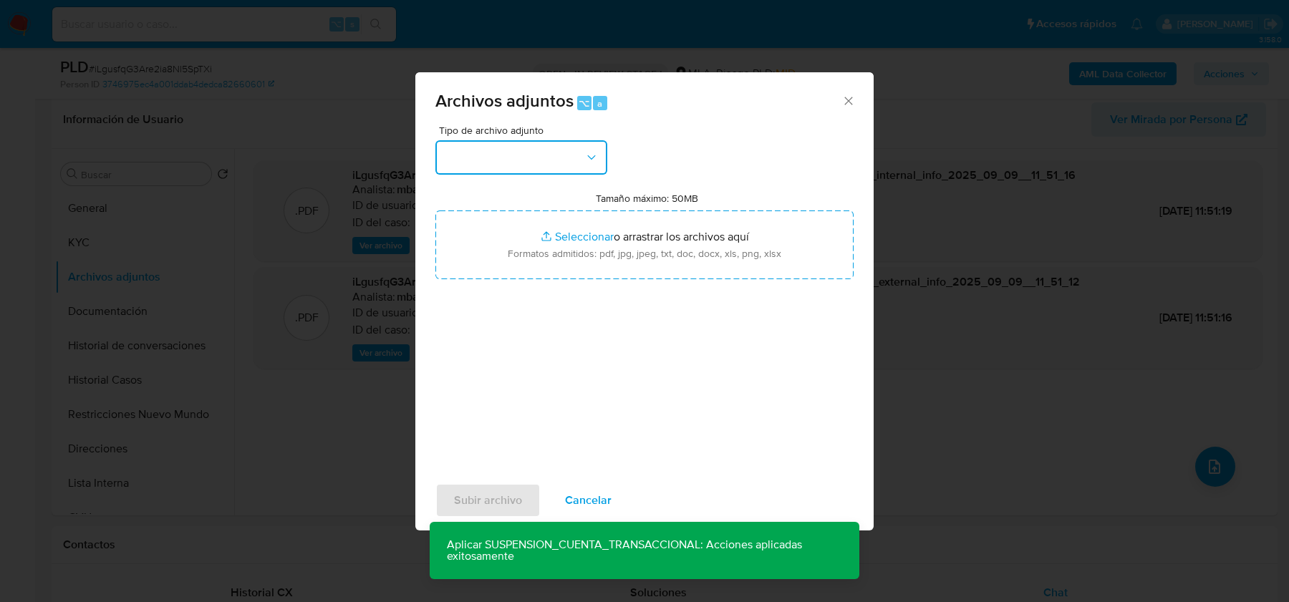
click at [582, 145] on button "button" at bounding box center [521, 157] width 172 height 34
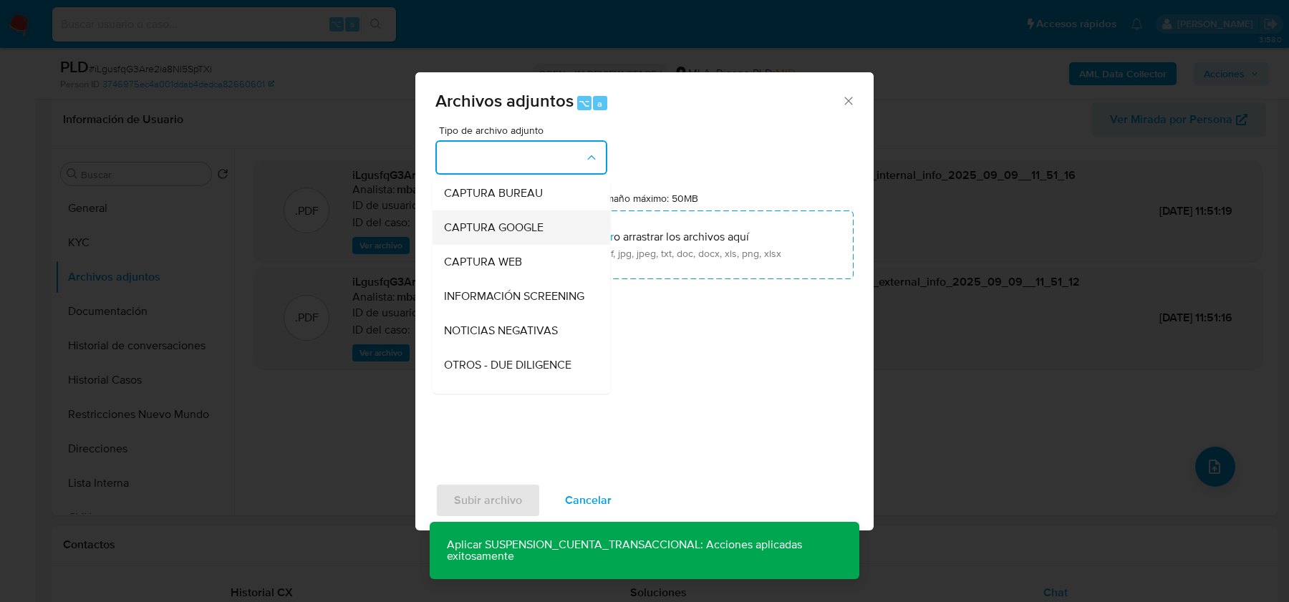
scroll to position [172, 0]
click at [463, 305] on span "OTROS" at bounding box center [462, 299] width 37 height 14
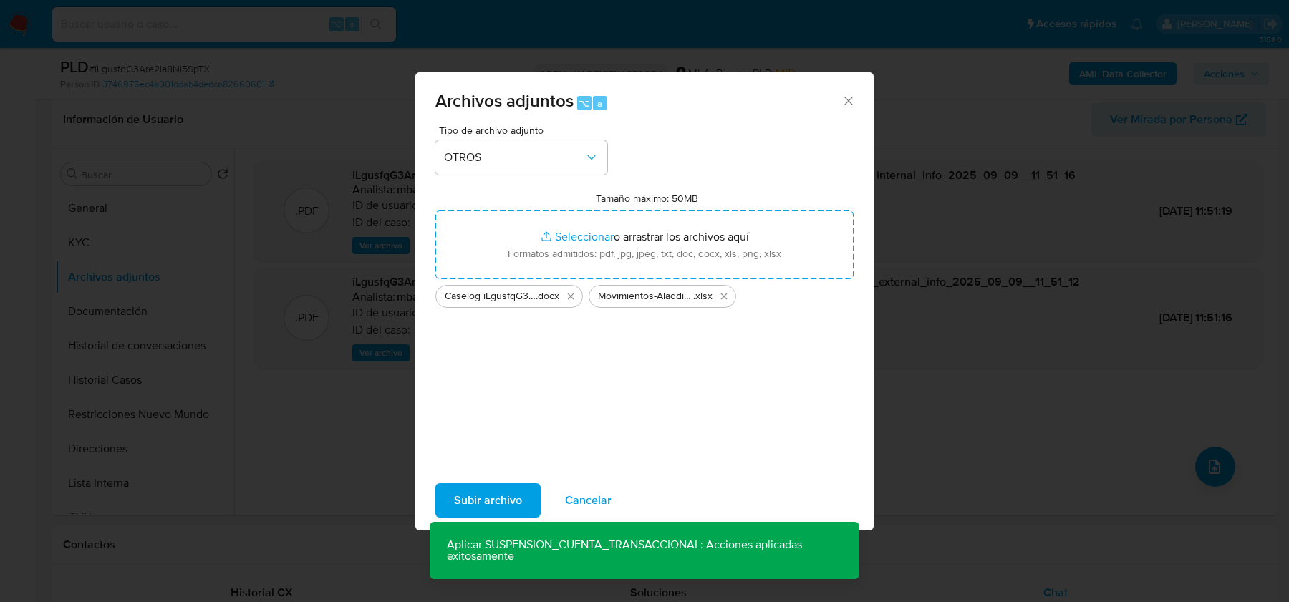
click at [488, 489] on span "Subir archivo" at bounding box center [488, 501] width 68 height 32
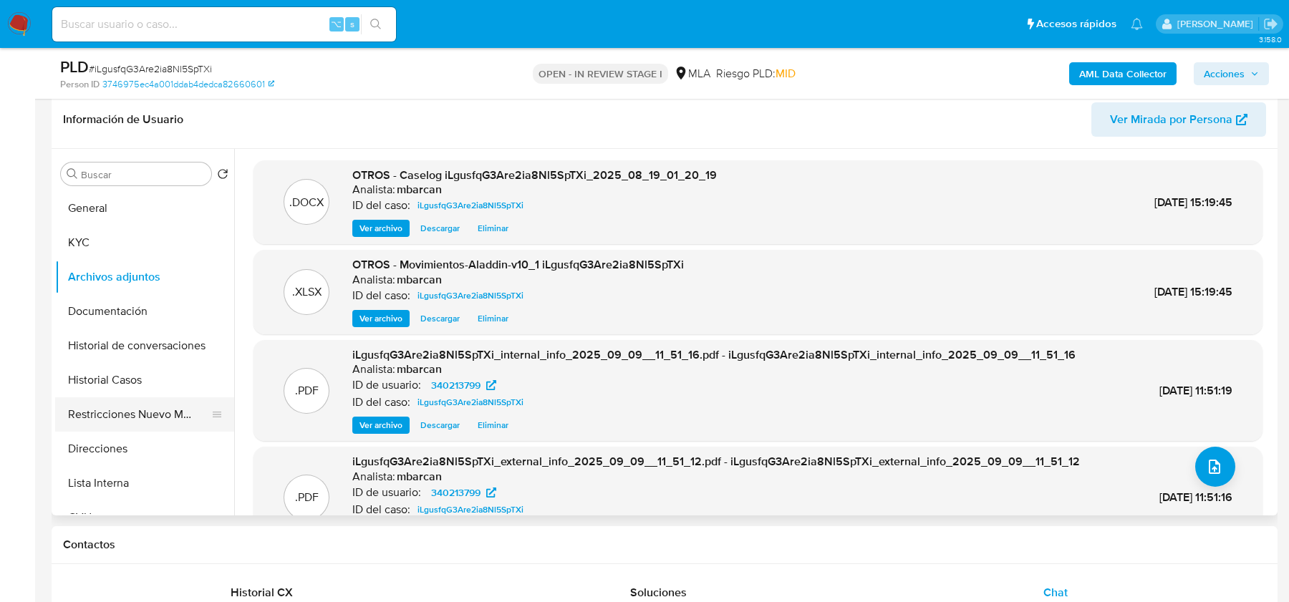
click at [98, 412] on button "Restricciones Nuevo Mundo" at bounding box center [139, 414] width 168 height 34
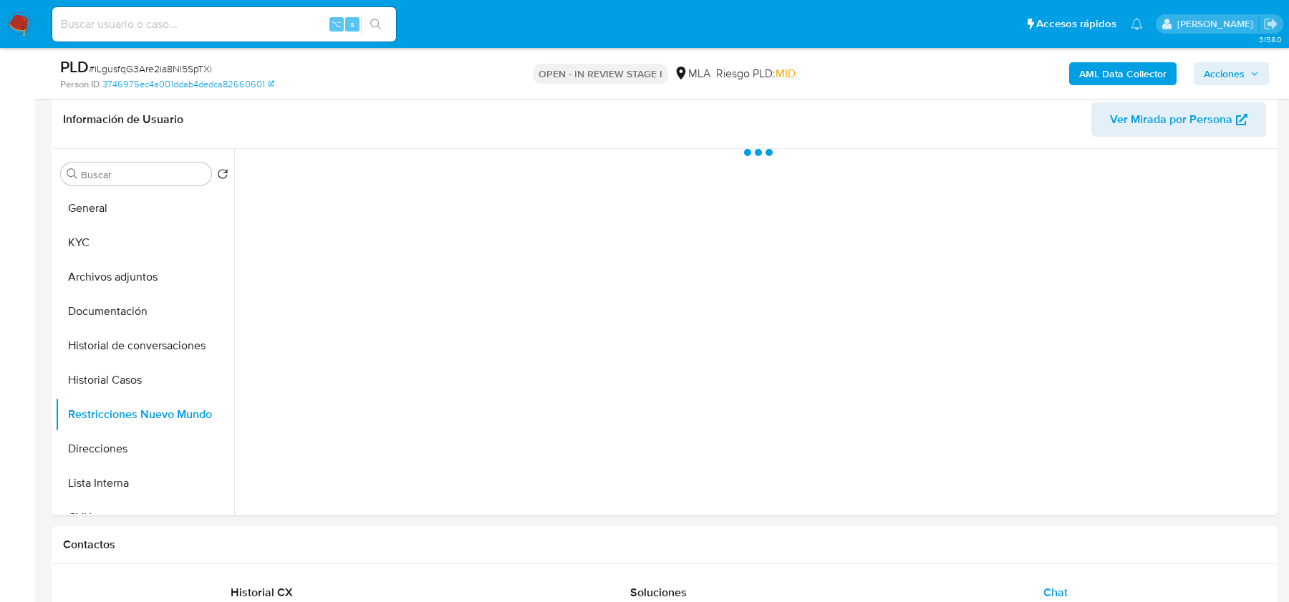
click at [1221, 67] on span "Acciones" at bounding box center [1224, 73] width 41 height 23
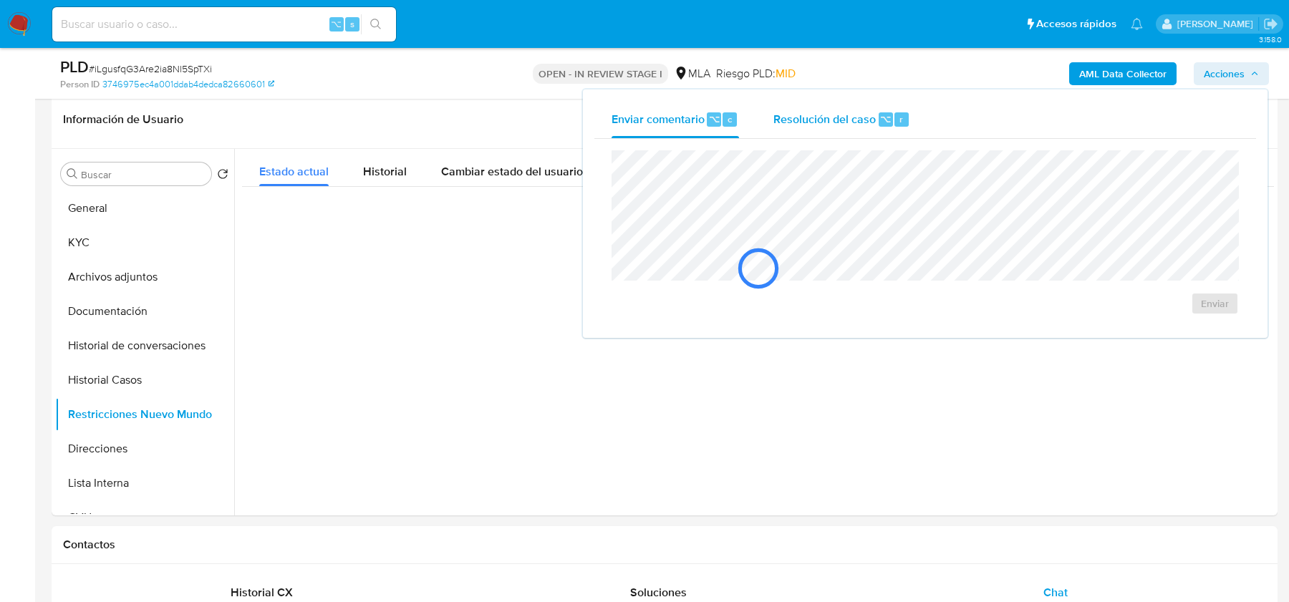
click at [869, 120] on span "Resolución del caso" at bounding box center [824, 118] width 102 height 16
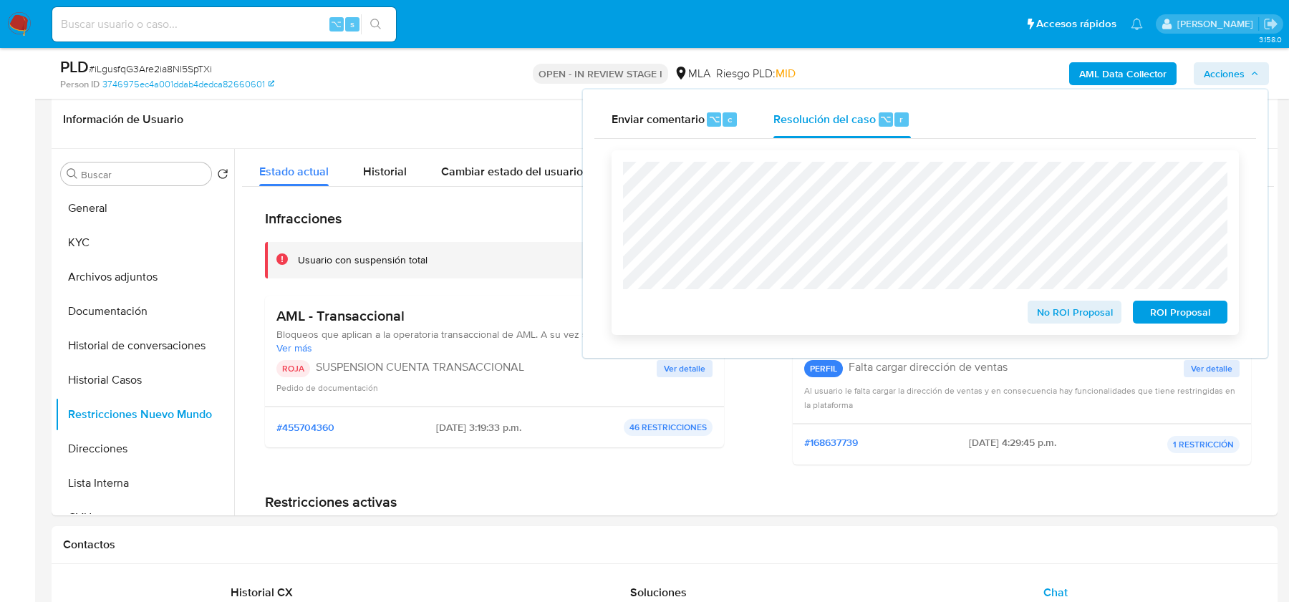
click at [1141, 309] on button "ROI Proposal" at bounding box center [1180, 312] width 95 height 23
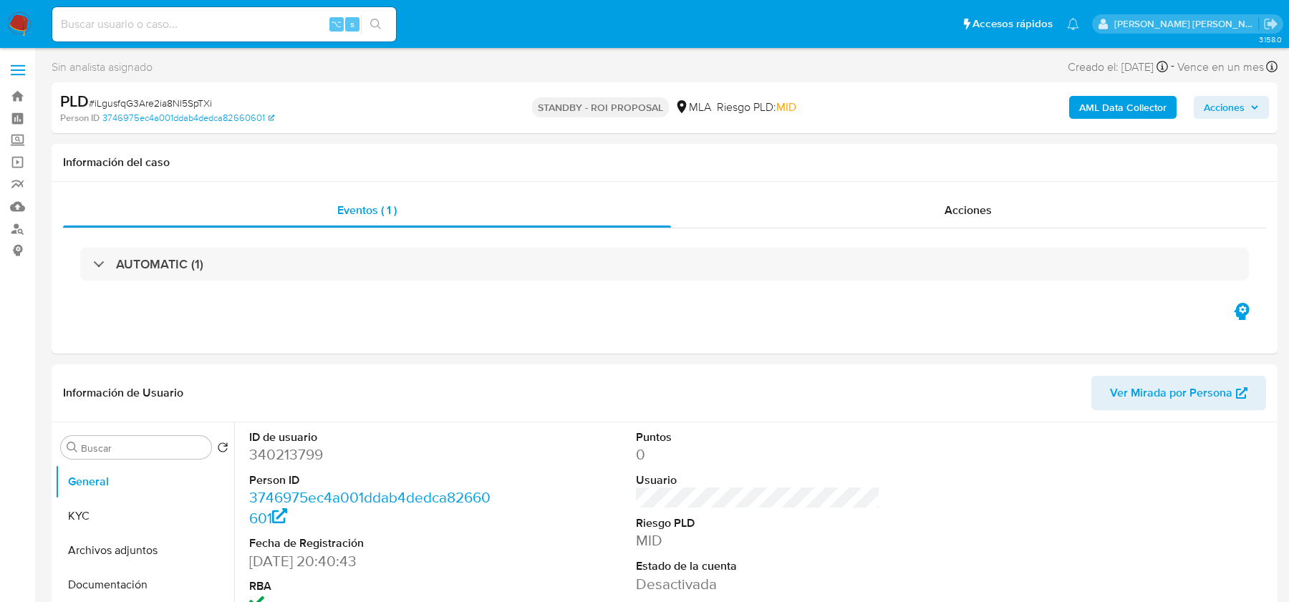
select select "10"
